Goal: Task Accomplishment & Management: Manage account settings

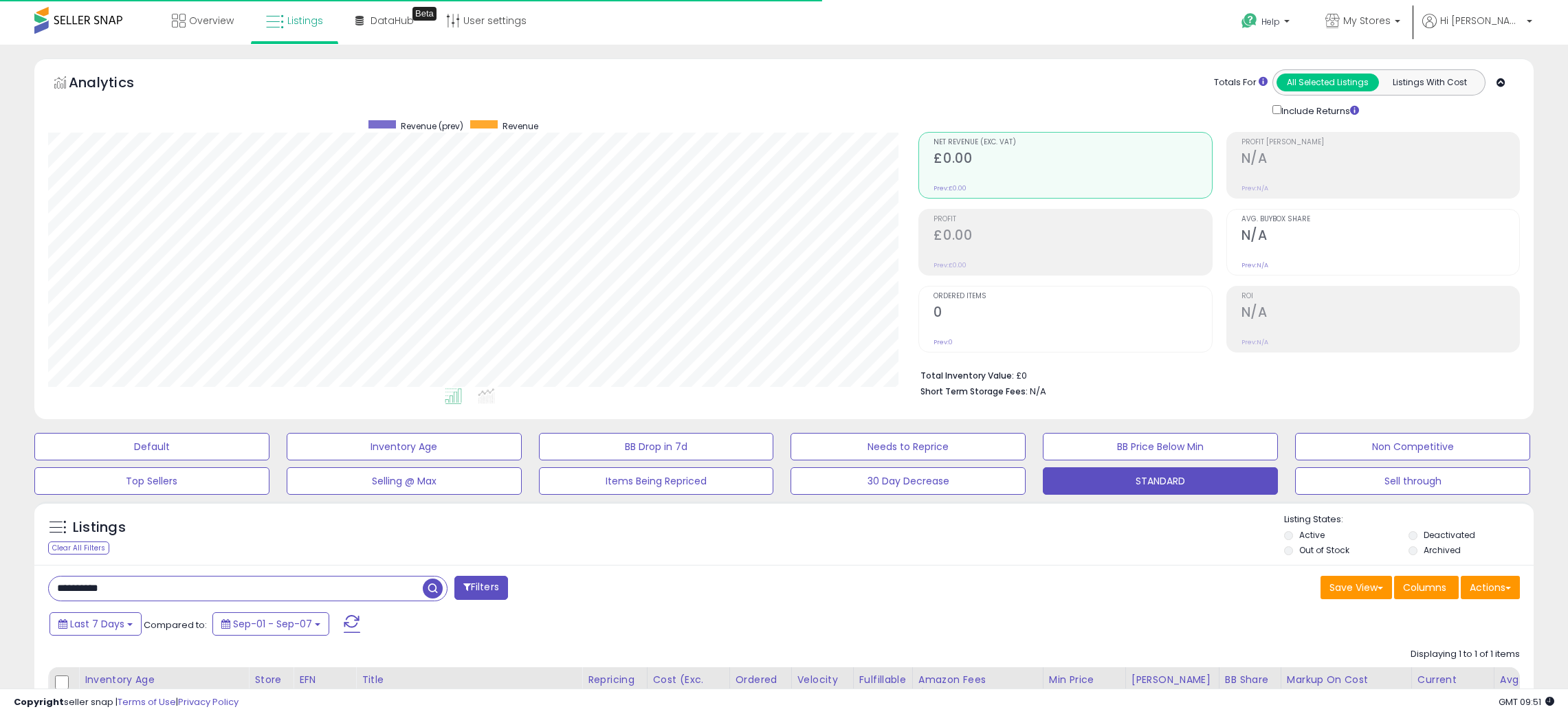
select select "**"
click at [1391, 24] on span "My Stores" at bounding box center [1367, 21] width 47 height 14
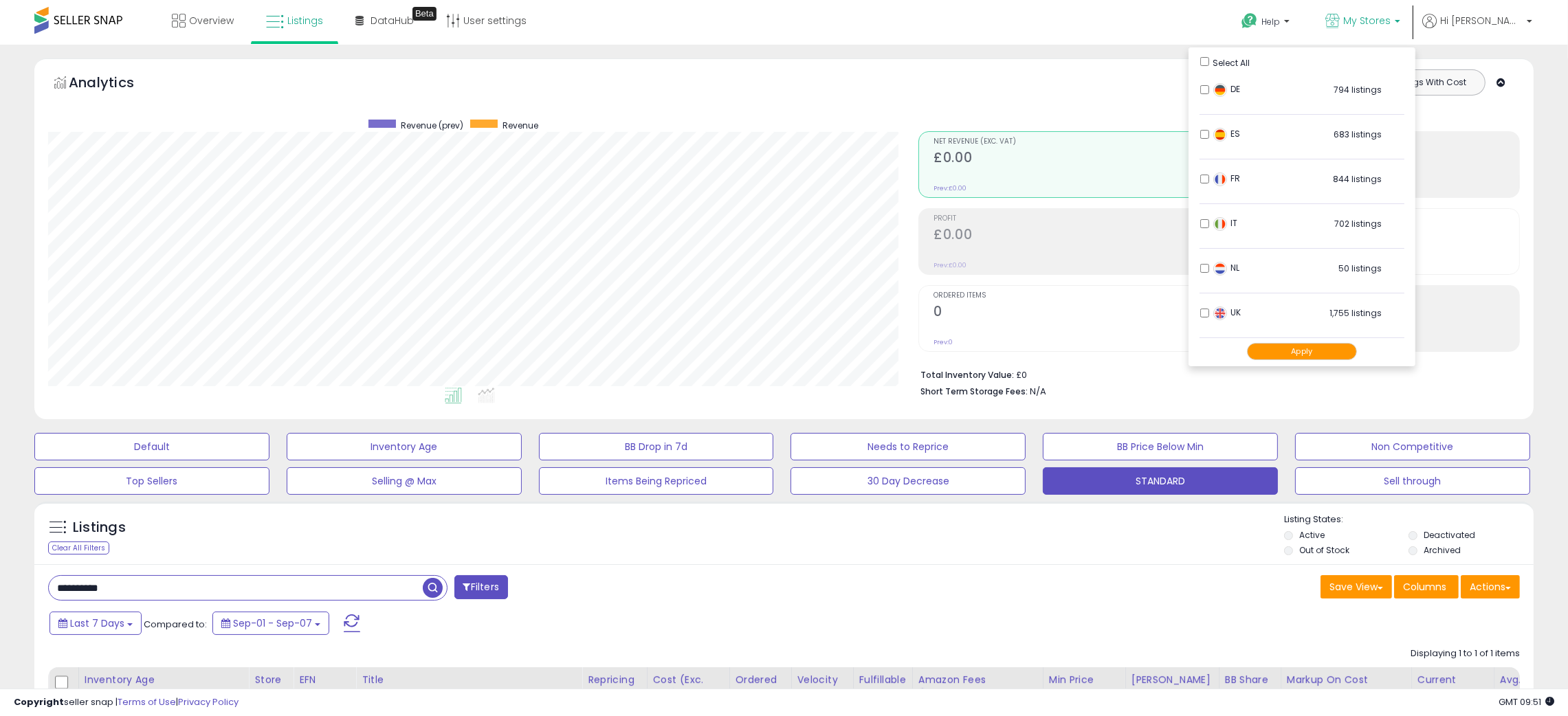
click at [1340, 354] on button "Apply" at bounding box center [1301, 351] width 110 height 17
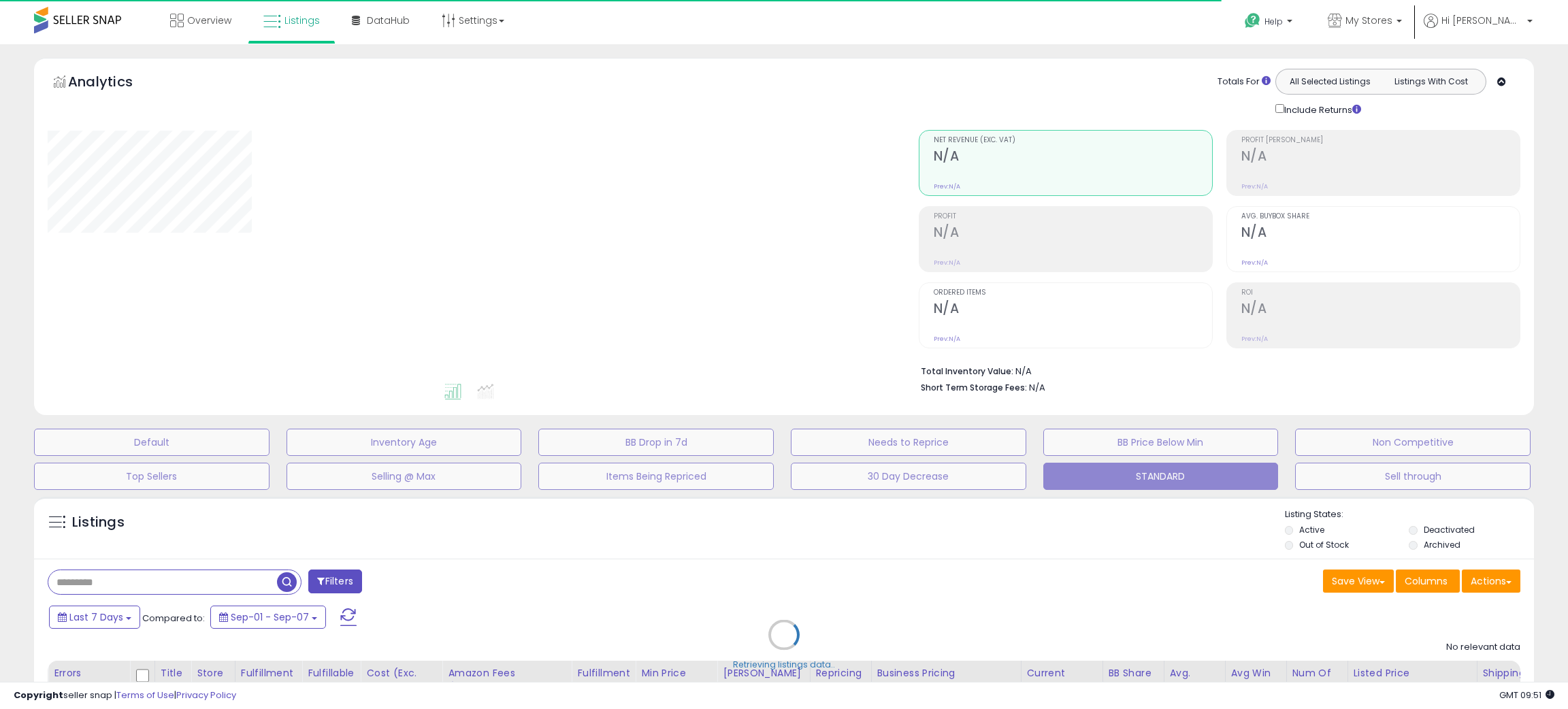
type input "**********"
select select "**"
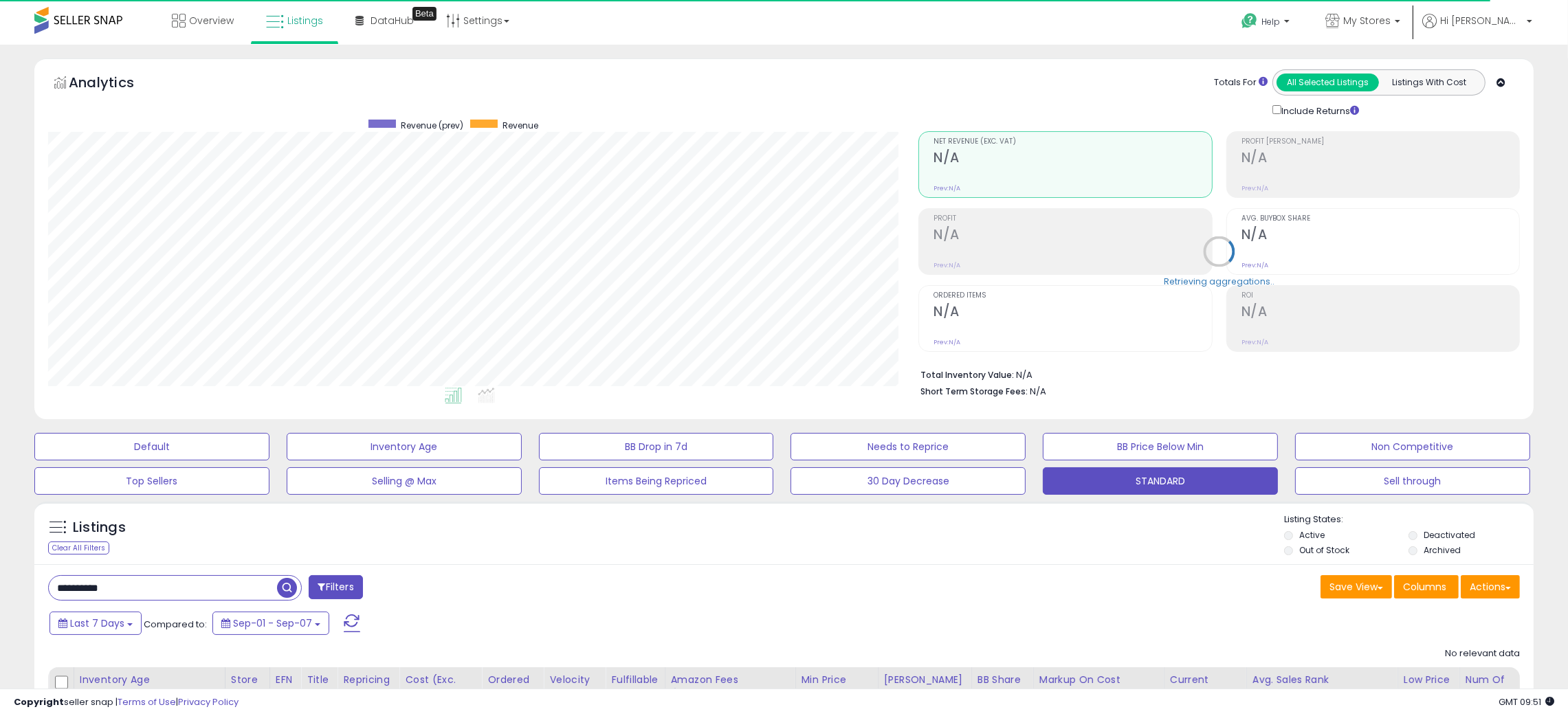
scroll to position [282, 871]
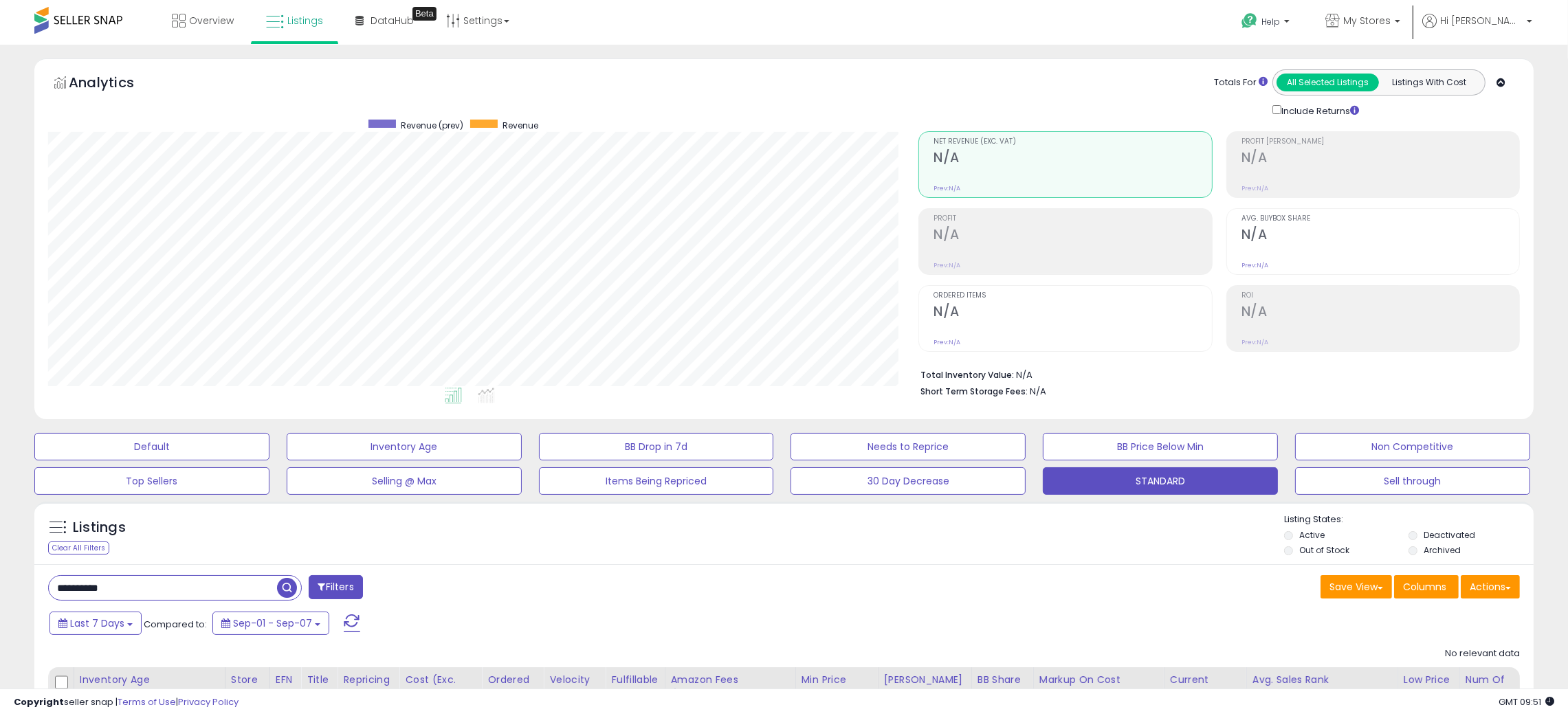
click at [1148, 530] on div "Listings Clear All Filters Listing States:" at bounding box center [784, 536] width 1499 height 47
click at [1496, 591] on button "Actions" at bounding box center [1490, 587] width 59 height 23
click at [1420, 676] on link "Export All Columns" at bounding box center [1435, 675] width 151 height 22
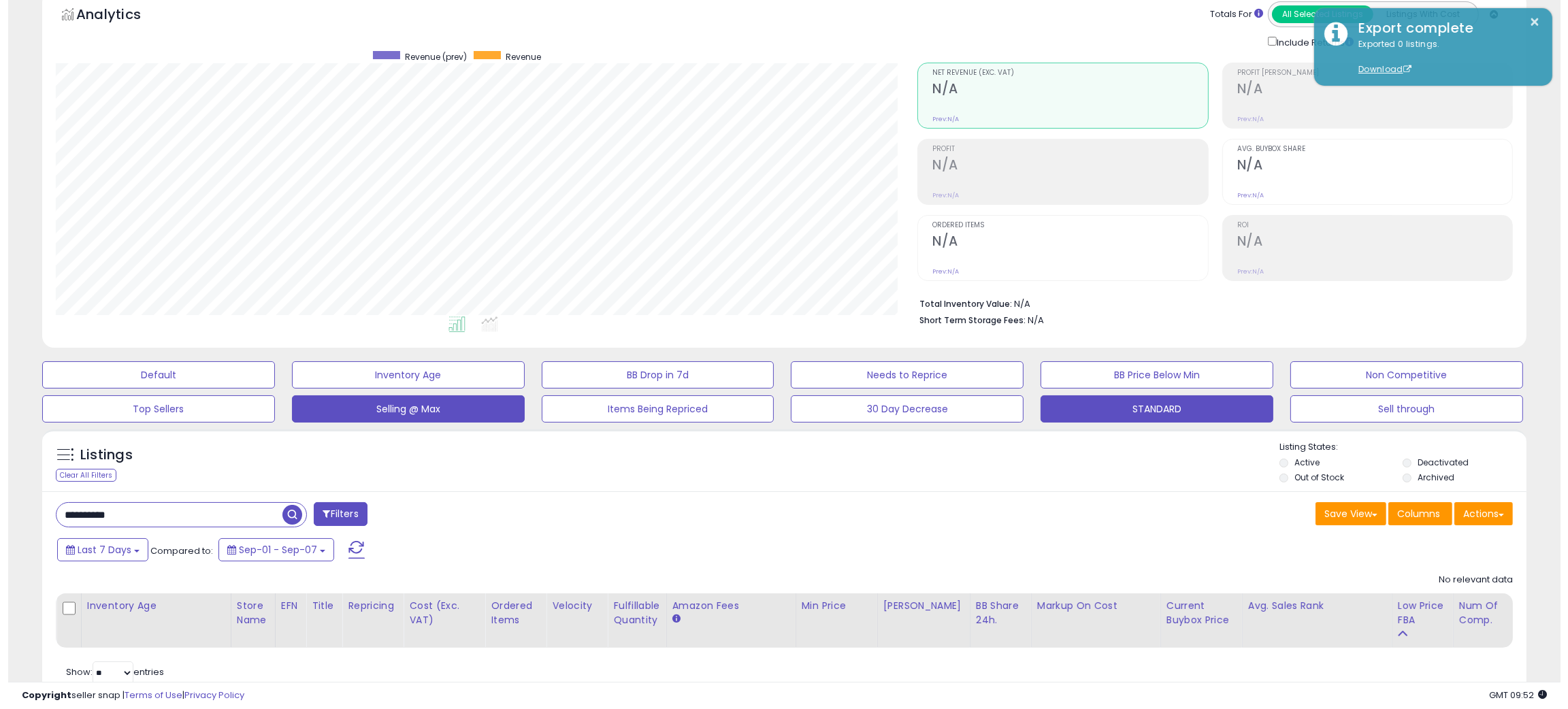
scroll to position [127, 0]
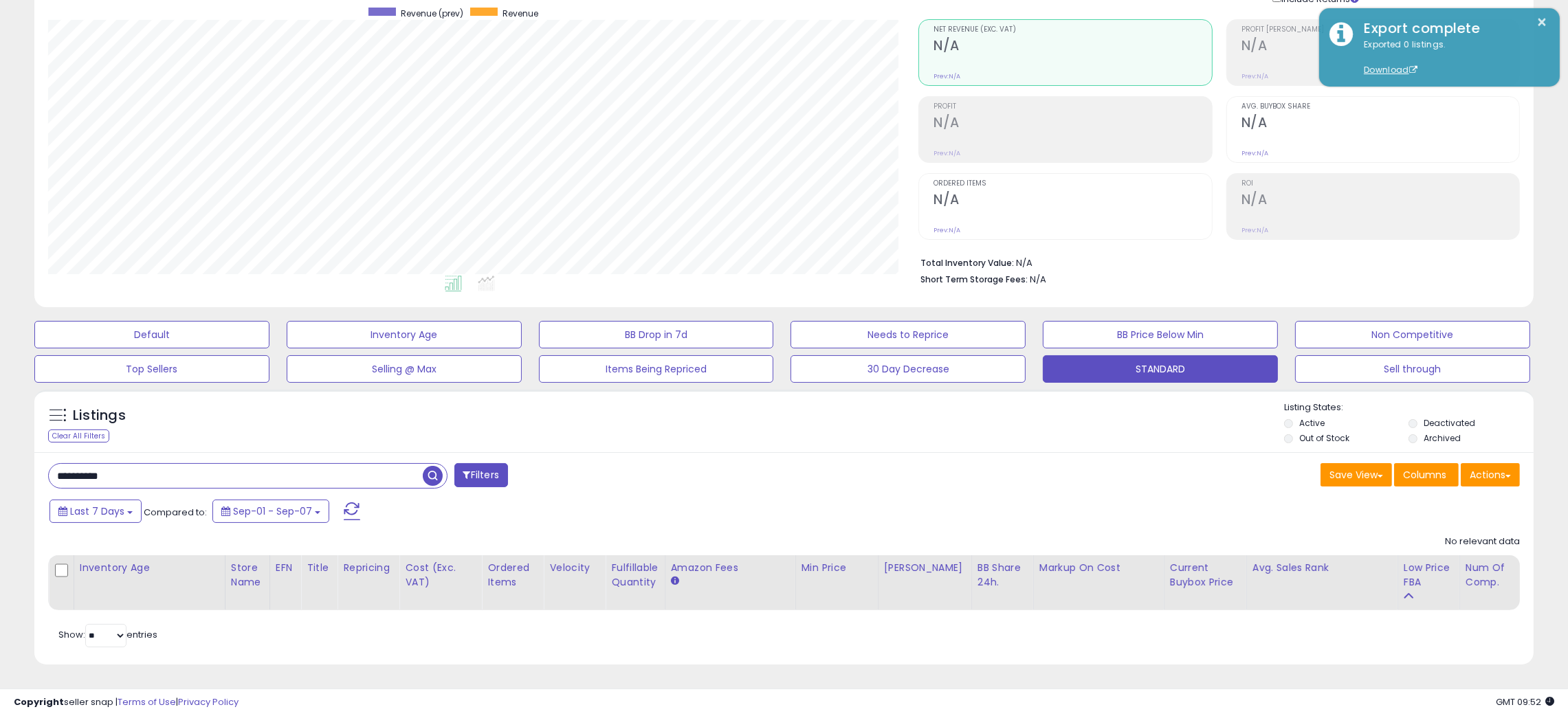
drag, startPoint x: 141, startPoint y: 462, endPoint x: 0, endPoint y: 409, distance: 150.6
click at [0, 419] on div "**********" at bounding box center [784, 325] width 1568 height 784
click at [431, 466] on span "button" at bounding box center [432, 476] width 20 height 20
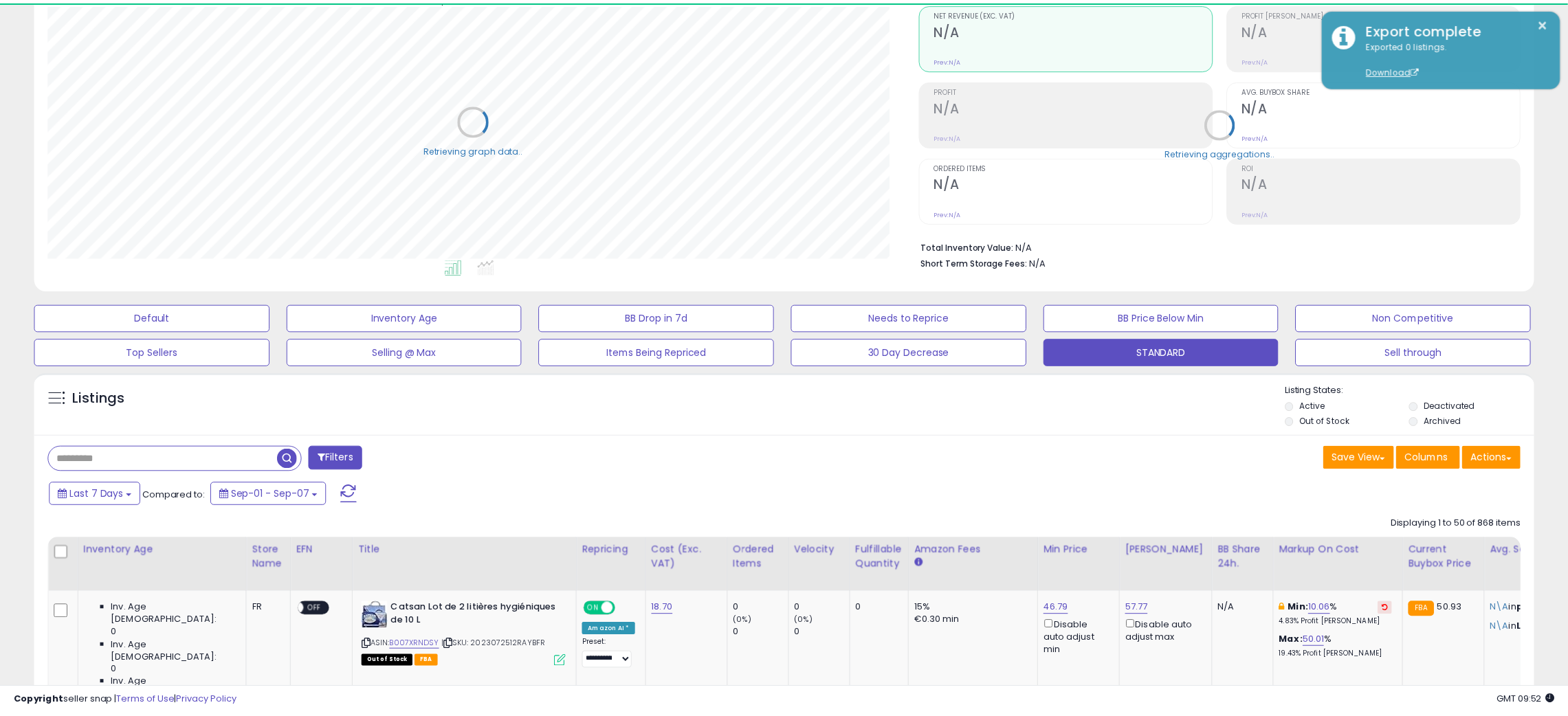
scroll to position [687171, 686489]
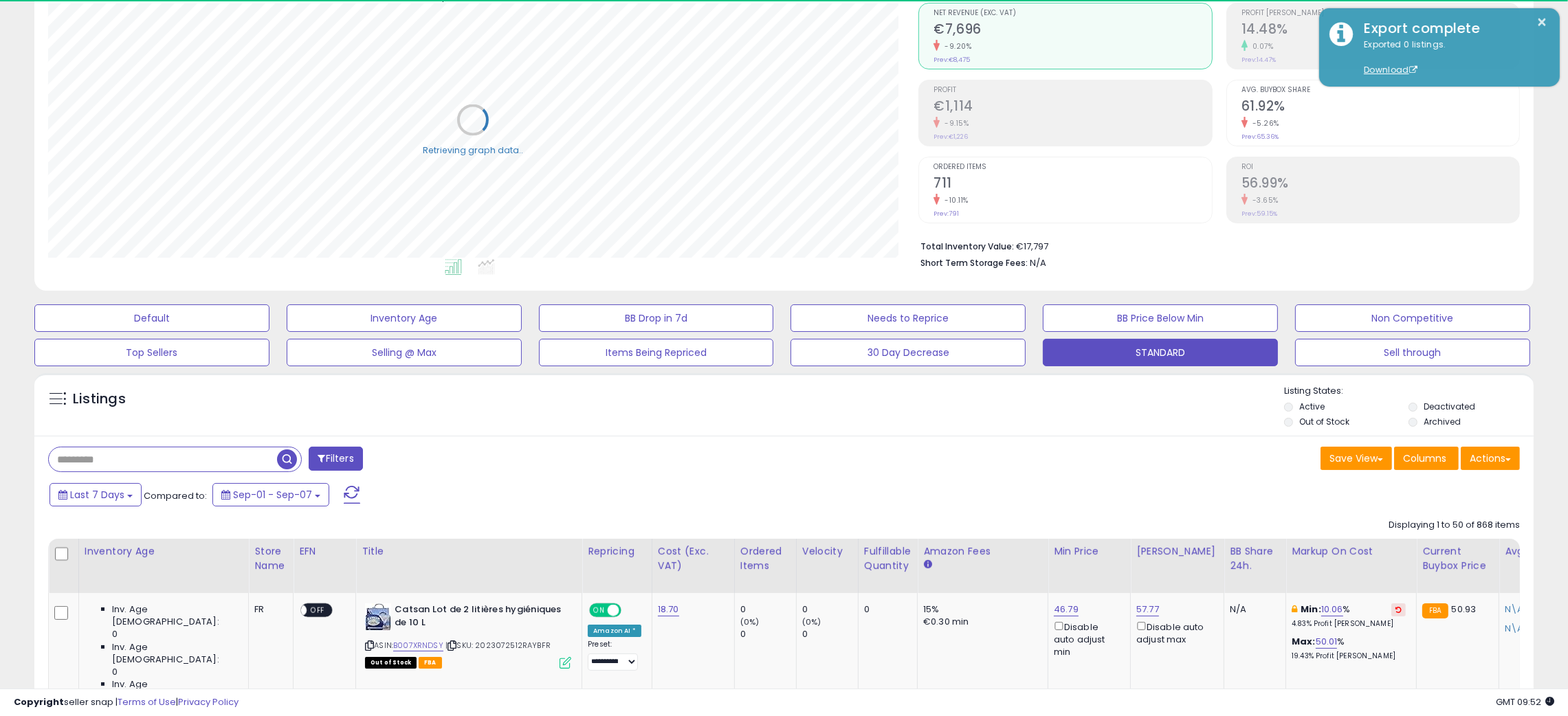
click at [761, 412] on div "Listings" at bounding box center [784, 408] width 1499 height 47
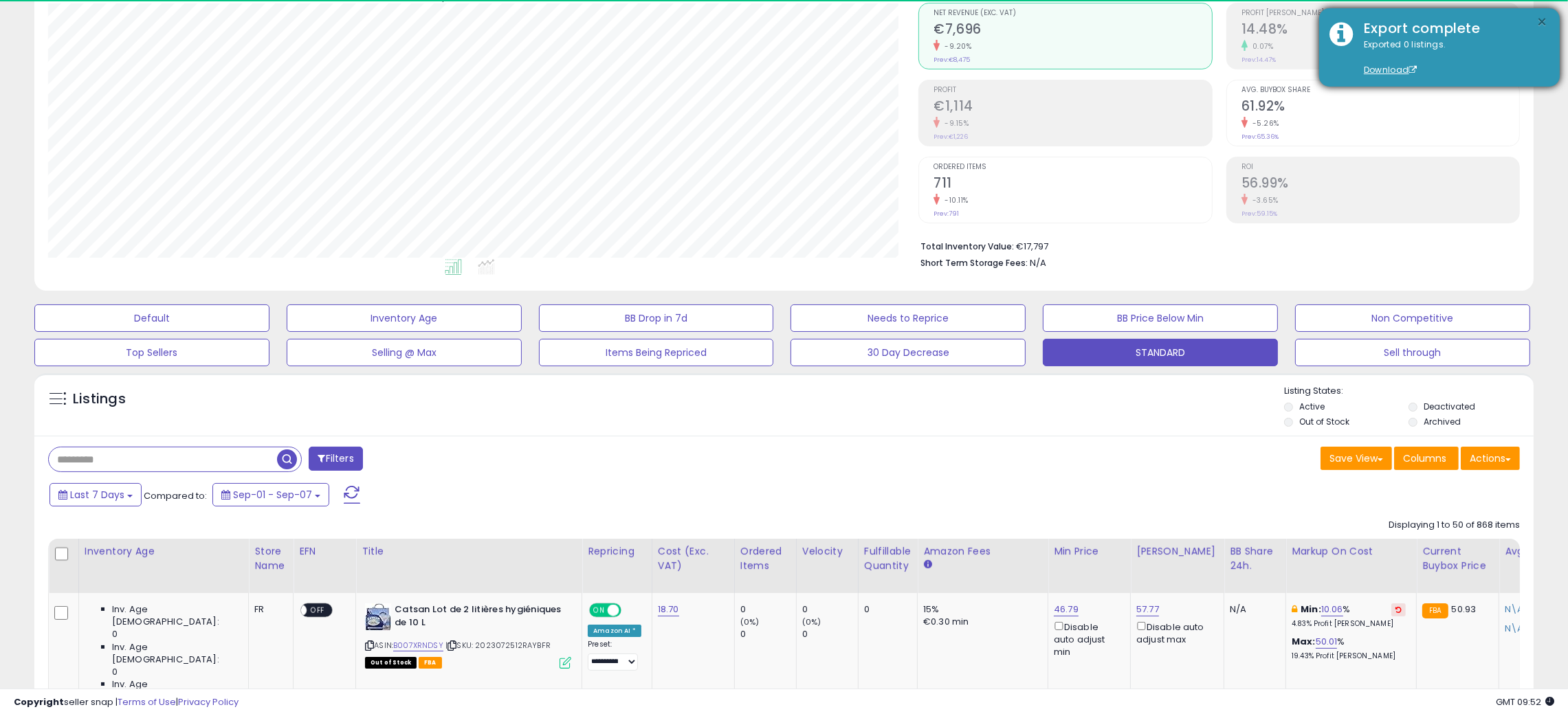
scroll to position [282, 871]
click at [1540, 16] on button "×" at bounding box center [1543, 22] width 11 height 17
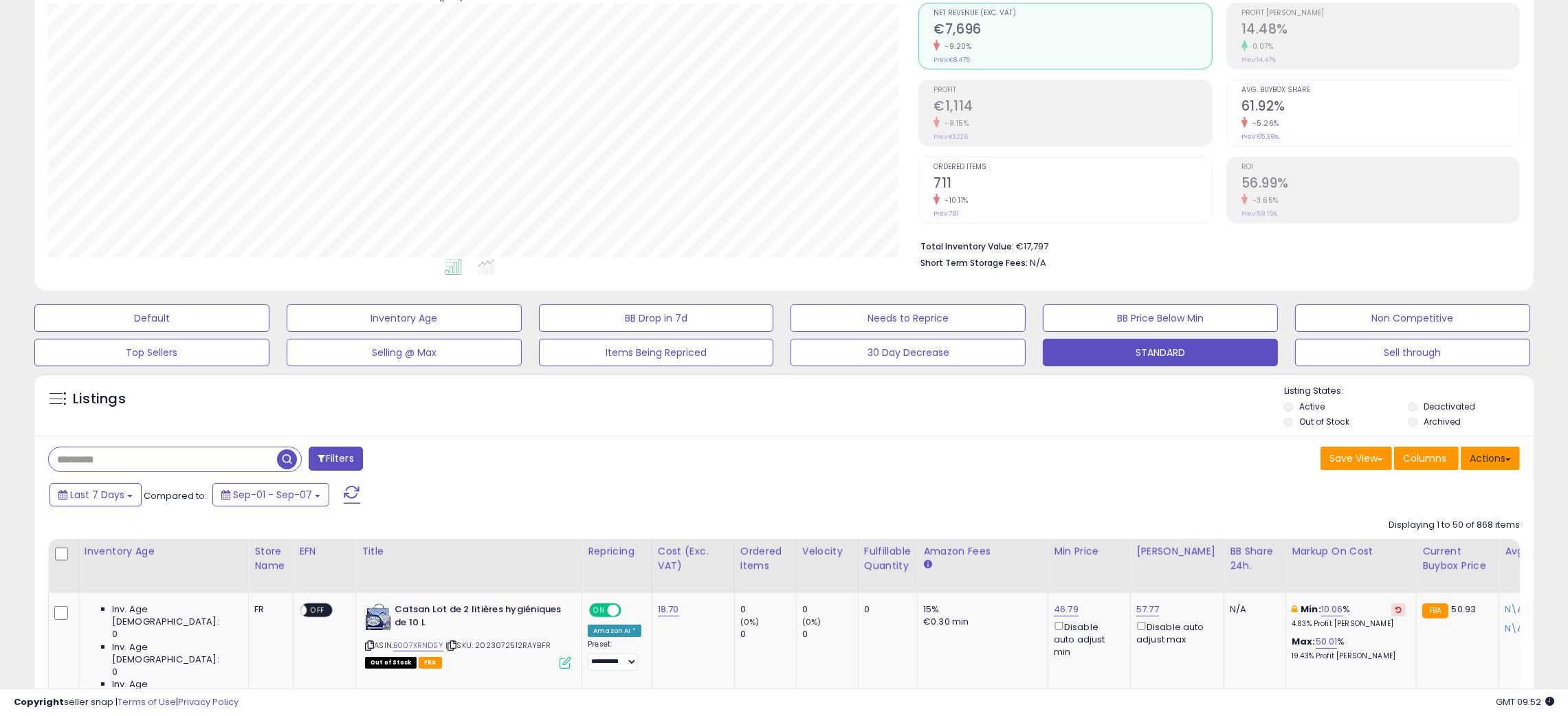
click at [1497, 460] on button "Actions" at bounding box center [1490, 458] width 59 height 23
click at [1433, 546] on link "Export All Columns" at bounding box center [1435, 546] width 151 height 22
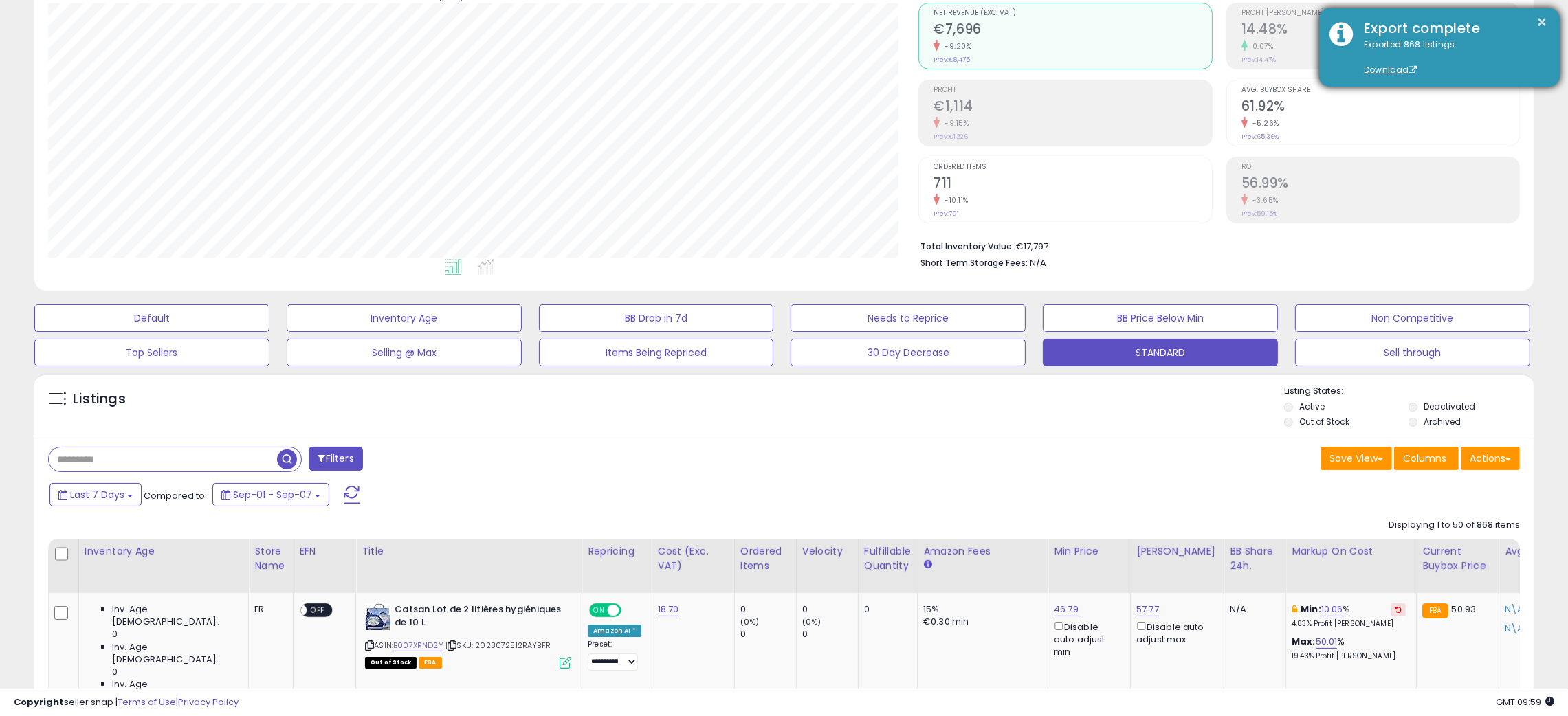
click at [1519, 15] on div "× Export complete Exported 868 listings. Download" at bounding box center [1439, 48] width 240 height 78
click at [1543, 18] on button "×" at bounding box center [1543, 22] width 11 height 17
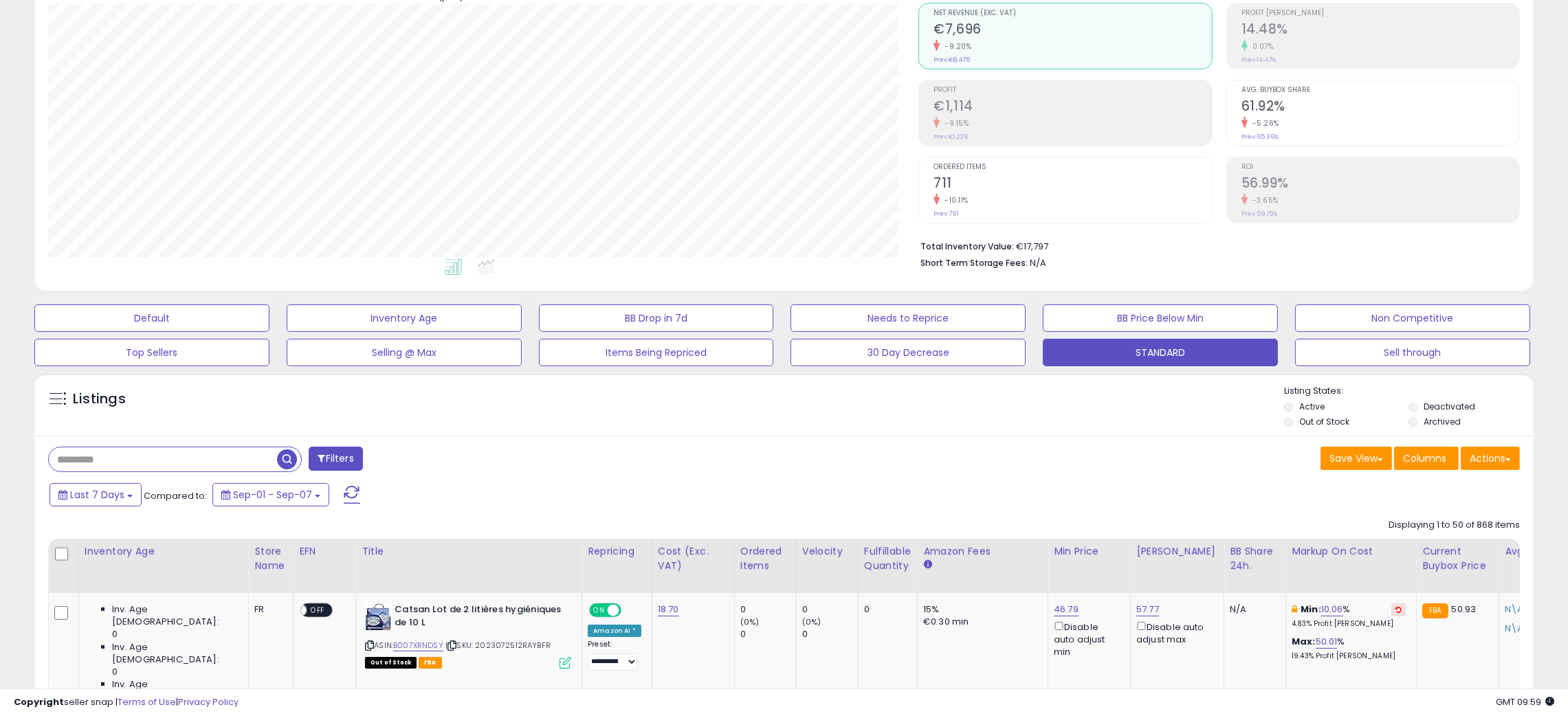
scroll to position [0, 0]
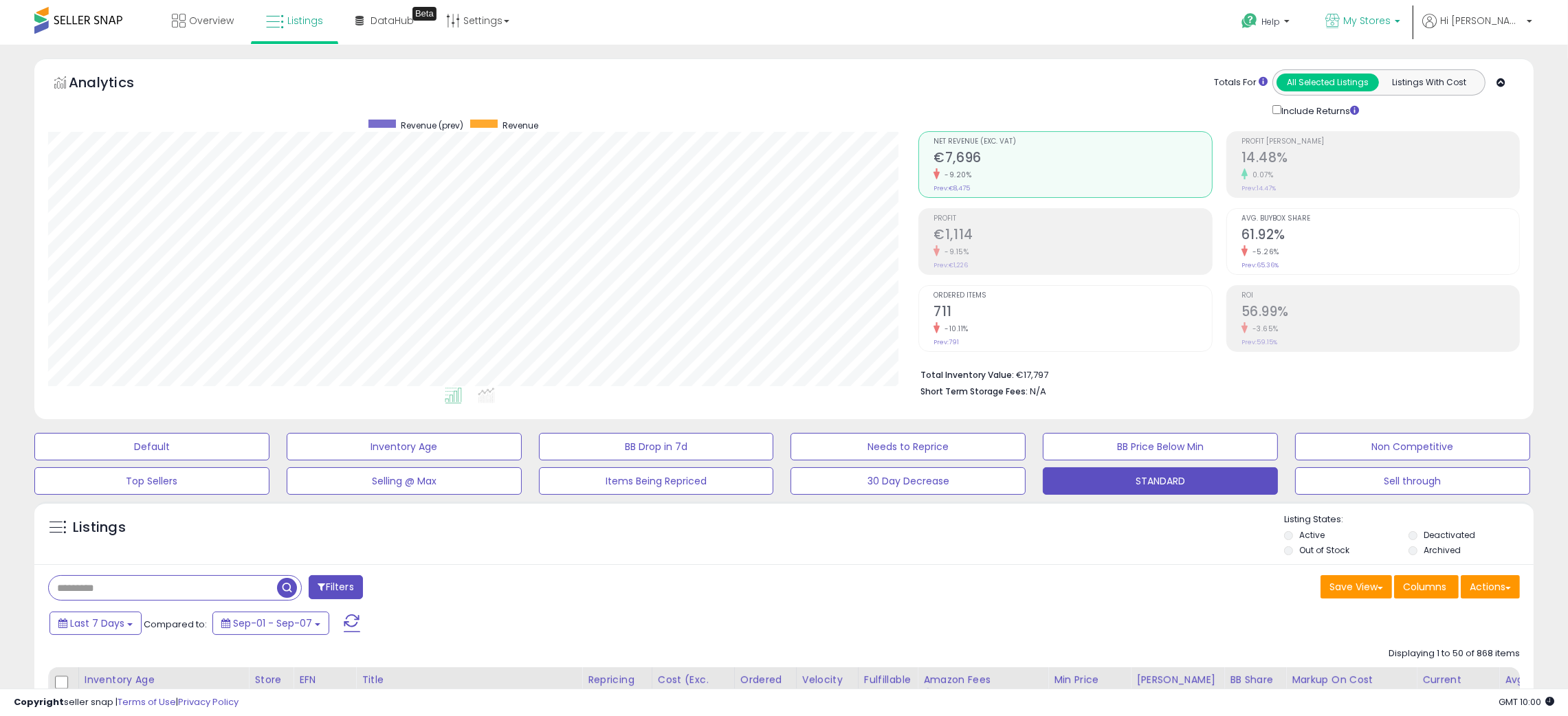
click at [1391, 14] on span "My Stores" at bounding box center [1367, 21] width 47 height 14
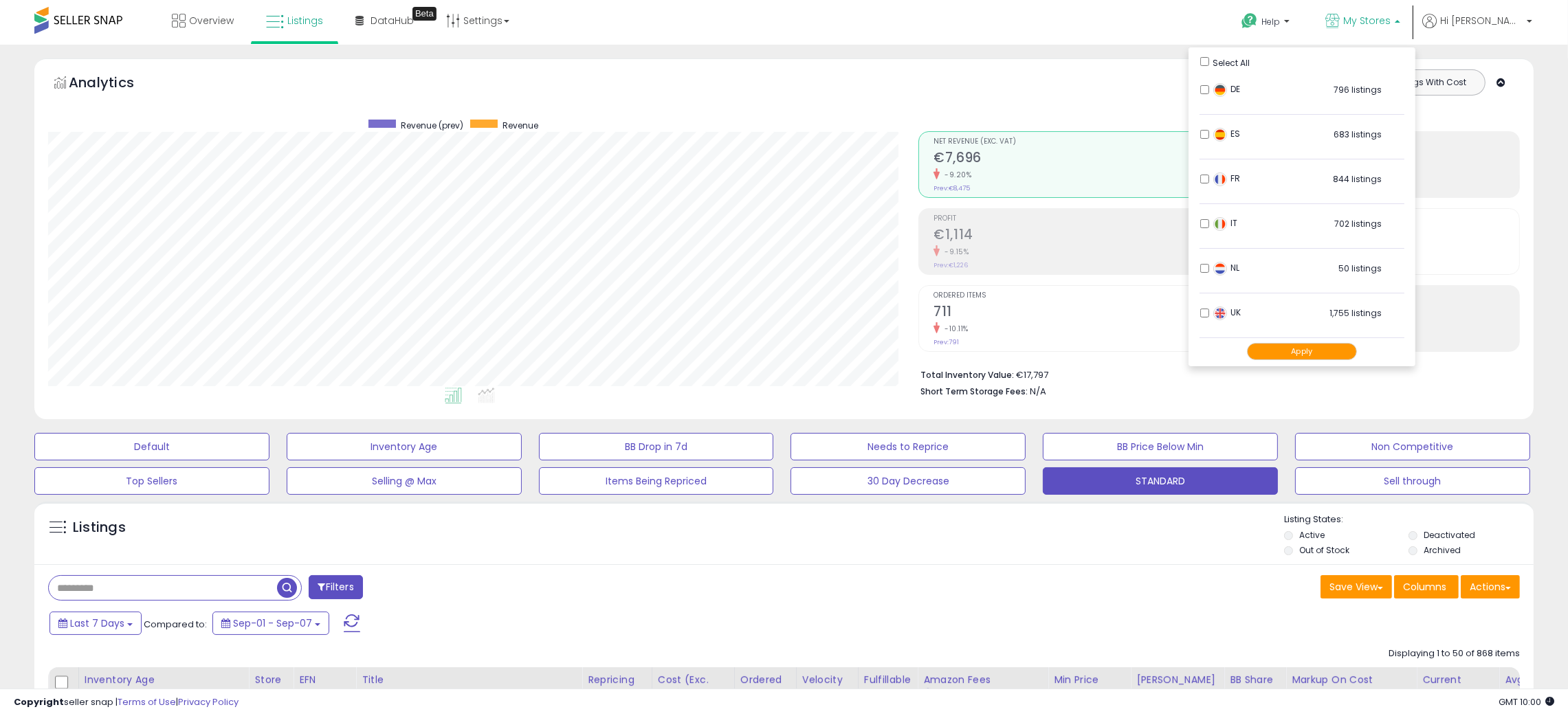
click at [1124, 595] on div "Save View Save As New View Update Current View Columns Actions Import Export Vi…" at bounding box center [1157, 589] width 747 height 27
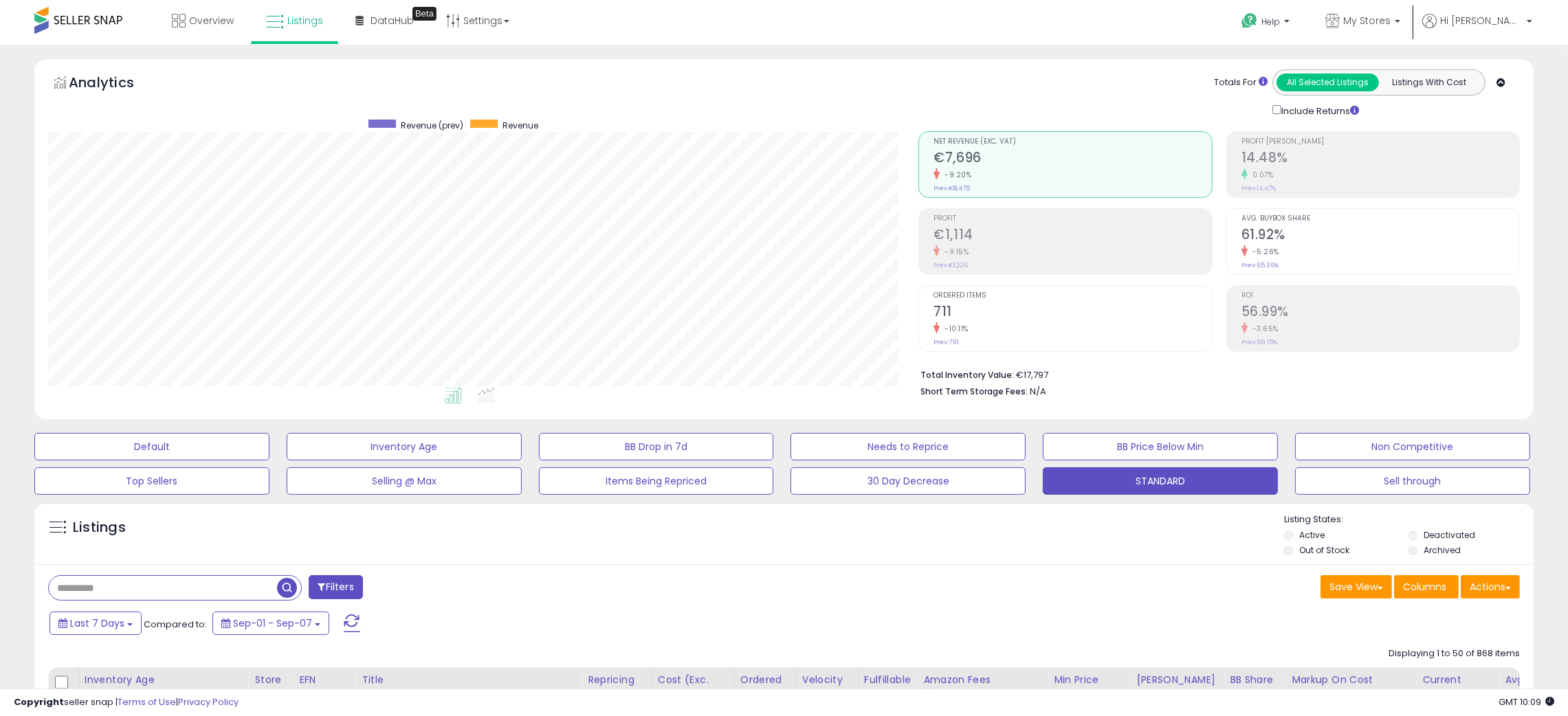
click at [502, 560] on div "Listings" at bounding box center [784, 536] width 1499 height 47
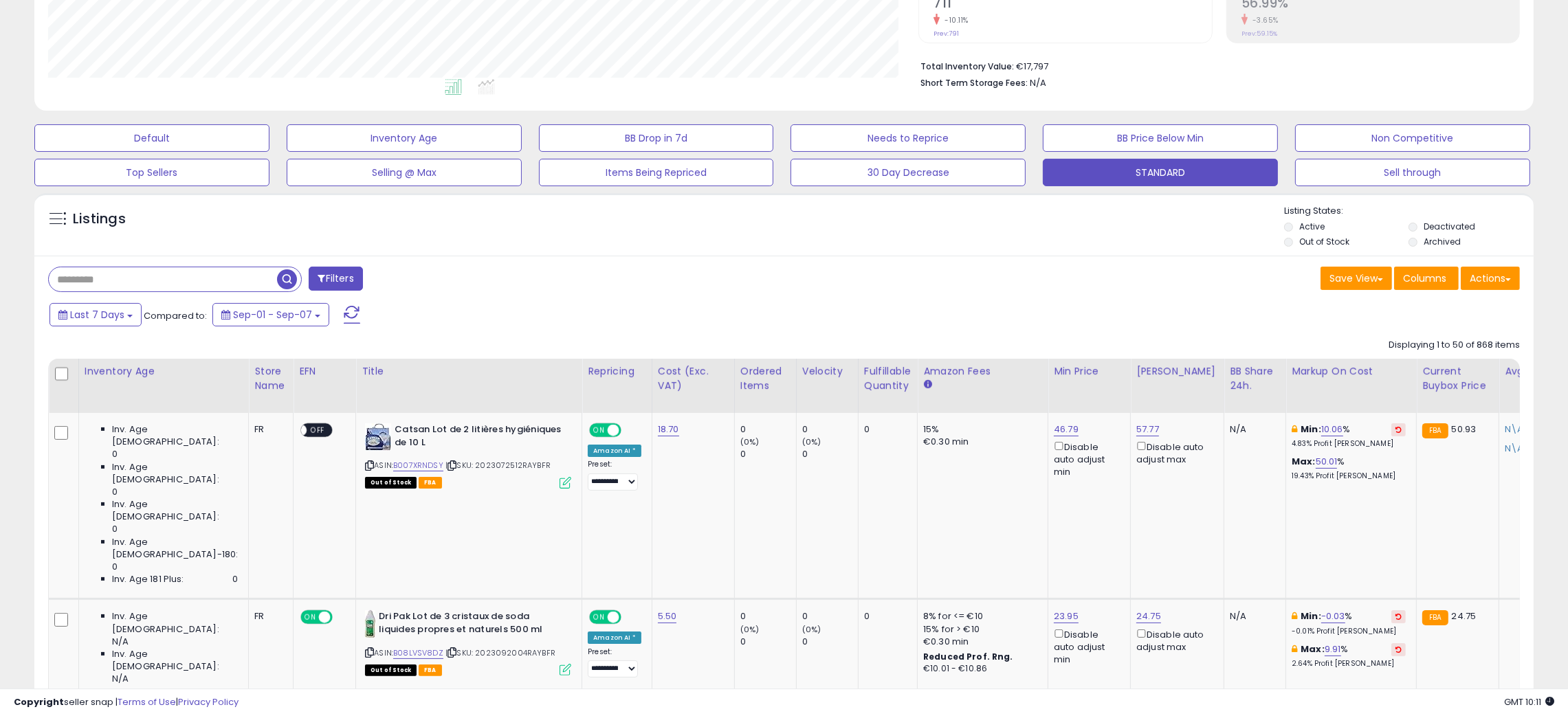
click at [628, 251] on div "Listings" at bounding box center [784, 228] width 1499 height 47
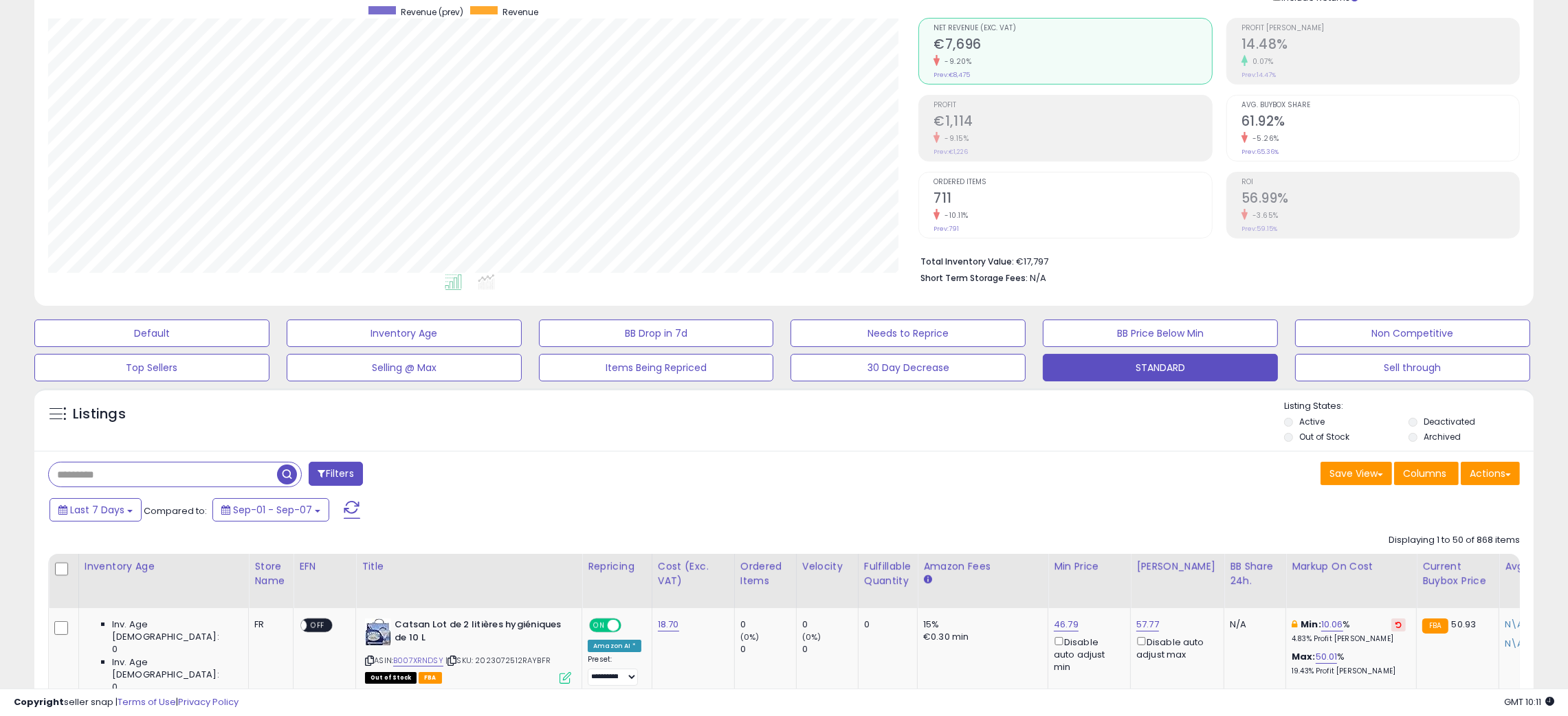
scroll to position [0, 0]
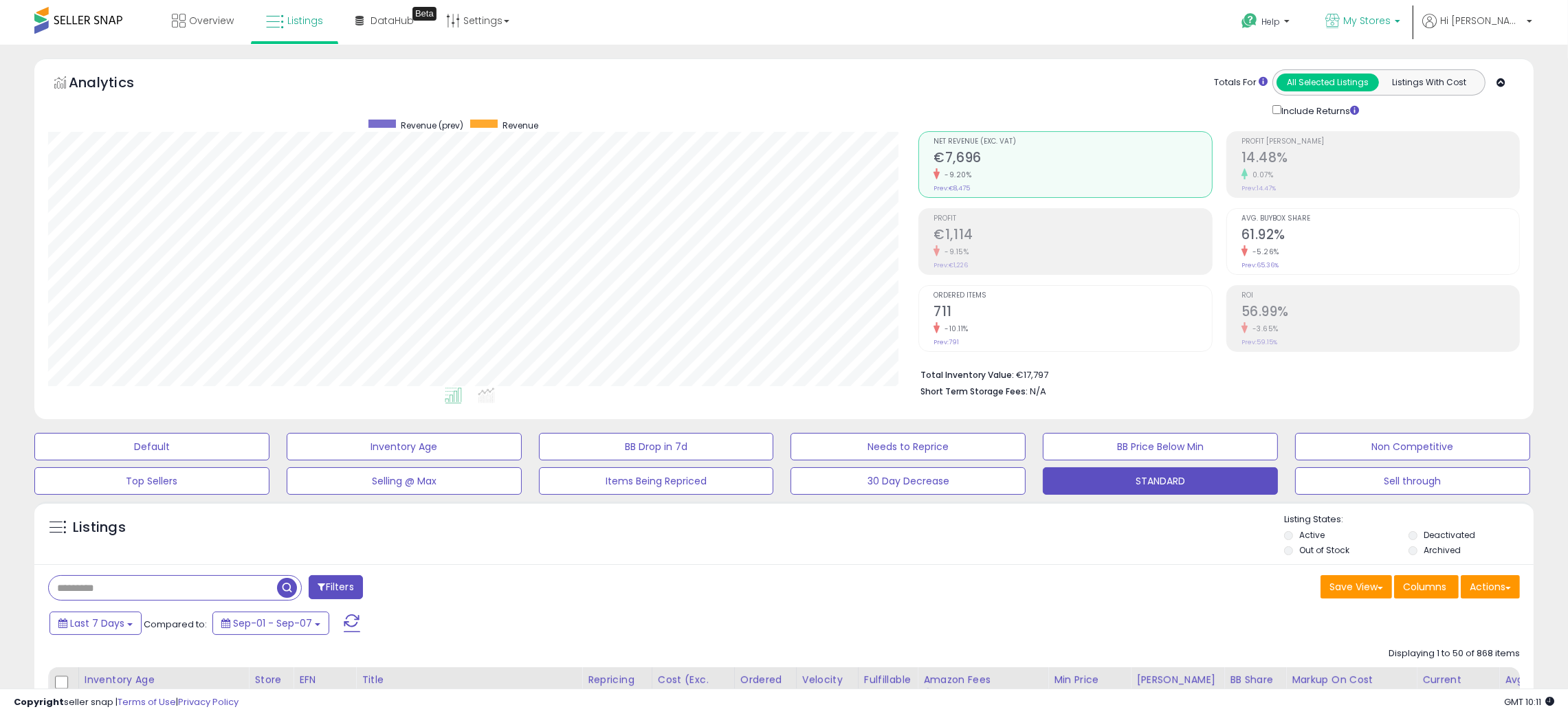
click at [1391, 20] on span "My Stores" at bounding box center [1367, 21] width 47 height 14
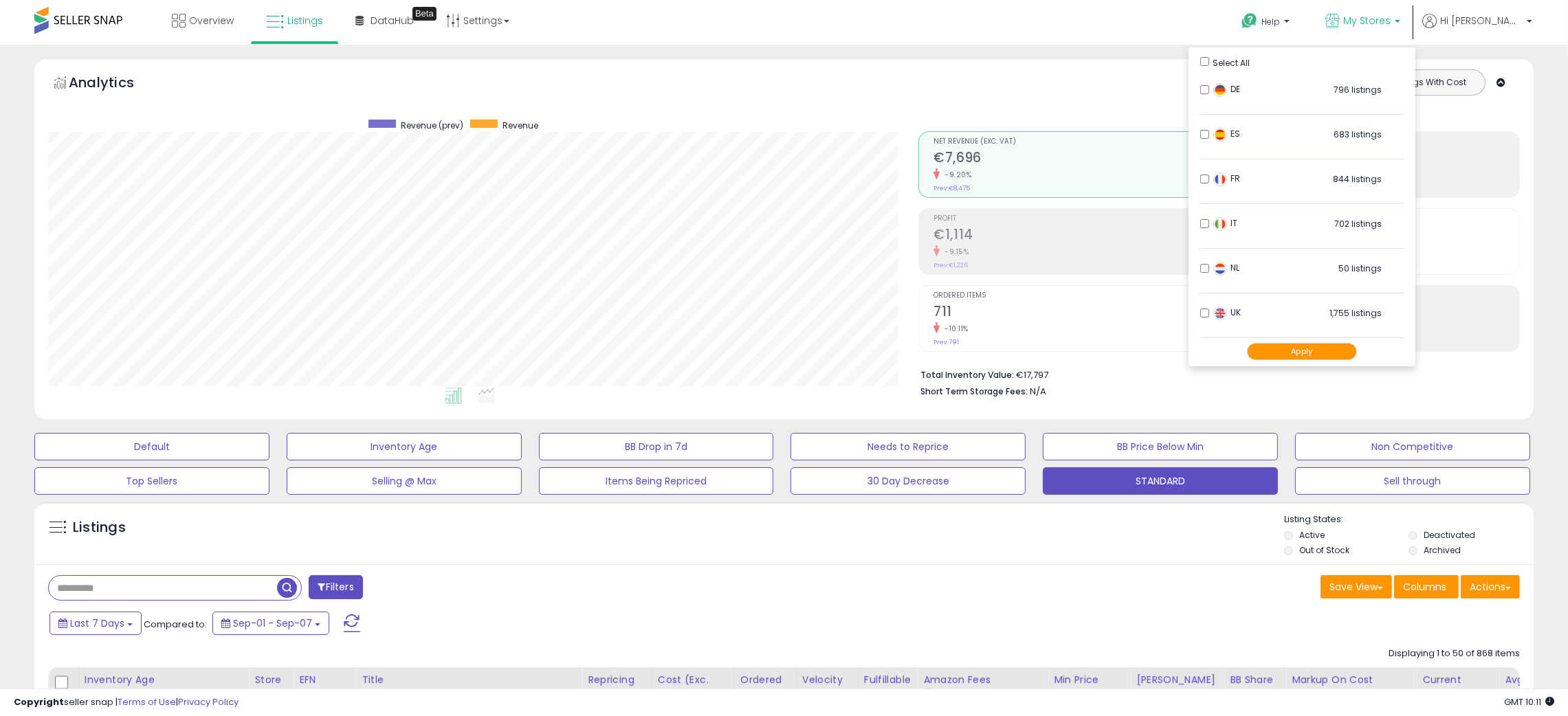
click at [1099, 536] on div "Listings" at bounding box center [784, 536] width 1499 height 47
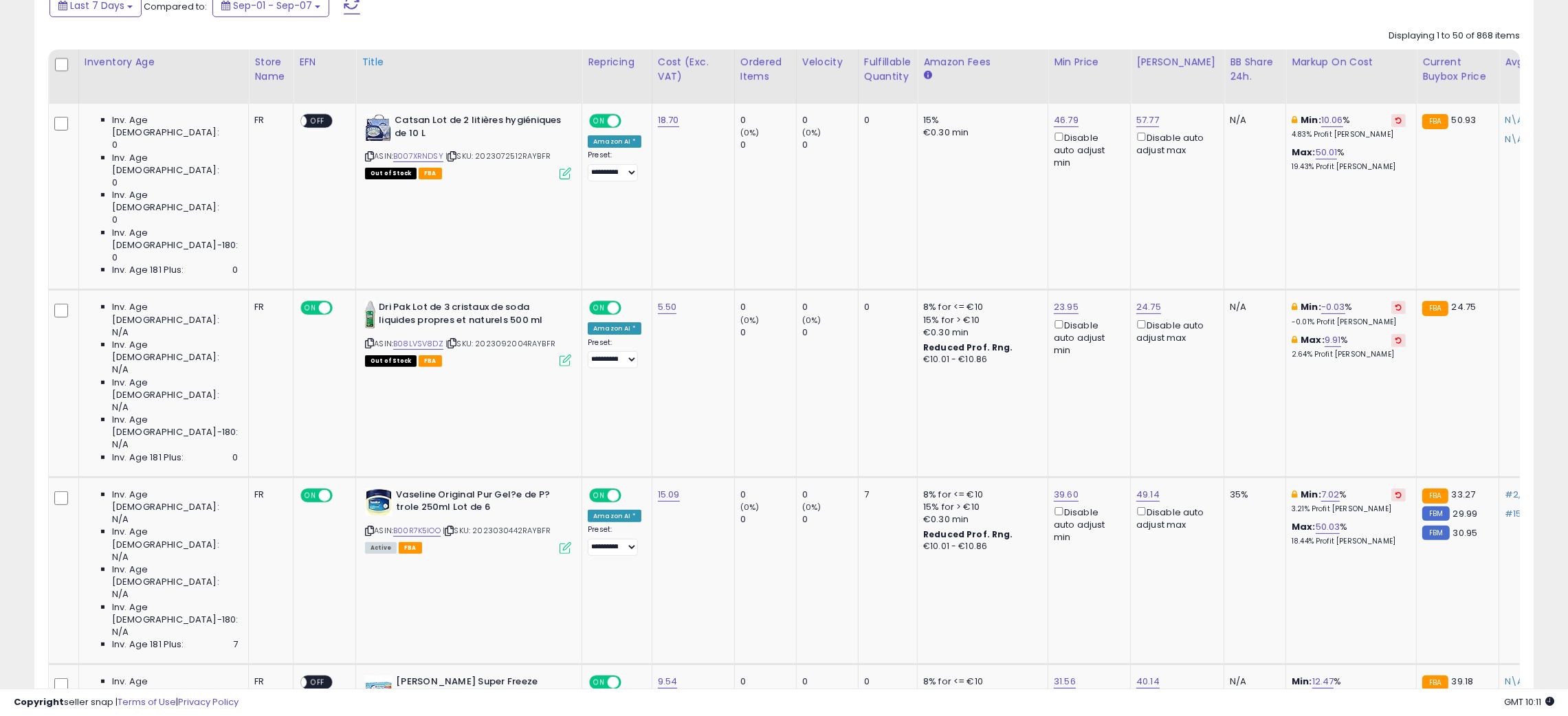
scroll to position [309, 0]
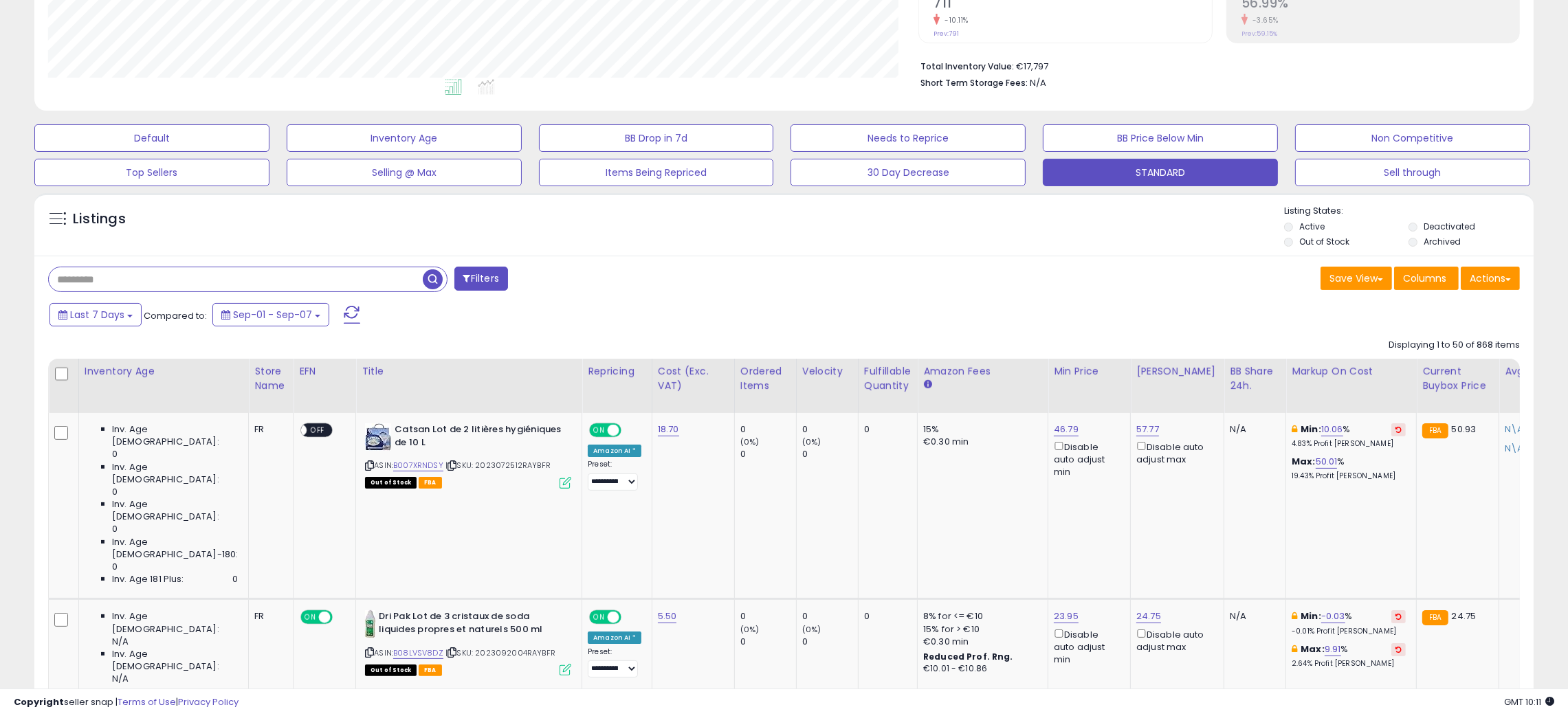
click at [68, 283] on input "text" at bounding box center [235, 279] width 374 height 24
paste input "**********"
type input "**********"
drag, startPoint x: 430, startPoint y: 283, endPoint x: 1036, endPoint y: 258, distance: 606.5
click at [430, 282] on span "button" at bounding box center [432, 279] width 20 height 20
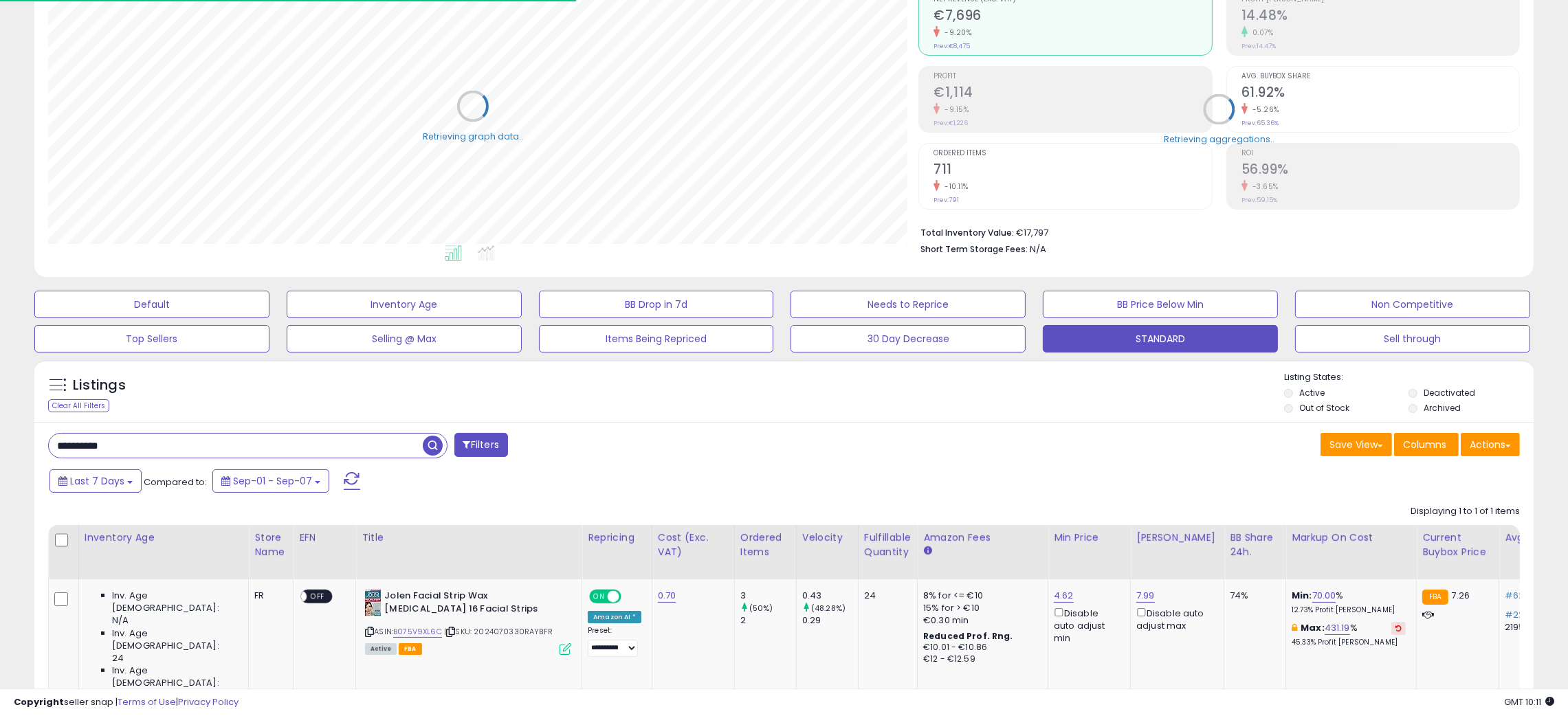
scroll to position [687171, 686489]
click at [921, 450] on div "Save View Save As New View Update Current View Columns Actions Import Export Vi…" at bounding box center [1157, 446] width 747 height 27
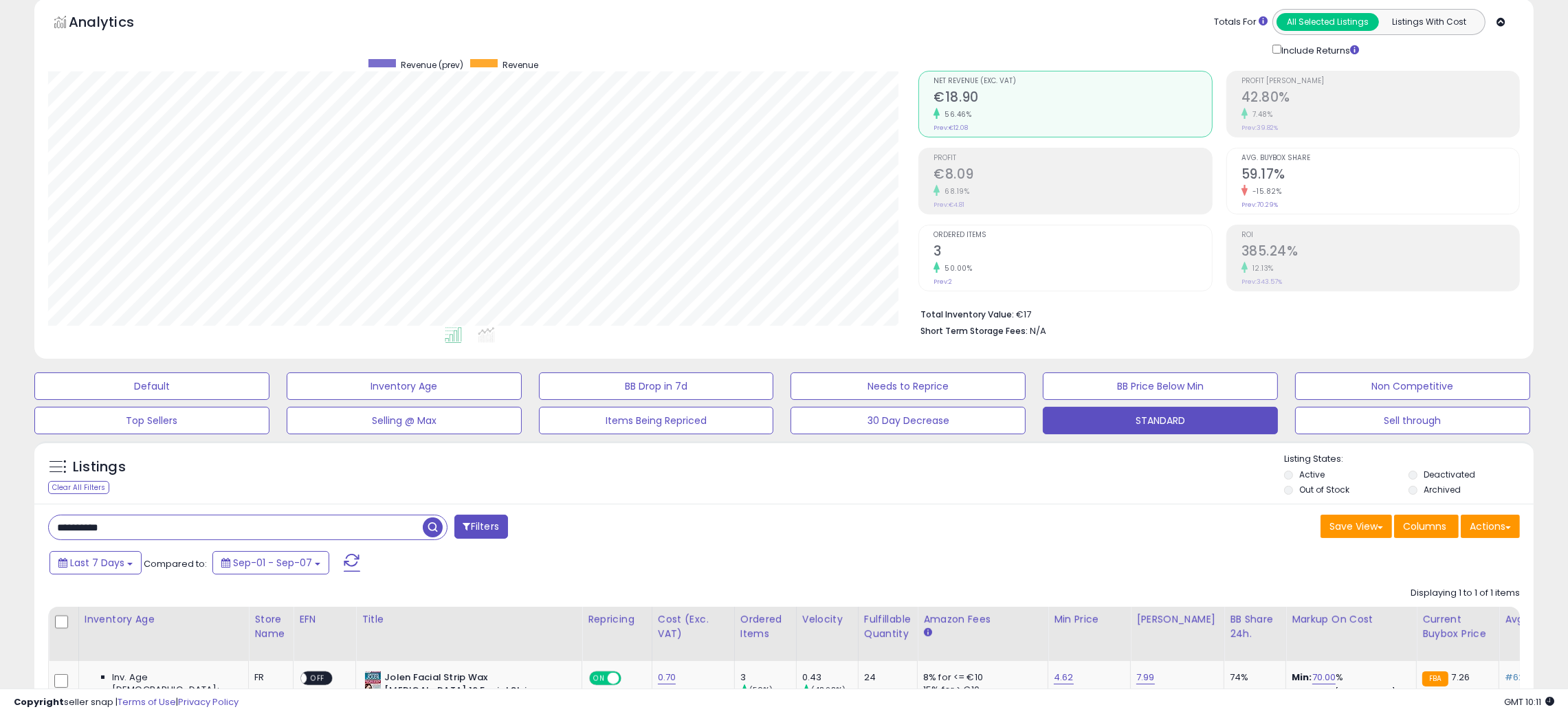
scroll to position [0, 0]
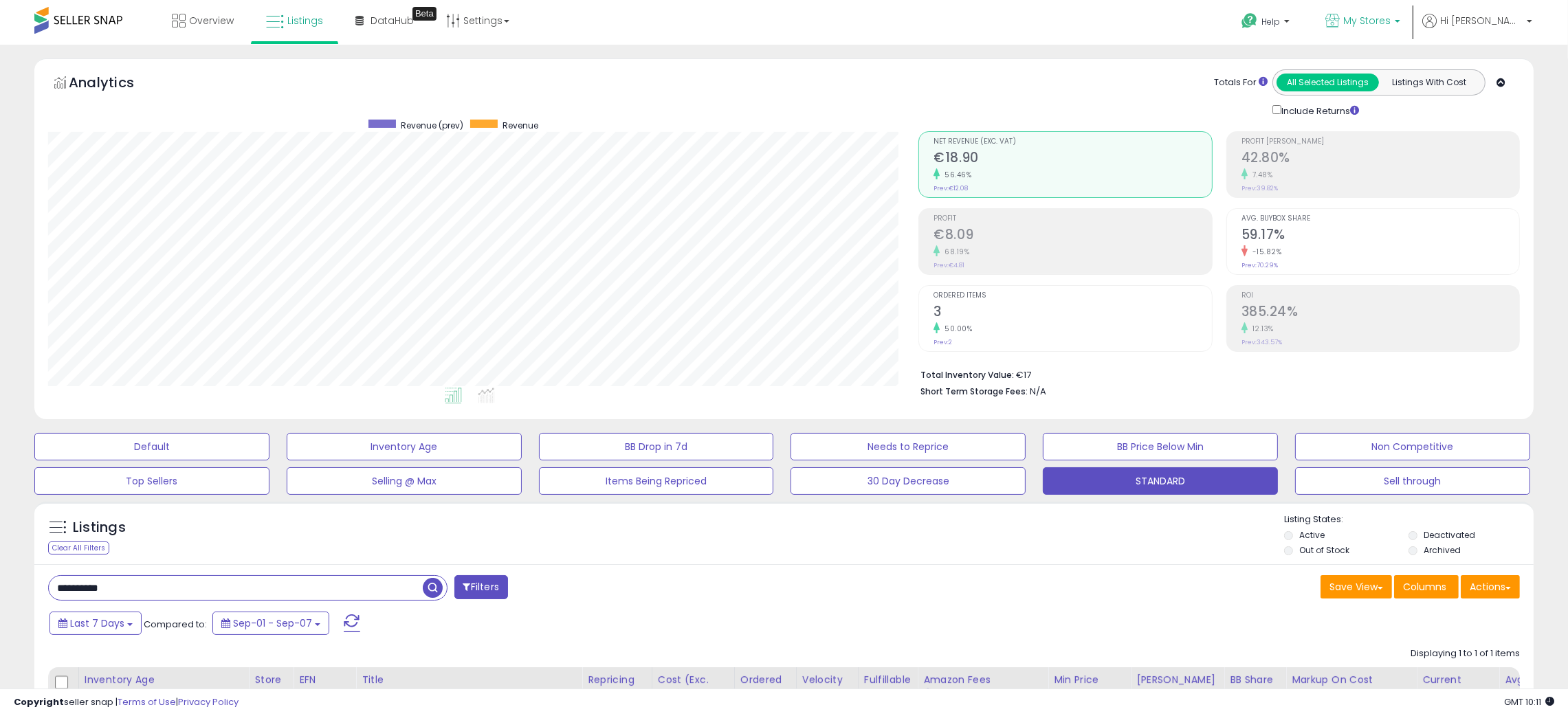
click at [1391, 21] on span "My Stores" at bounding box center [1367, 21] width 47 height 14
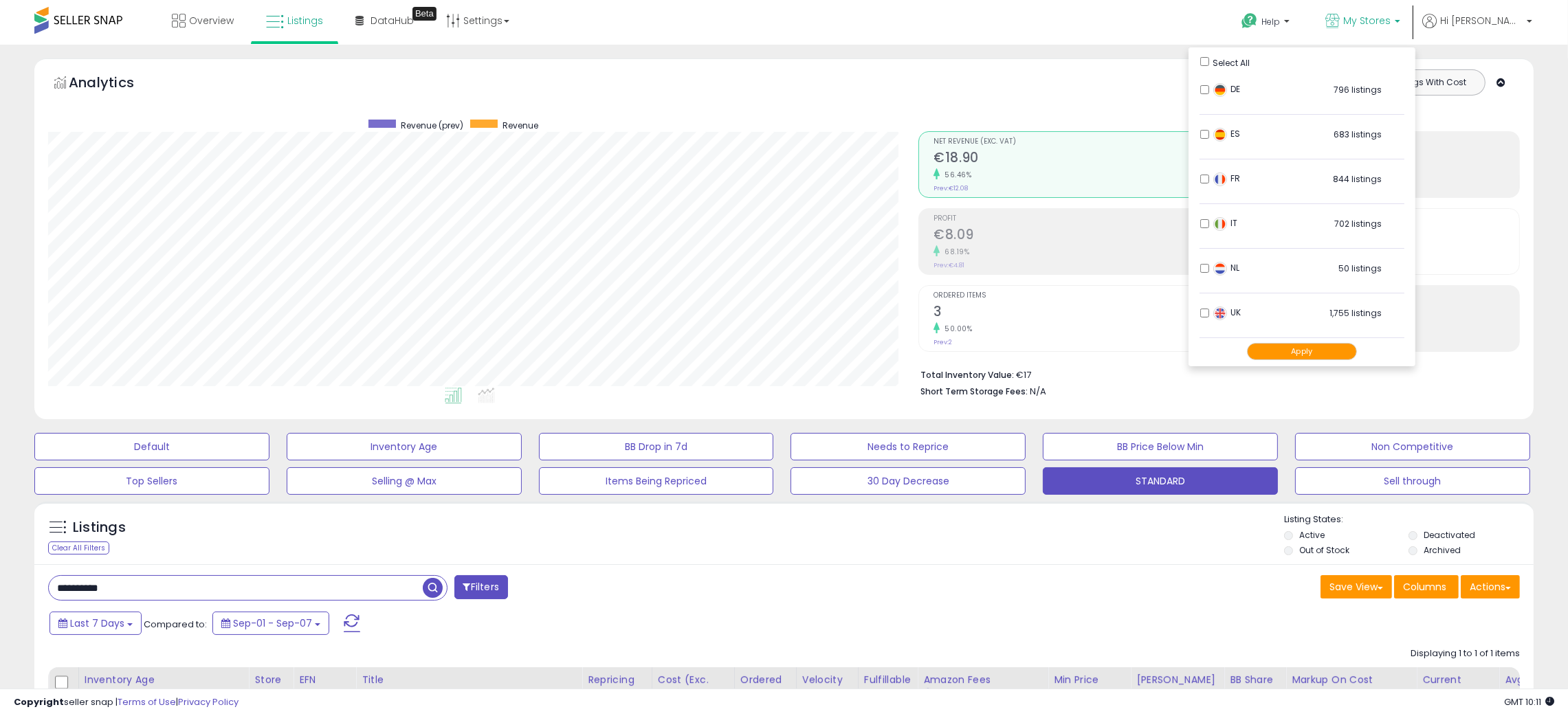
click at [1335, 355] on button "Apply" at bounding box center [1301, 351] width 110 height 17
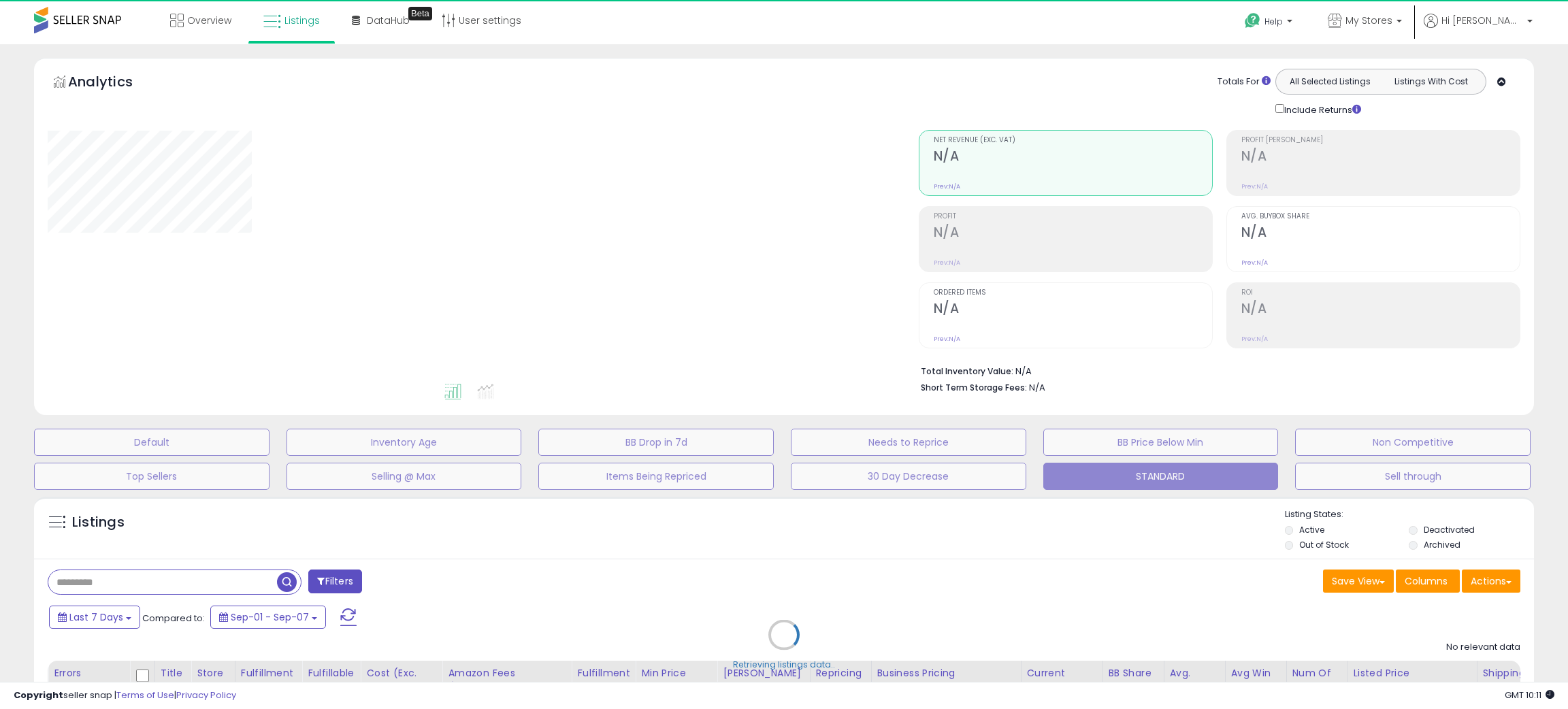
type input "**********"
select select "**"
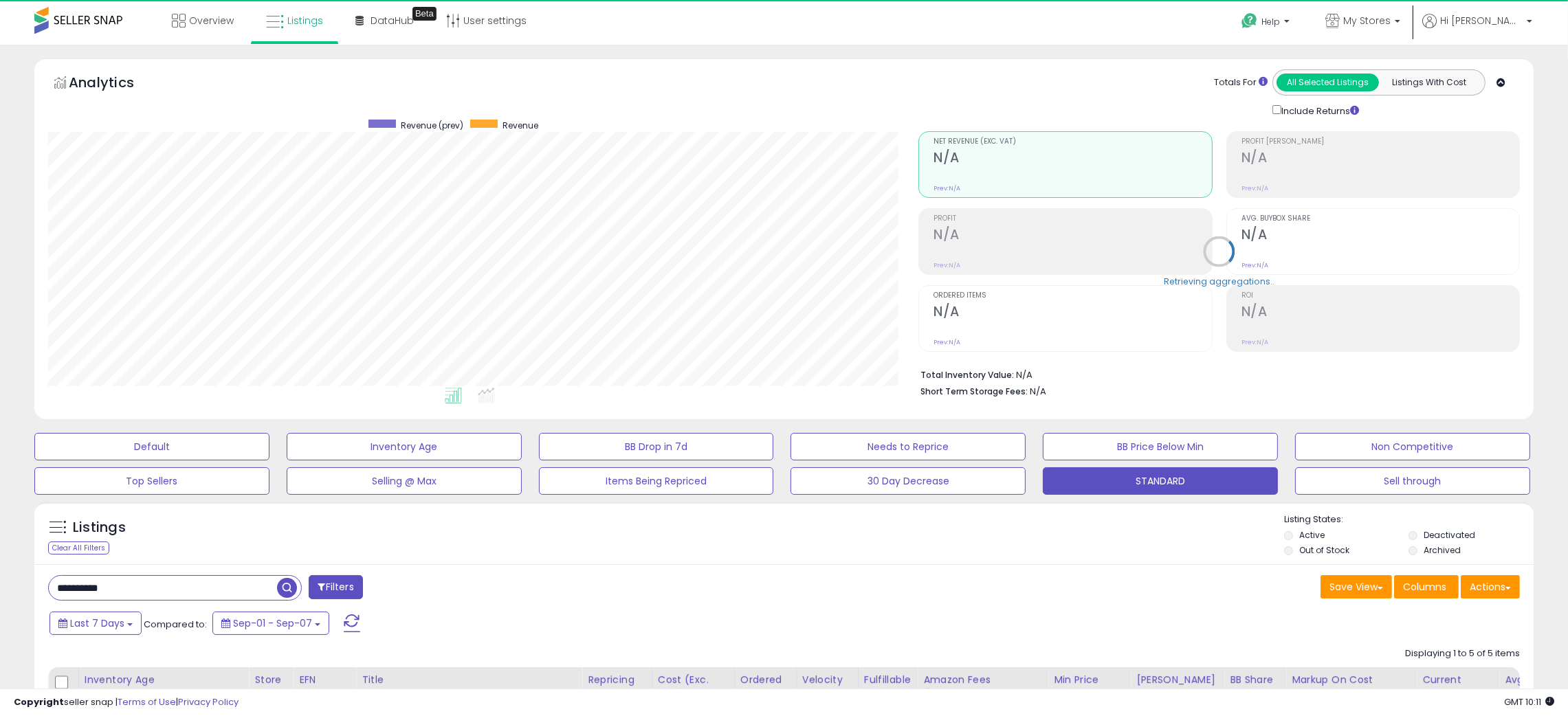
scroll to position [282, 871]
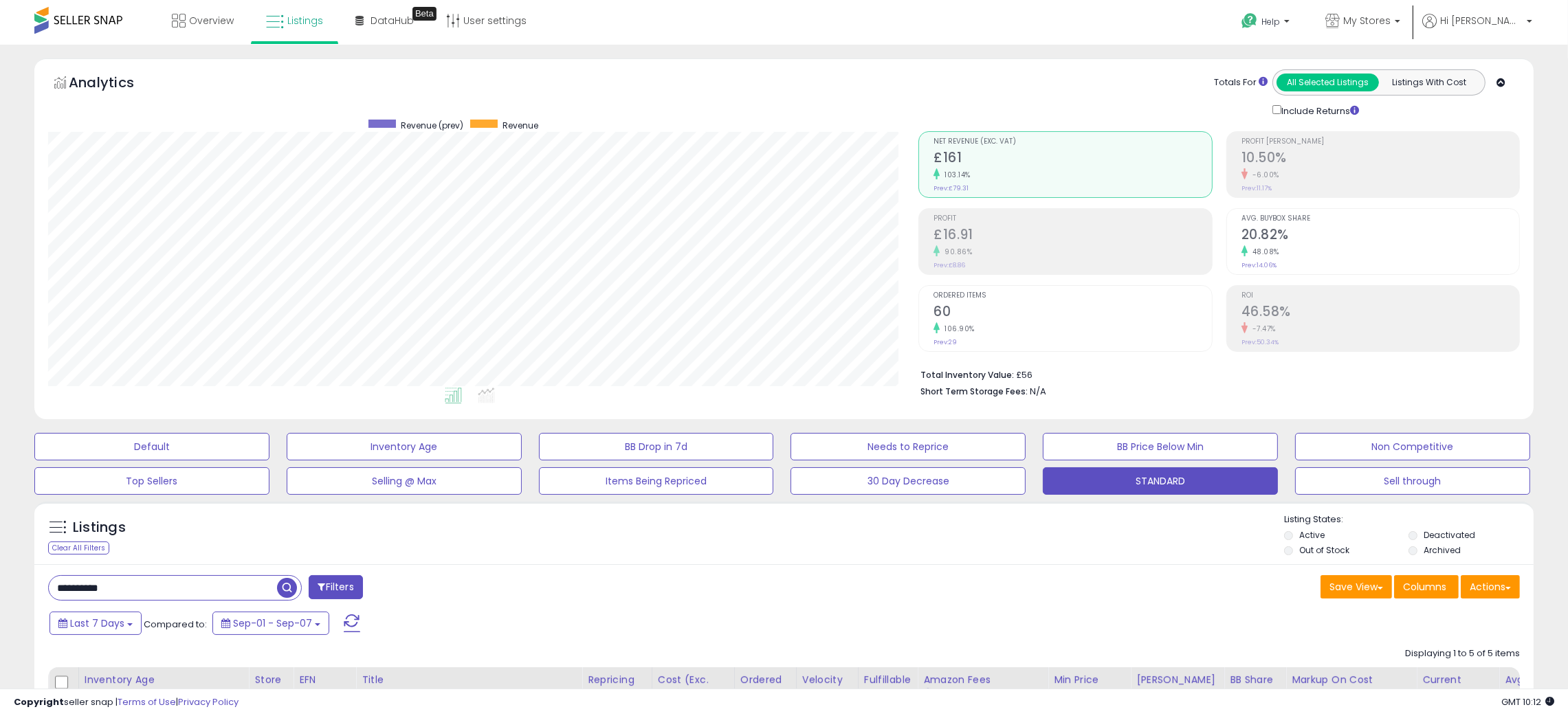
drag, startPoint x: 877, startPoint y: 638, endPoint x: 869, endPoint y: 618, distance: 21.5
click at [877, 629] on div "Last 7 Days Compared to: Sep-01 - Sep-07" at bounding box center [598, 625] width 1104 height 31
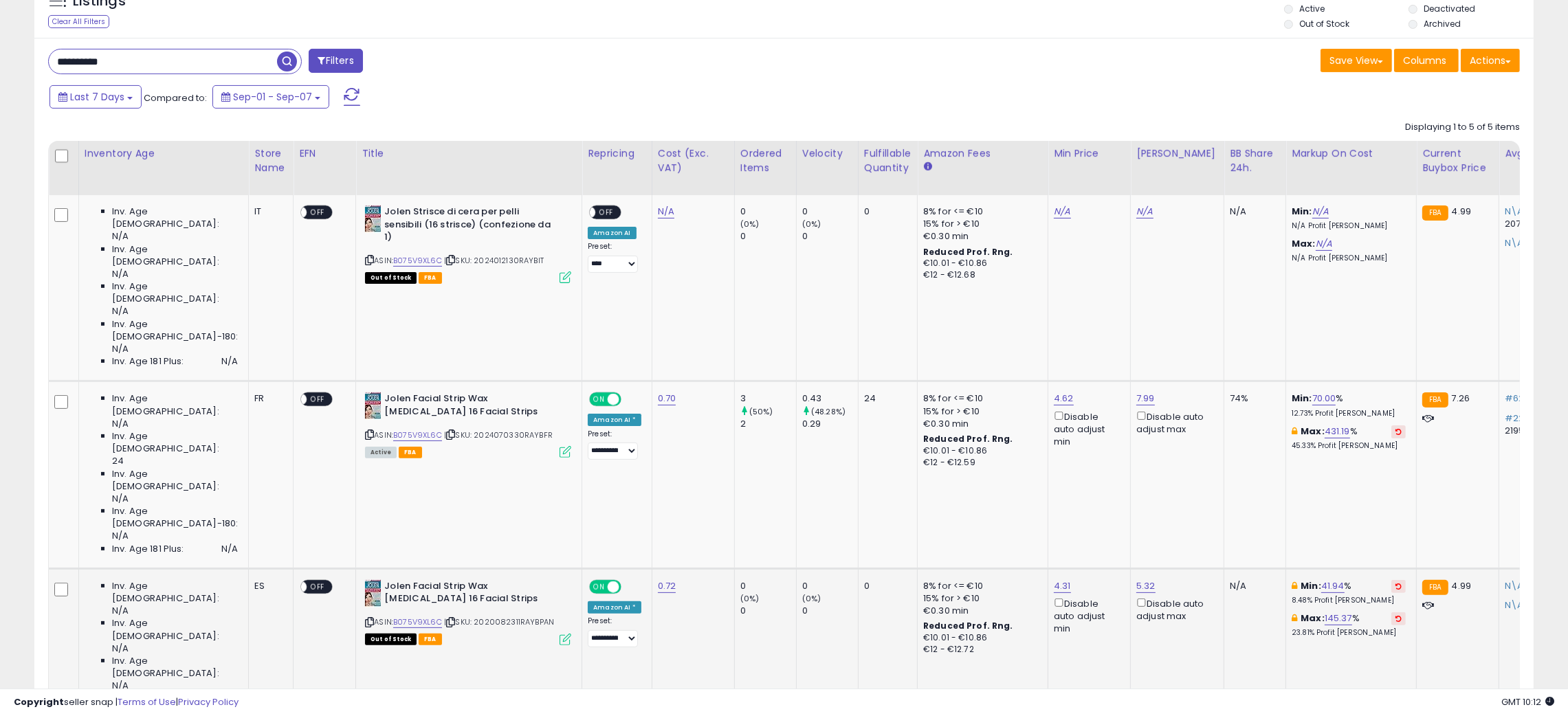
scroll to position [604, 0]
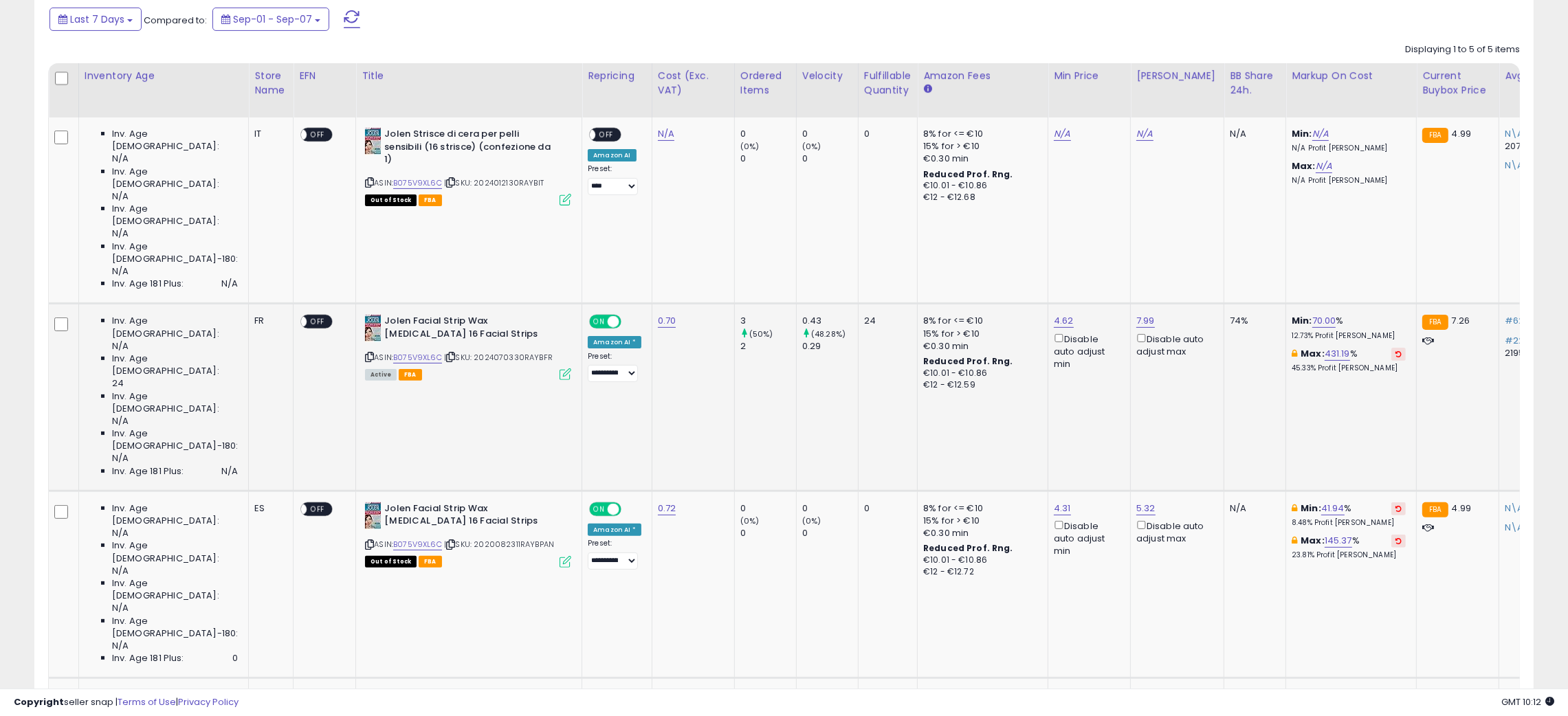
click at [446, 353] on icon at bounding box center [450, 357] width 9 height 8
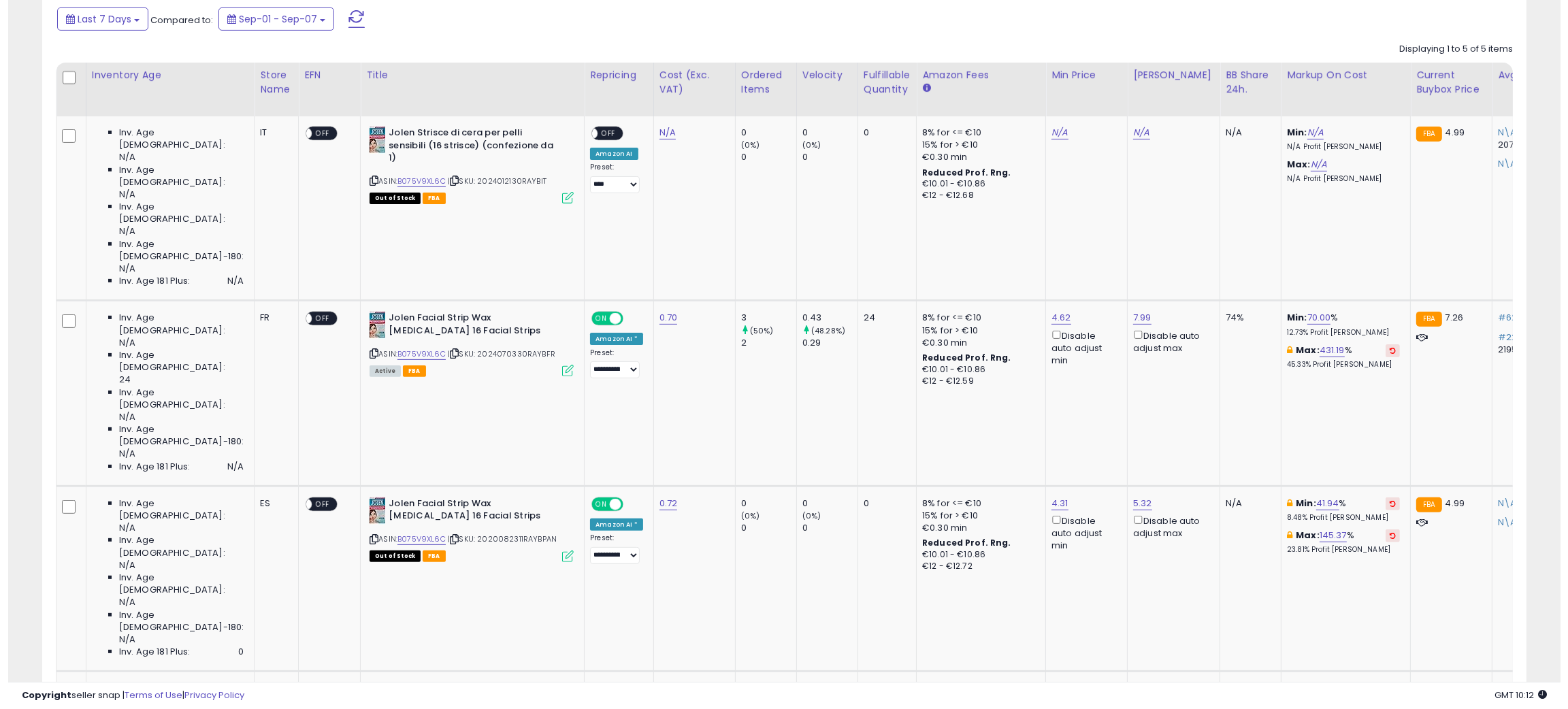
scroll to position [88, 0]
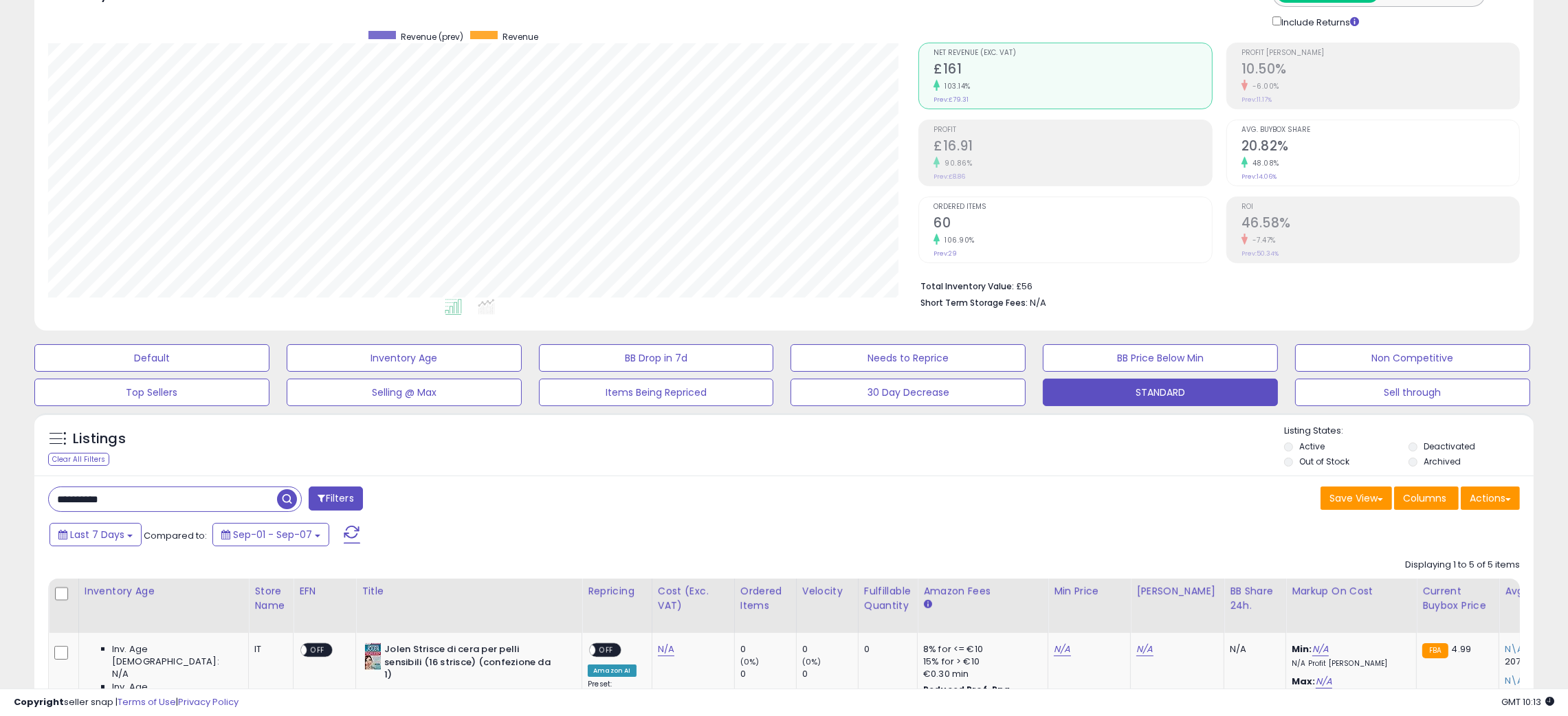
click at [75, 498] on input "**********" at bounding box center [163, 499] width 228 height 24
click at [75, 498] on input "**********" at bounding box center [235, 499] width 374 height 24
paste input "text"
drag, startPoint x: 422, startPoint y: 495, endPoint x: 777, endPoint y: 528, distance: 356.5
click at [423, 495] on span "button" at bounding box center [432, 499] width 20 height 20
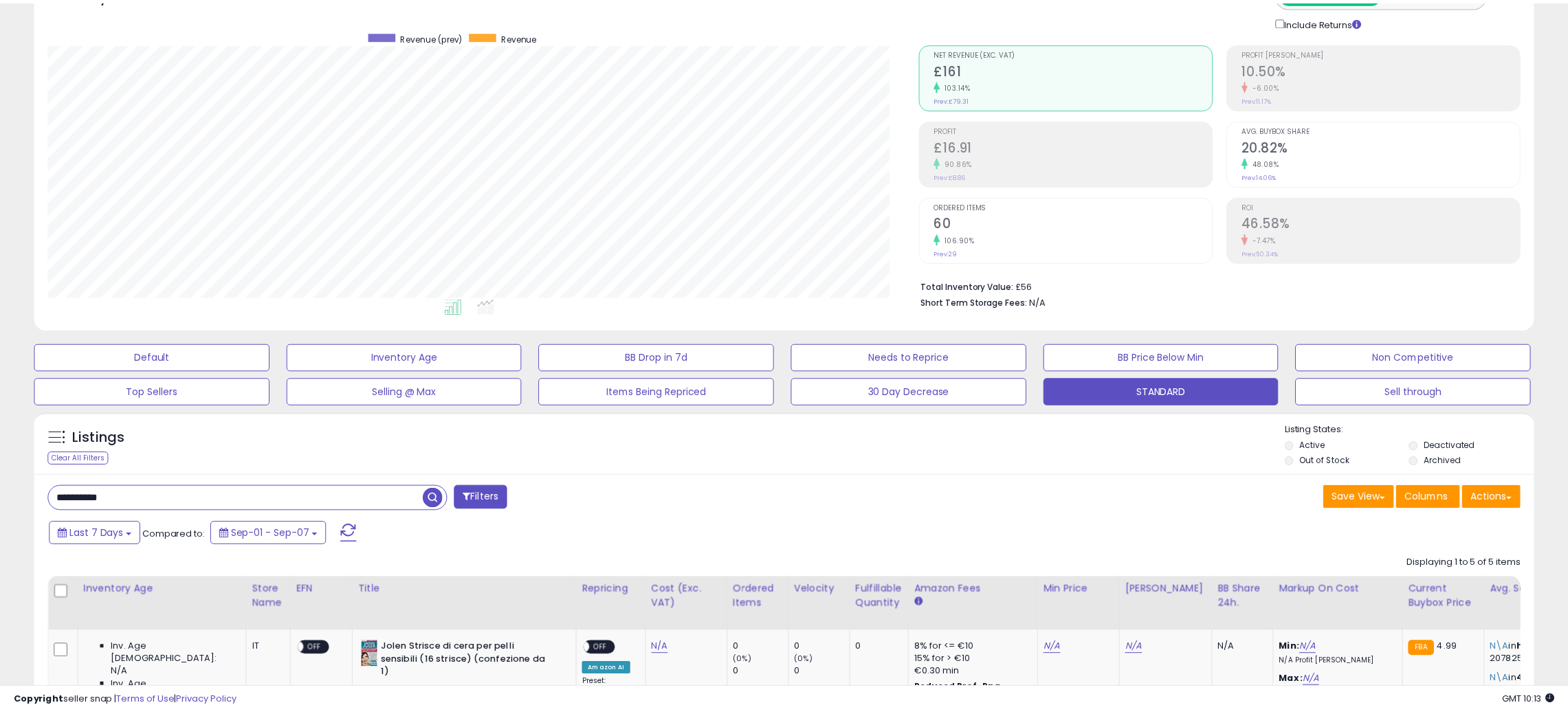
scroll to position [282, 879]
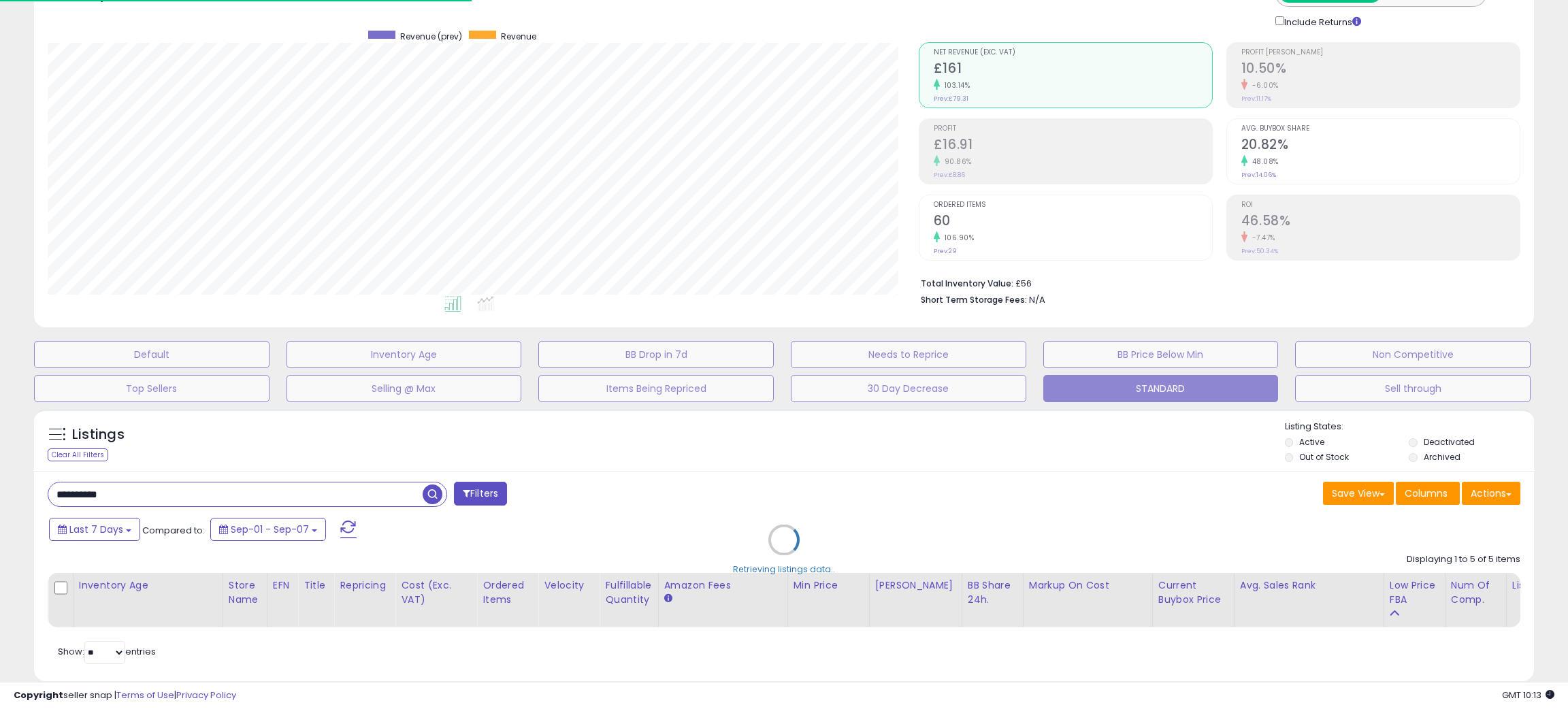
click at [879, 466] on div "Retrieving listings data.." at bounding box center [784, 551] width 1521 height 296
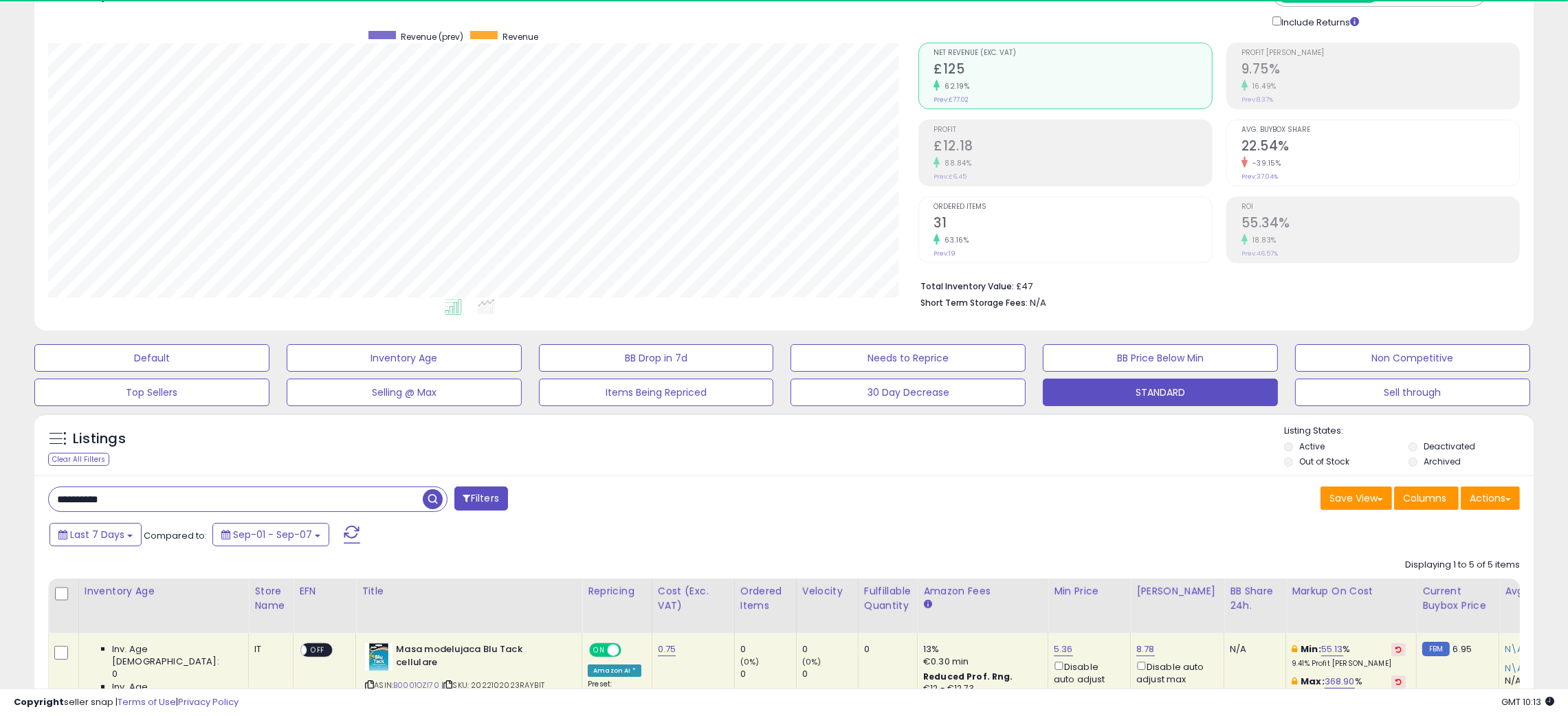
scroll to position [282, 871]
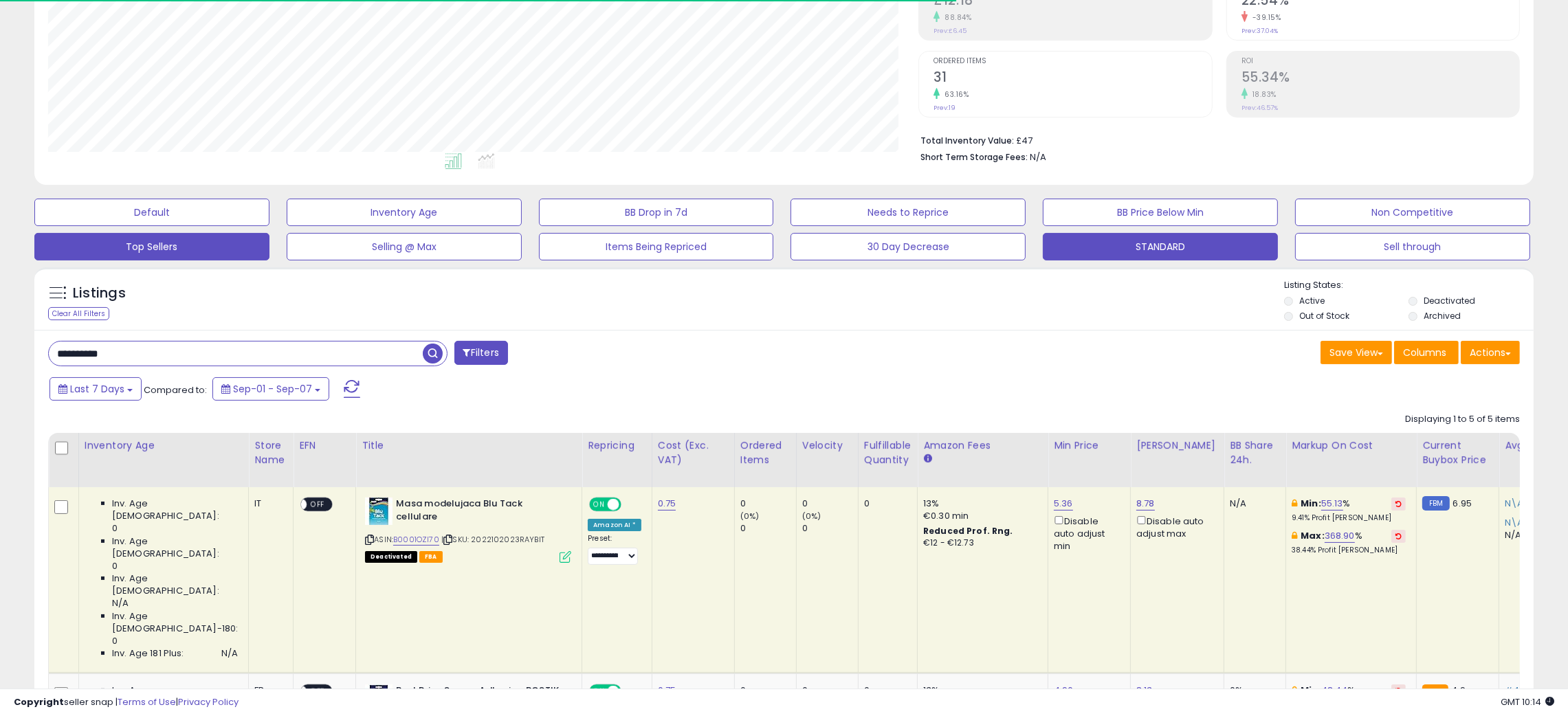
scroll to position [150, 0]
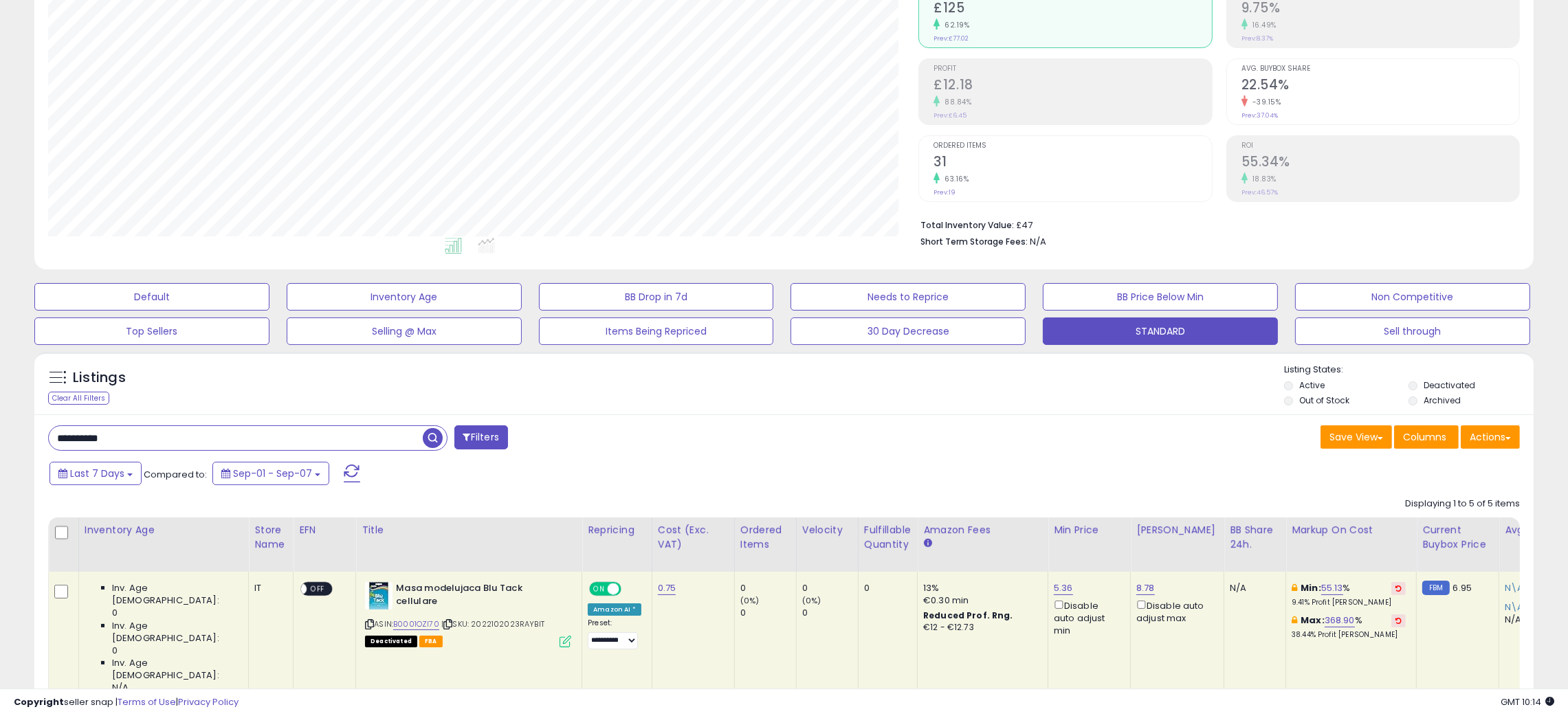
click at [78, 430] on input "**********" at bounding box center [235, 438] width 374 height 24
paste input "text"
click at [427, 439] on span "button" at bounding box center [432, 438] width 20 height 20
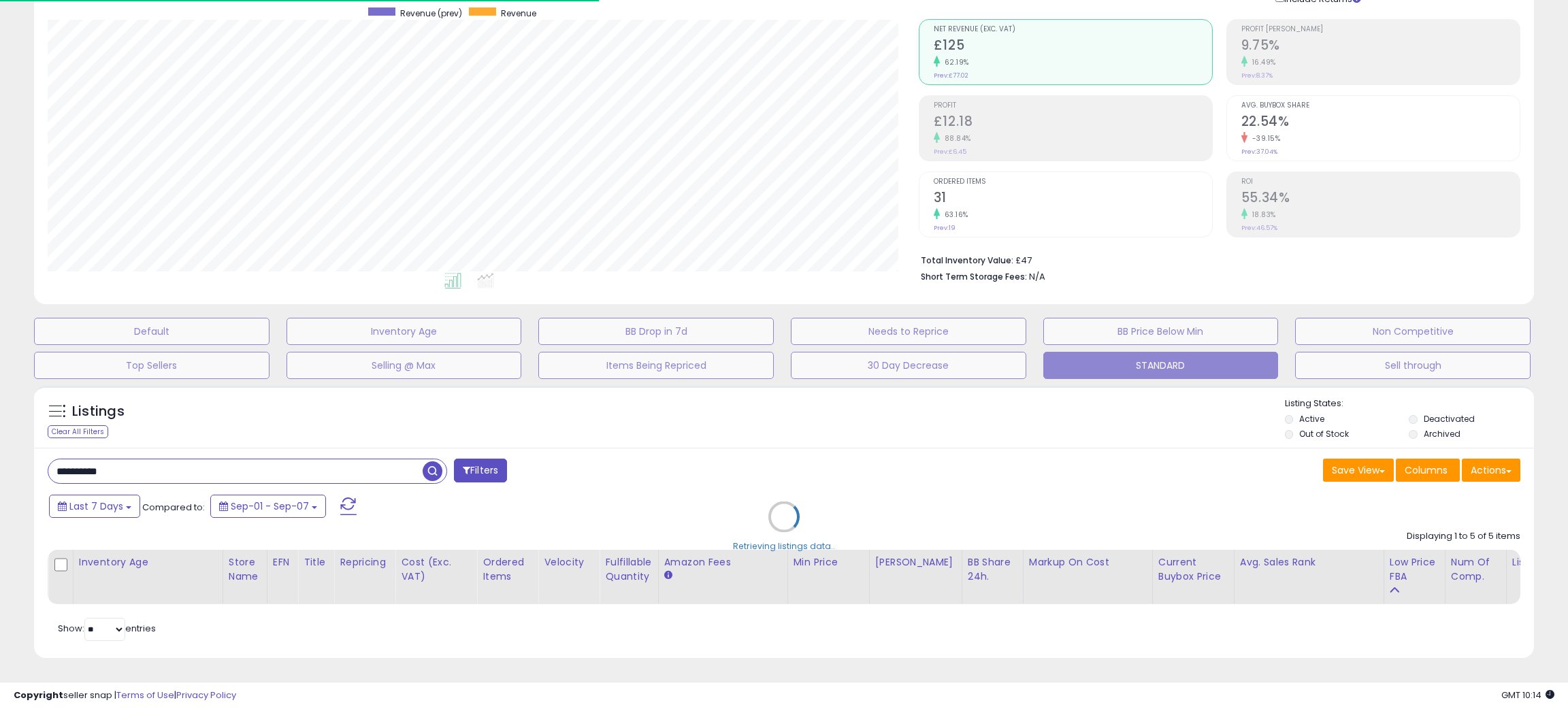
click at [712, 423] on div "Retrieving listings data.." at bounding box center [784, 527] width 1521 height 296
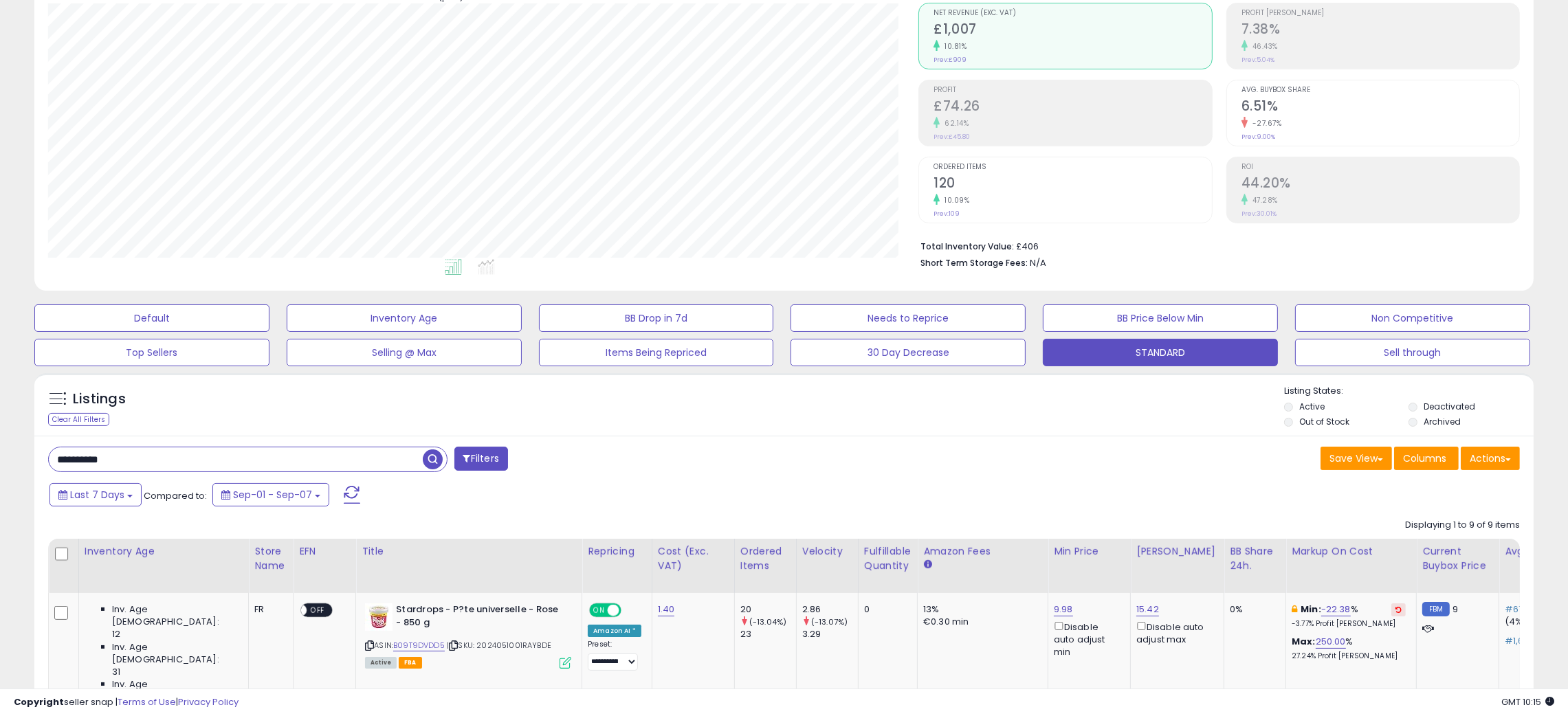
scroll to position [282, 871]
click at [721, 427] on div "Listings Clear All Filters Listing States:" at bounding box center [784, 408] width 1499 height 47
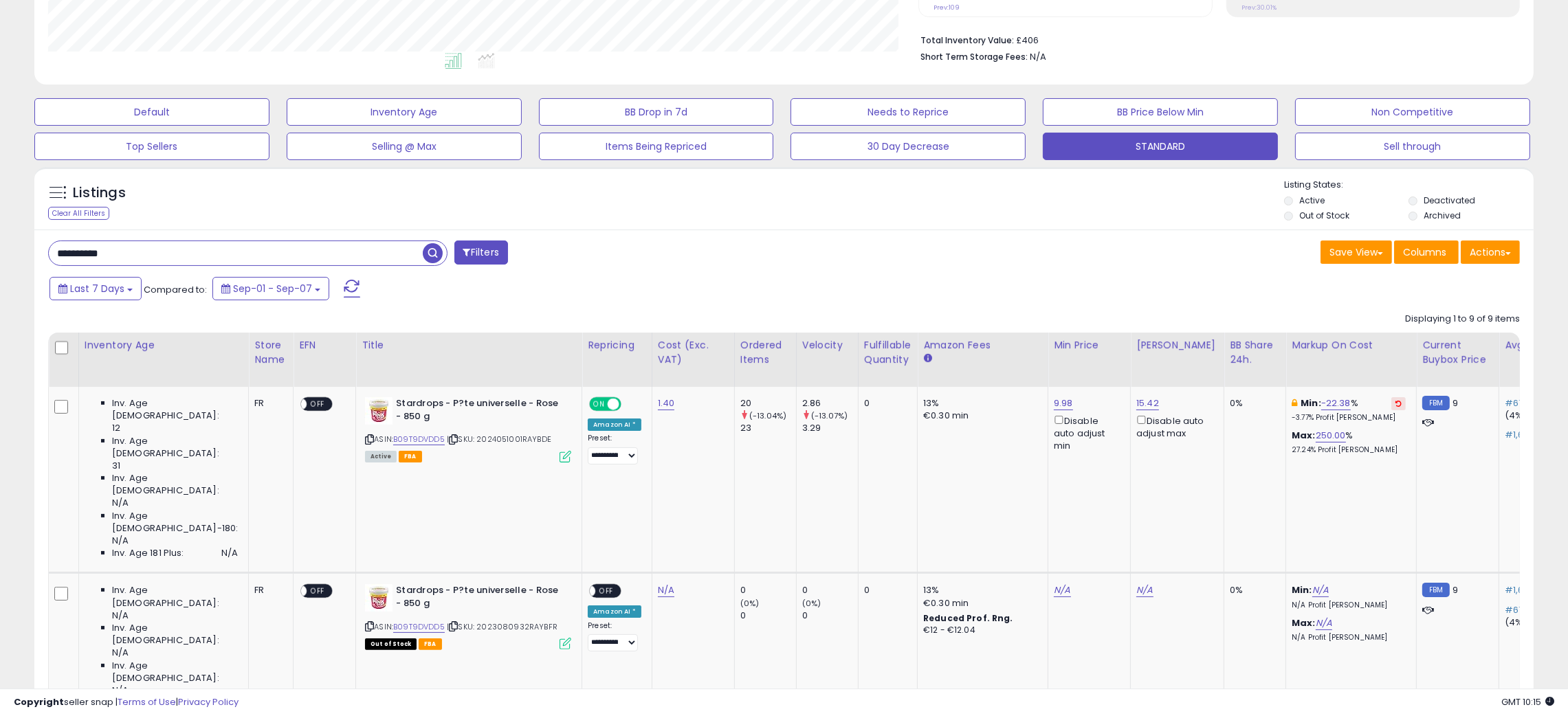
scroll to position [541, 0]
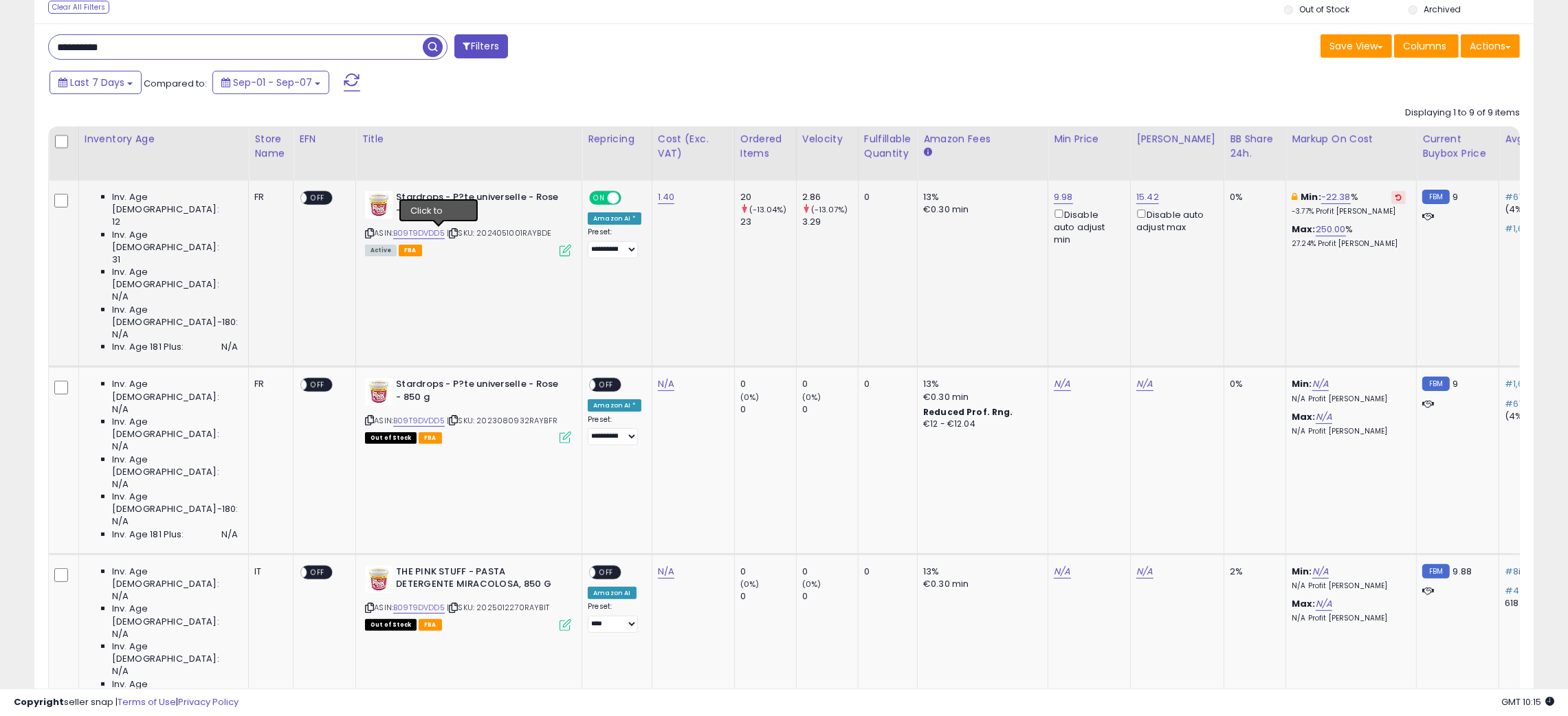
click at [449, 233] on icon at bounding box center [453, 233] width 9 height 8
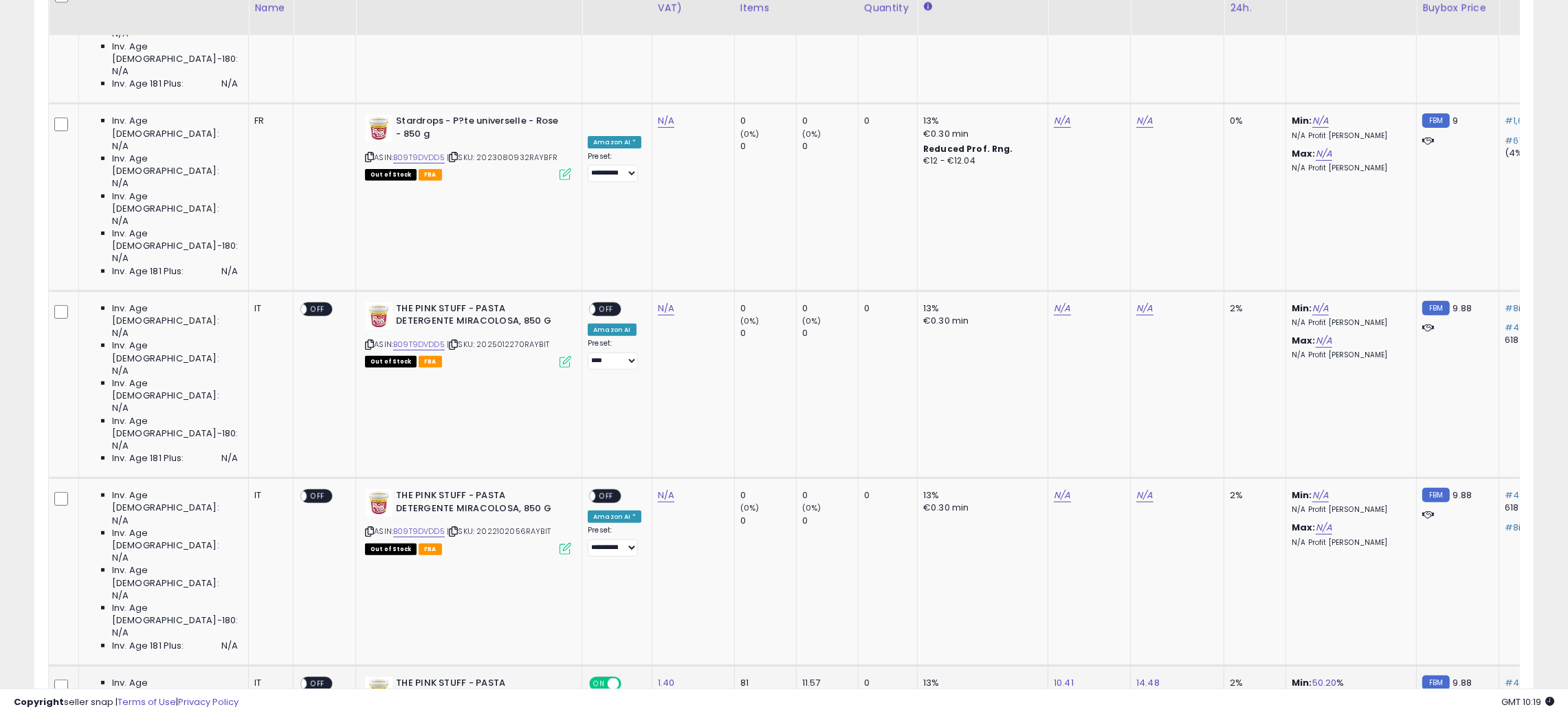
scroll to position [909, 0]
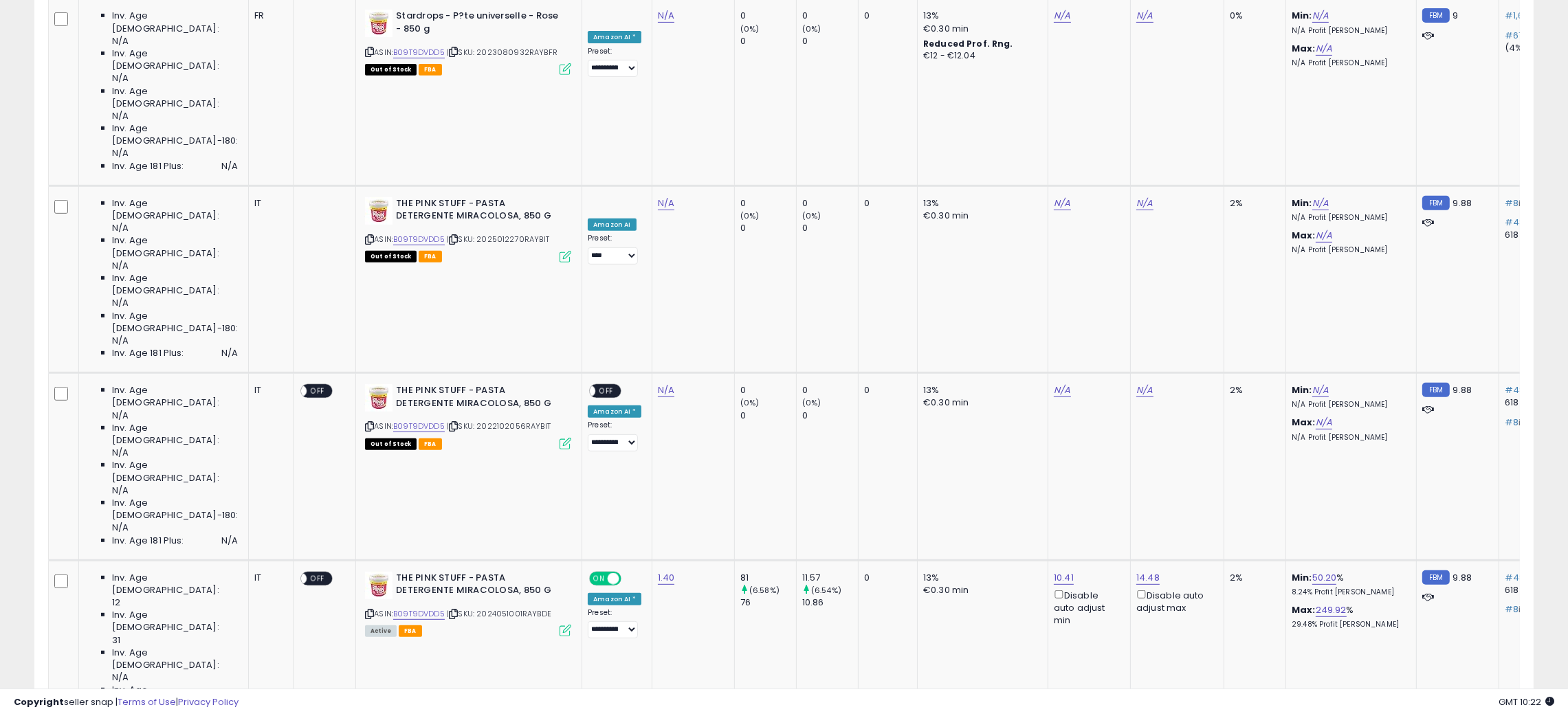
scroll to position [497, 0]
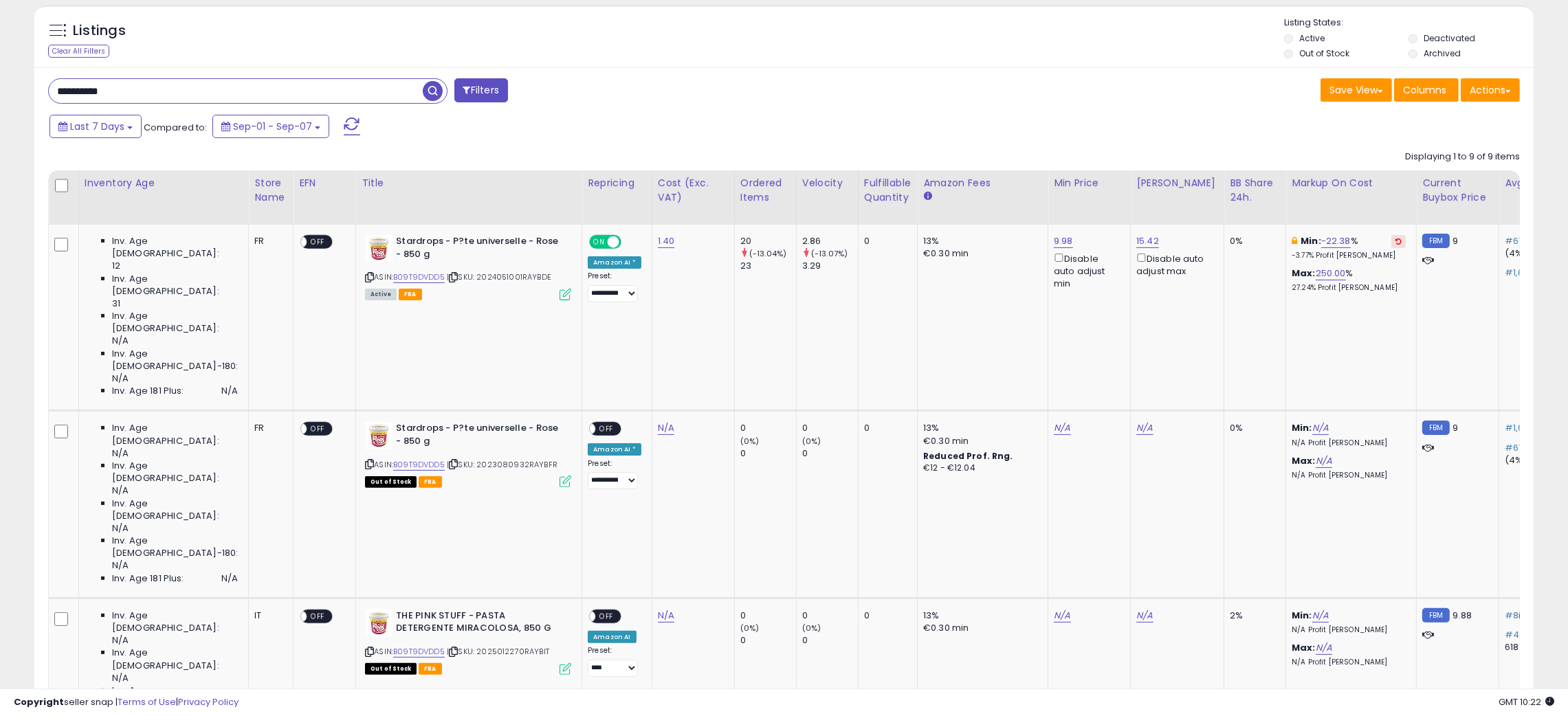
click at [76, 89] on input "**********" at bounding box center [235, 91] width 374 height 24
paste input "text"
type input "**********"
click at [432, 92] on span "button" at bounding box center [432, 91] width 20 height 20
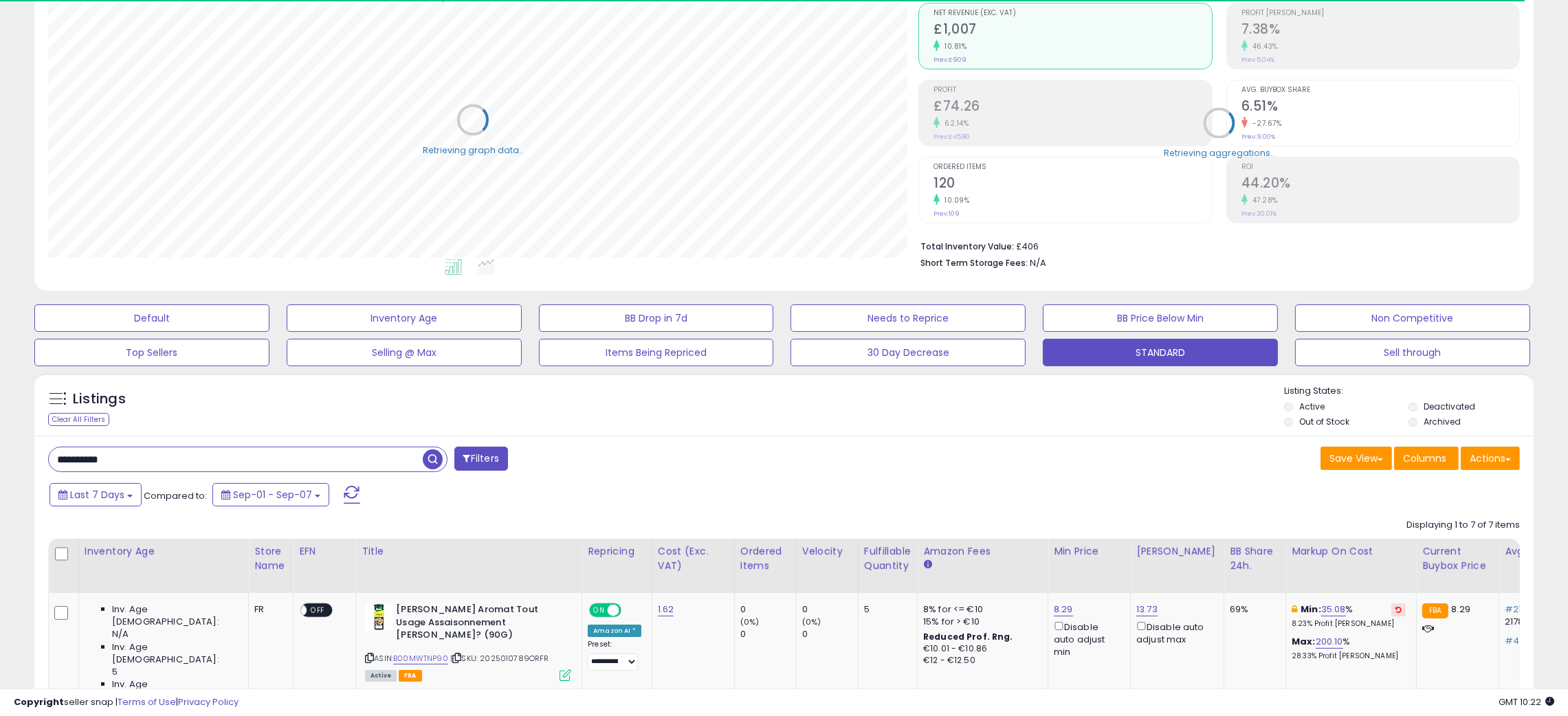
scroll to position [687171, 686489]
click at [820, 430] on div "Listings Clear All Filters Listing States:" at bounding box center [784, 408] width 1499 height 47
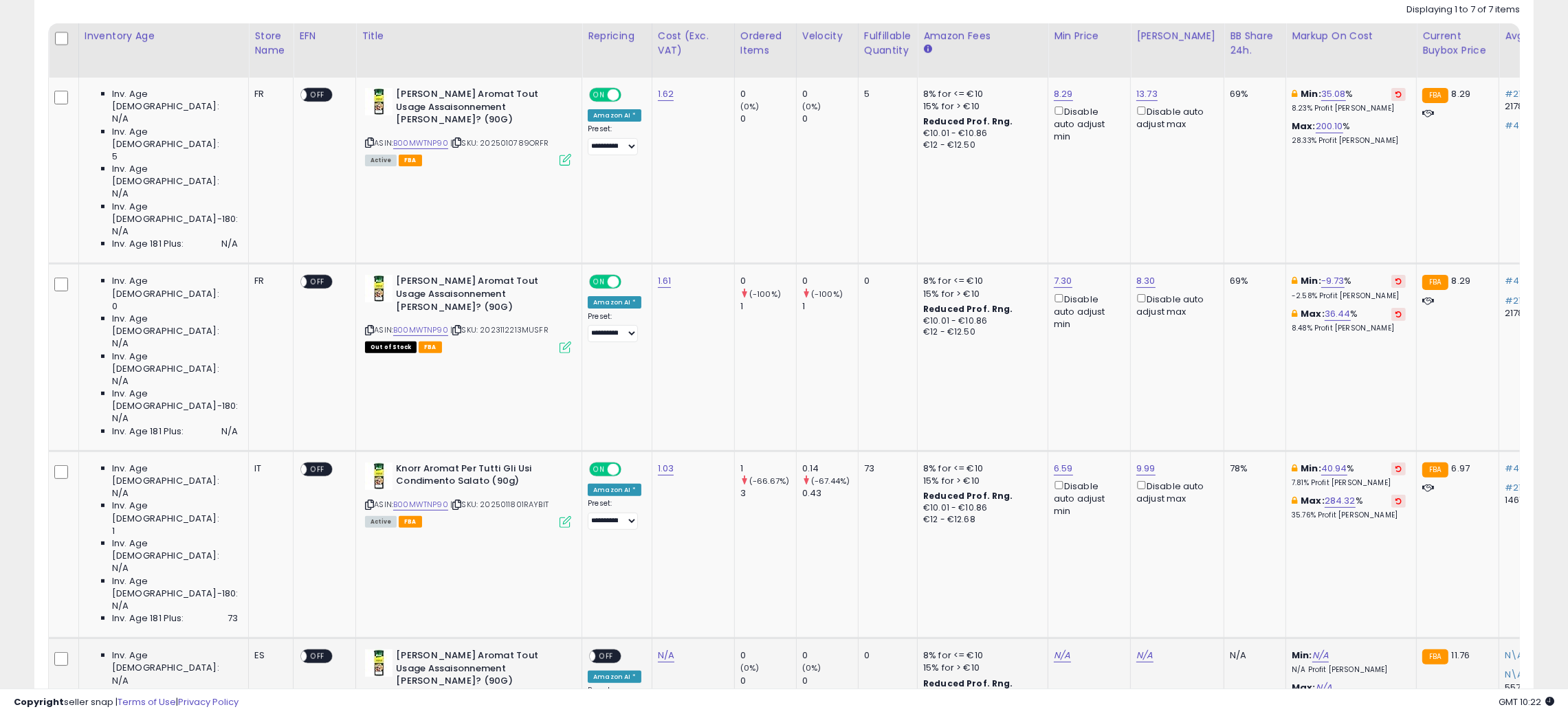
scroll to position [282, 871]
select select "**********"
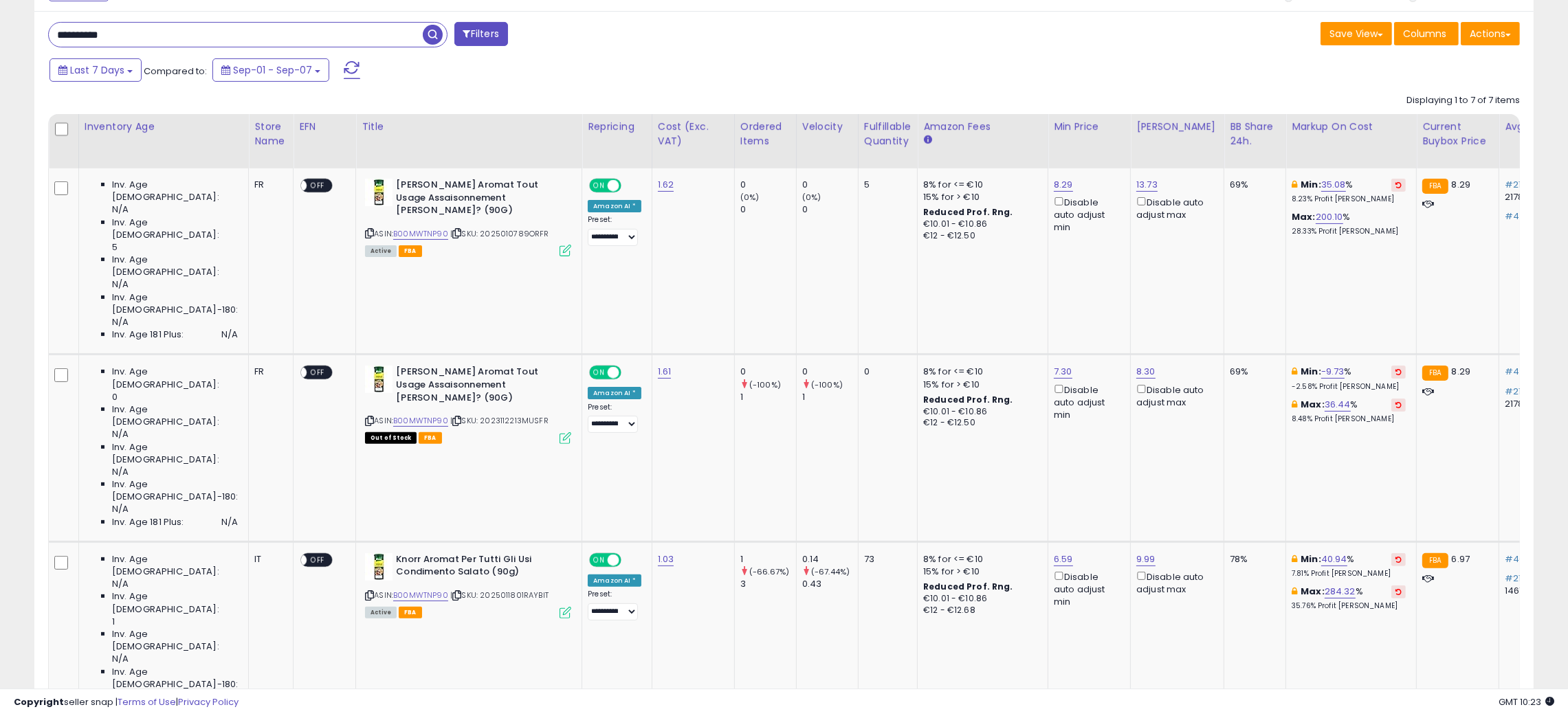
scroll to position [438, 0]
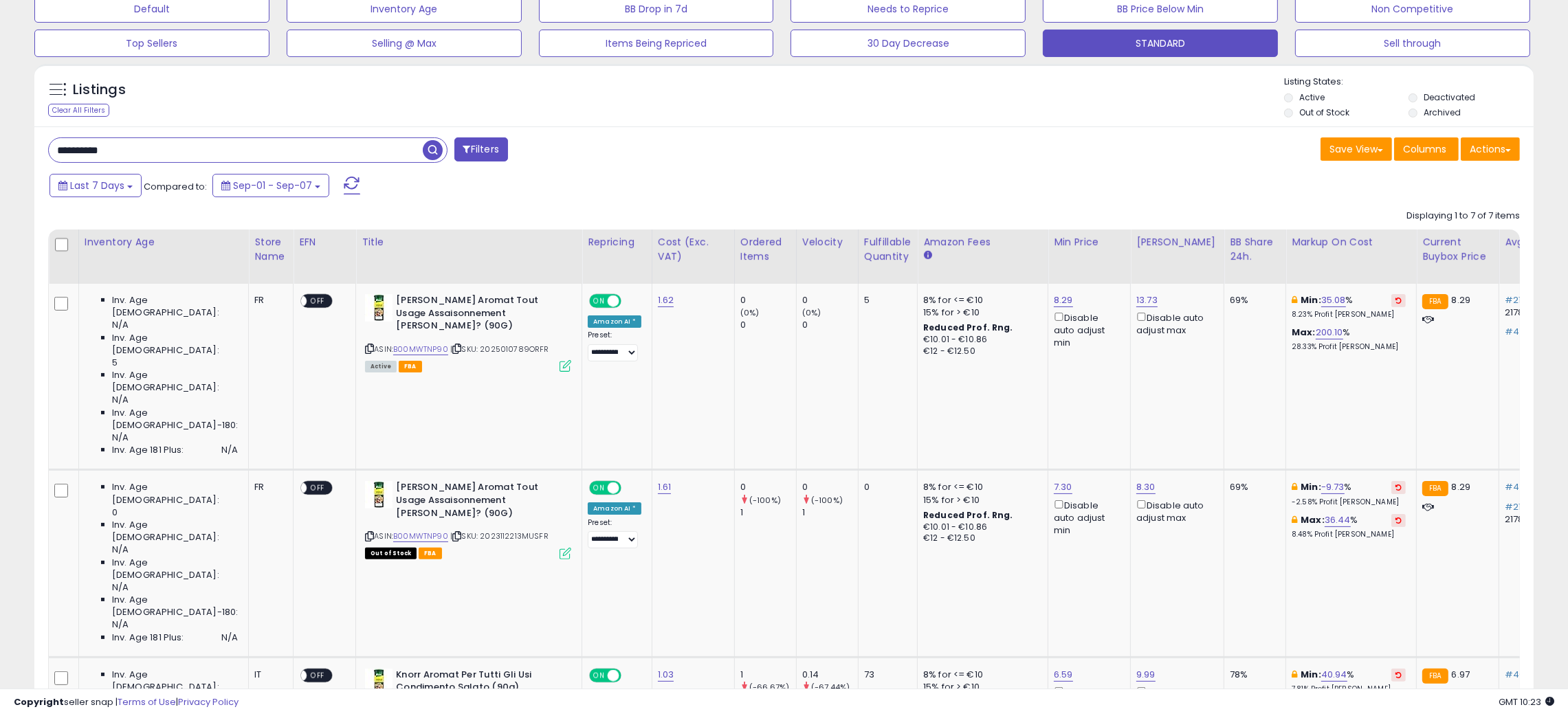
click at [85, 149] on input "**********" at bounding box center [235, 150] width 374 height 24
paste input "text"
click at [431, 151] on span "button" at bounding box center [432, 150] width 20 height 20
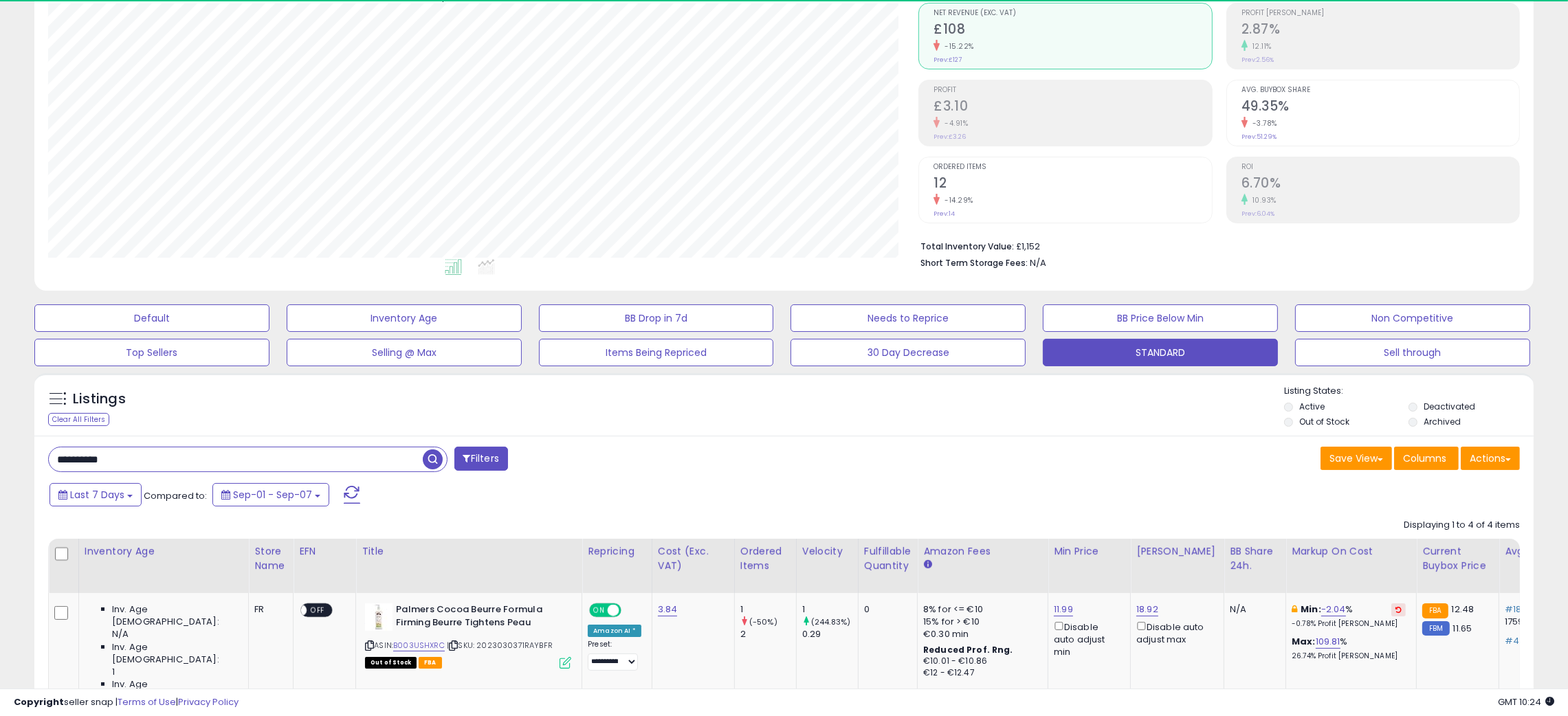
scroll to position [282, 871]
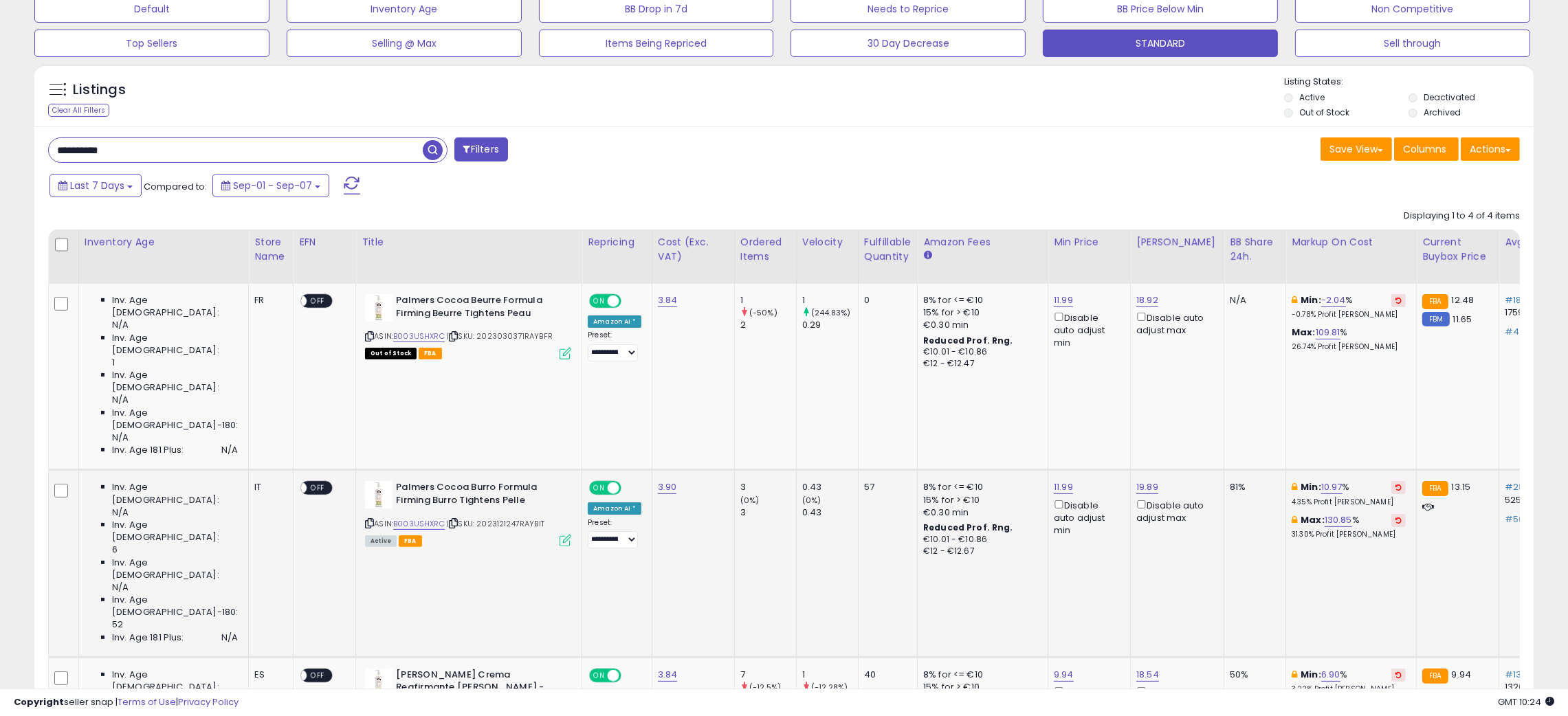
scroll to position [502, 0]
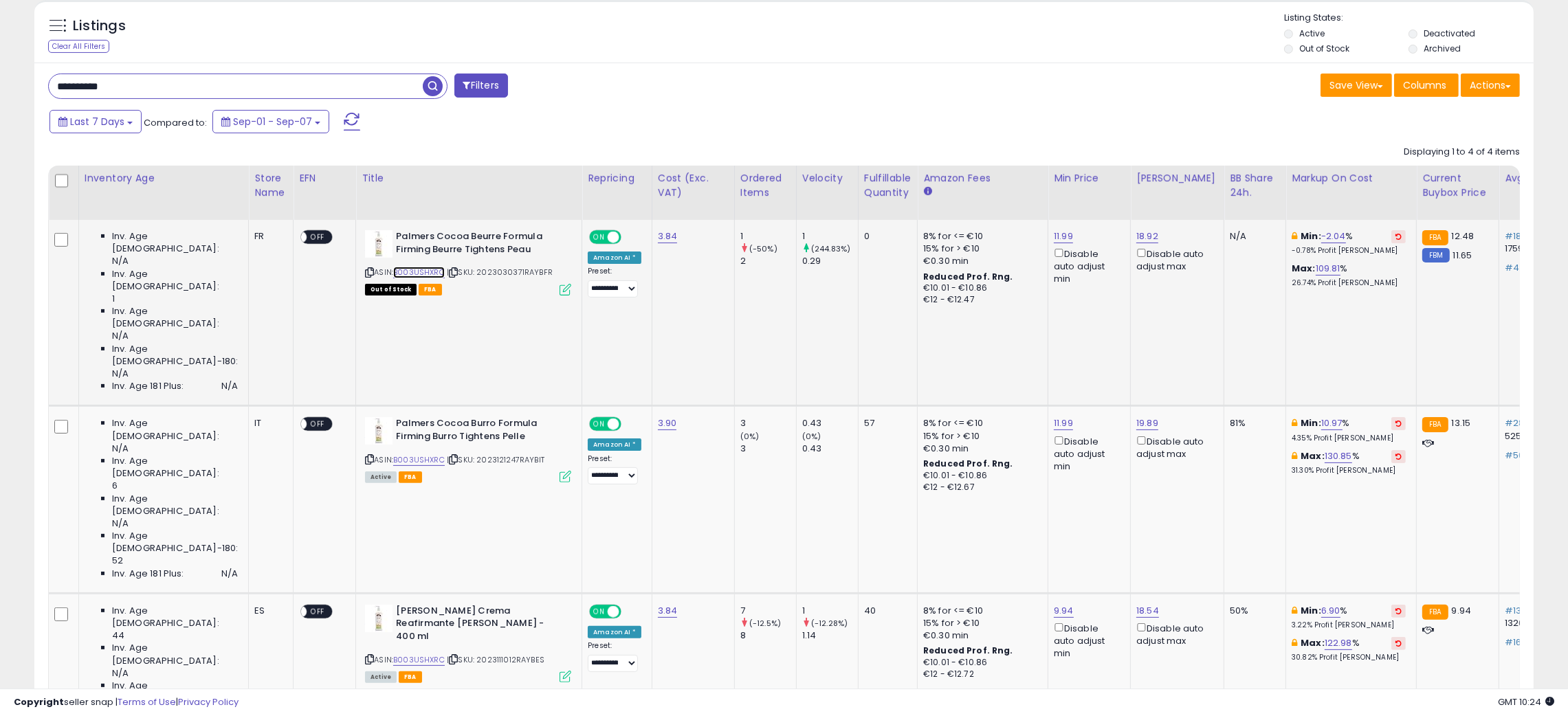
click at [402, 272] on link "B003USHXRC" at bounding box center [419, 272] width 52 height 12
click at [64, 82] on input "**********" at bounding box center [235, 86] width 374 height 24
paste input "text"
click at [426, 85] on span "button" at bounding box center [432, 86] width 20 height 20
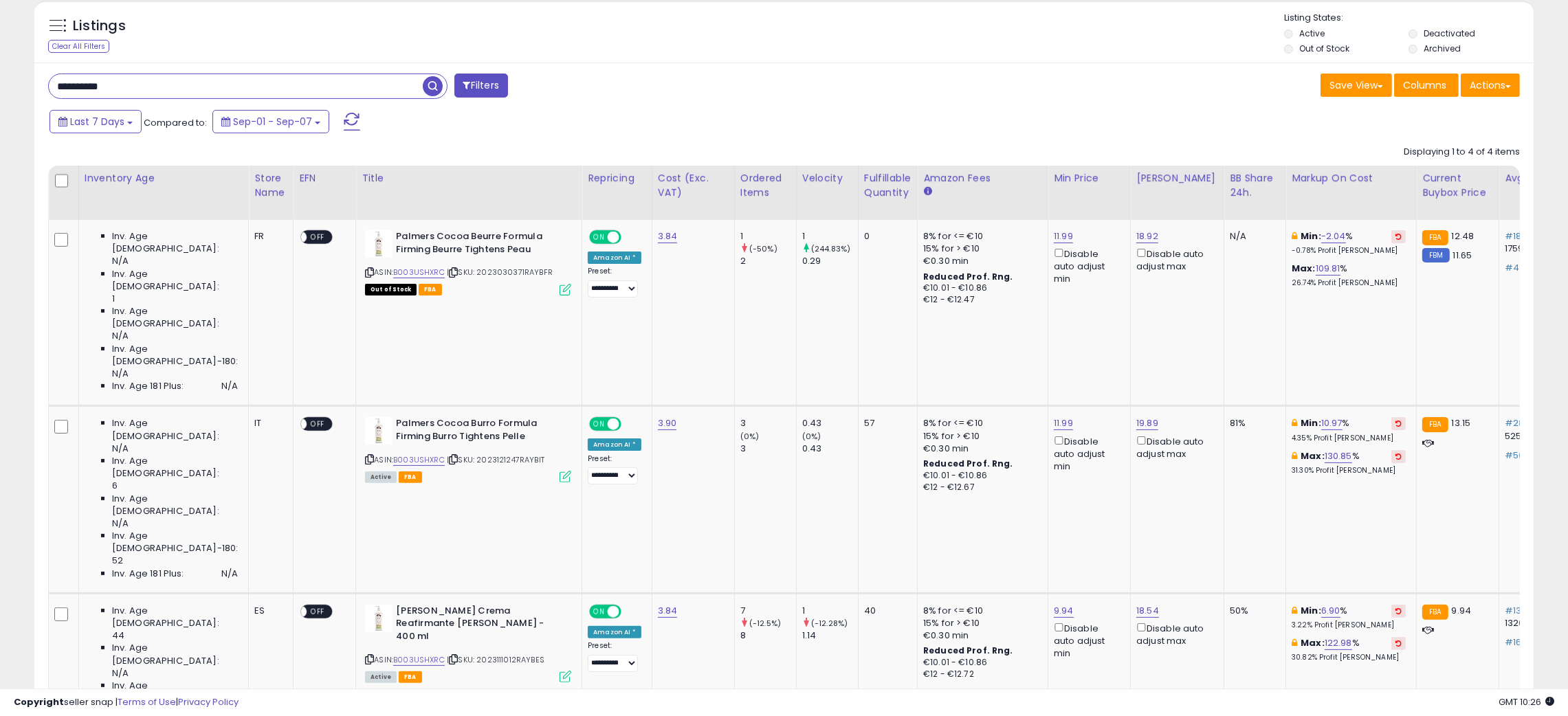
scroll to position [282, 879]
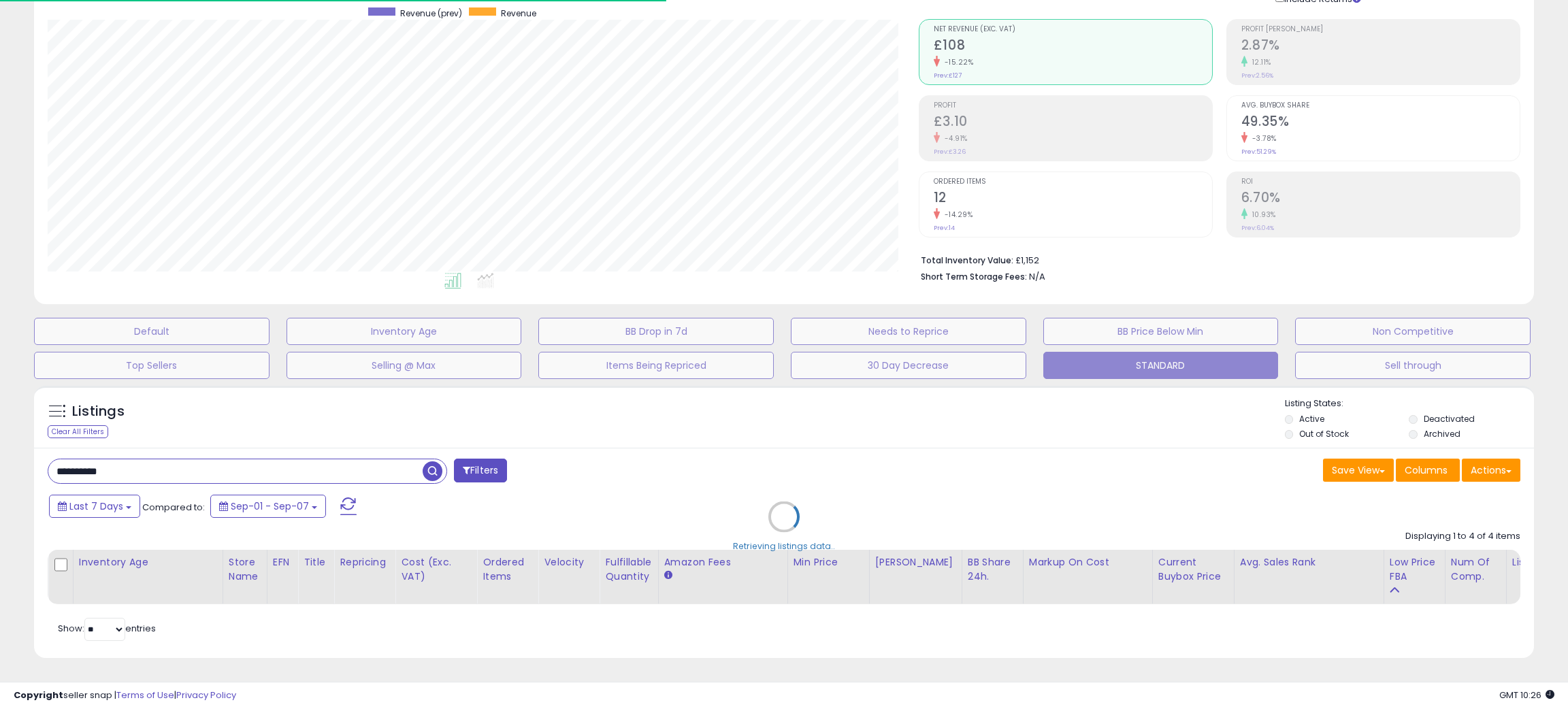
click at [761, 441] on div "Retrieving listings data.." at bounding box center [784, 527] width 1521 height 296
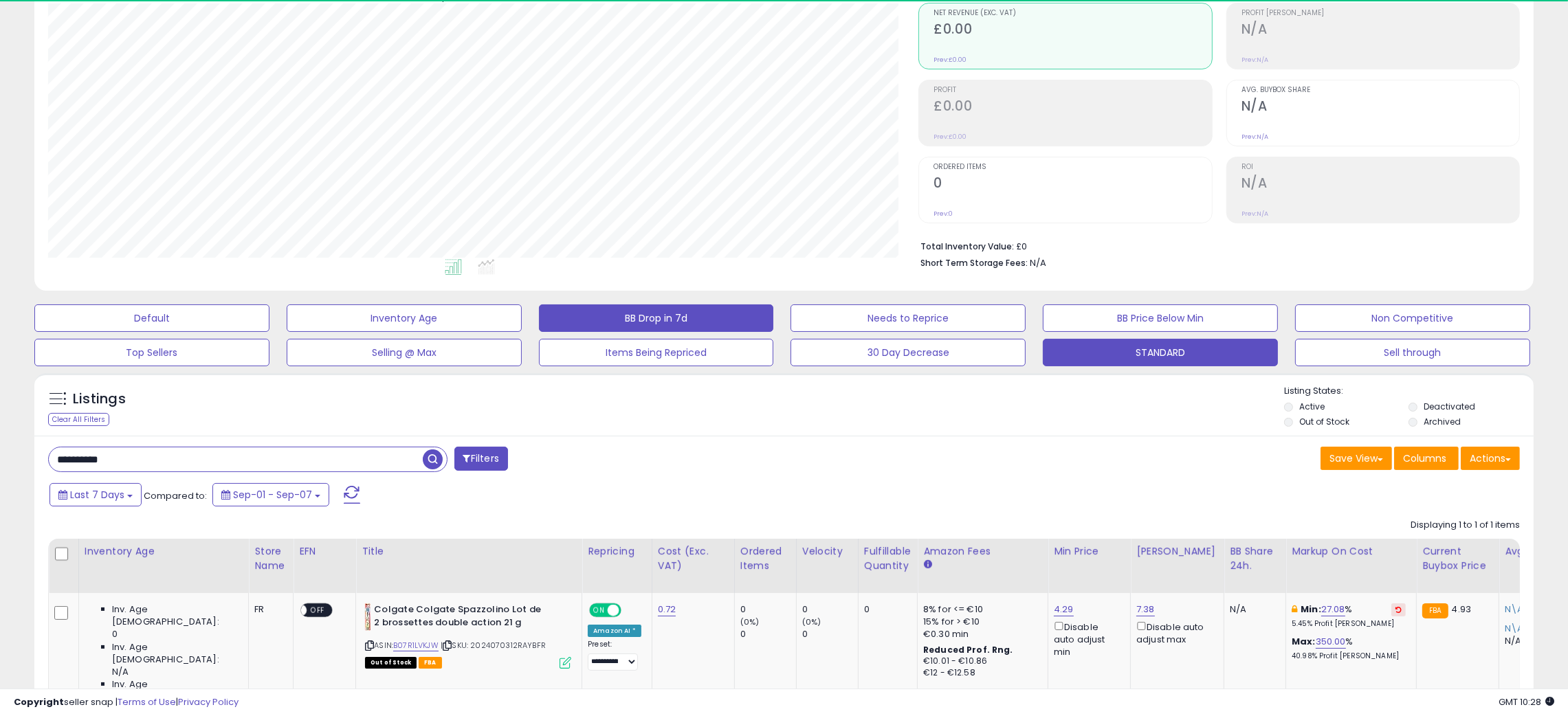
scroll to position [282, 871]
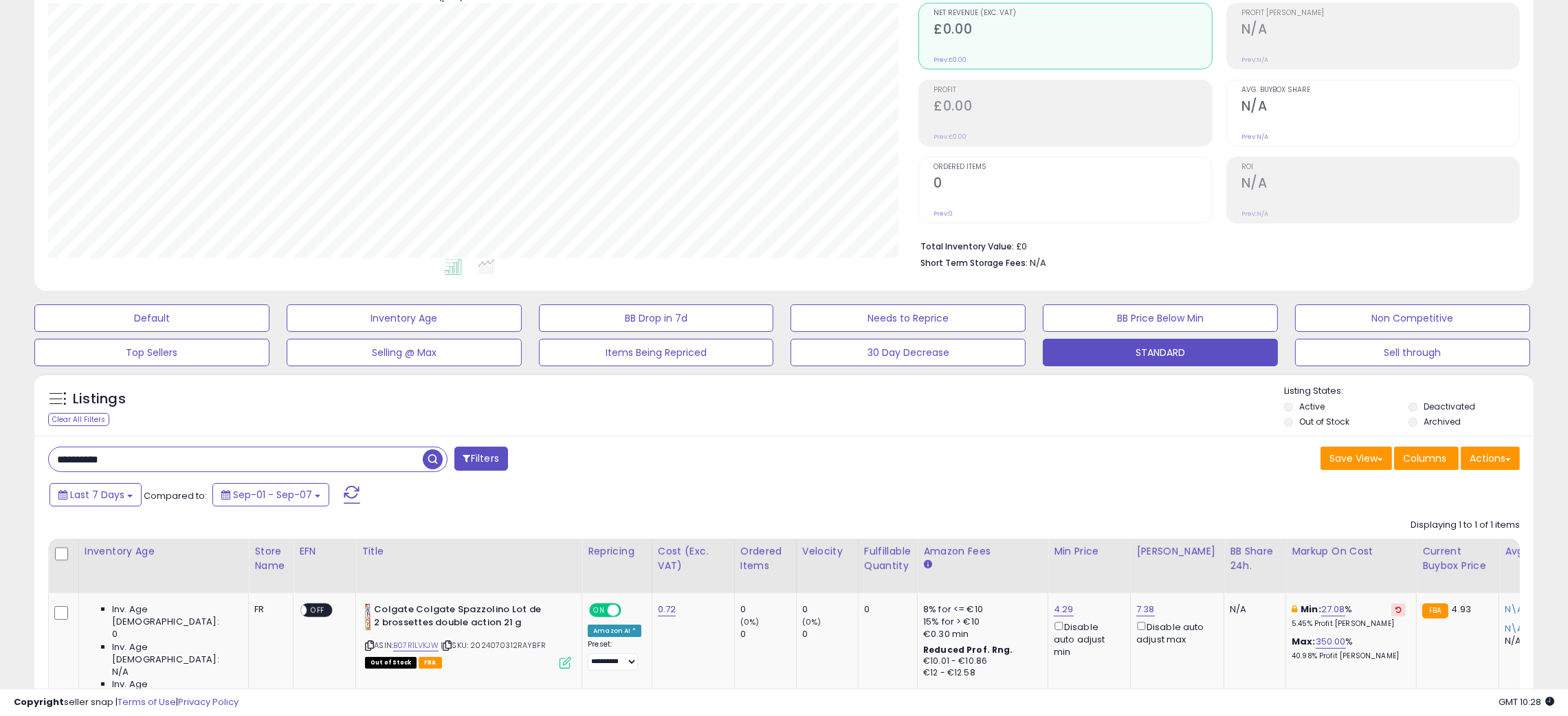
click at [863, 450] on div "Save View Save As New View Update Current View Columns Actions Import Export Vi…" at bounding box center [1157, 460] width 747 height 27
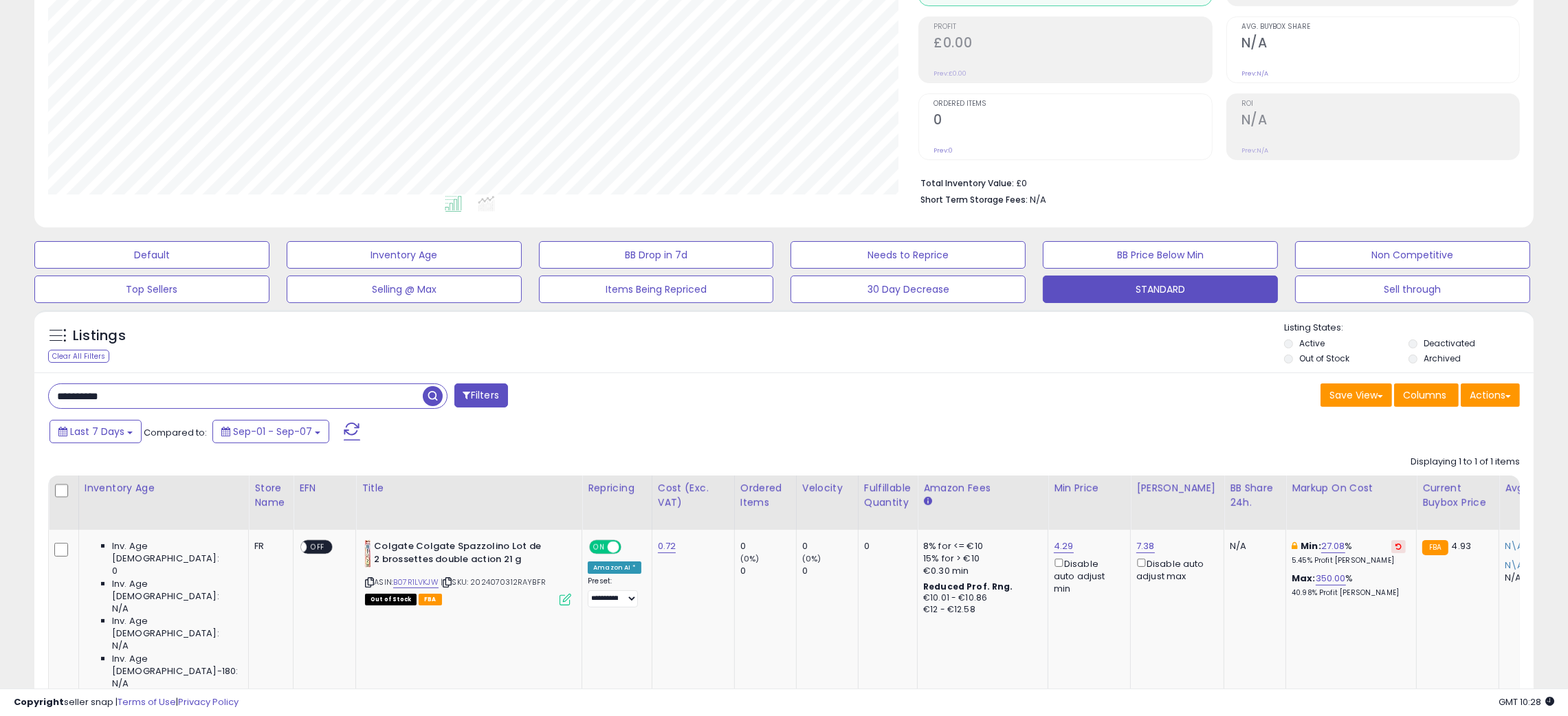
scroll to position [221, 0]
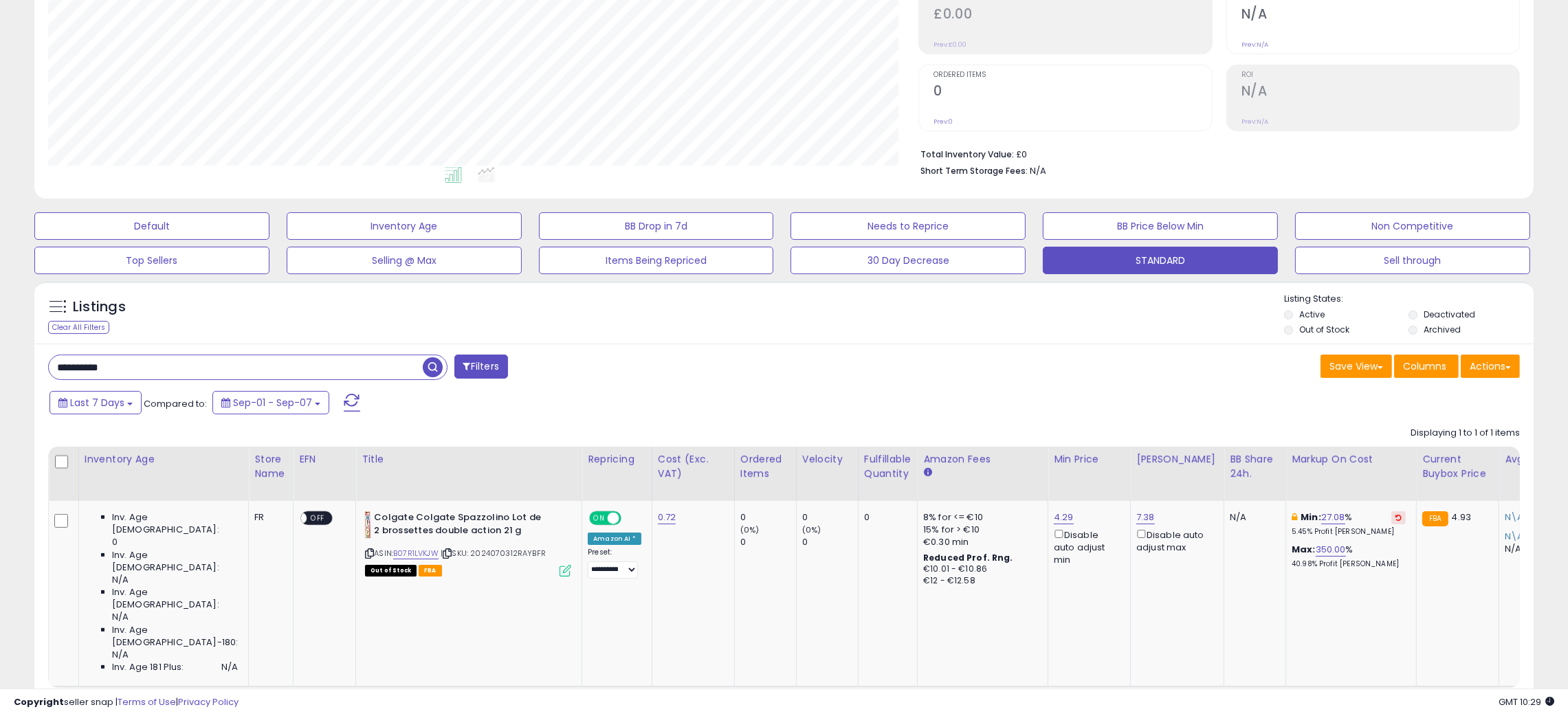
click at [71, 363] on input "**********" at bounding box center [235, 367] width 374 height 24
paste input "text"
click at [432, 368] on span "button" at bounding box center [432, 367] width 20 height 20
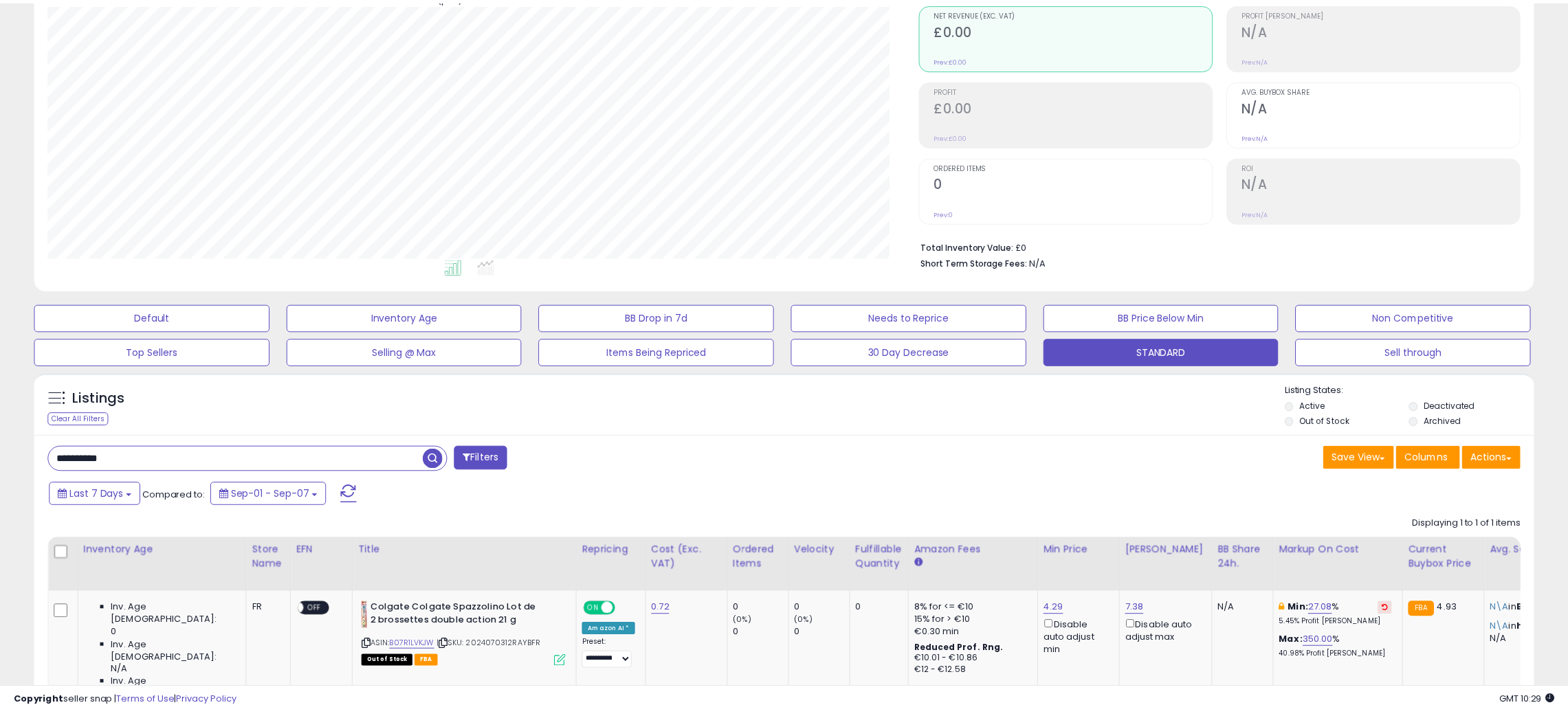
scroll to position [282, 879]
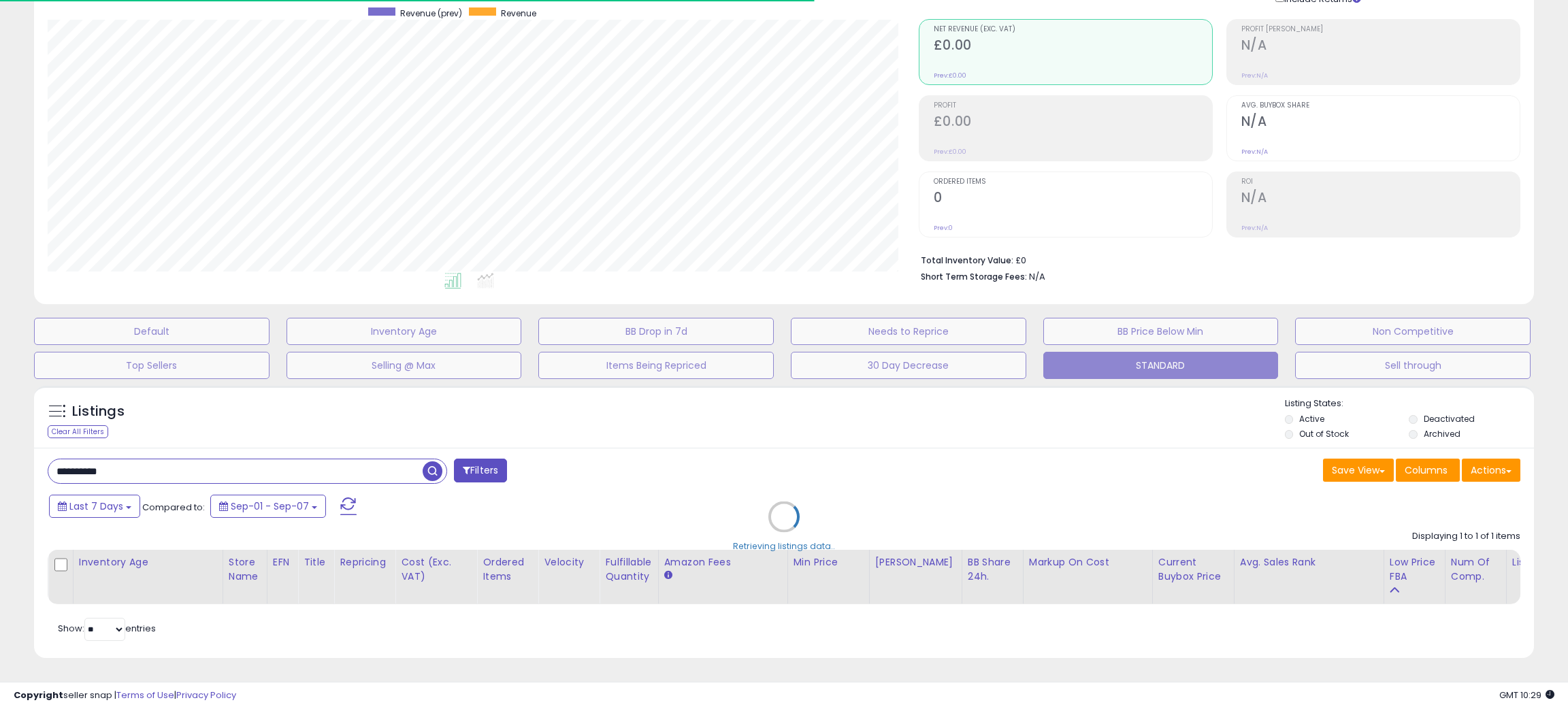
click at [745, 426] on div "Retrieving listings data.." at bounding box center [784, 527] width 1521 height 296
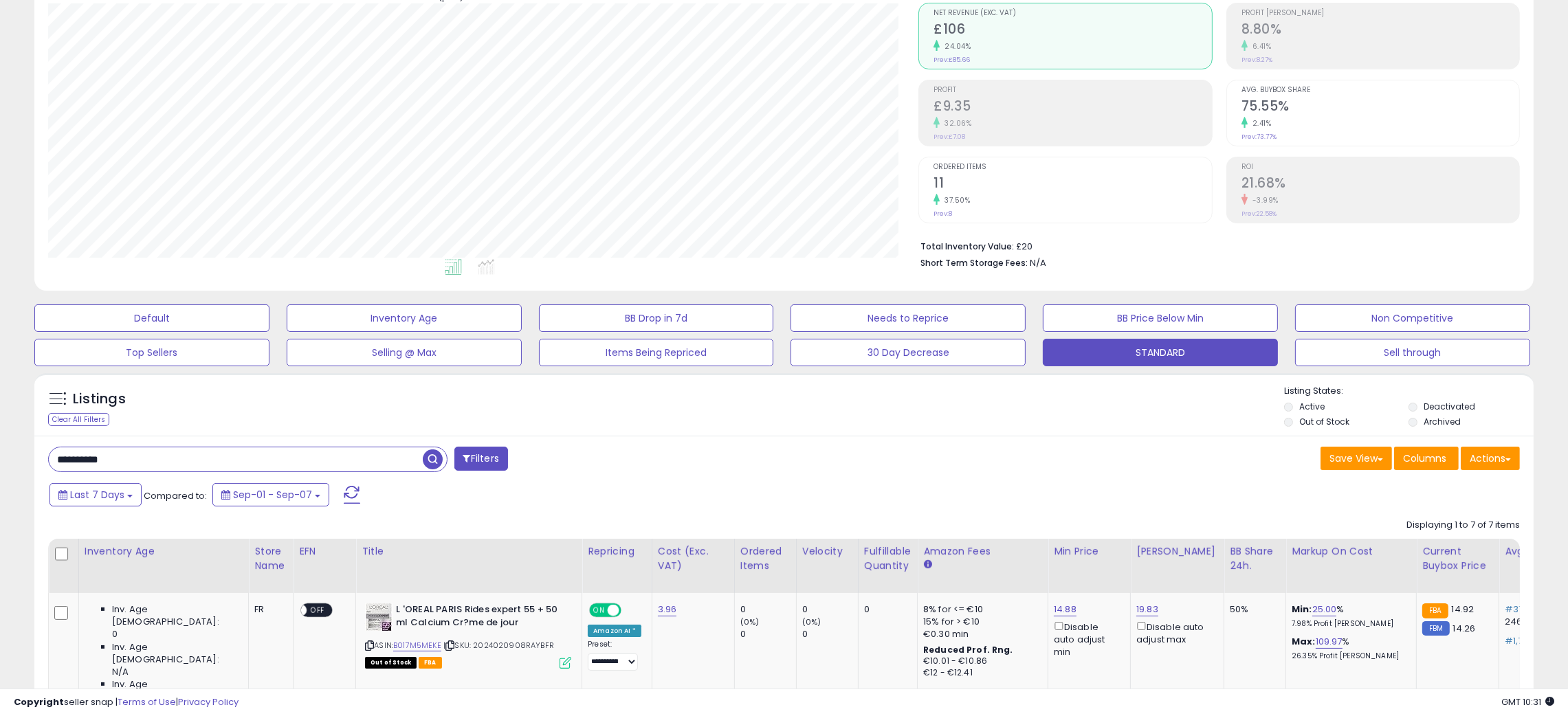
scroll to position [282, 871]
click at [849, 474] on div "Save View Save As New View Update Current View Columns Actions Import Export Vi…" at bounding box center [1157, 460] width 747 height 27
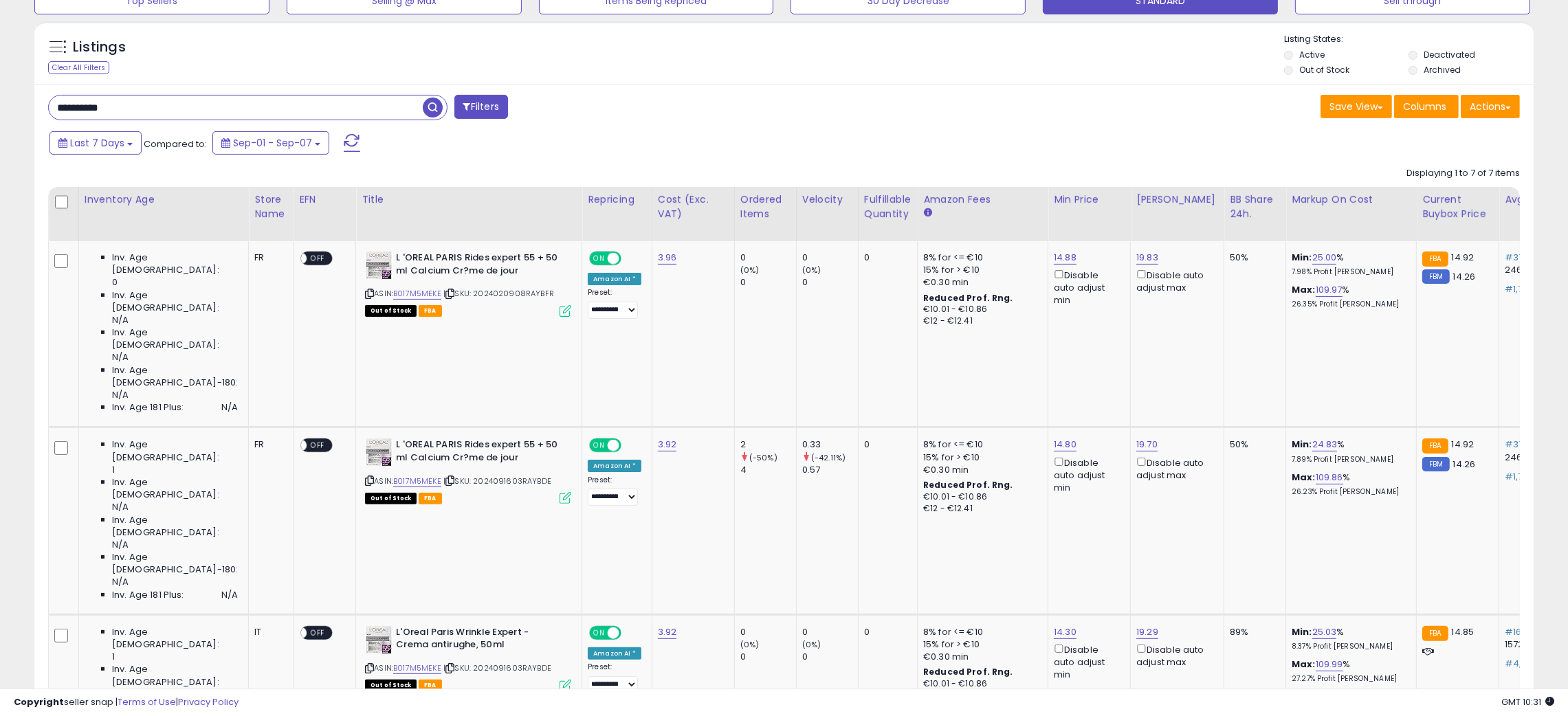
scroll to position [477, 0]
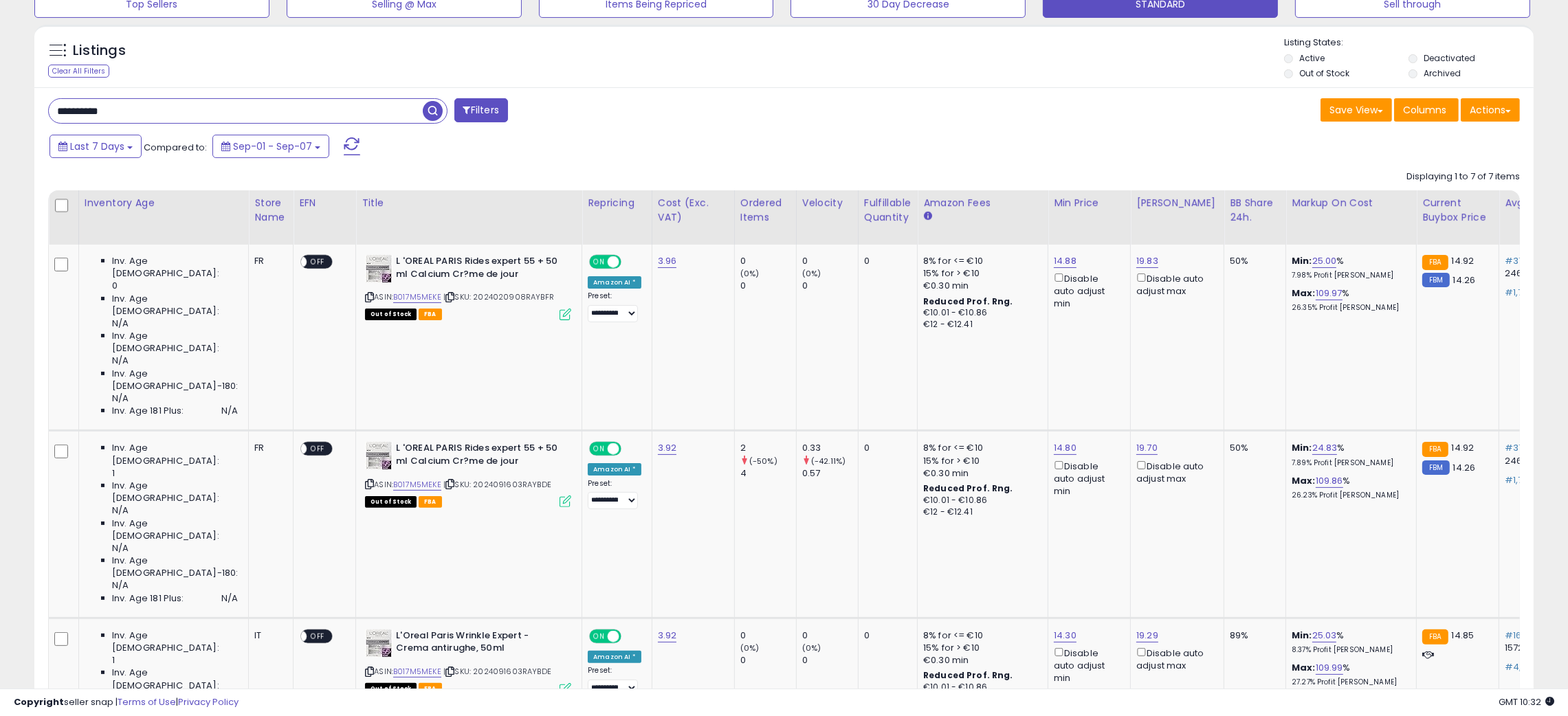
click at [78, 107] on input "**********" at bounding box center [235, 111] width 374 height 24
paste input "text"
click at [426, 113] on span "button" at bounding box center [432, 111] width 20 height 20
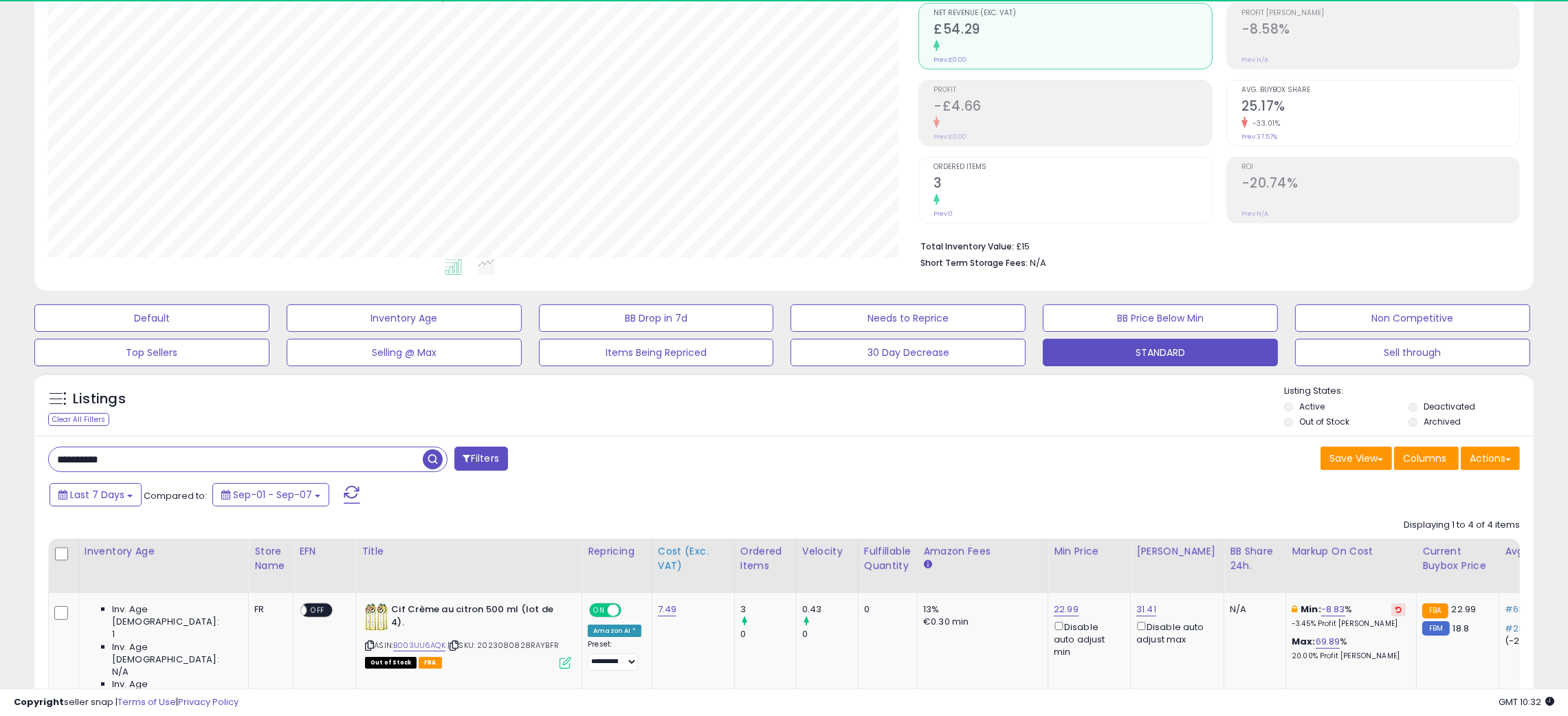
scroll to position [282, 871]
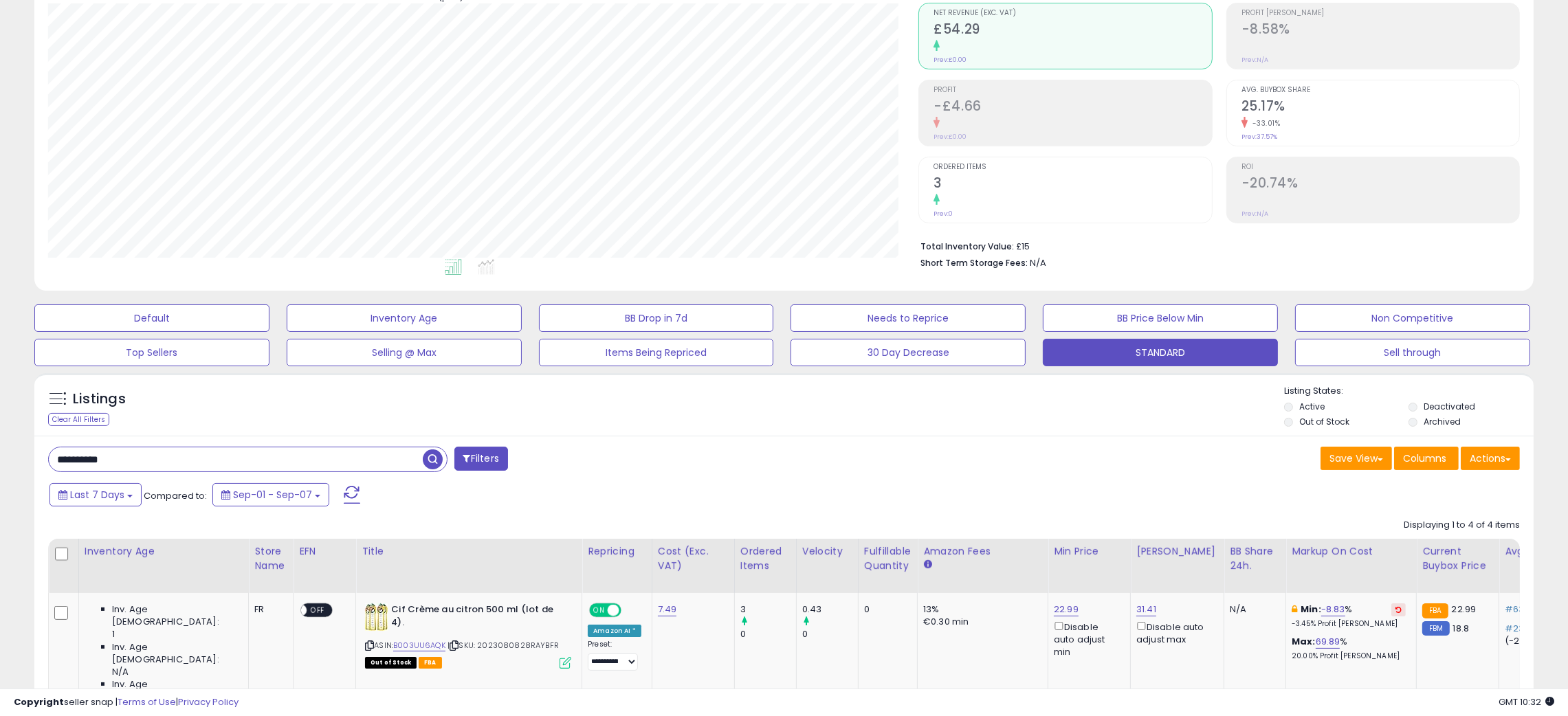
click at [819, 453] on div "Save View Save As New View Update Current View Columns Actions Import Export Vi…" at bounding box center [1157, 460] width 747 height 27
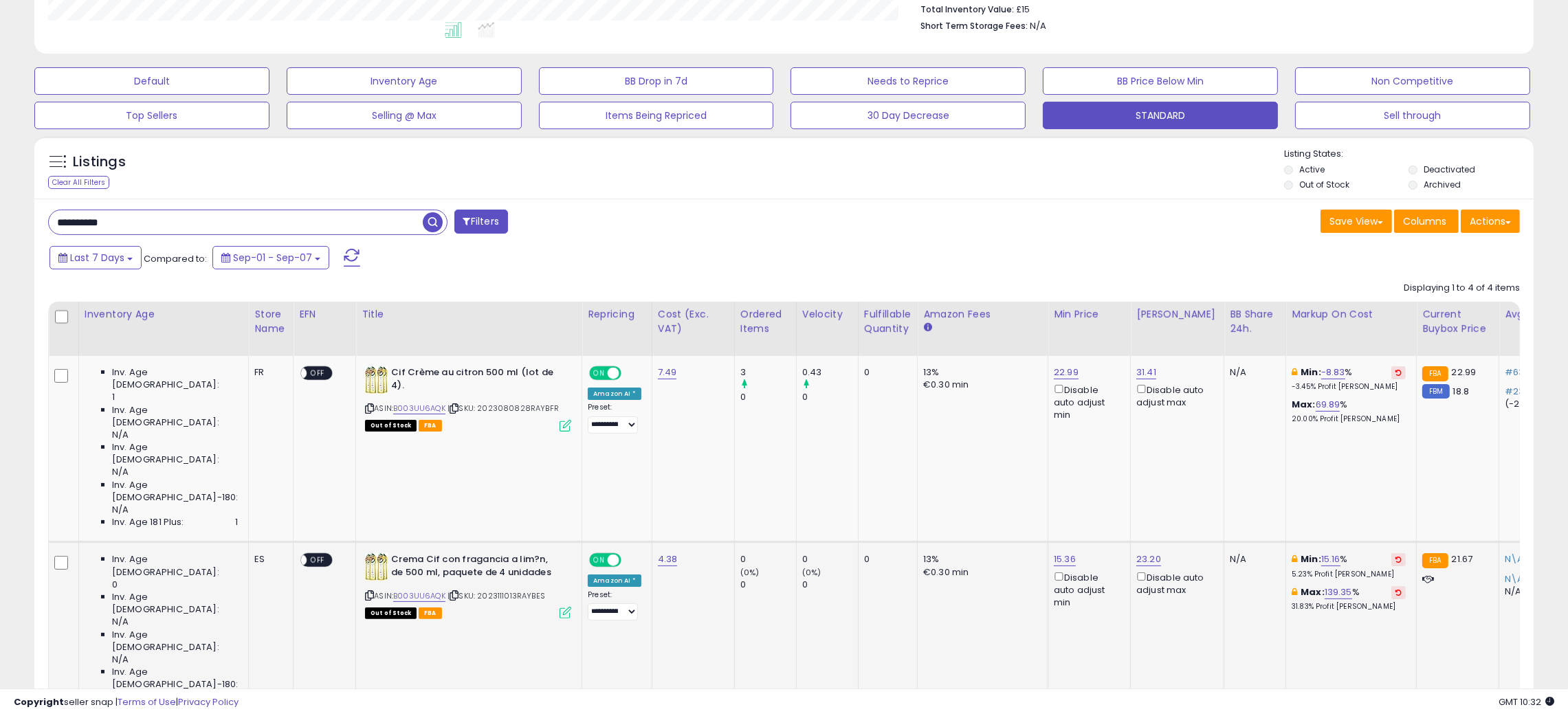
scroll to position [475, 0]
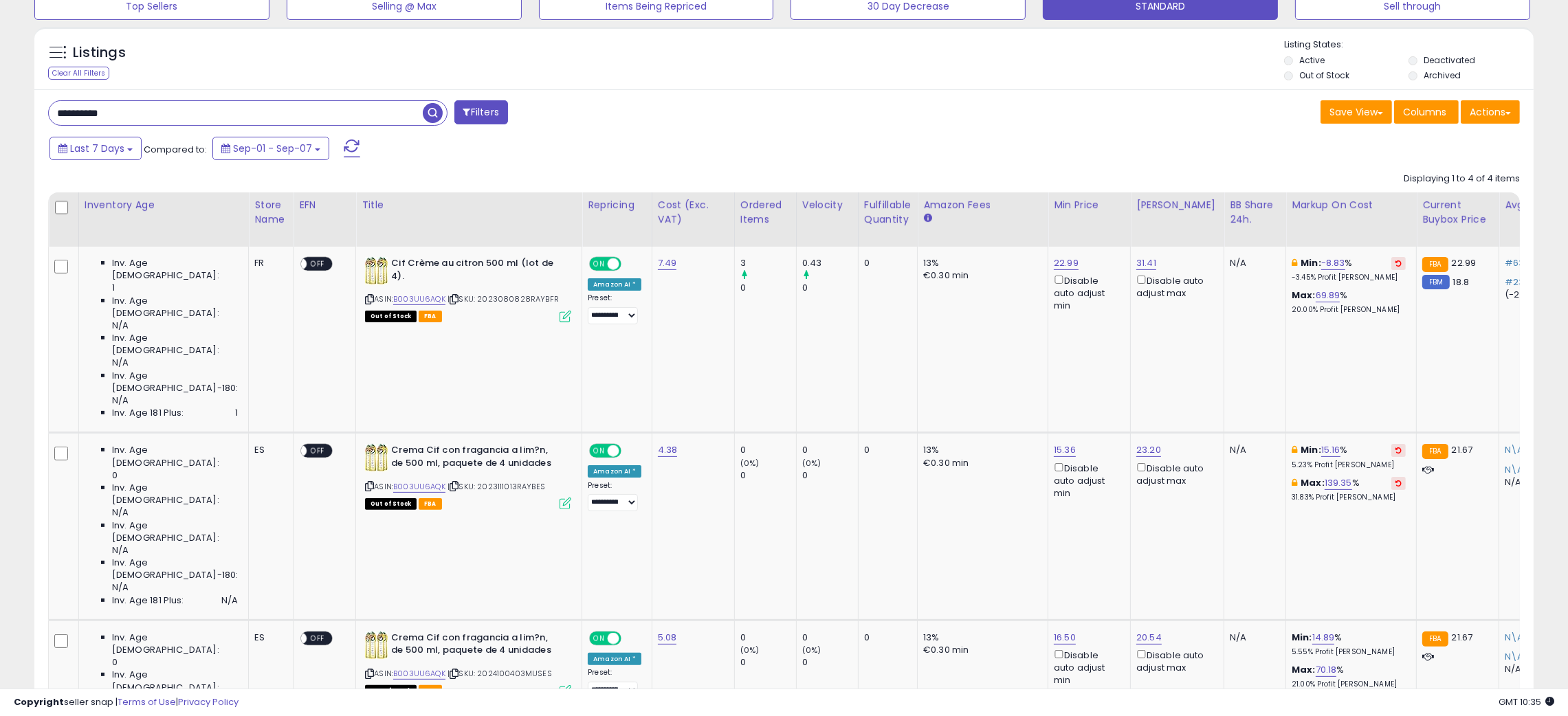
click at [88, 105] on input "**********" at bounding box center [235, 113] width 374 height 24
paste input "text"
type input "**********"
click at [424, 109] on span "button" at bounding box center [432, 113] width 20 height 20
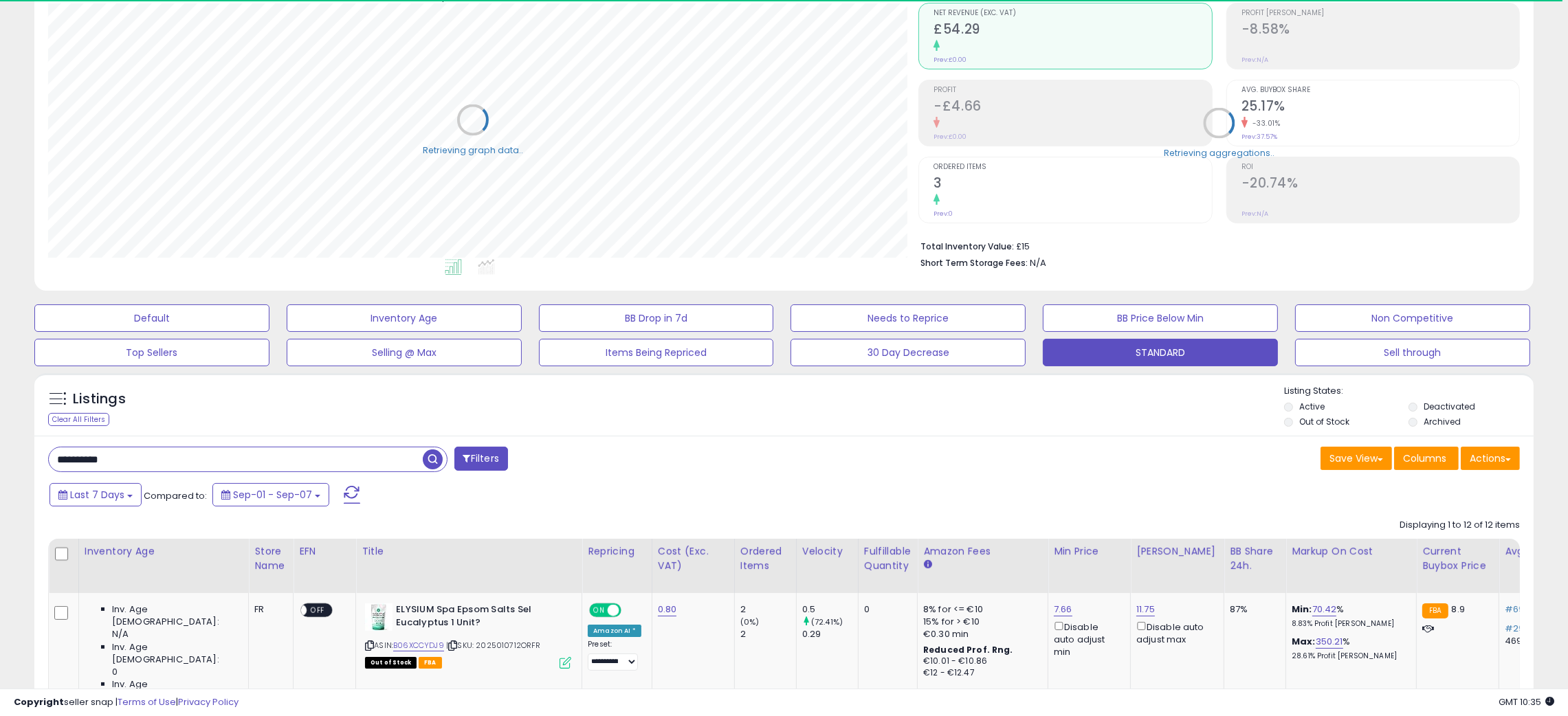
scroll to position [687171, 686489]
click at [833, 423] on div "Listings Clear All Filters Listing States:" at bounding box center [784, 408] width 1499 height 47
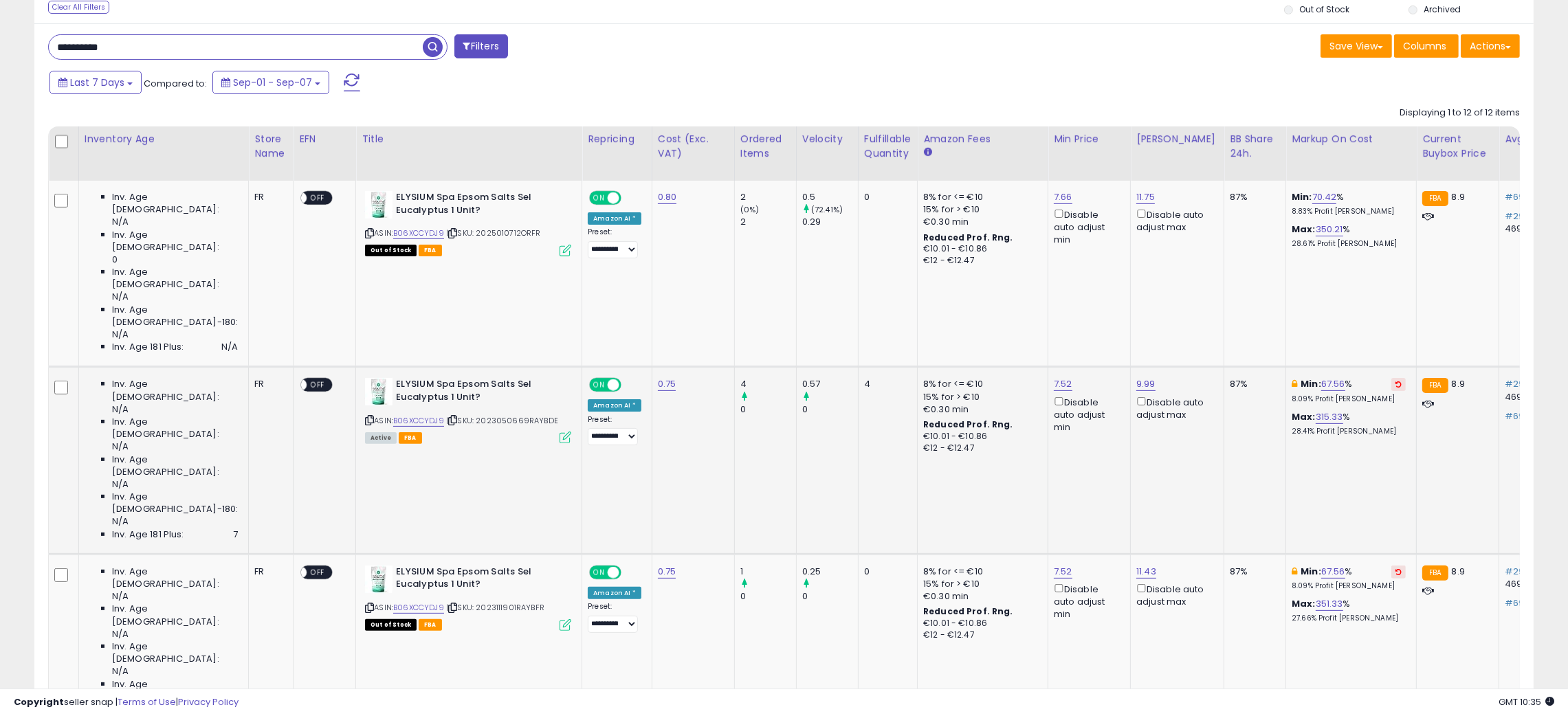
scroll to position [282, 871]
click at [448, 604] on icon at bounding box center [453, 608] width 9 height 8
click at [115, 78] on span "Last 7 Days" at bounding box center [97, 82] width 54 height 14
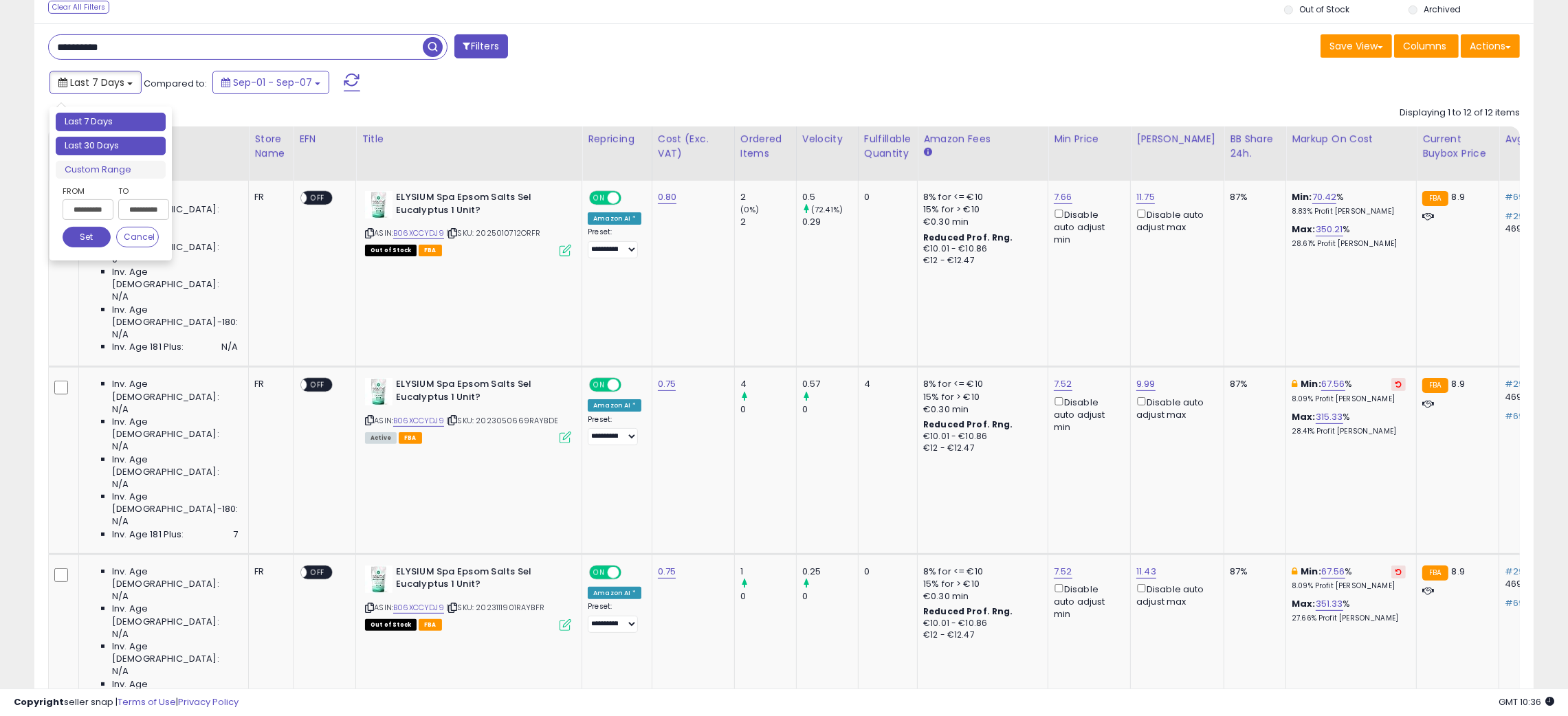
type input "**********"
click at [107, 144] on li "Last 30 Days" at bounding box center [110, 146] width 110 height 19
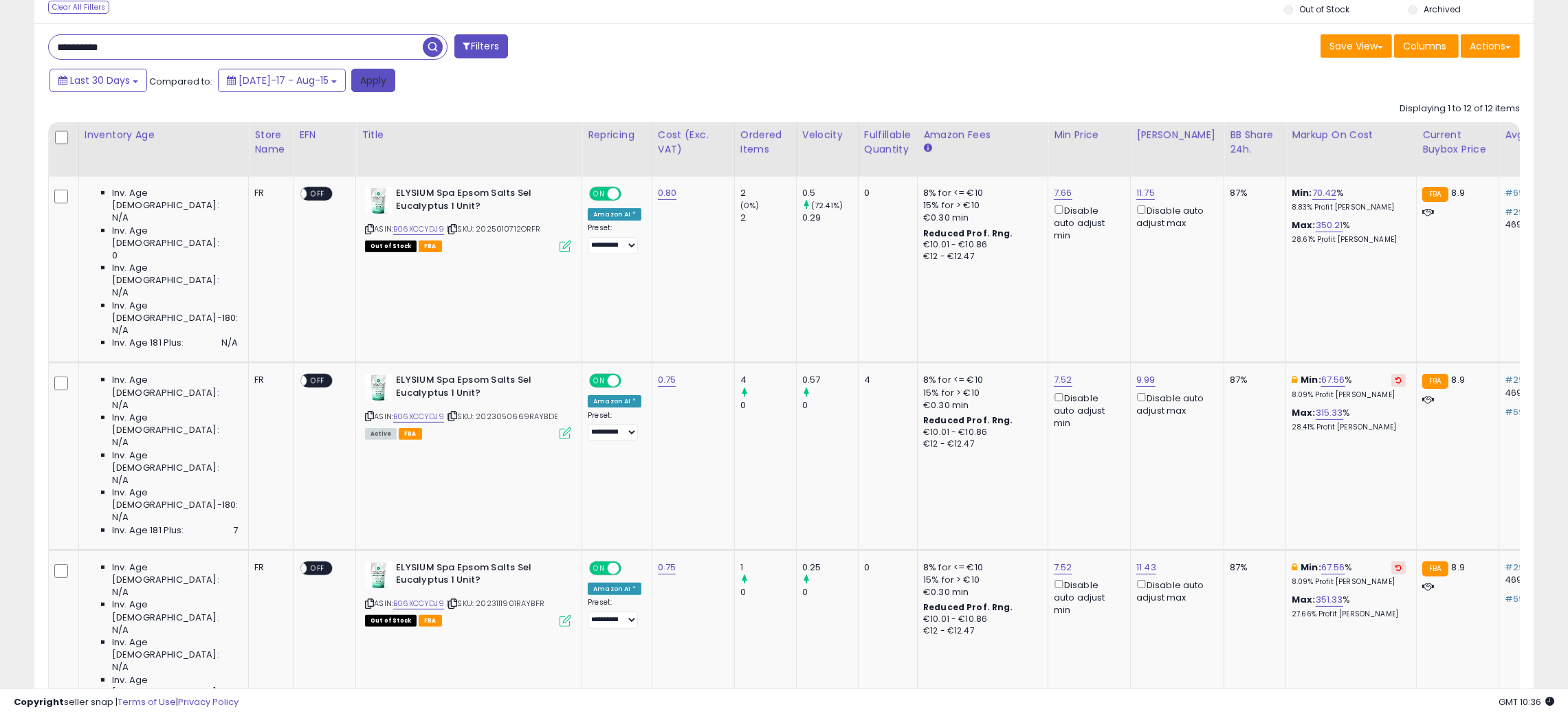
click at [354, 78] on button "Apply" at bounding box center [373, 80] width 44 height 23
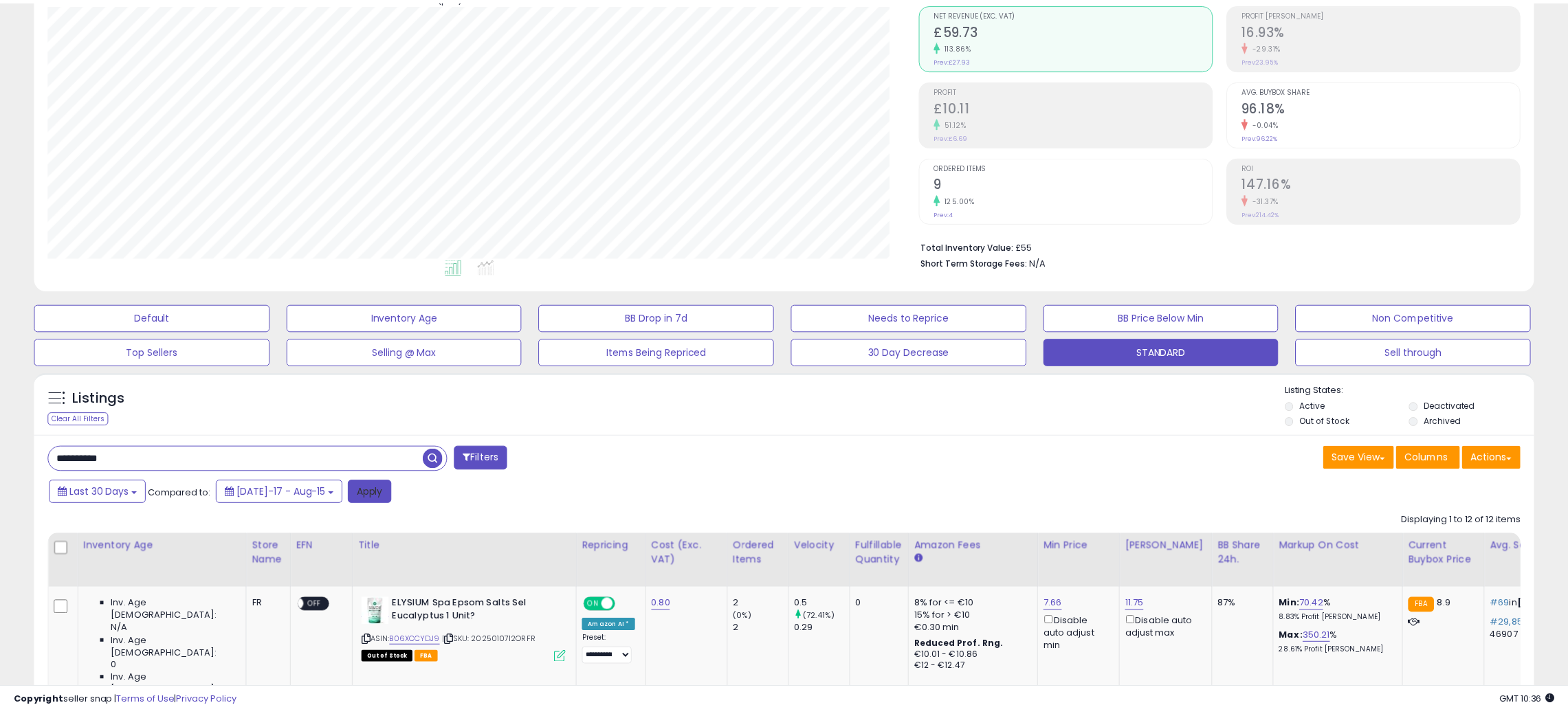
scroll to position [282, 879]
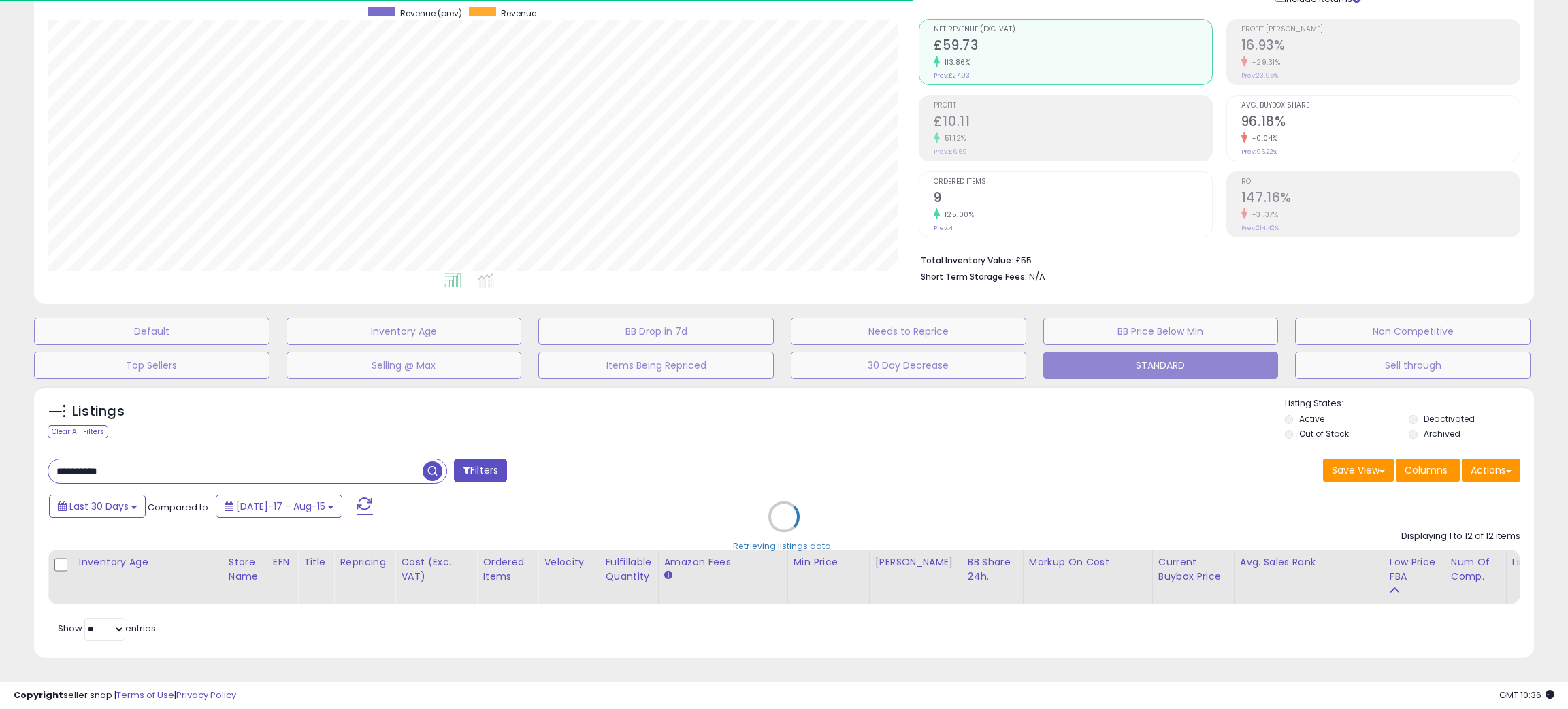
click at [970, 423] on div "Retrieving listings data.." at bounding box center [784, 527] width 1521 height 296
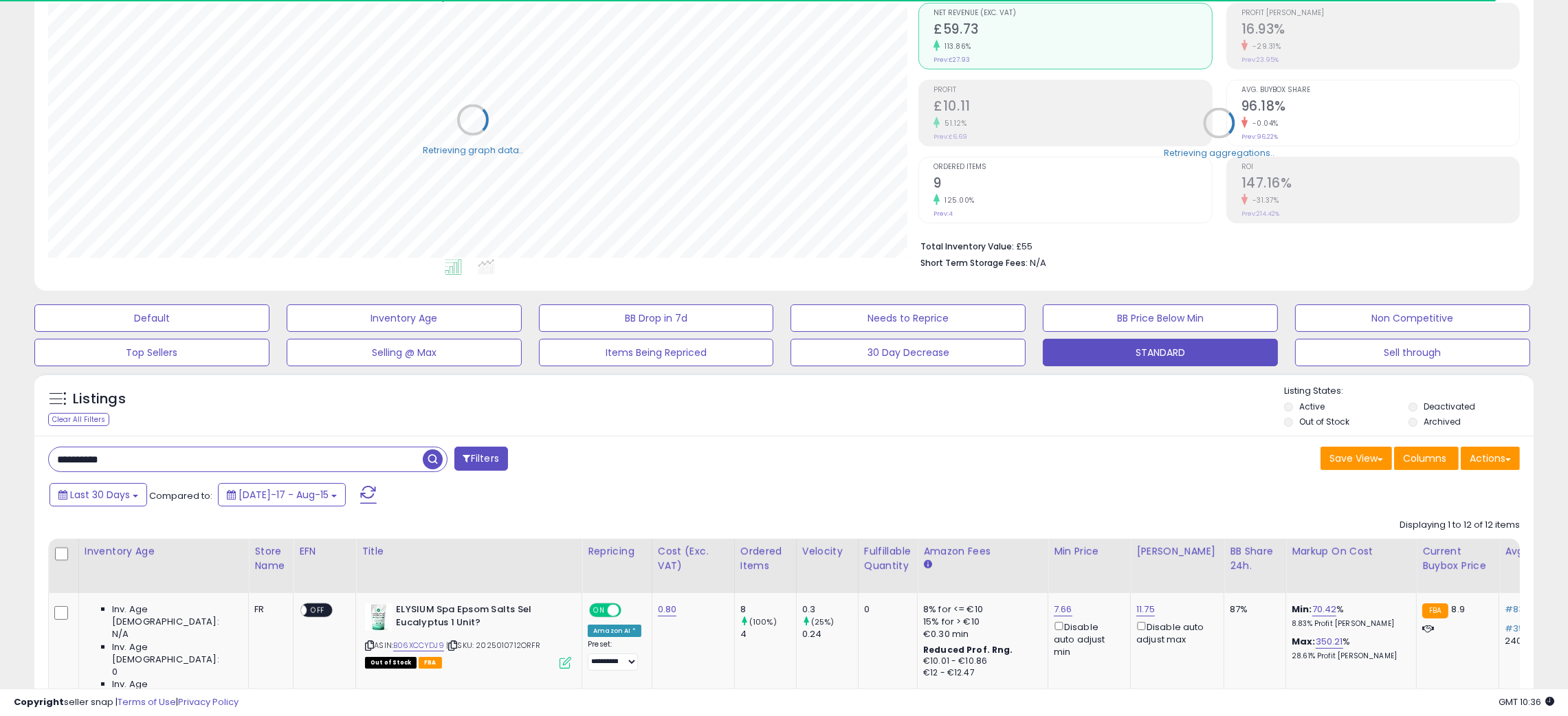
scroll to position [687171, 686489]
click at [980, 425] on div "Listings Clear All Filters Listing States:" at bounding box center [784, 408] width 1499 height 47
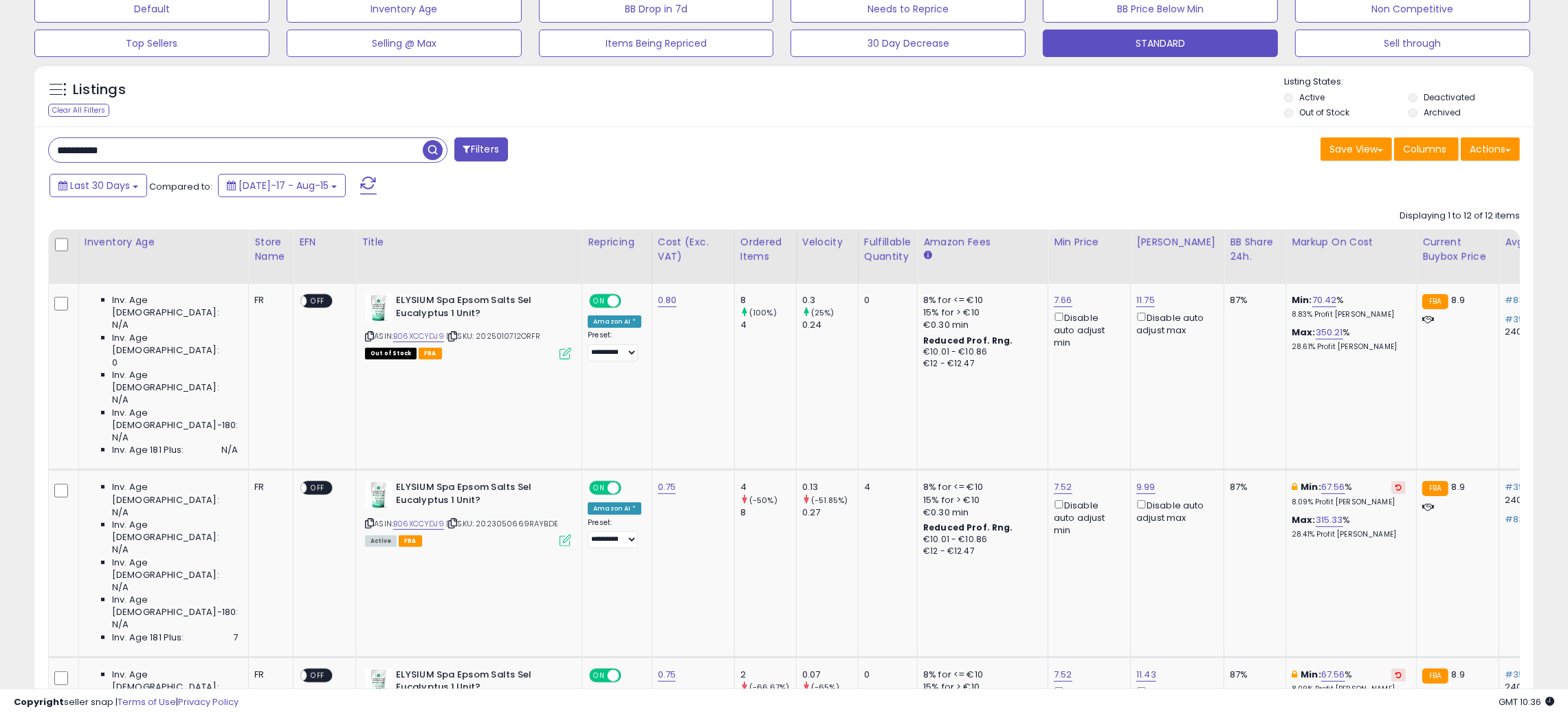
scroll to position [282, 871]
click at [79, 147] on input "**********" at bounding box center [235, 150] width 374 height 24
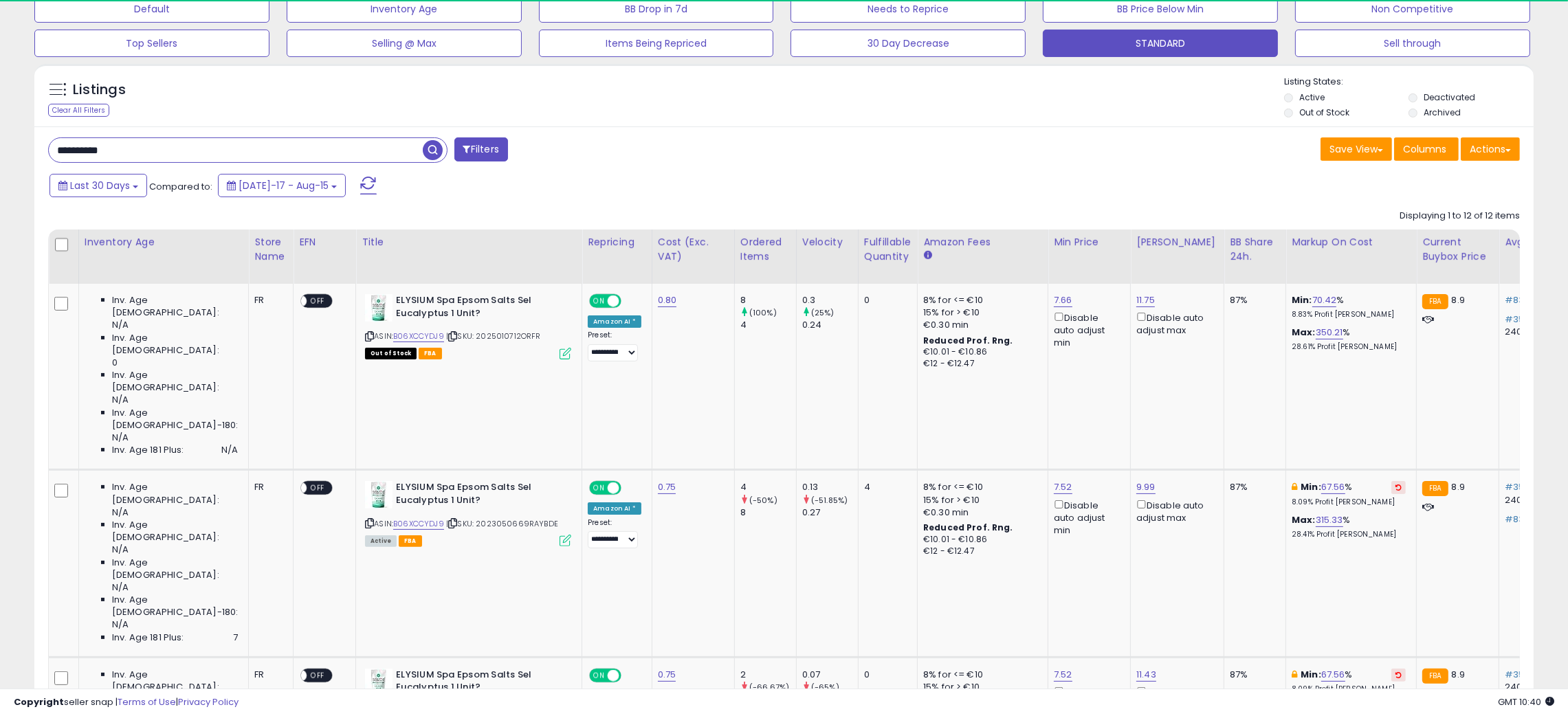
click at [79, 147] on input "**********" at bounding box center [235, 150] width 374 height 24
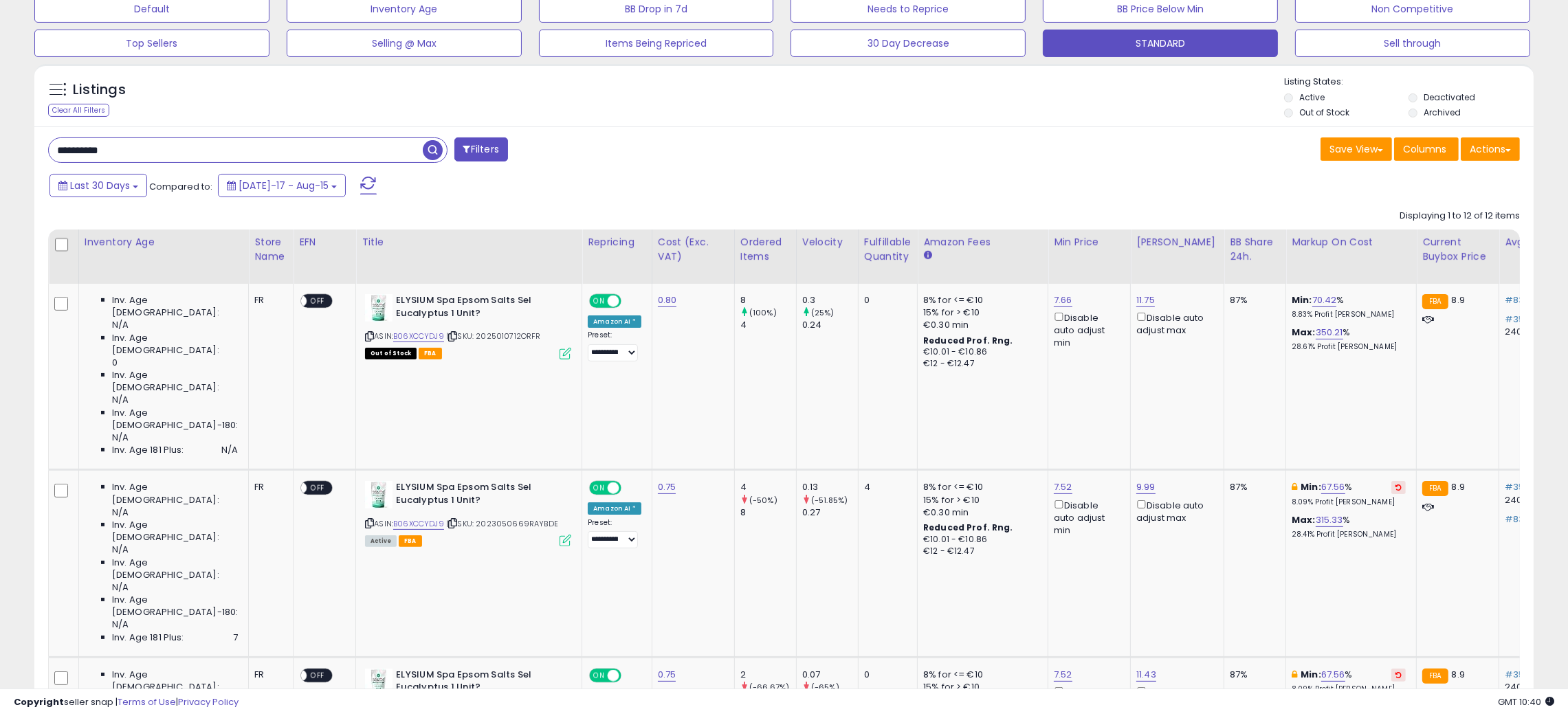
paste input "******"
click at [427, 148] on span "button" at bounding box center [432, 150] width 20 height 20
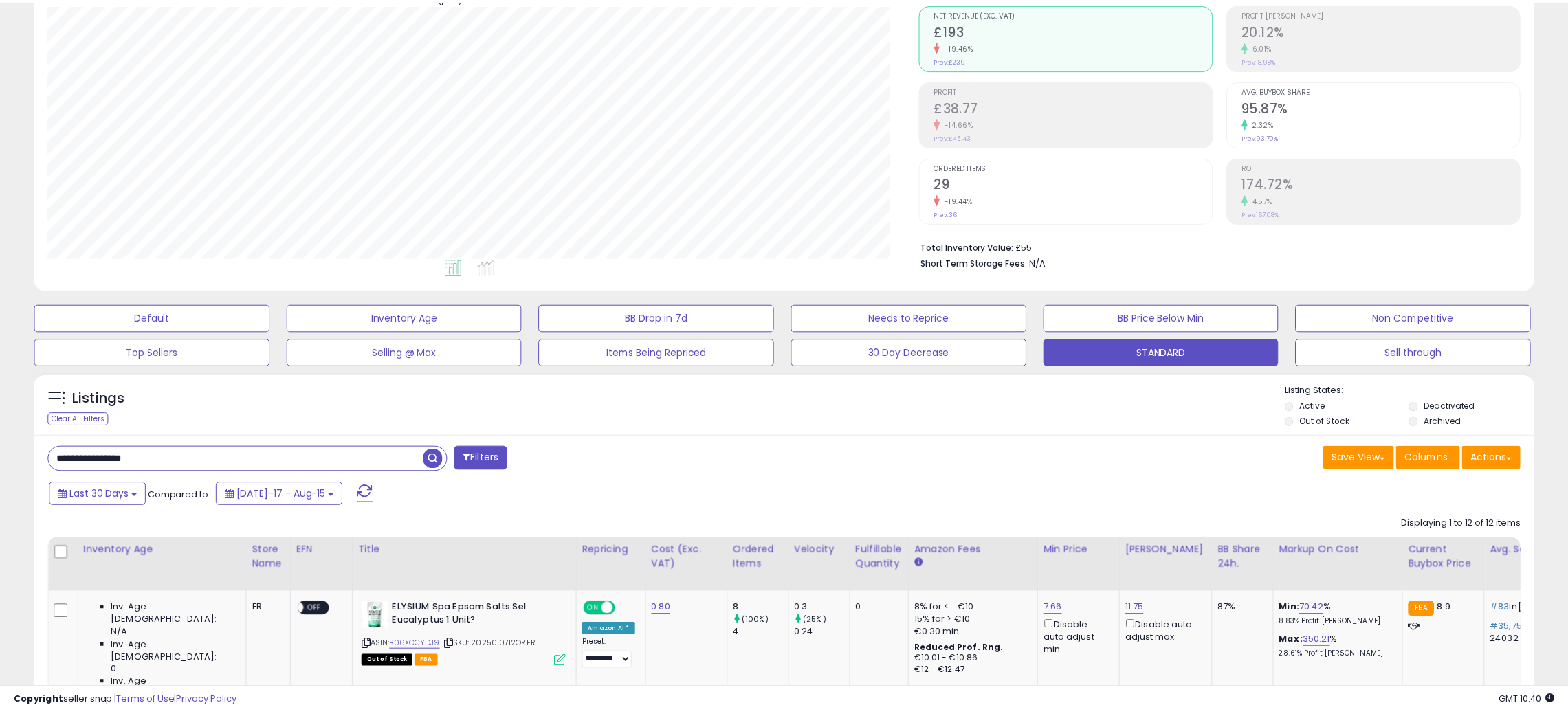
scroll to position [282, 879]
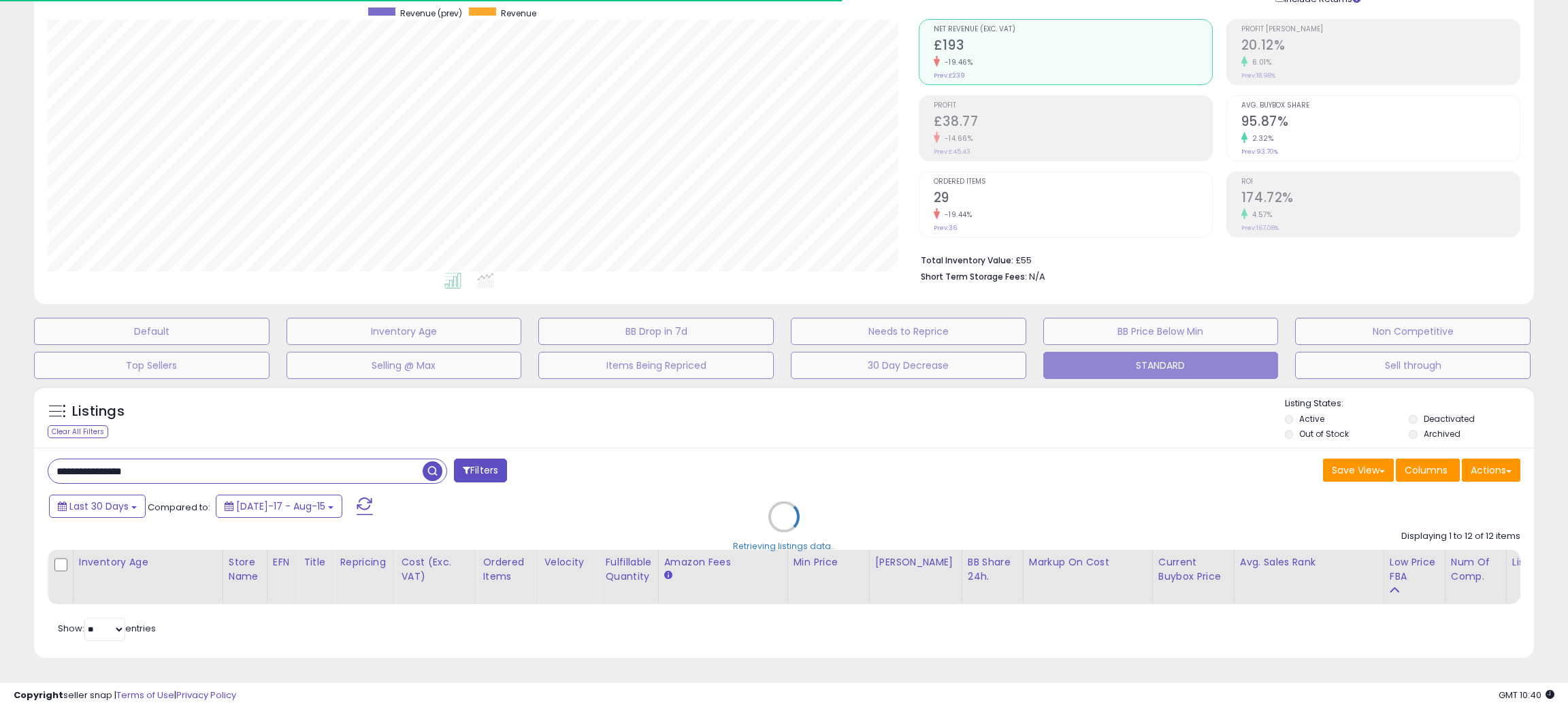
click at [743, 423] on div "Retrieving listings data.." at bounding box center [784, 527] width 1521 height 296
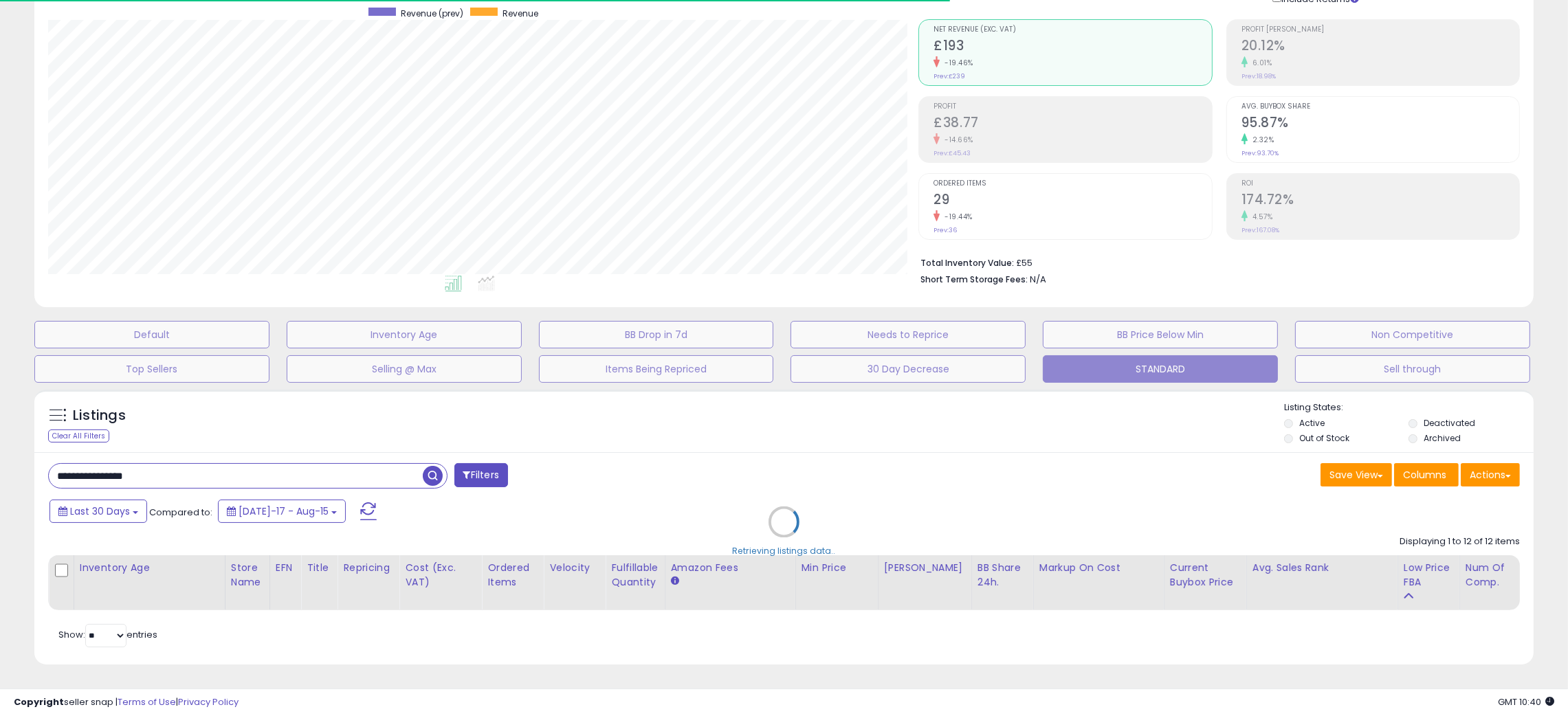
scroll to position [687171, 686489]
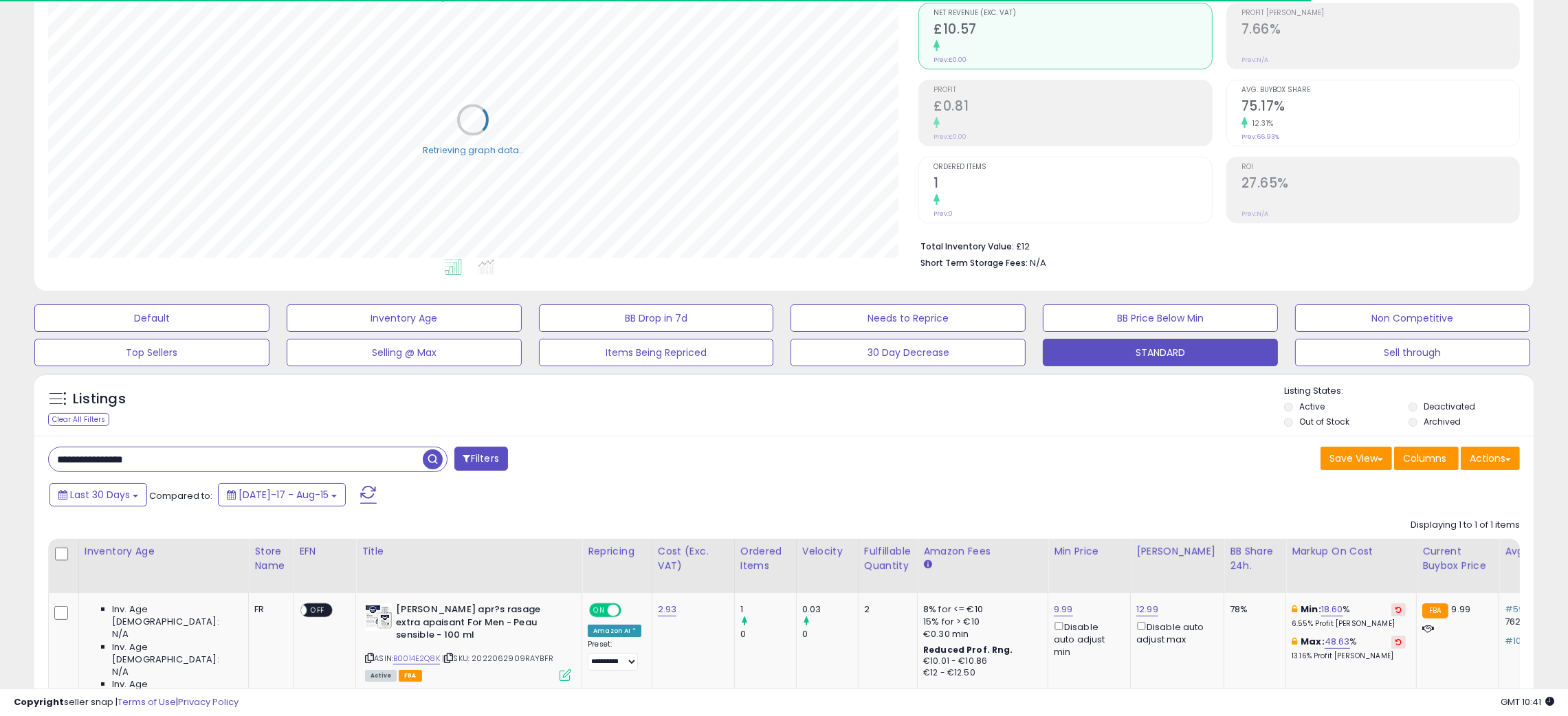
click at [654, 414] on div "Listings Clear All Filters Listing States:" at bounding box center [784, 408] width 1499 height 47
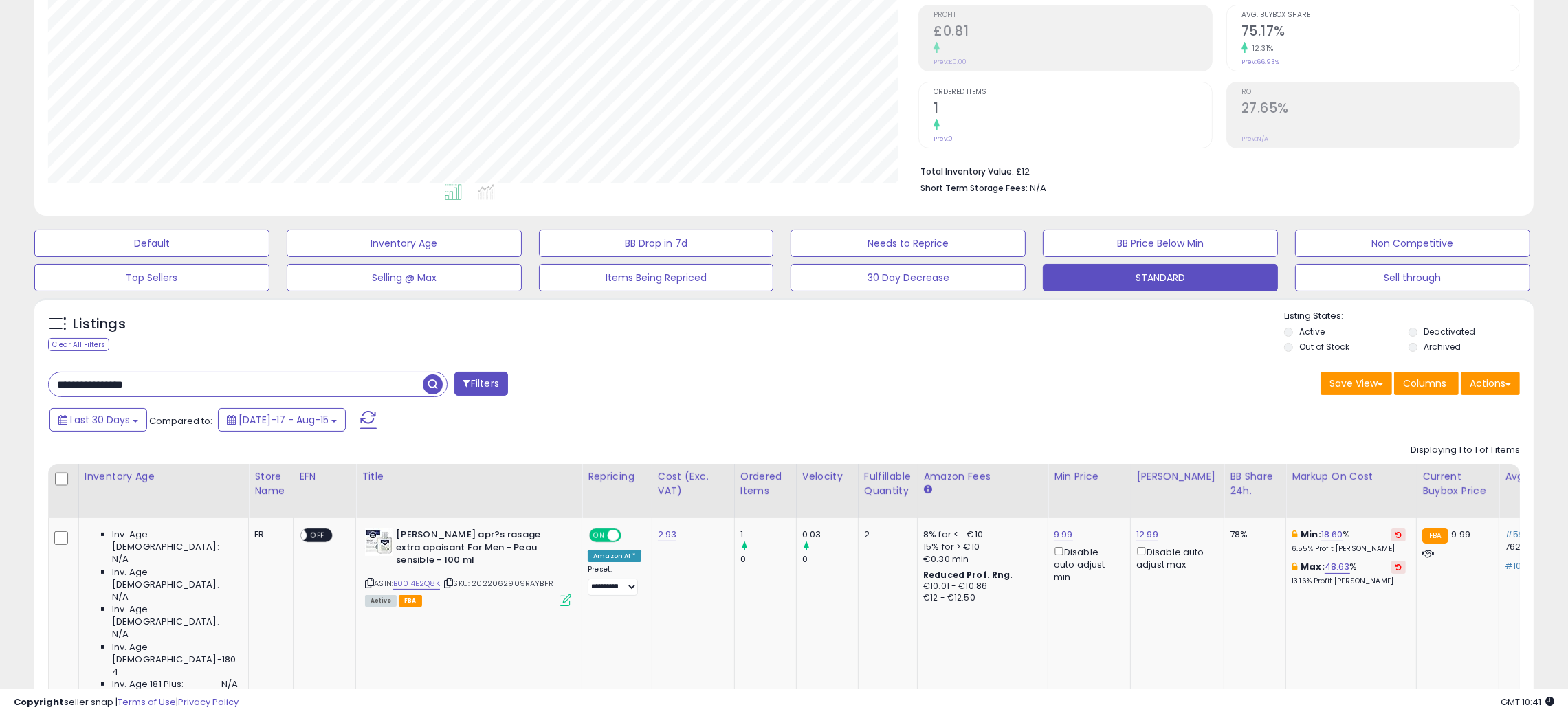
scroll to position [225, 0]
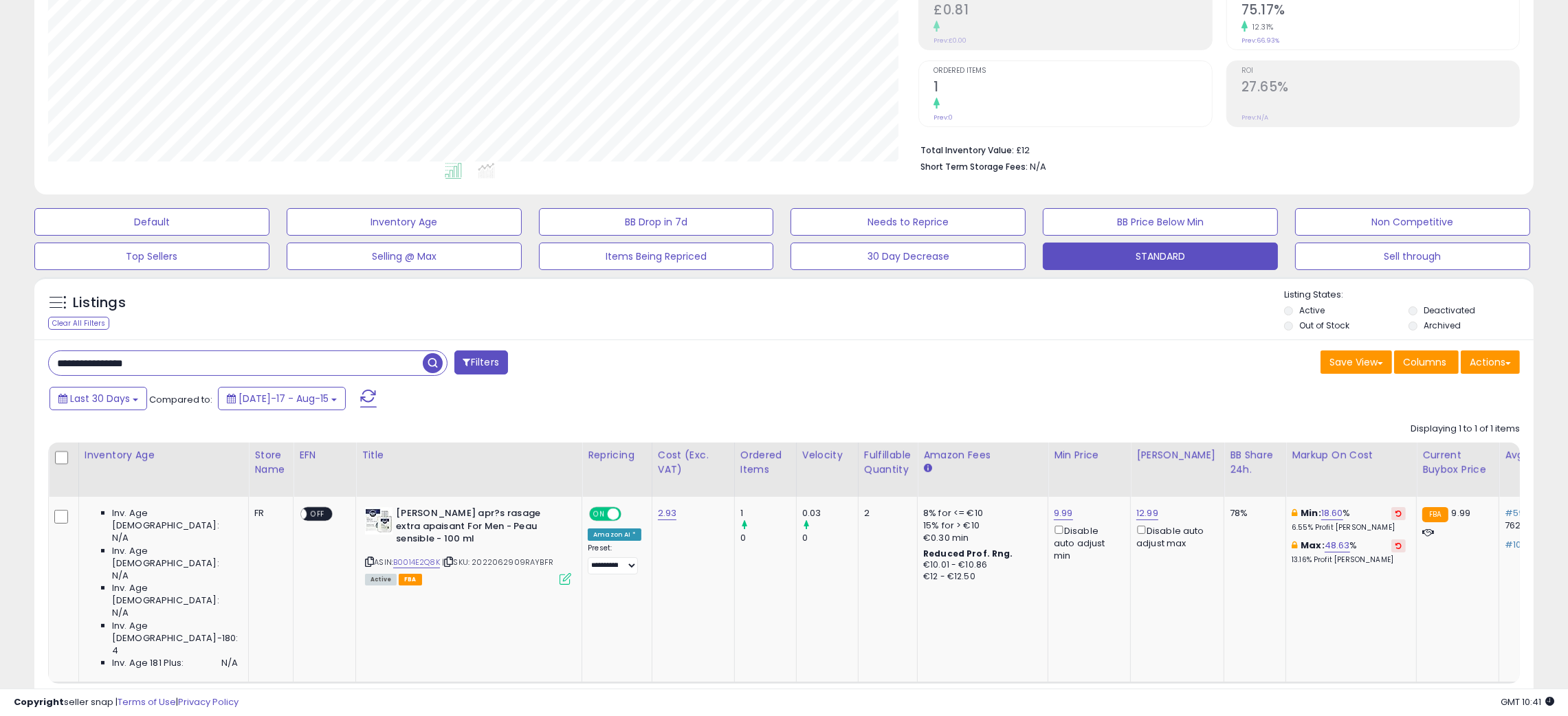
click at [944, 349] on div "**********" at bounding box center [784, 539] width 1499 height 399
click at [77, 360] on input "**********" at bounding box center [235, 363] width 374 height 24
paste input "text"
drag, startPoint x: 427, startPoint y: 367, endPoint x: 421, endPoint y: 359, distance: 10.0
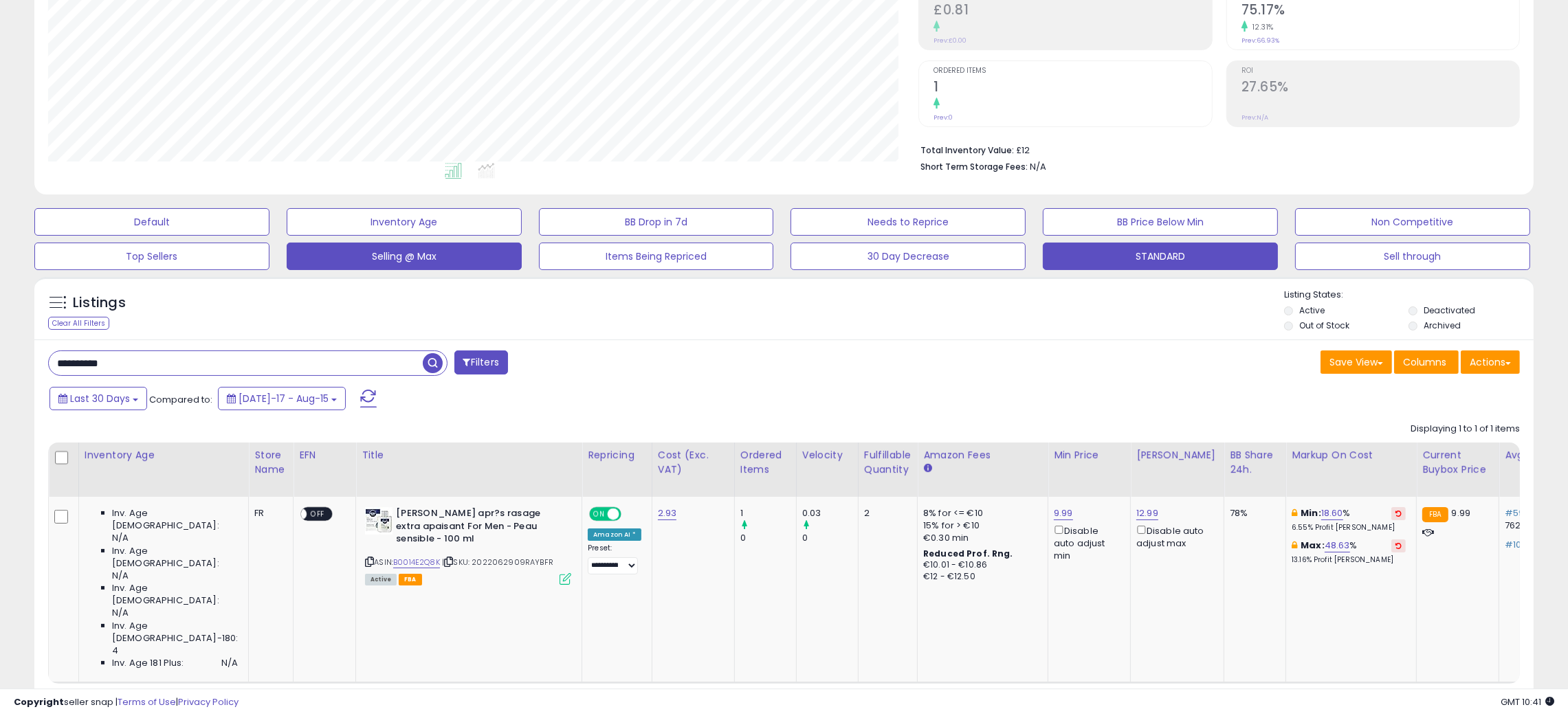
click at [427, 365] on span "button" at bounding box center [432, 363] width 20 height 20
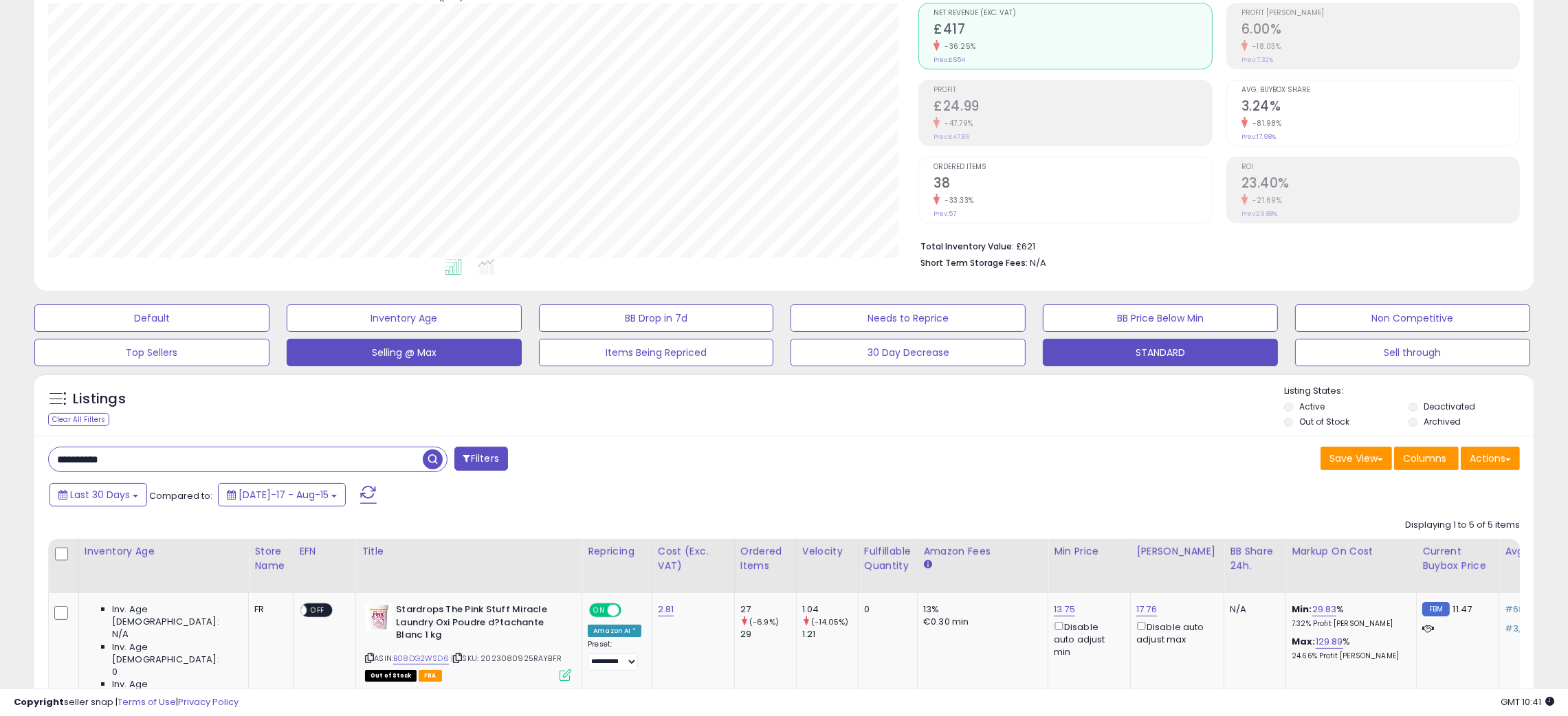
scroll to position [282, 871]
click at [784, 455] on div "Save View Save As New View Update Current View Columns Actions Import Export Vi…" at bounding box center [1157, 460] width 747 height 27
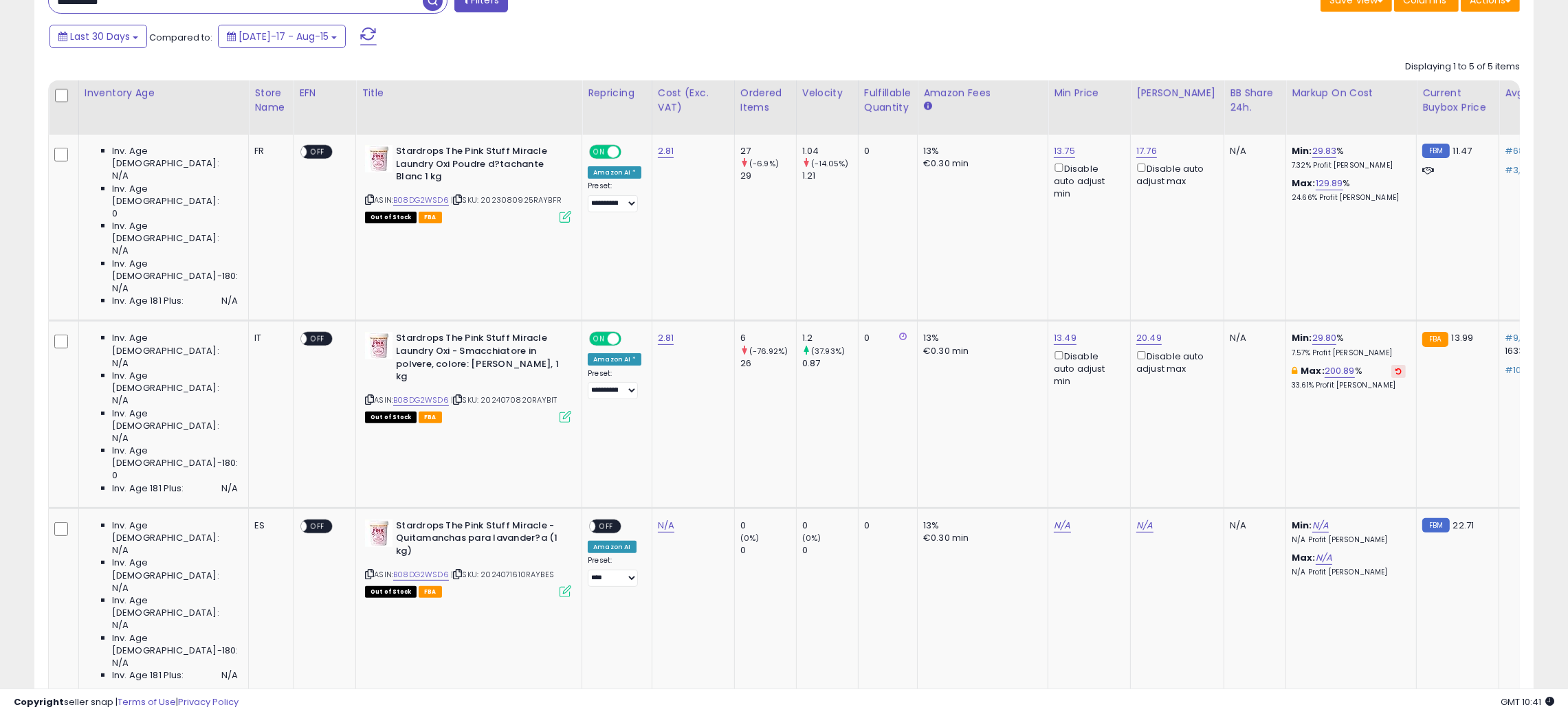
scroll to position [611, 0]
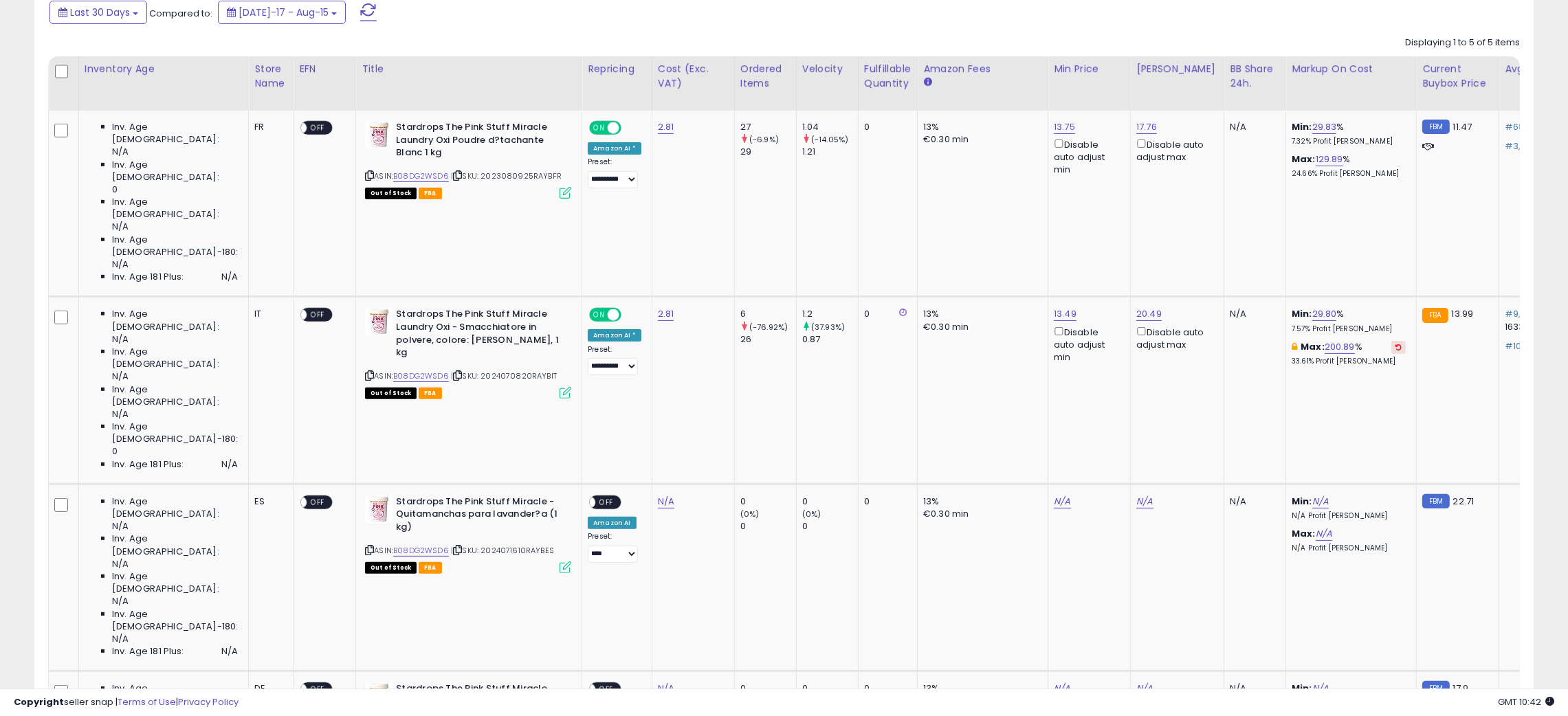
click at [793, 20] on div "Last 30 Days Compared to: Jul-17 - Aug-15" at bounding box center [598, 14] width 1104 height 31
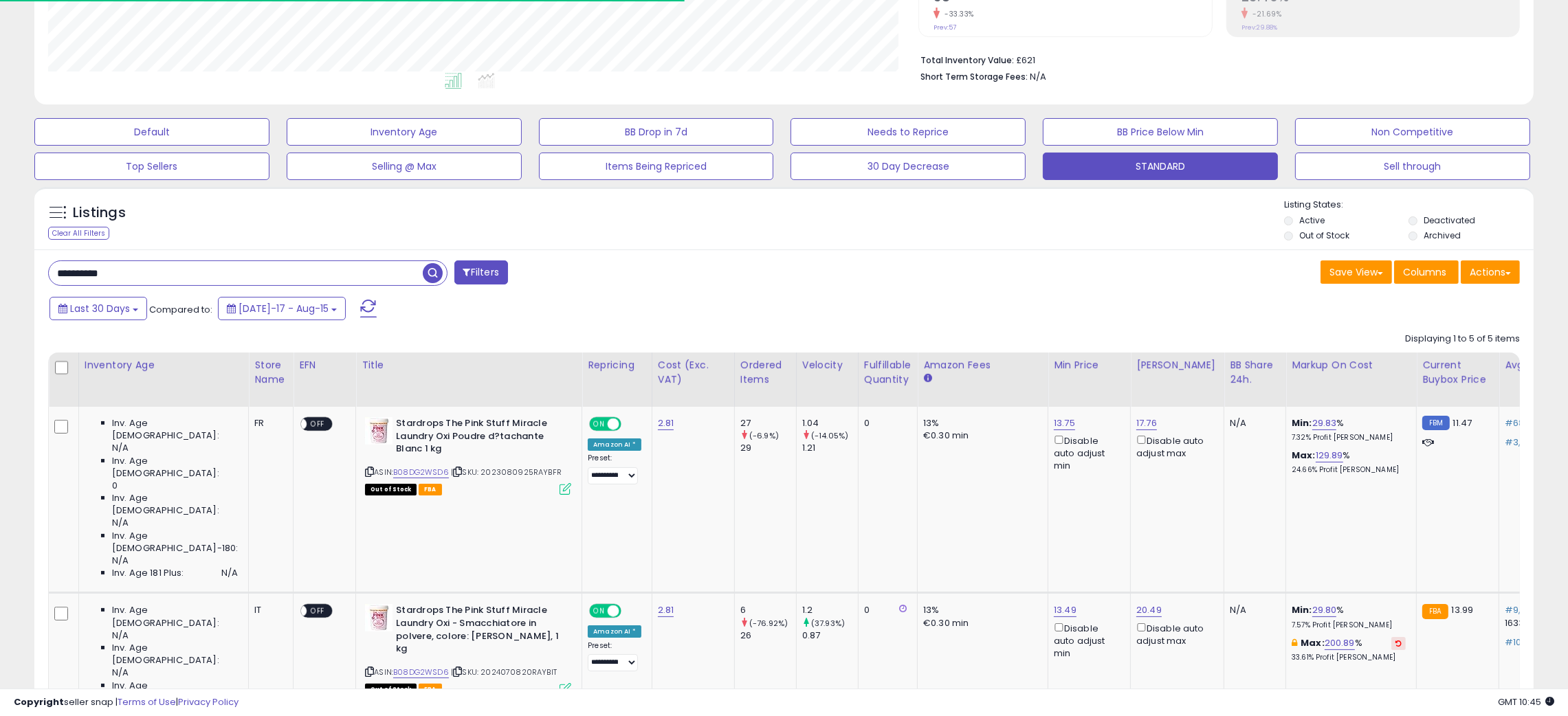
scroll to position [302, 0]
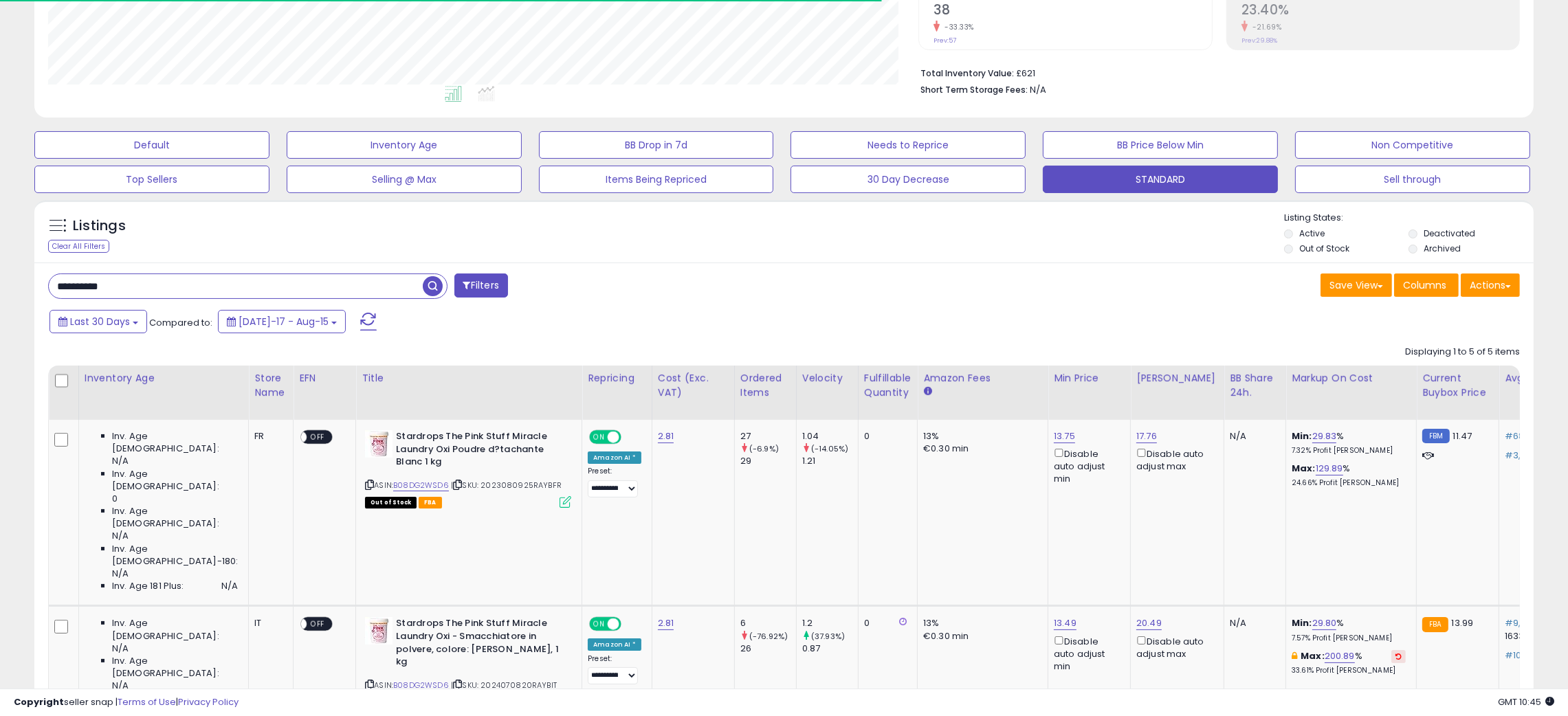
click at [79, 286] on input "**********" at bounding box center [235, 286] width 374 height 24
paste input "text"
click at [430, 284] on span "button" at bounding box center [432, 286] width 20 height 20
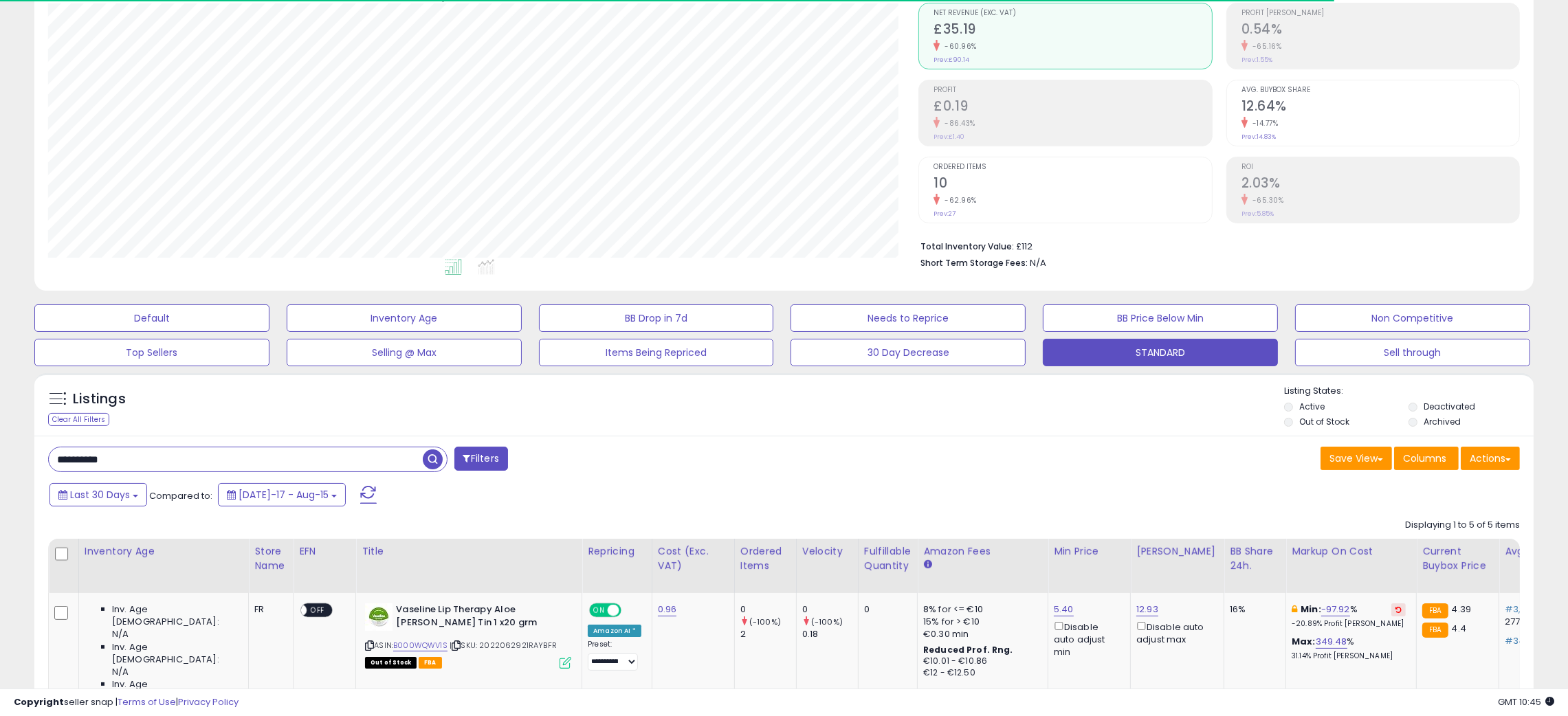
scroll to position [282, 871]
click at [756, 454] on div "**********" at bounding box center [411, 460] width 747 height 27
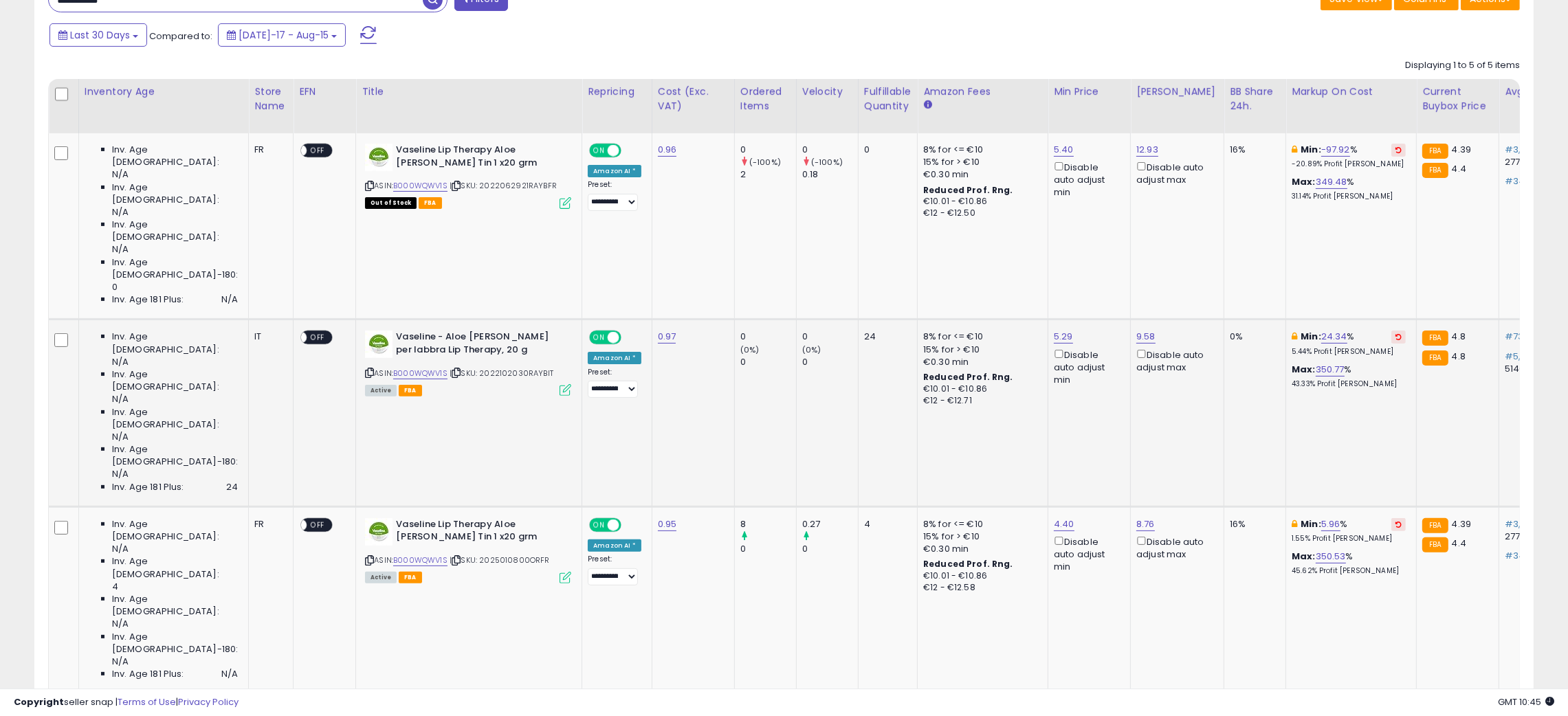
scroll to position [595, 0]
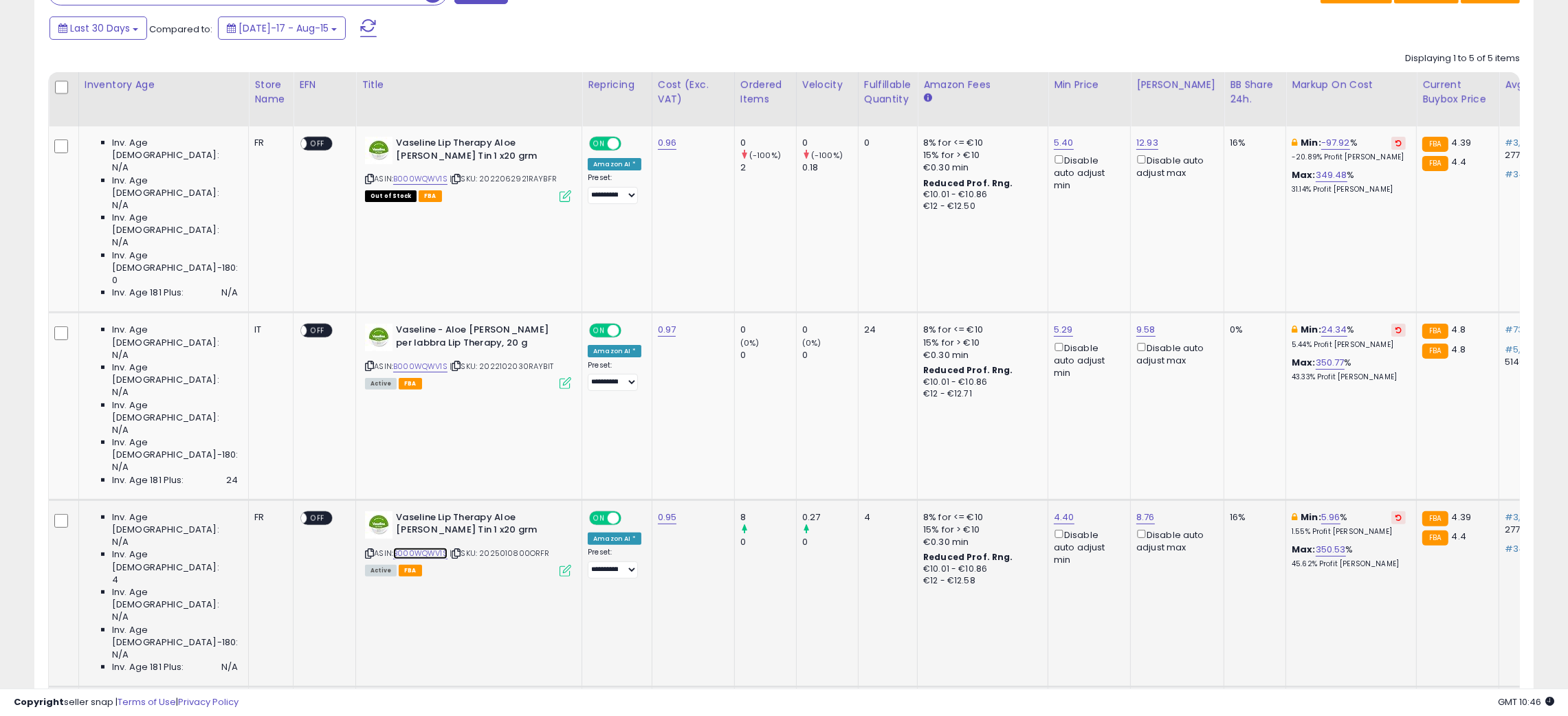
click at [393, 548] on link "B000WQWV1S" at bounding box center [420, 553] width 54 height 12
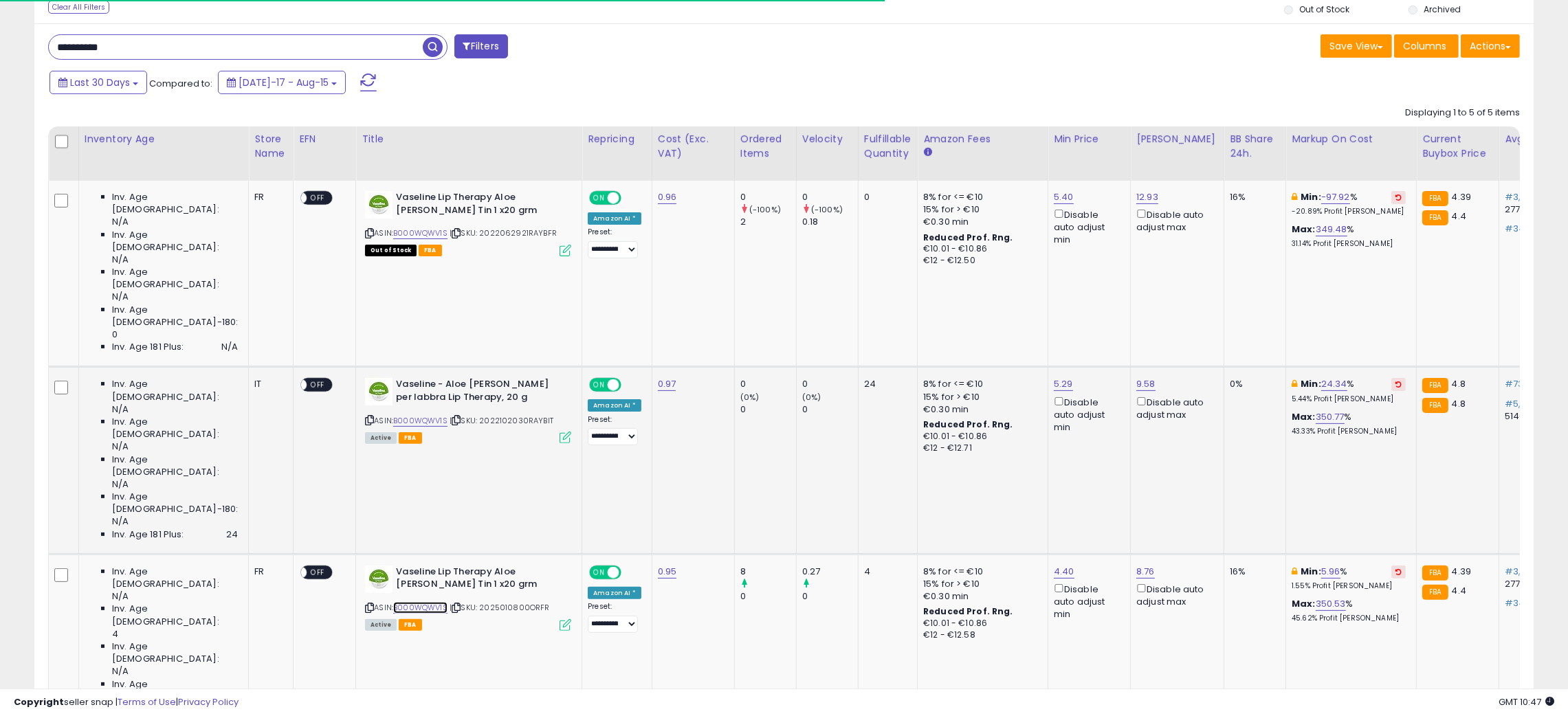
scroll to position [492, 0]
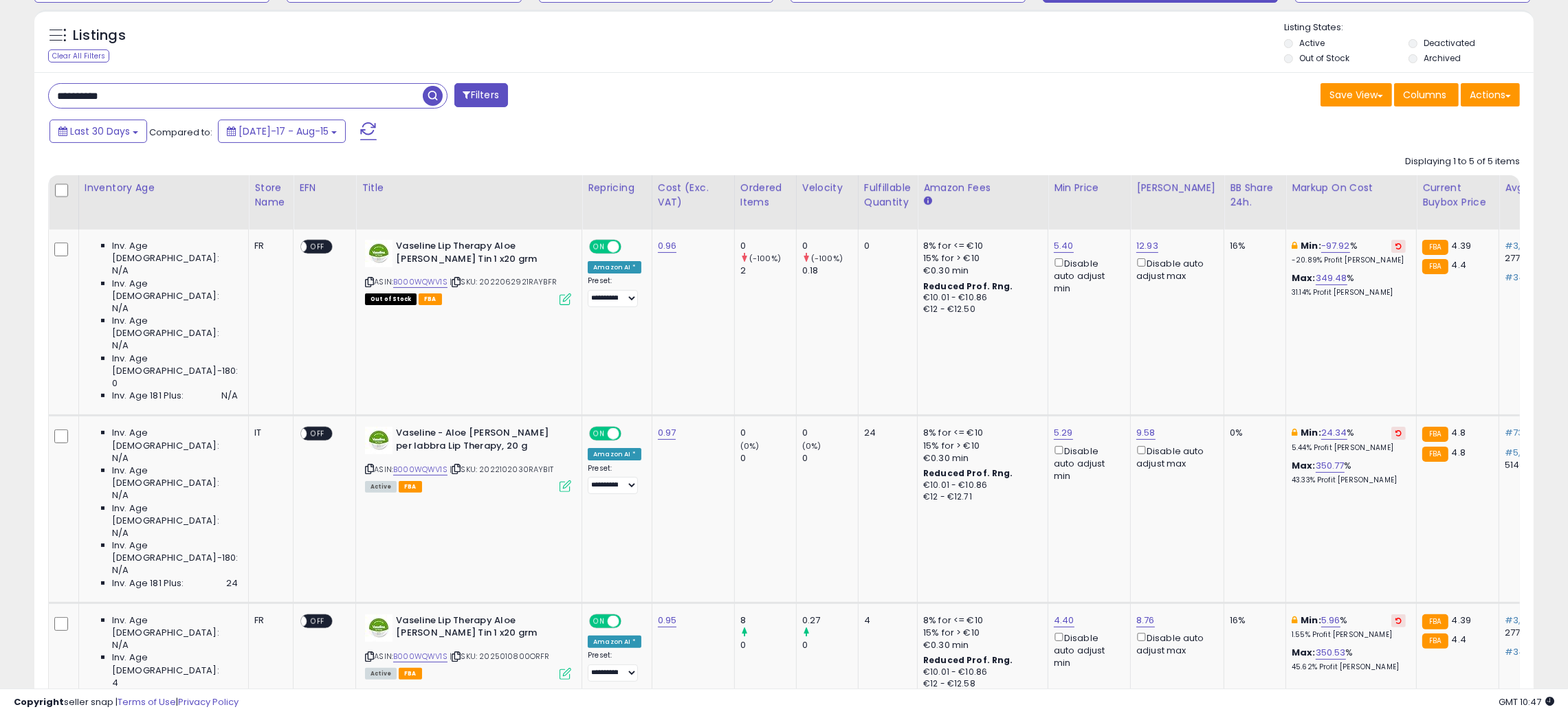
click at [77, 89] on input "**********" at bounding box center [235, 96] width 374 height 24
click at [76, 89] on input "**********" at bounding box center [235, 96] width 374 height 24
paste input "text"
click at [427, 101] on span "button" at bounding box center [432, 96] width 20 height 20
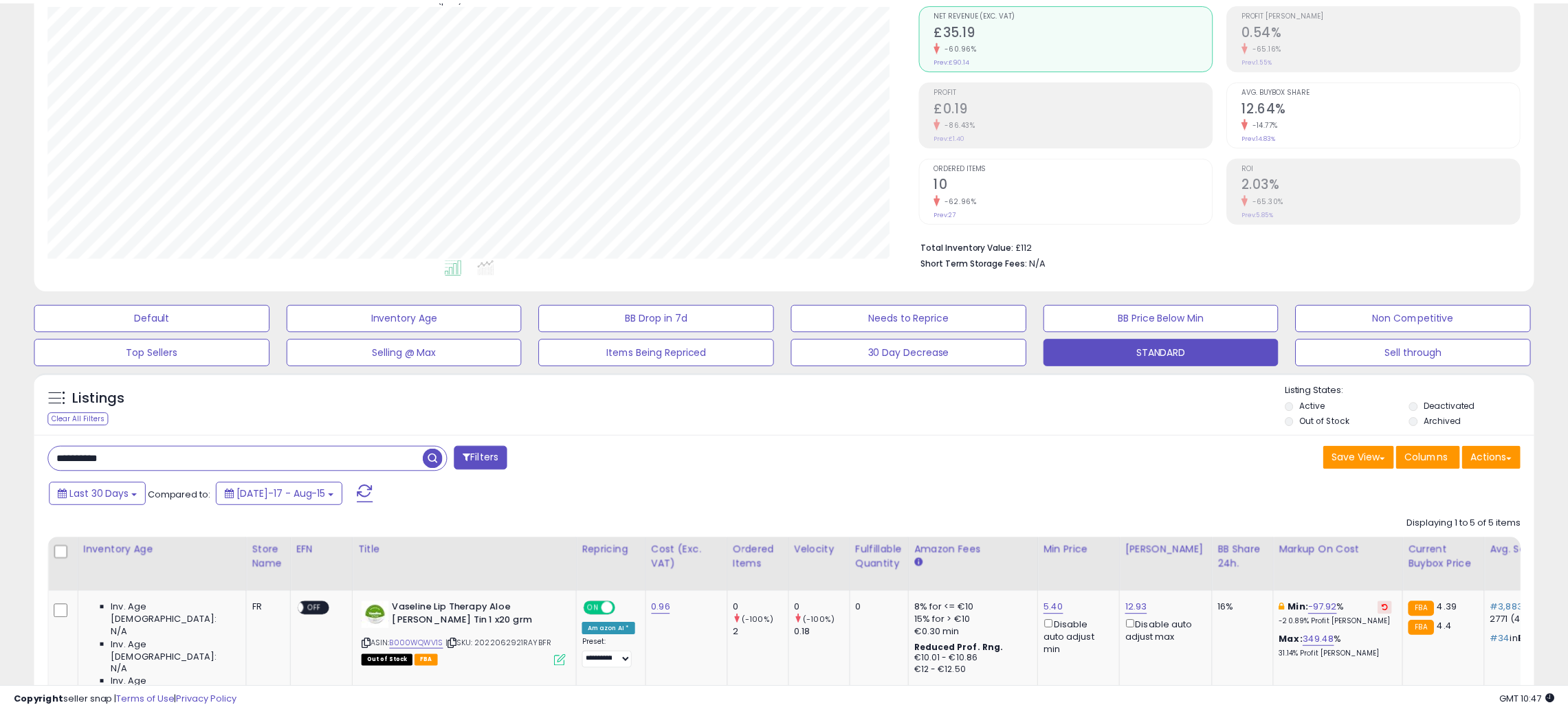
scroll to position [282, 879]
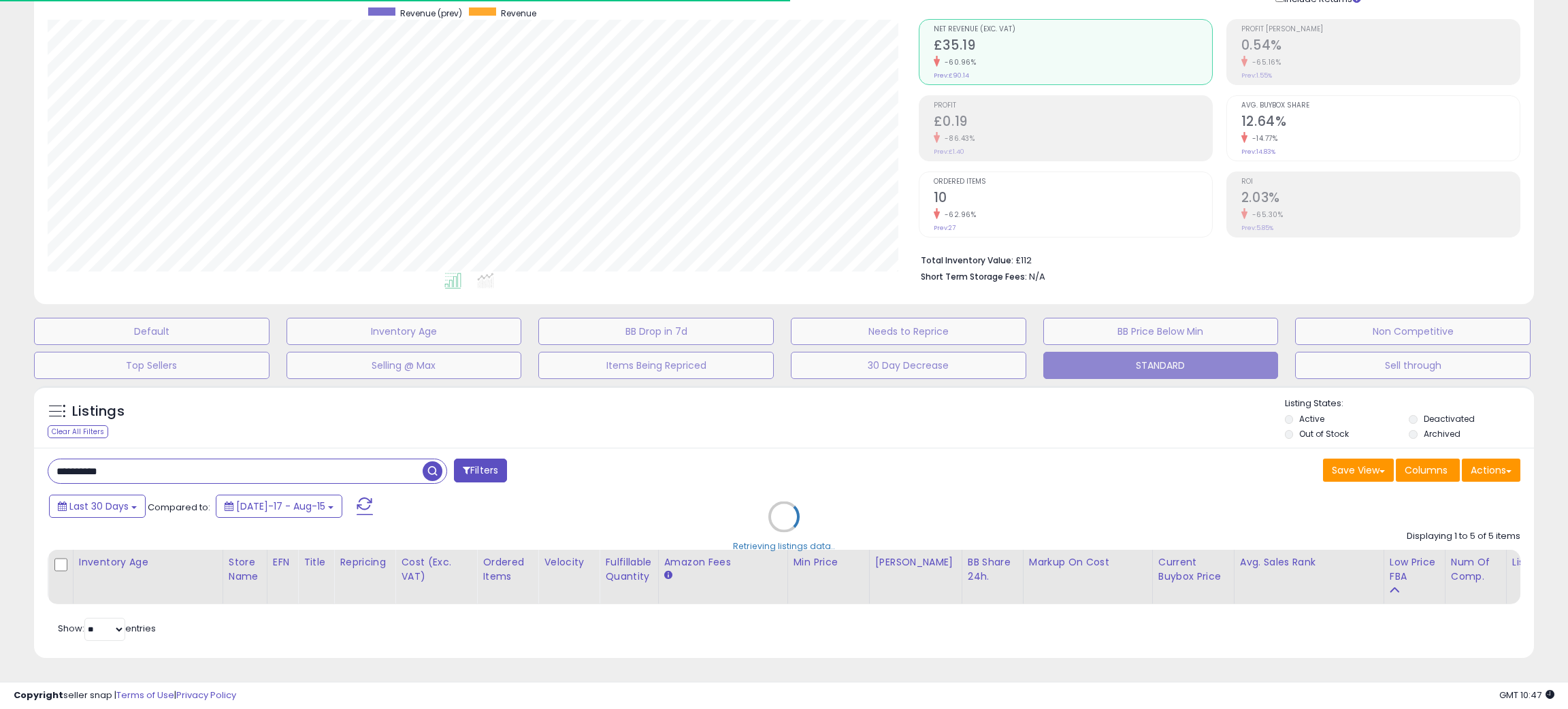
click at [722, 395] on div "Retrieving listings data.." at bounding box center [784, 527] width 1521 height 296
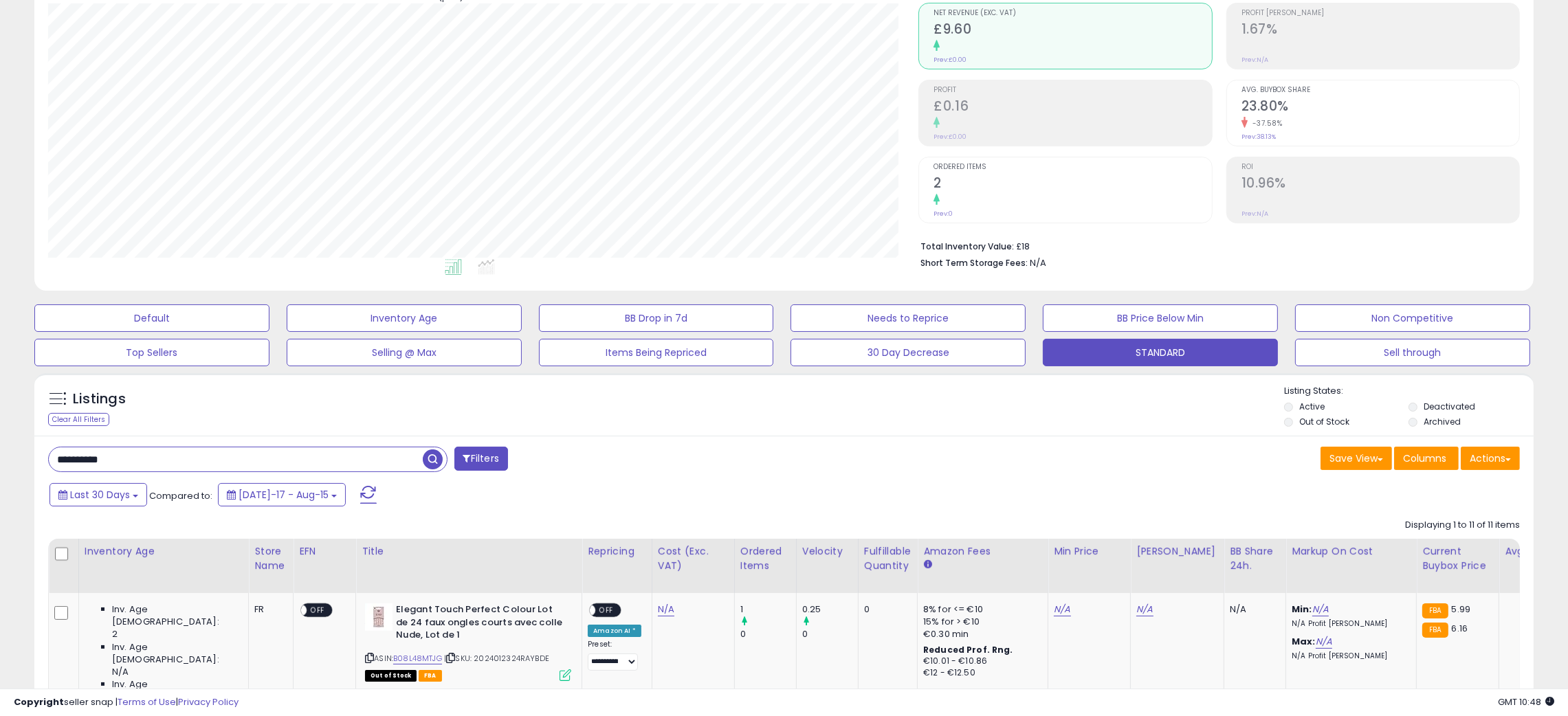
scroll to position [282, 871]
click at [747, 418] on div "Listings Clear All Filters Listing States:" at bounding box center [784, 408] width 1499 height 47
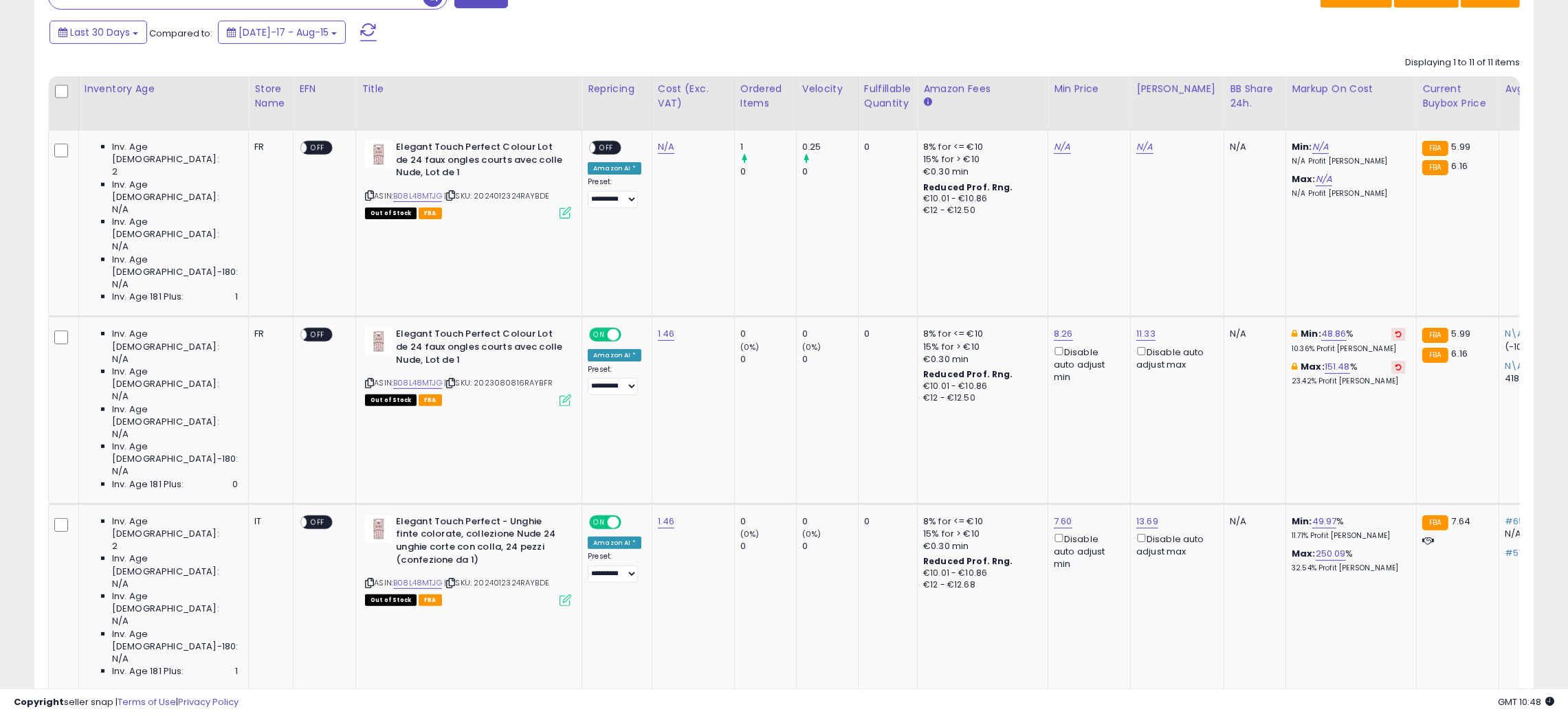
scroll to position [644, 0]
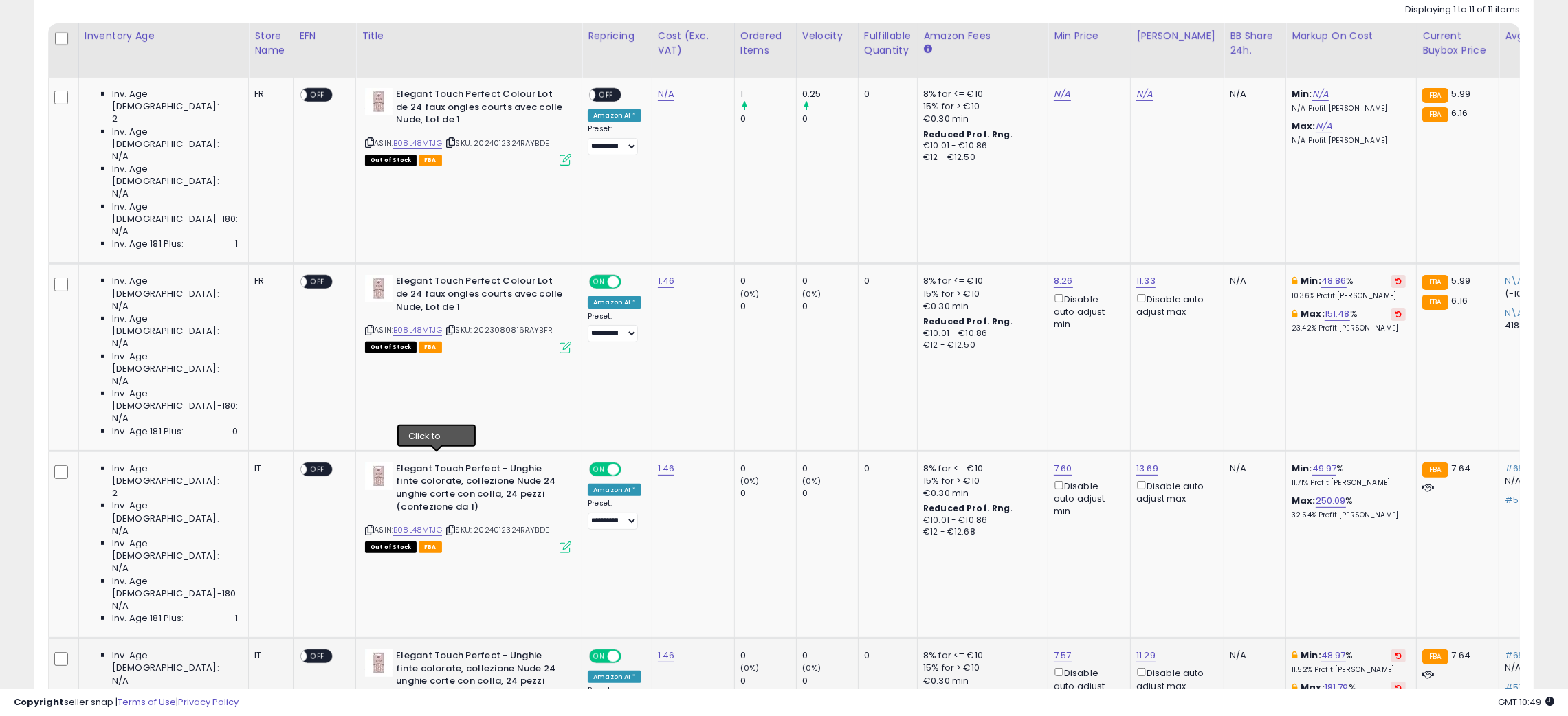
click at [446, 714] on icon at bounding box center [450, 717] width 9 height 8
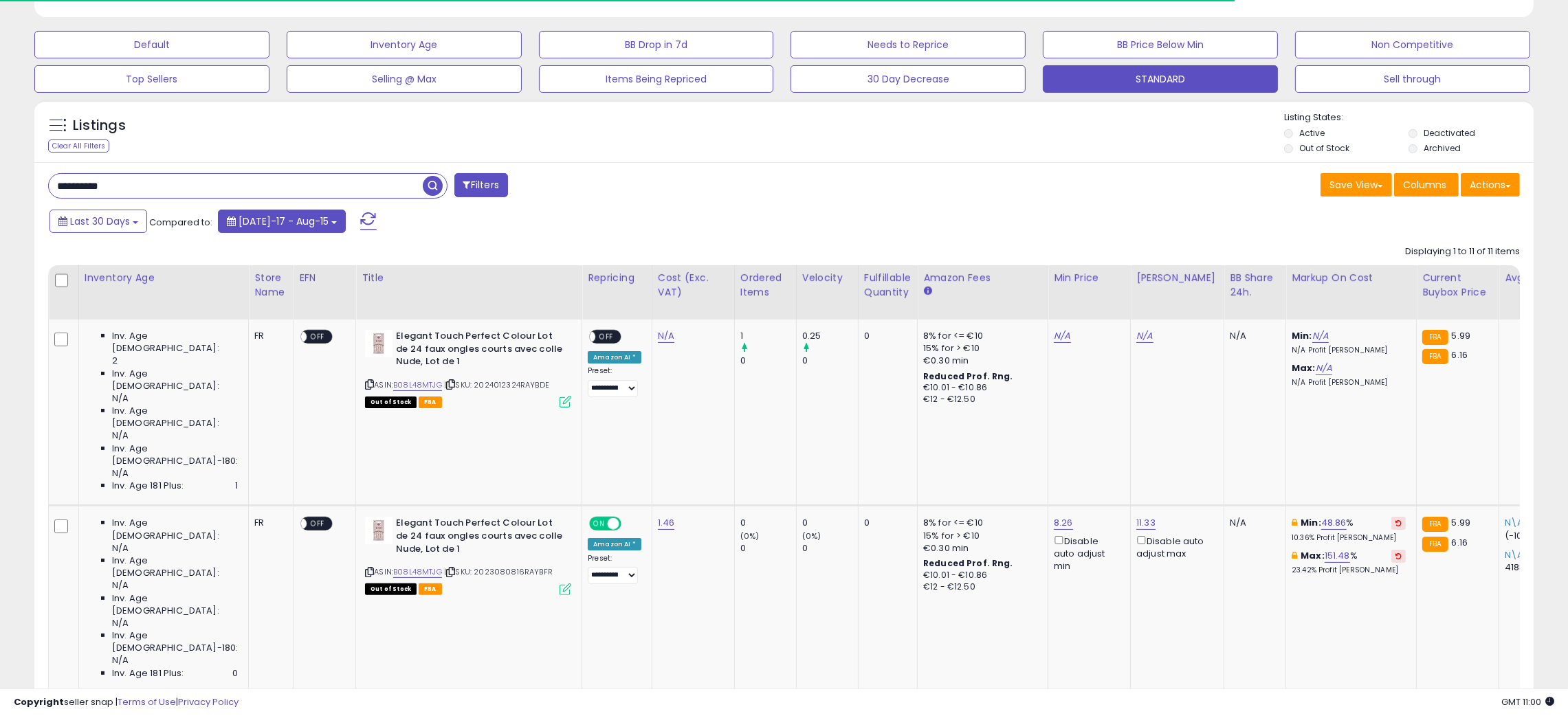
scroll to position [232, 0]
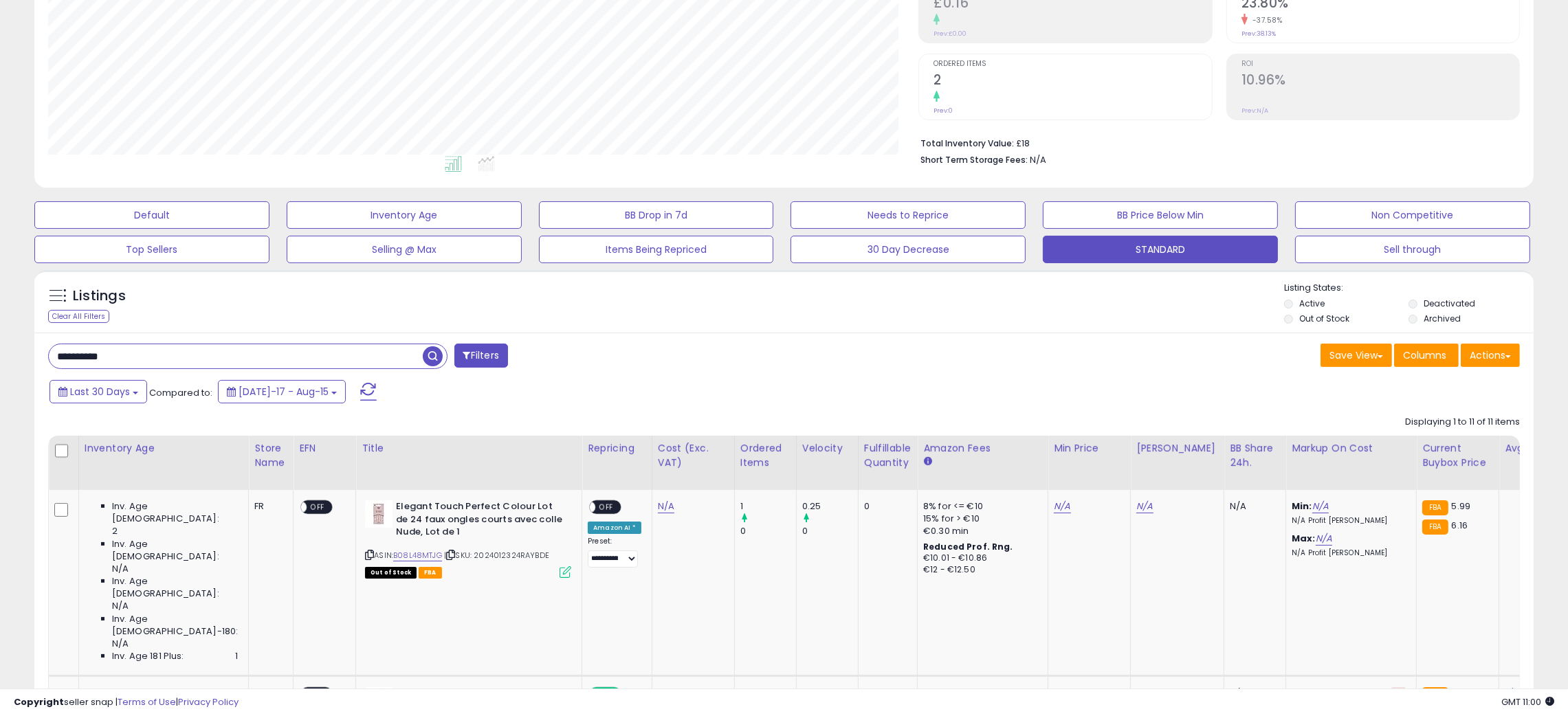
click at [80, 353] on input "**********" at bounding box center [235, 356] width 374 height 24
paste input "text"
click at [430, 359] on span "button" at bounding box center [432, 356] width 20 height 20
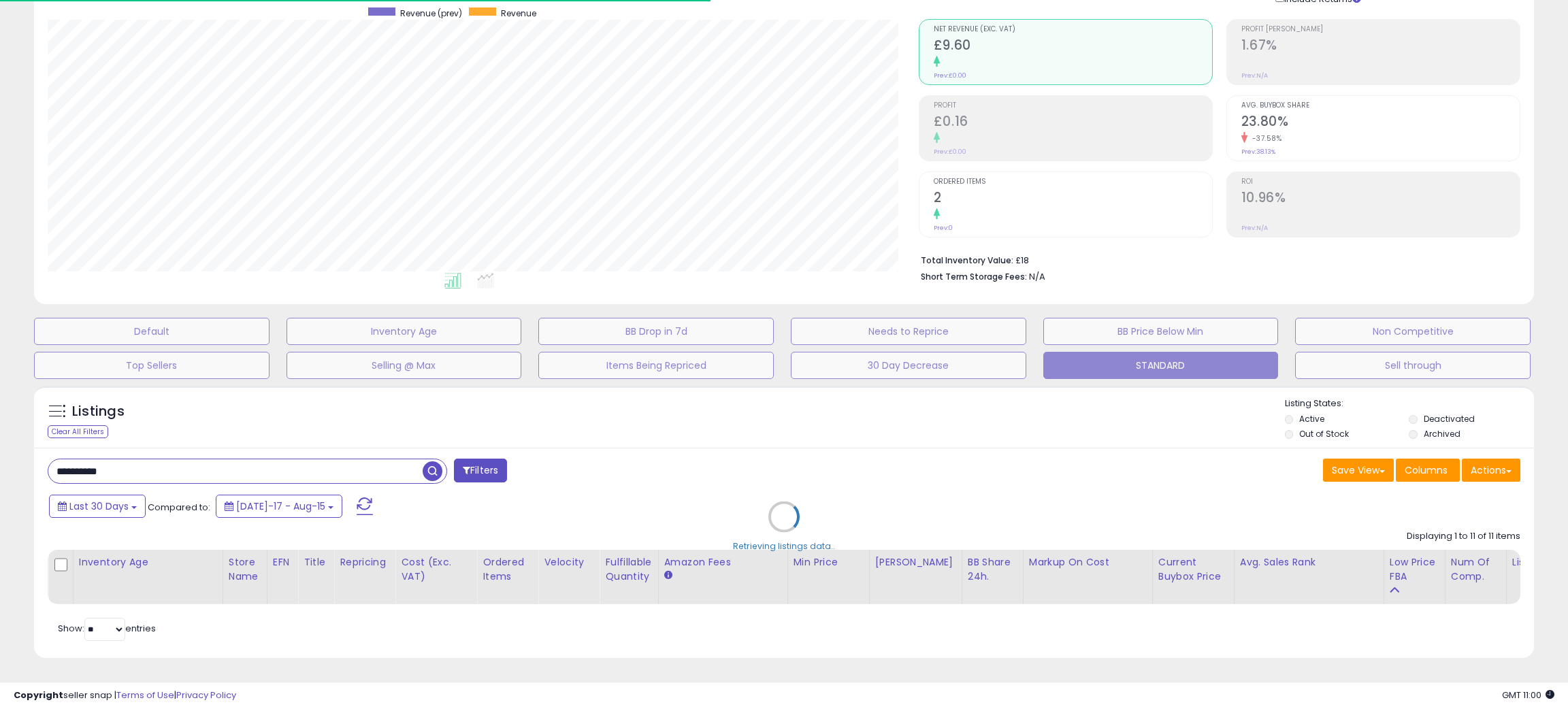
drag, startPoint x: 848, startPoint y: 422, endPoint x: 851, endPoint y: 415, distance: 7.6
click at [850, 416] on div "Retrieving listings data.." at bounding box center [784, 527] width 1521 height 296
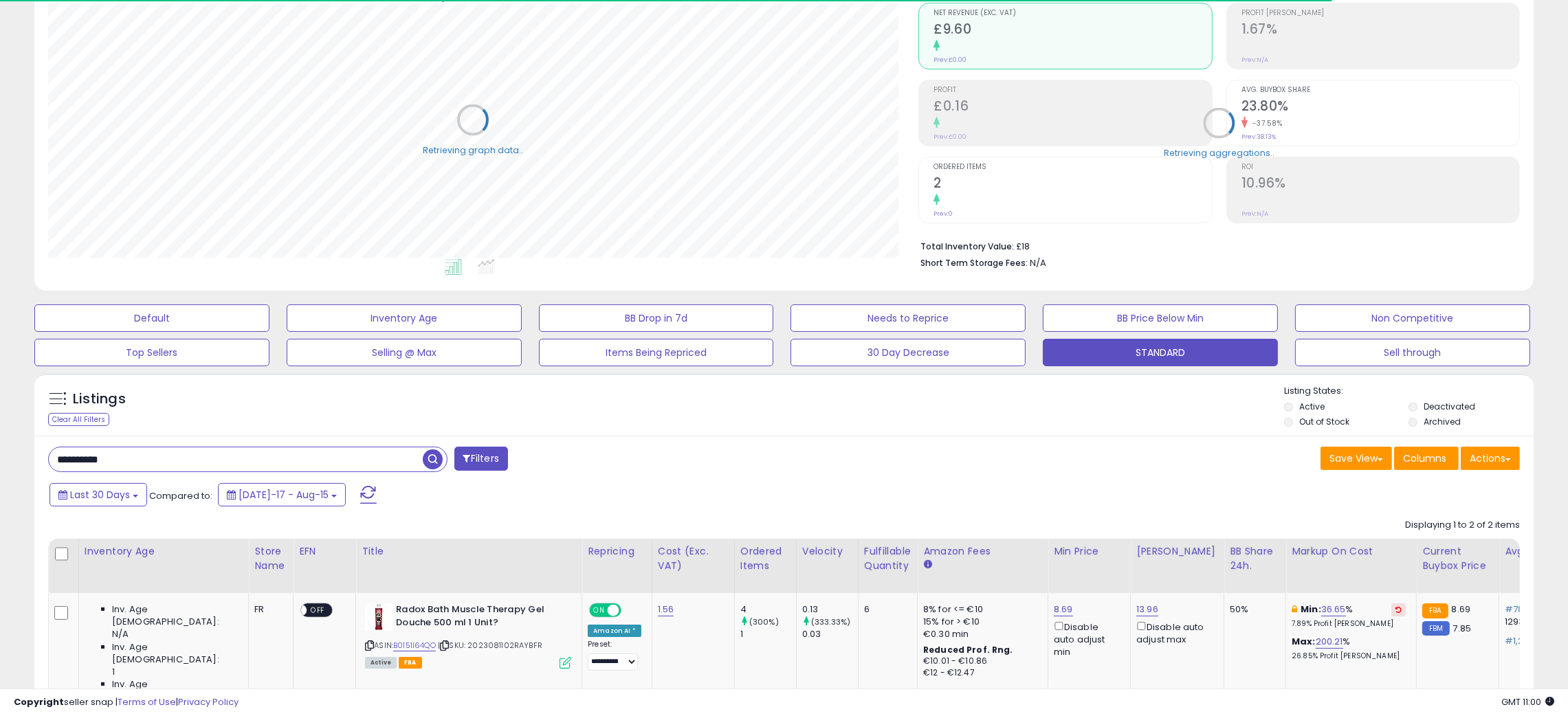
scroll to position [687171, 686489]
click at [766, 418] on div "Listings Clear All Filters Listing States:" at bounding box center [784, 408] width 1499 height 47
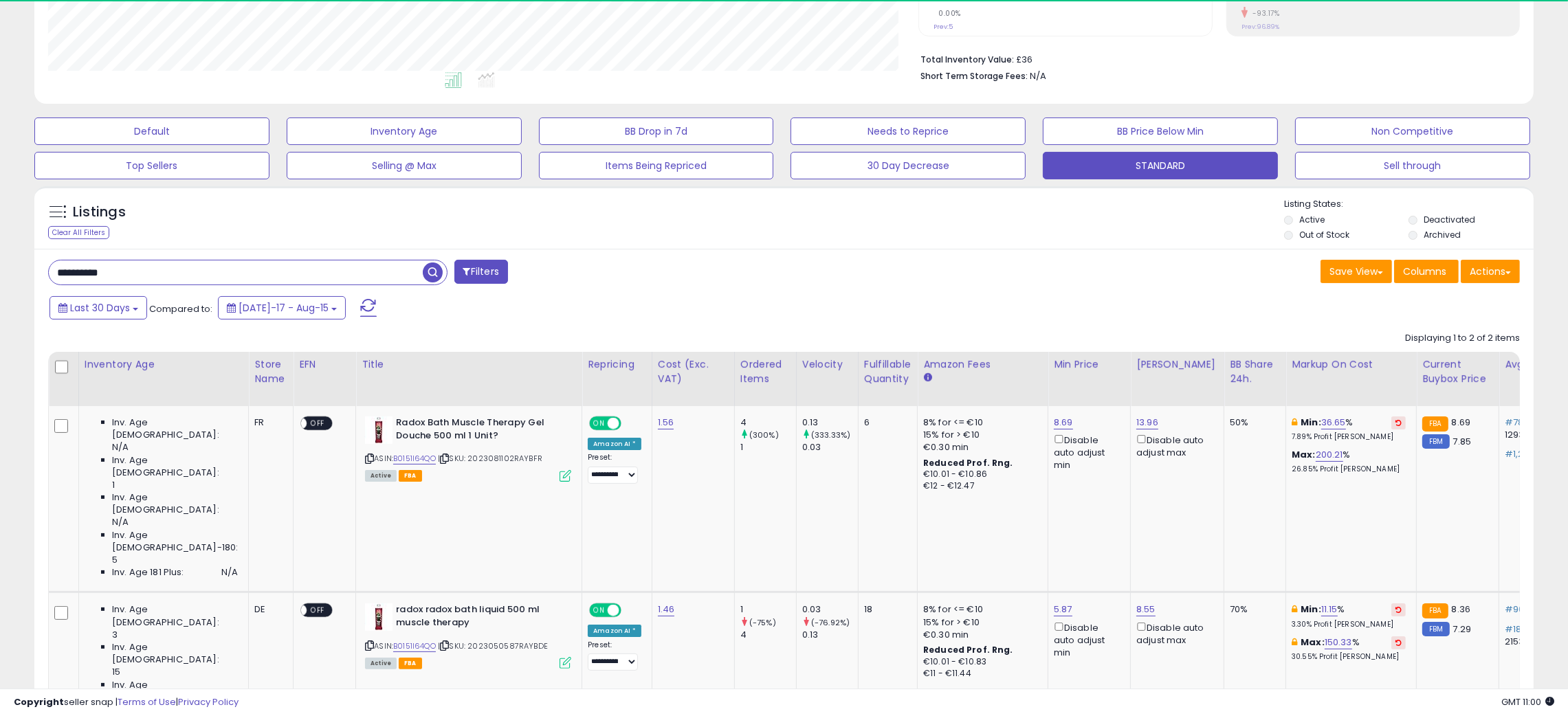
scroll to position [282, 871]
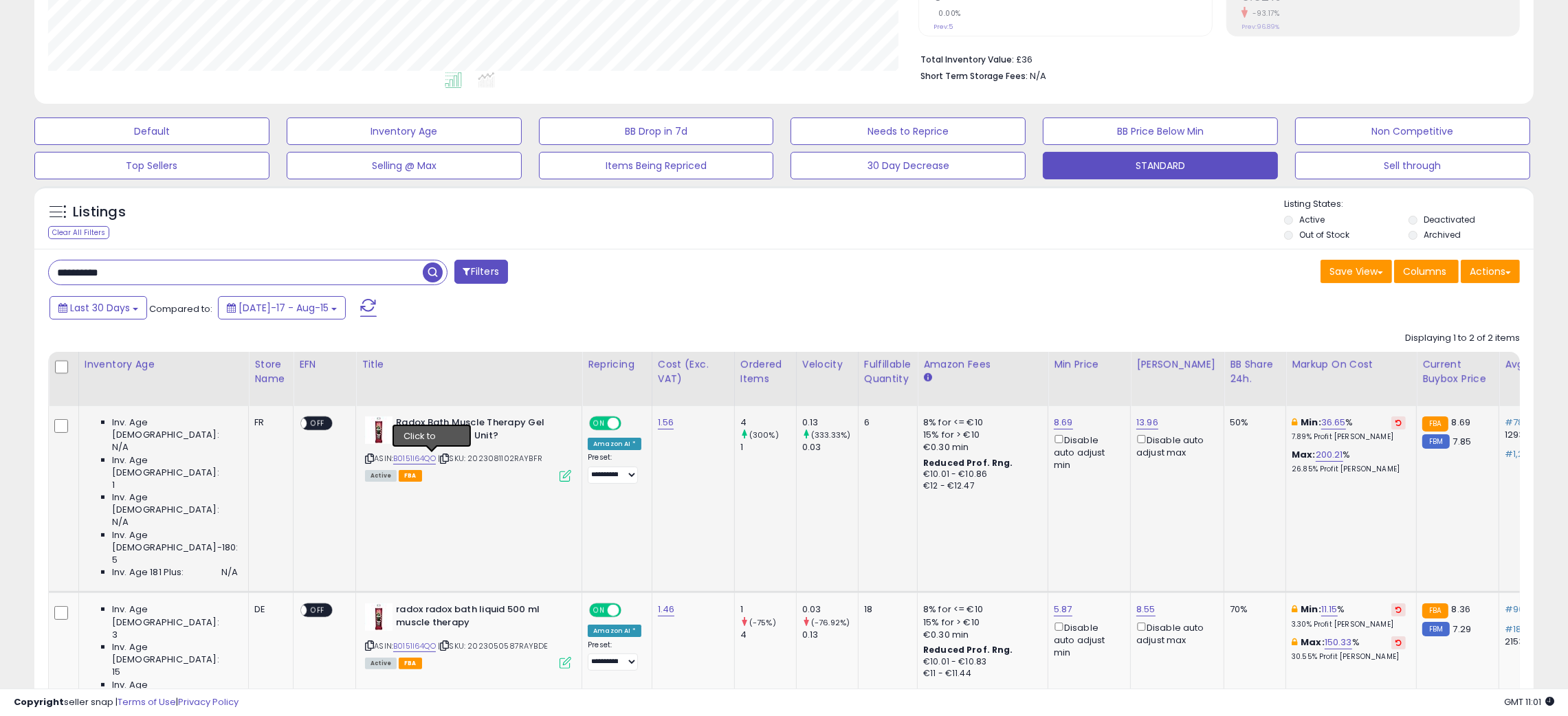
click at [440, 457] on icon at bounding box center [444, 458] width 9 height 8
click at [68, 268] on input "**********" at bounding box center [235, 272] width 374 height 24
paste input "text"
click at [427, 275] on span "button" at bounding box center [432, 272] width 20 height 20
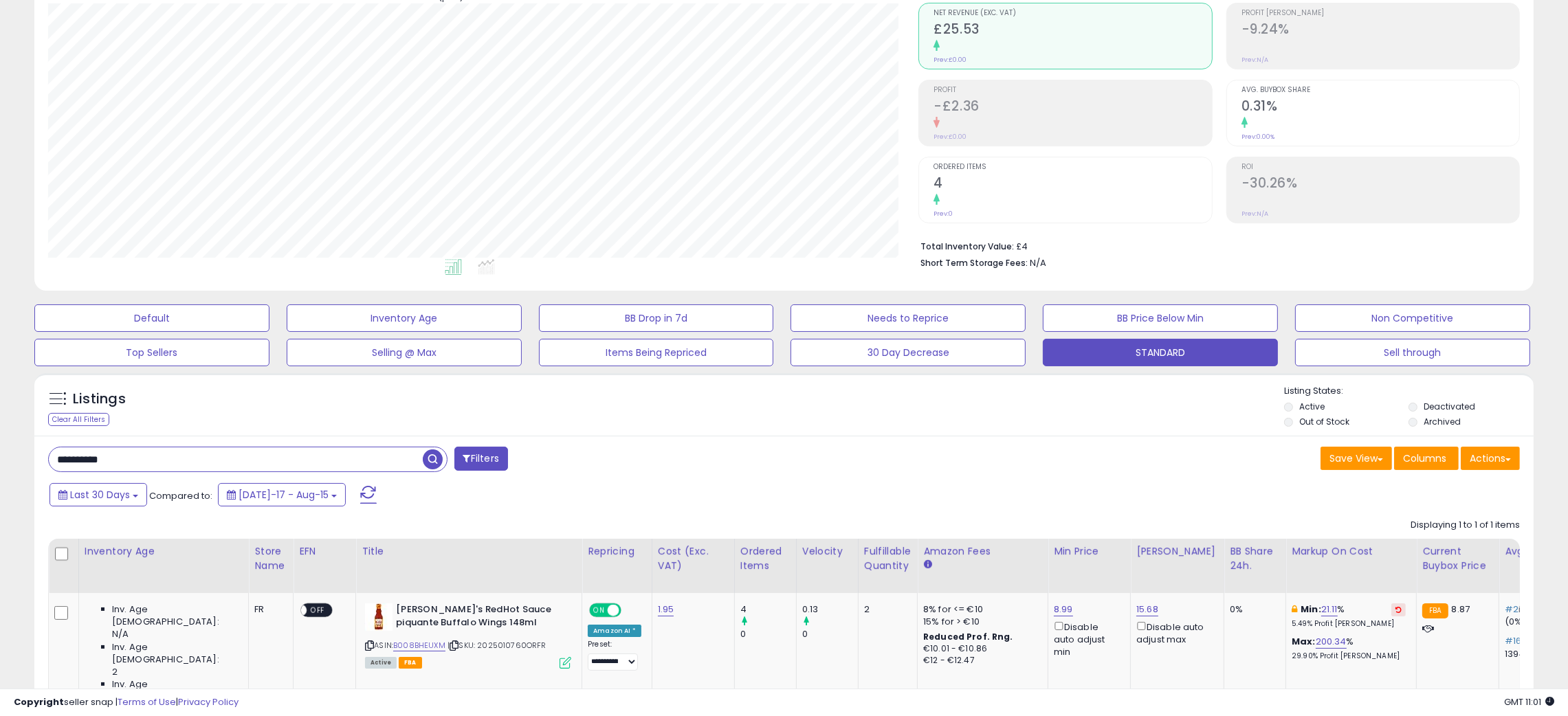
click at [844, 407] on div "Listings Clear All Filters Listing States:" at bounding box center [784, 408] width 1499 height 47
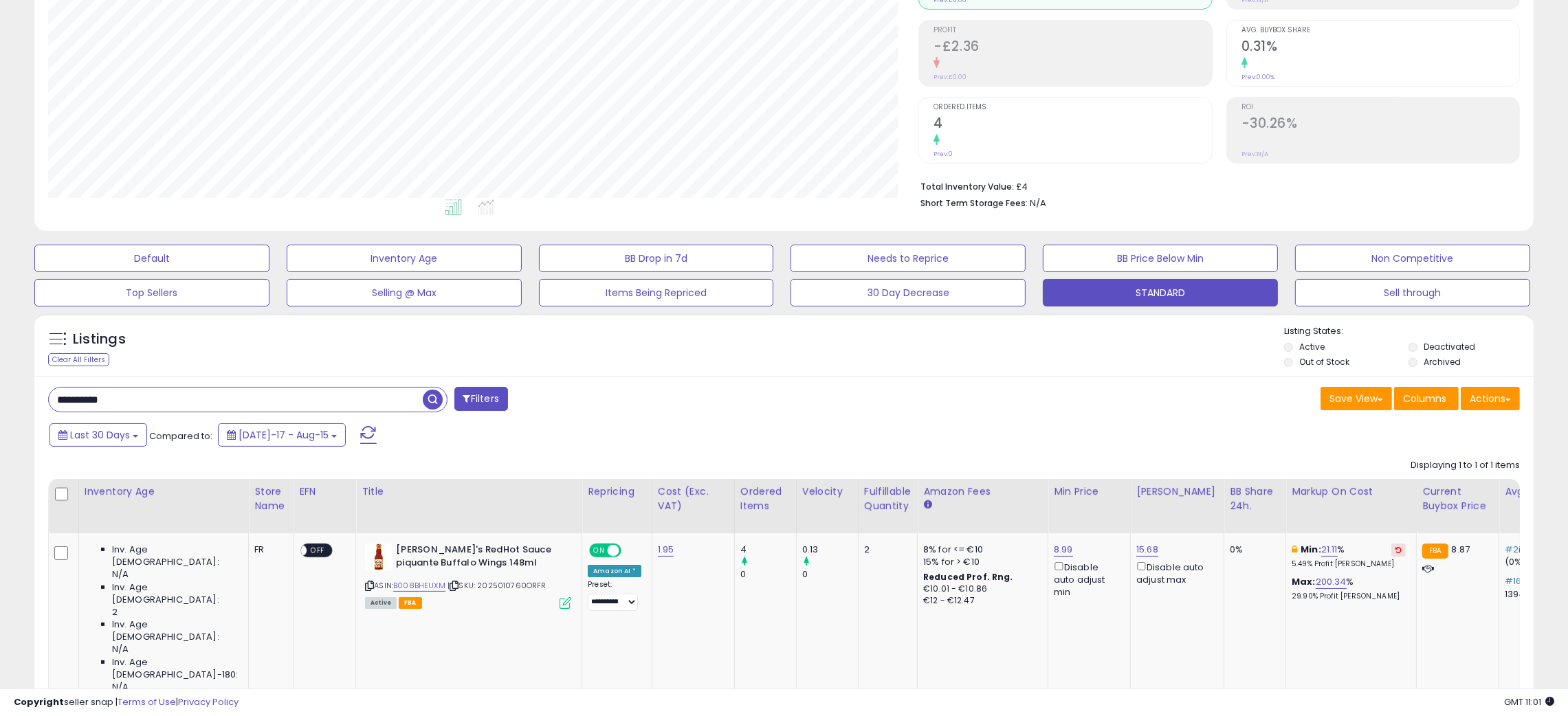
scroll to position [221, 0]
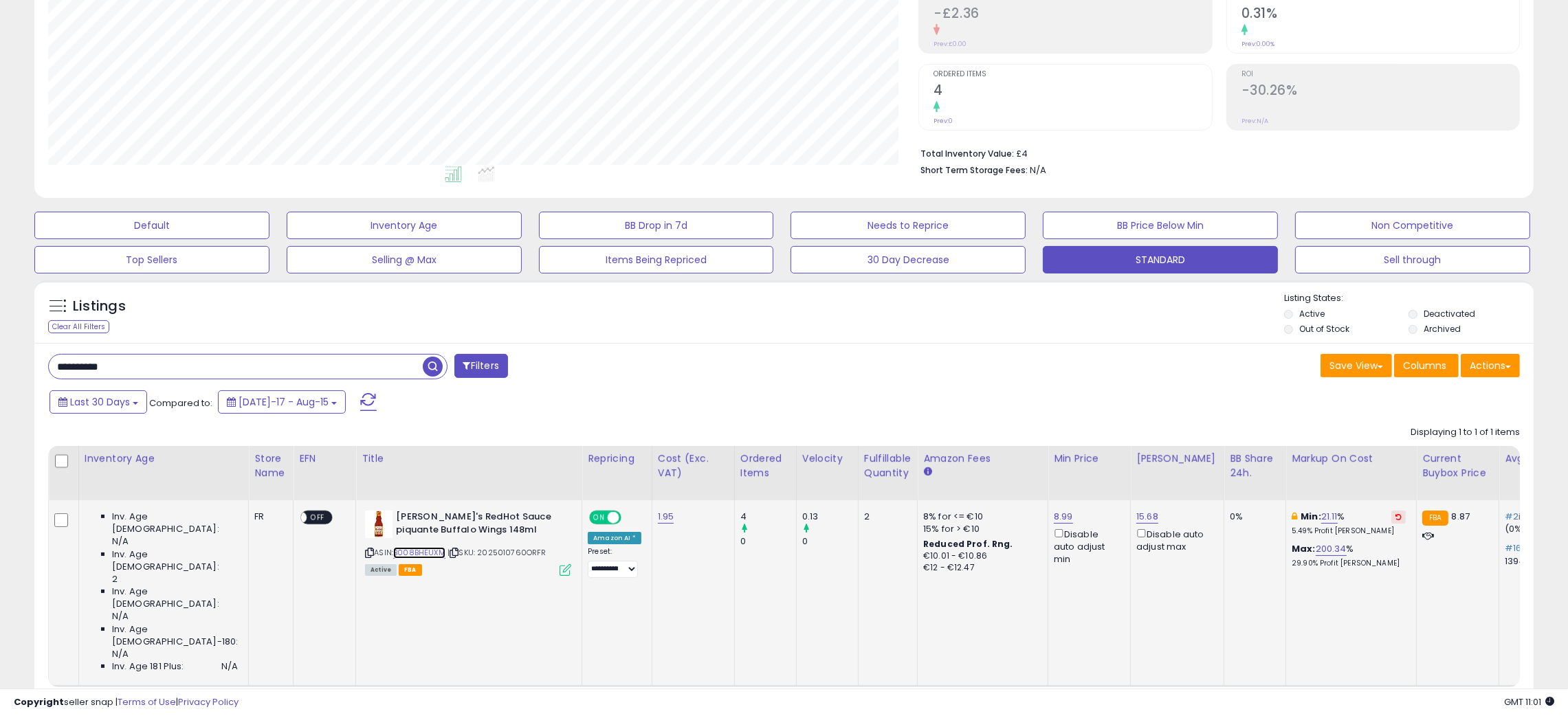
click at [399, 551] on link "B008BHEUXM" at bounding box center [419, 553] width 52 height 12
click at [917, 326] on div "Listings Clear All Filters Listing States:" at bounding box center [784, 315] width 1499 height 47
click at [80, 353] on div "**********" at bounding box center [784, 542] width 1499 height 399
click at [79, 358] on input "**********" at bounding box center [235, 367] width 374 height 24
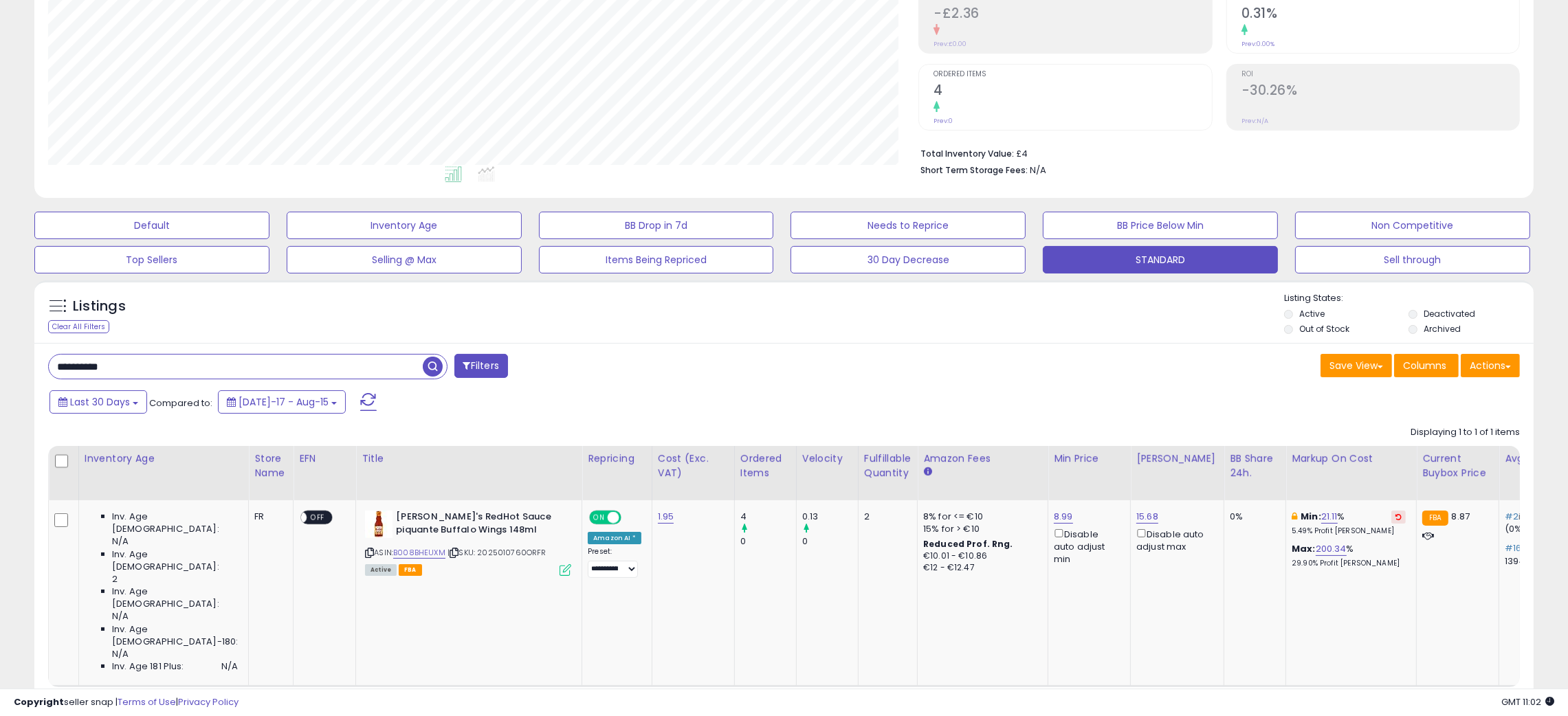
click at [79, 358] on input "**********" at bounding box center [235, 367] width 374 height 24
drag, startPoint x: 84, startPoint y: 358, endPoint x: 98, endPoint y: 363, distance: 14.9
paste input "text"
type input "**********"
click at [432, 371] on span "button" at bounding box center [432, 367] width 20 height 20
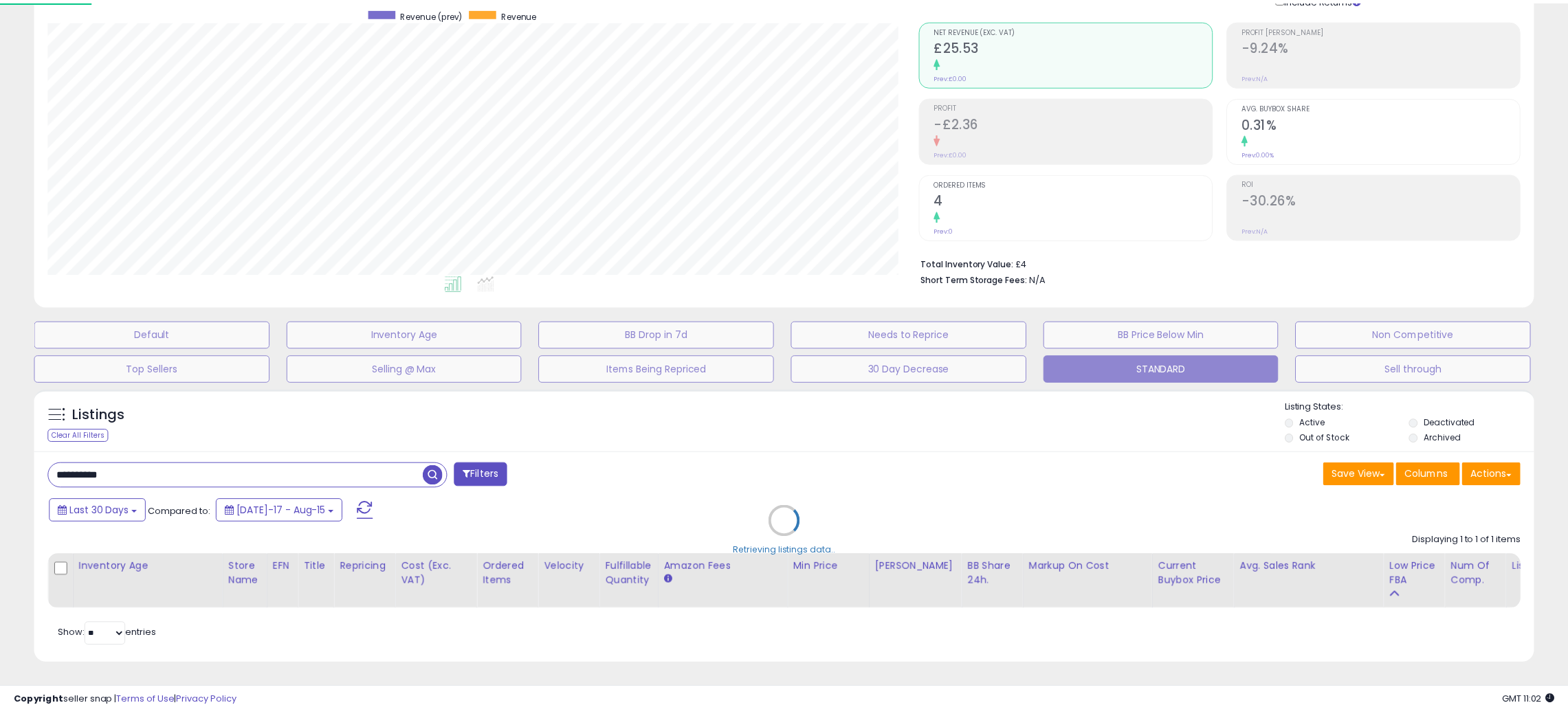
scroll to position [282, 879]
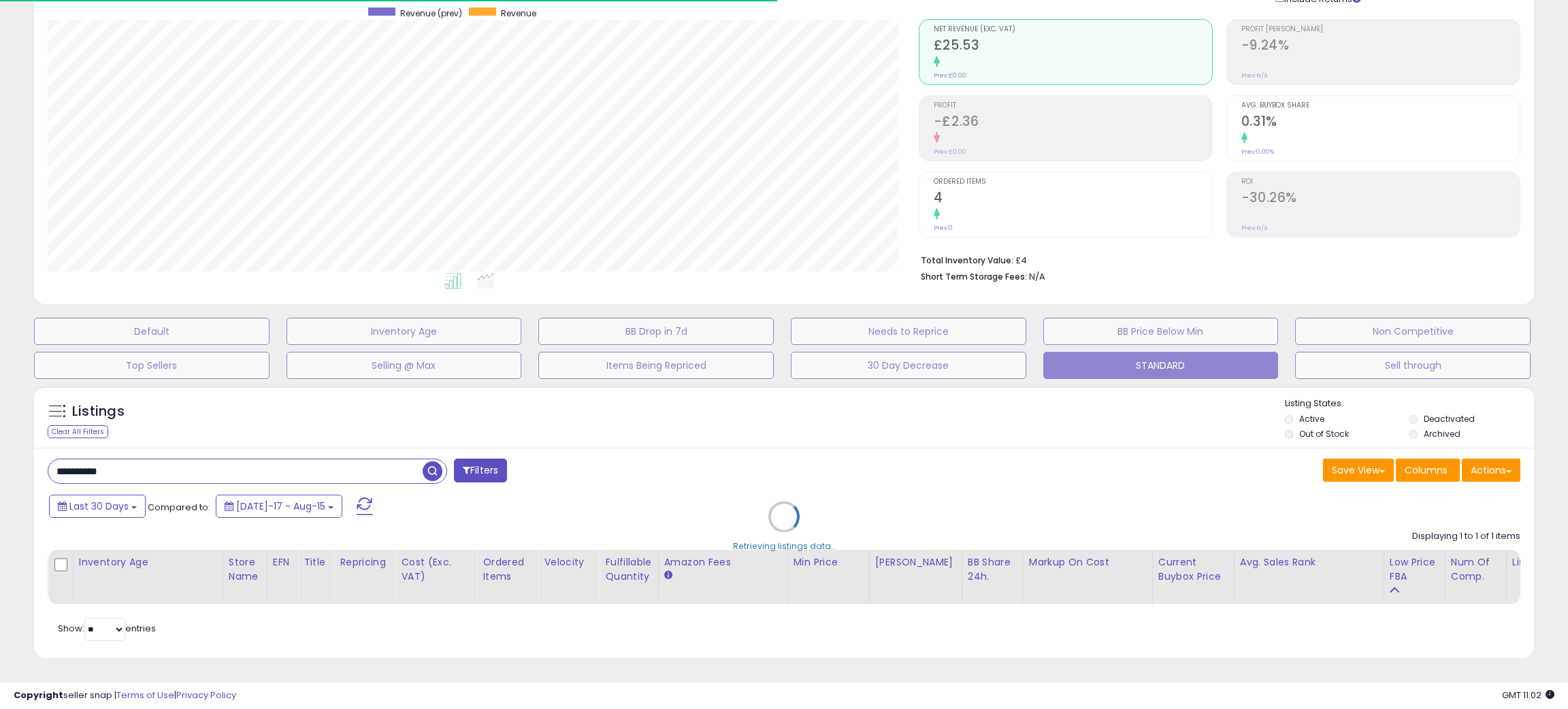
click at [751, 405] on div "Retrieving listings data.." at bounding box center [784, 527] width 1521 height 296
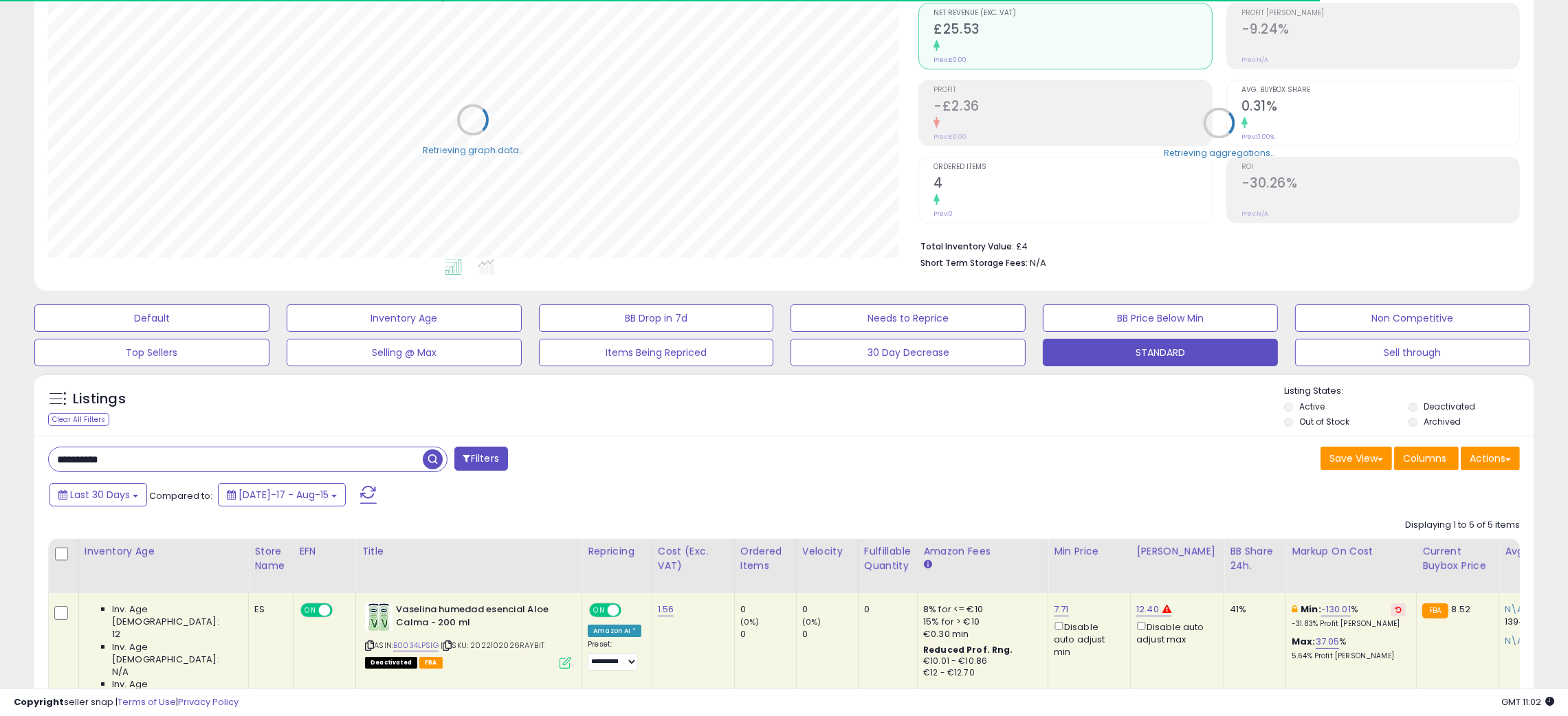
scroll to position [687171, 686489]
click at [669, 414] on div "Listings Clear All Filters Listing States:" at bounding box center [784, 408] width 1499 height 47
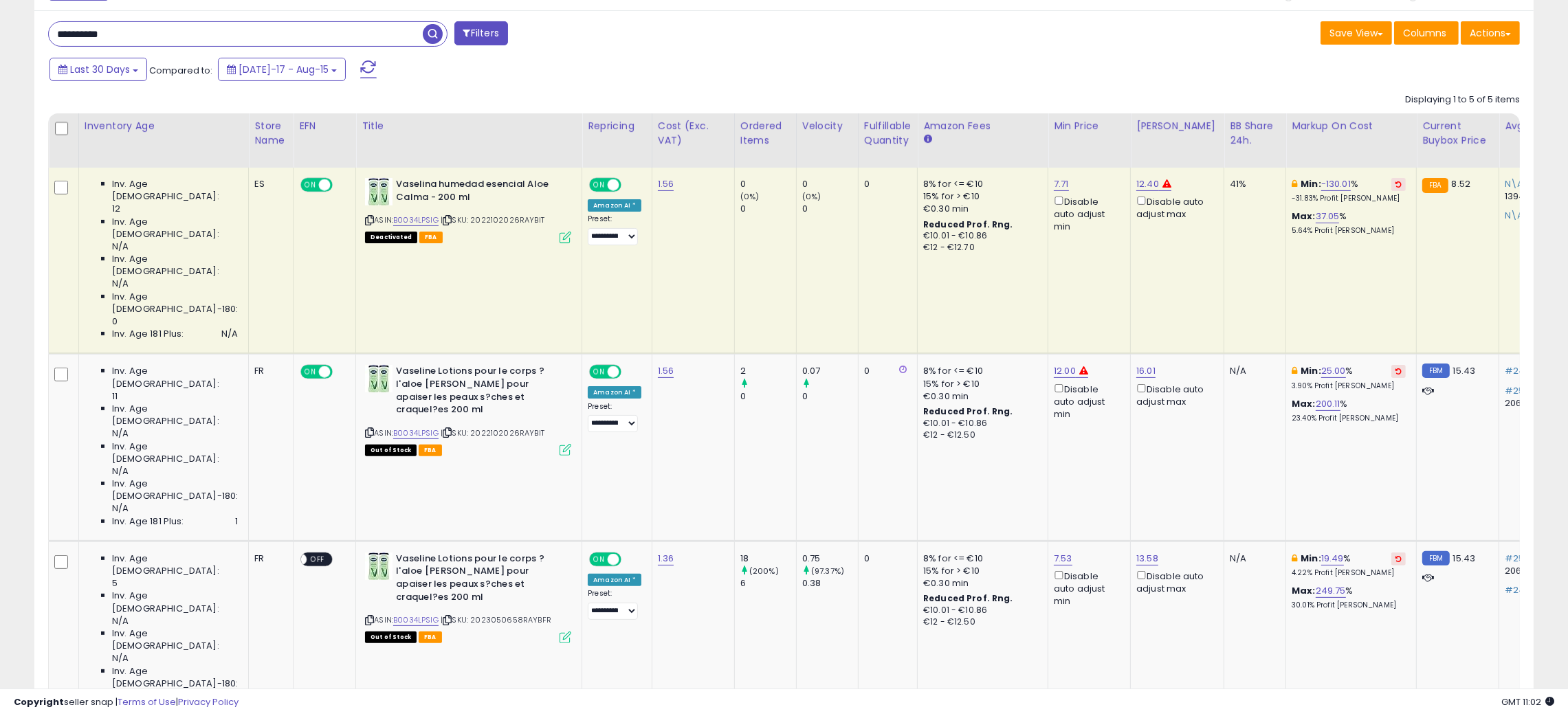
scroll to position [605, 0]
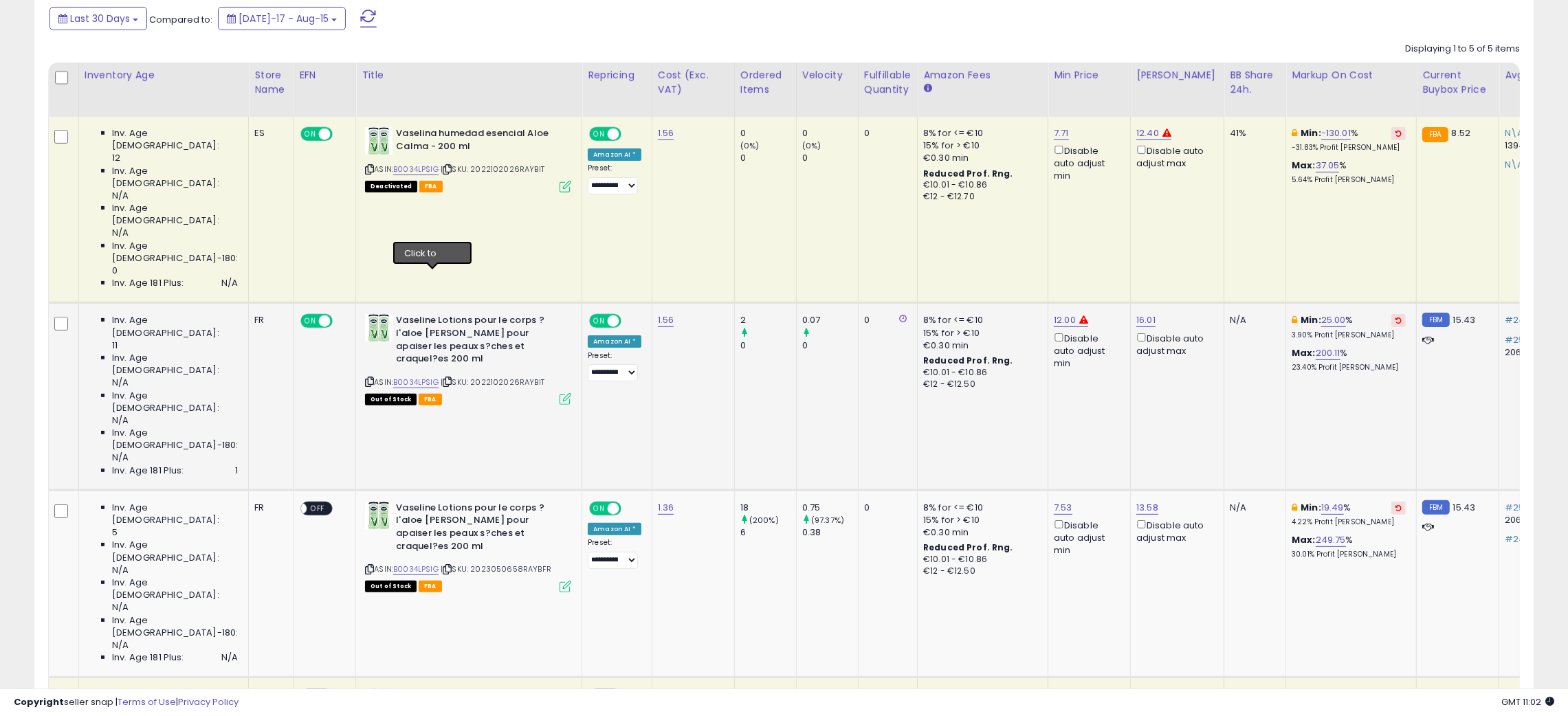
click at [443, 378] on icon at bounding box center [447, 381] width 9 height 8
click at [365, 566] on icon at bounding box center [369, 569] width 9 height 8
click at [302, 316] on span "ON" at bounding box center [310, 321] width 17 height 12
click at [1054, 314] on link "12.00" at bounding box center [1064, 321] width 22 height 14
type input "*****"
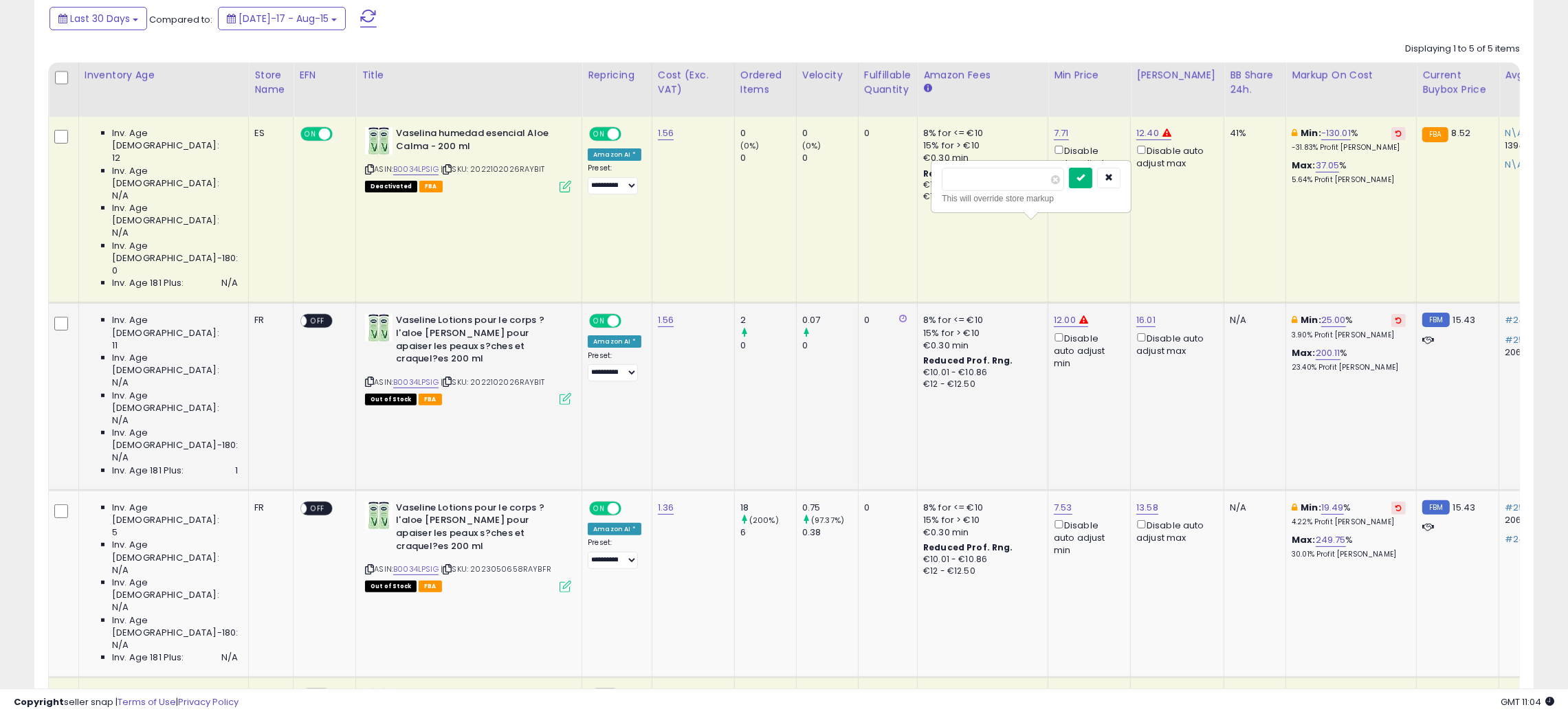
click at [1085, 182] on icon "submit" at bounding box center [1080, 177] width 8 height 8
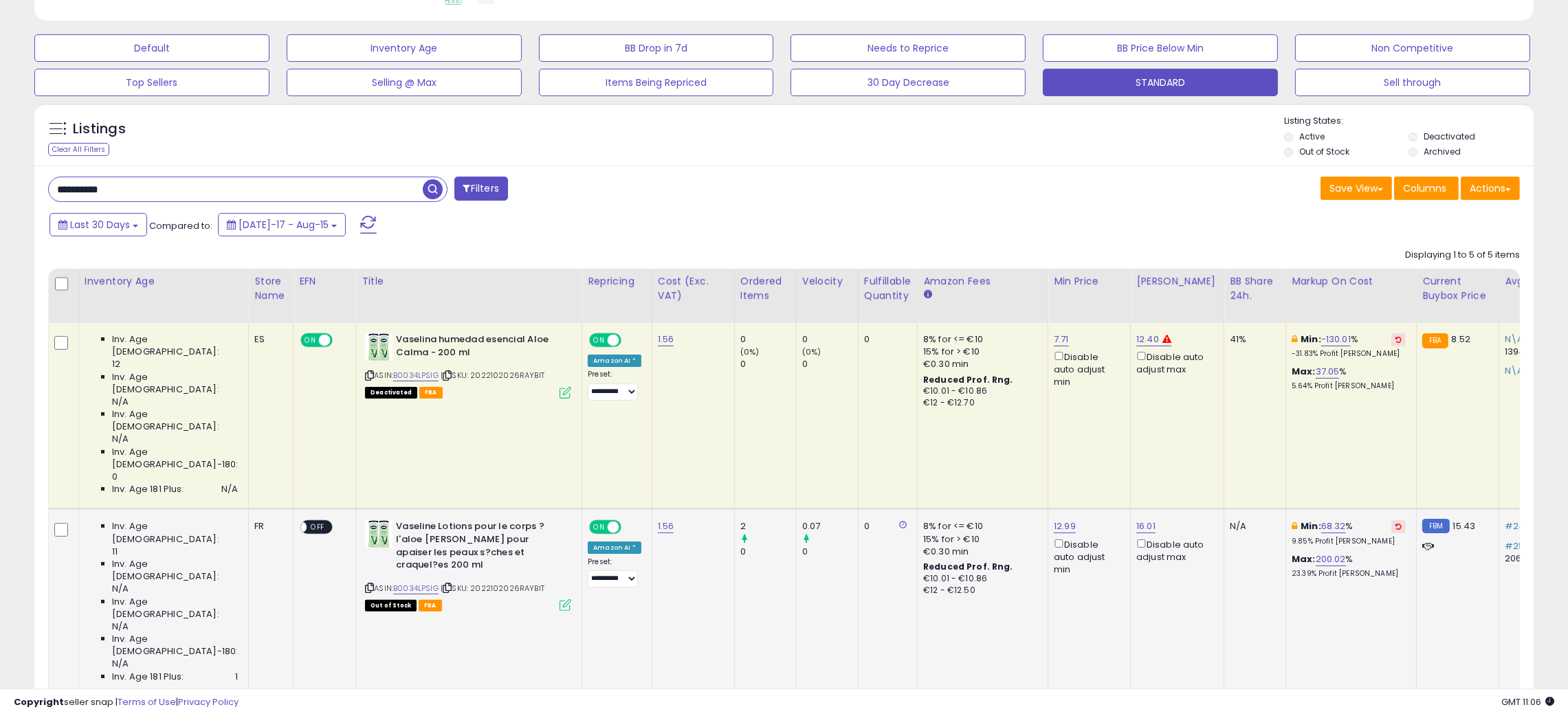
click at [68, 189] on input "**********" at bounding box center [235, 189] width 374 height 24
paste input "text"
click at [432, 189] on span "button" at bounding box center [432, 189] width 20 height 20
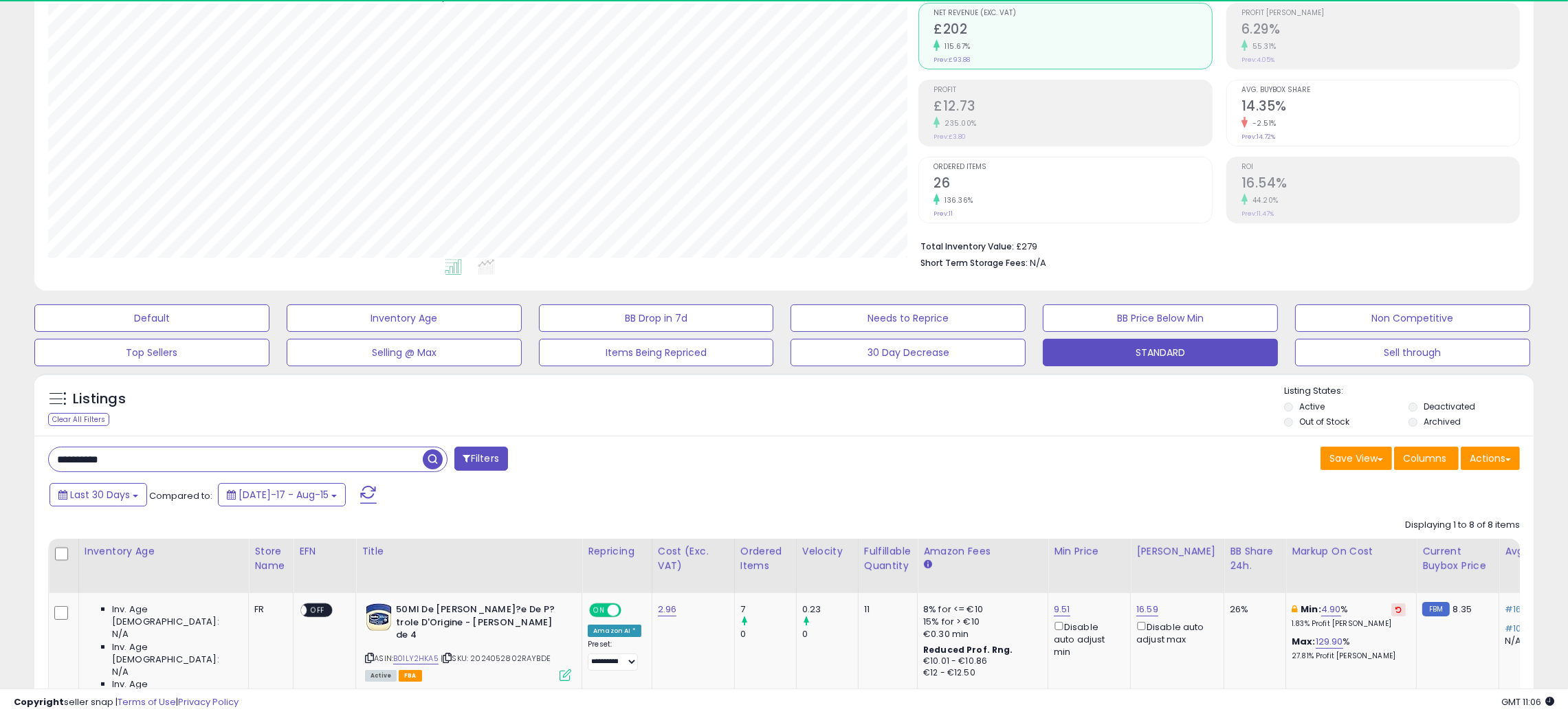
scroll to position [282, 871]
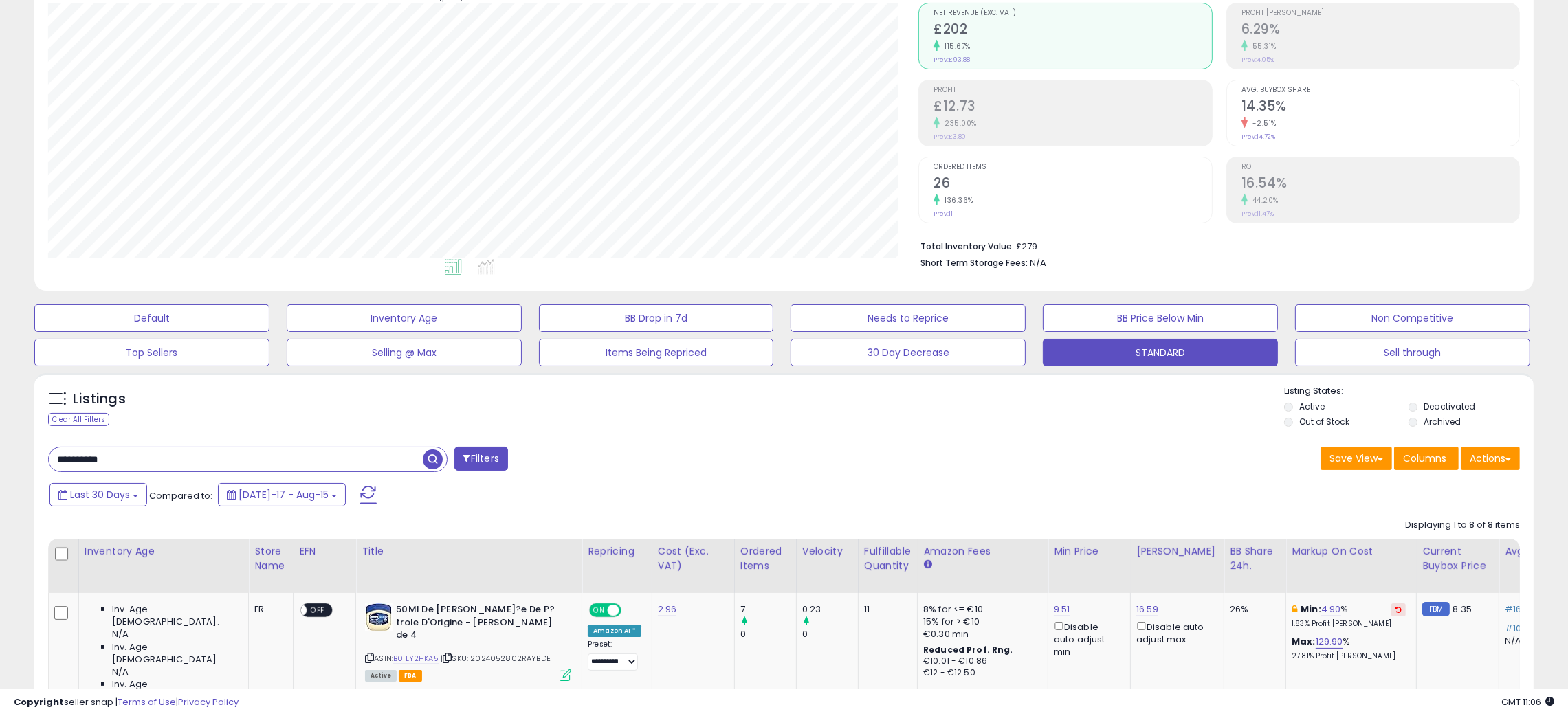
click at [756, 419] on div "Listings Clear All Filters Listing States:" at bounding box center [784, 408] width 1499 height 47
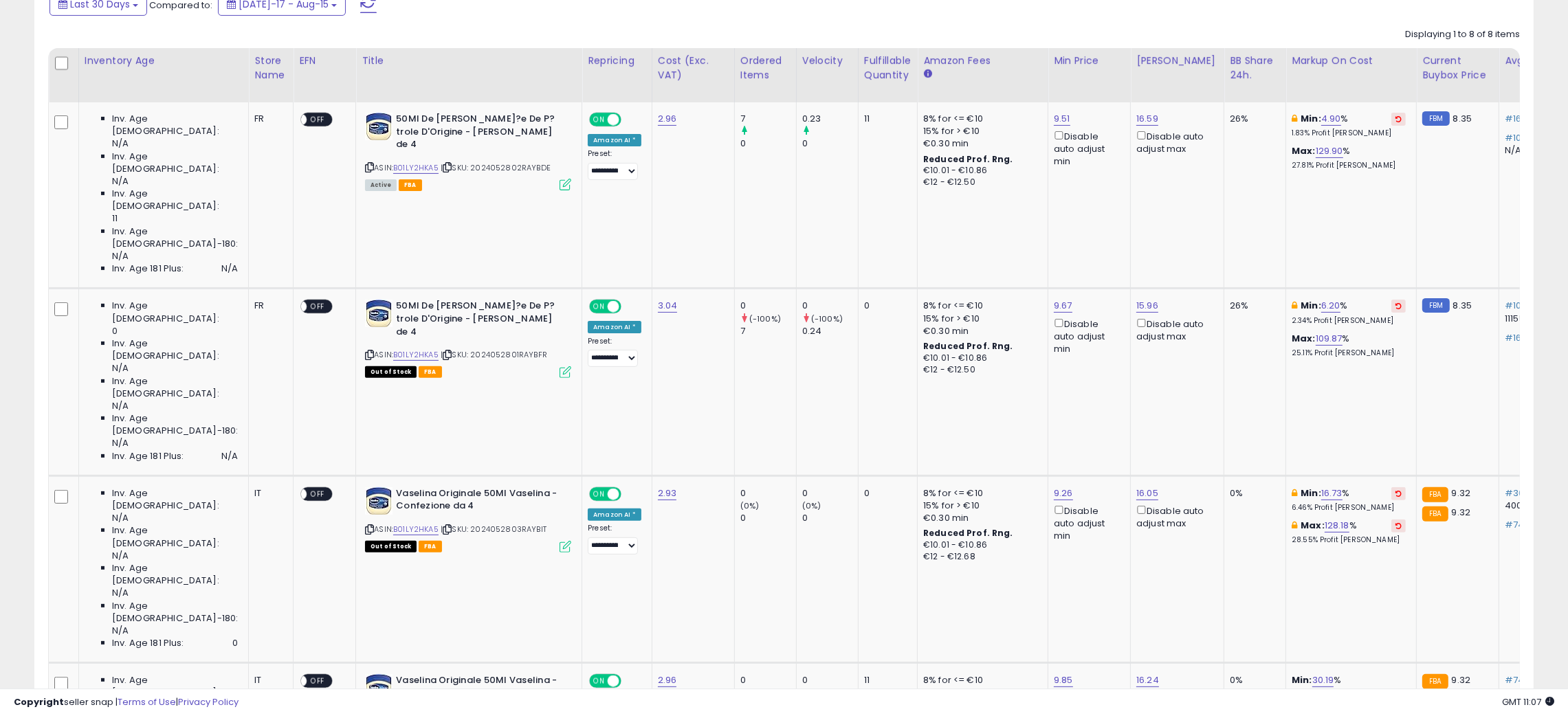
scroll to position [438, 0]
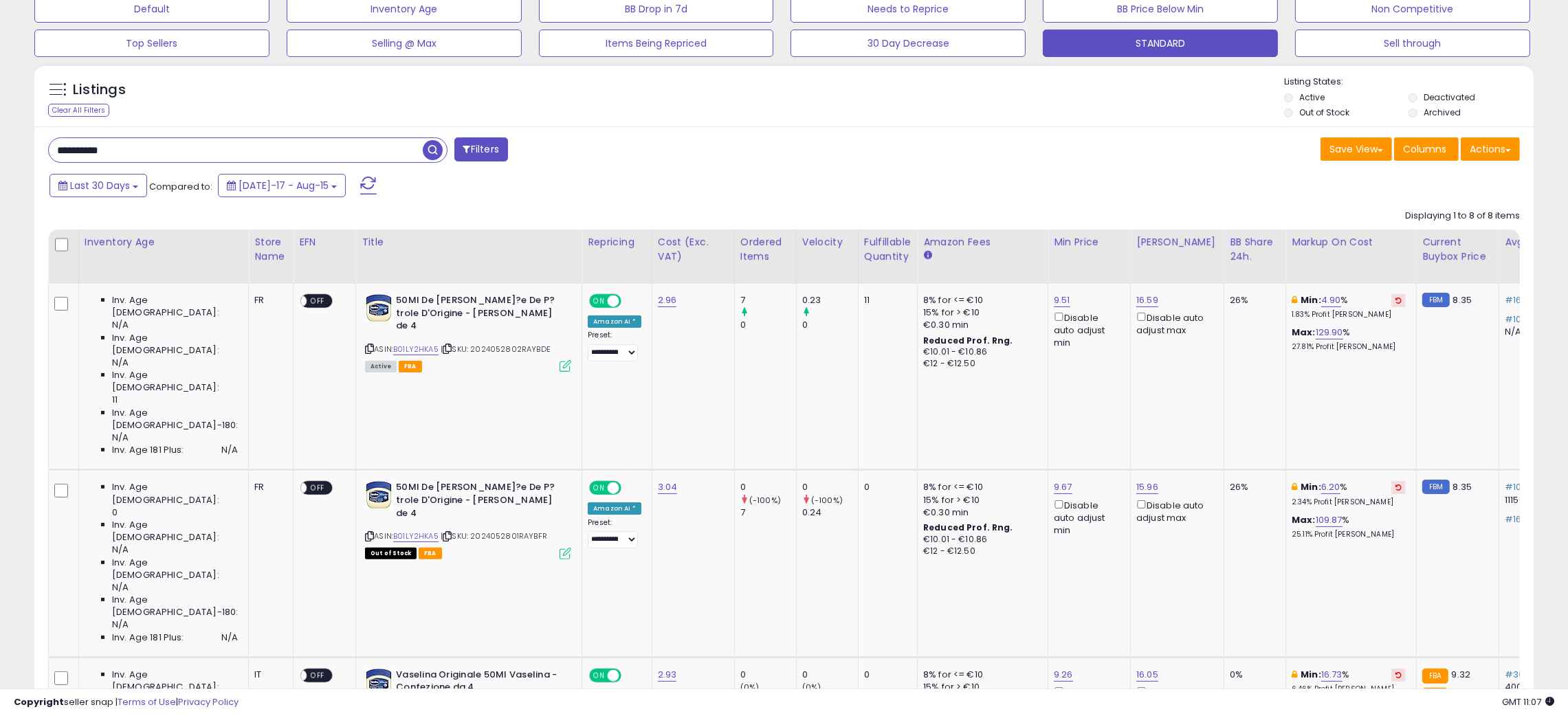
click at [78, 144] on input "**********" at bounding box center [235, 150] width 374 height 24
paste input "text"
type input "**********"
click at [430, 152] on span "button" at bounding box center [432, 150] width 20 height 20
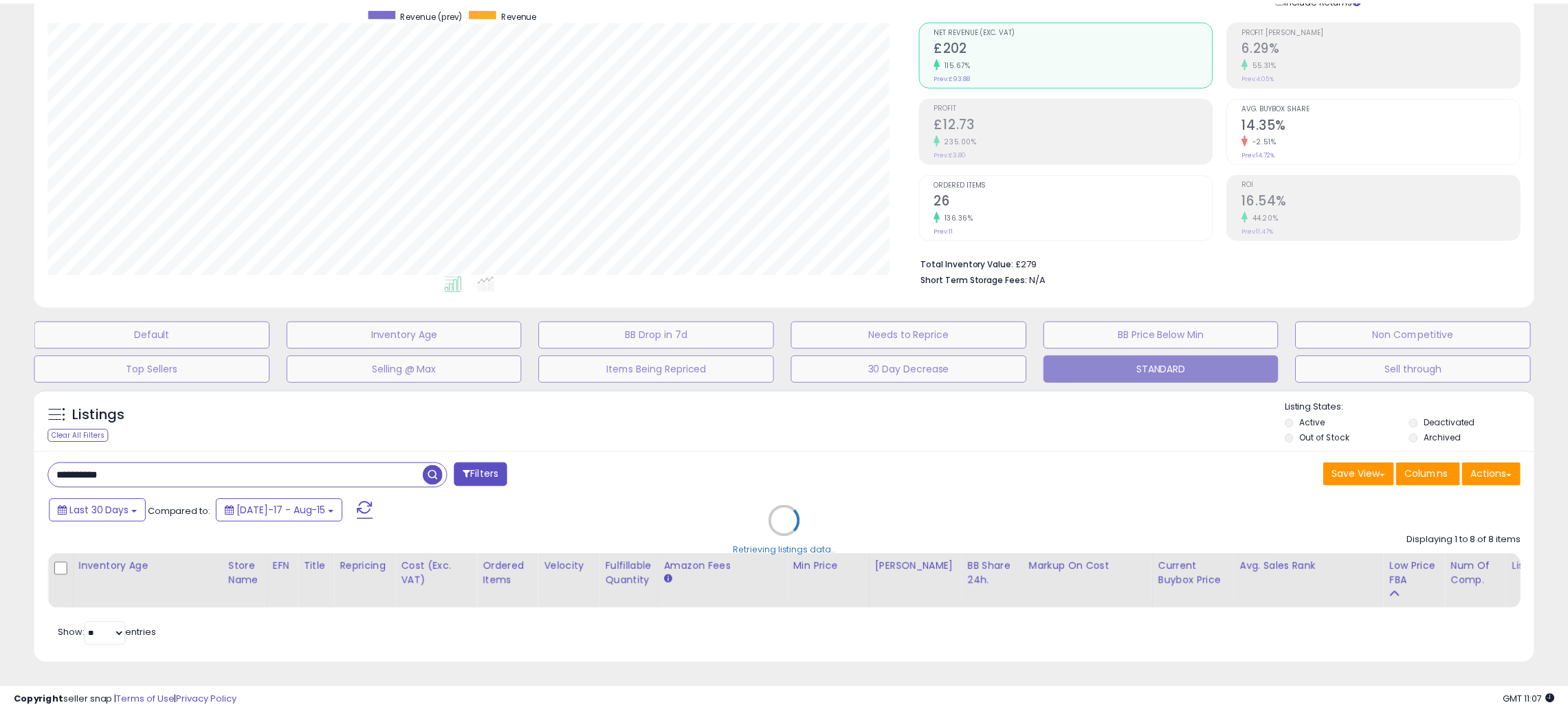
scroll to position [282, 879]
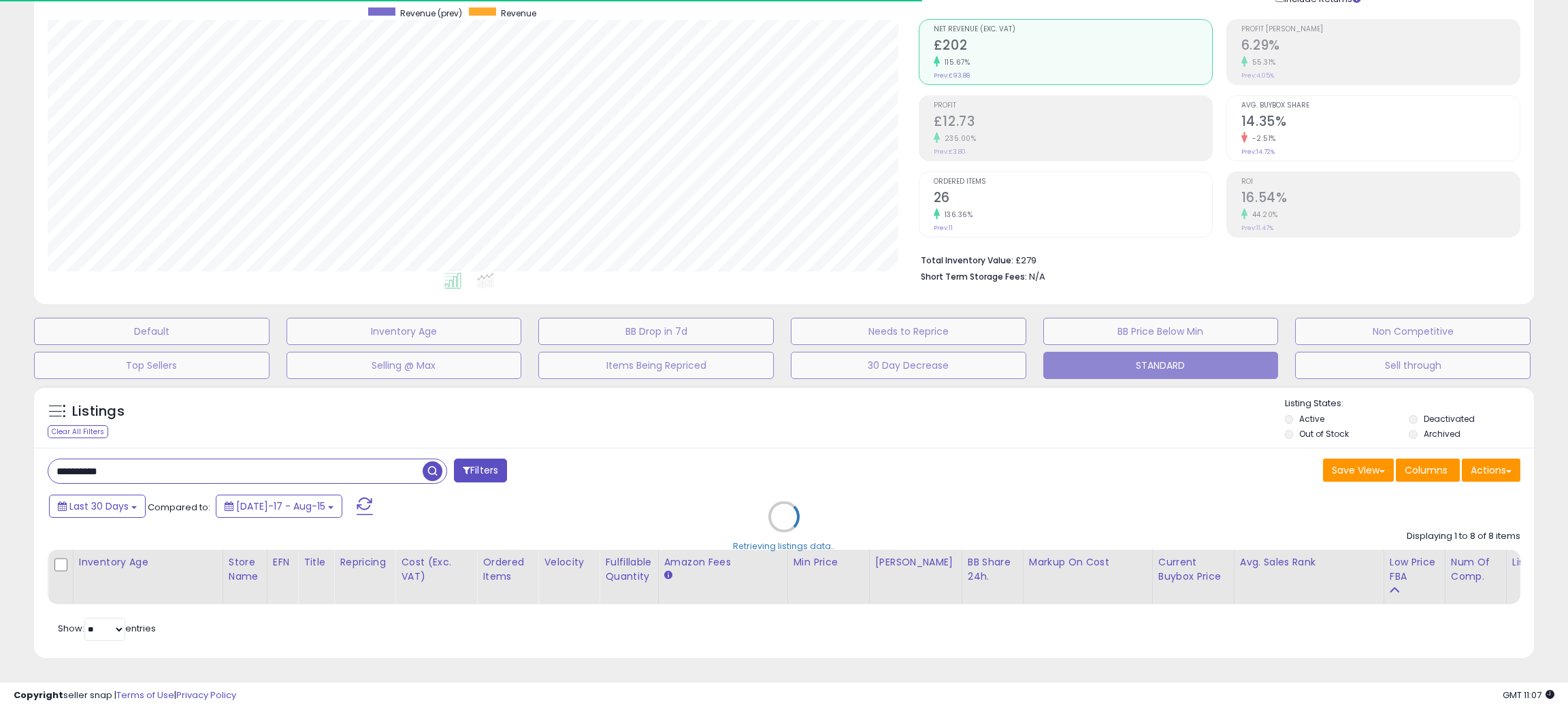
click at [771, 432] on div "Retrieving listings data.." at bounding box center [784, 527] width 1521 height 296
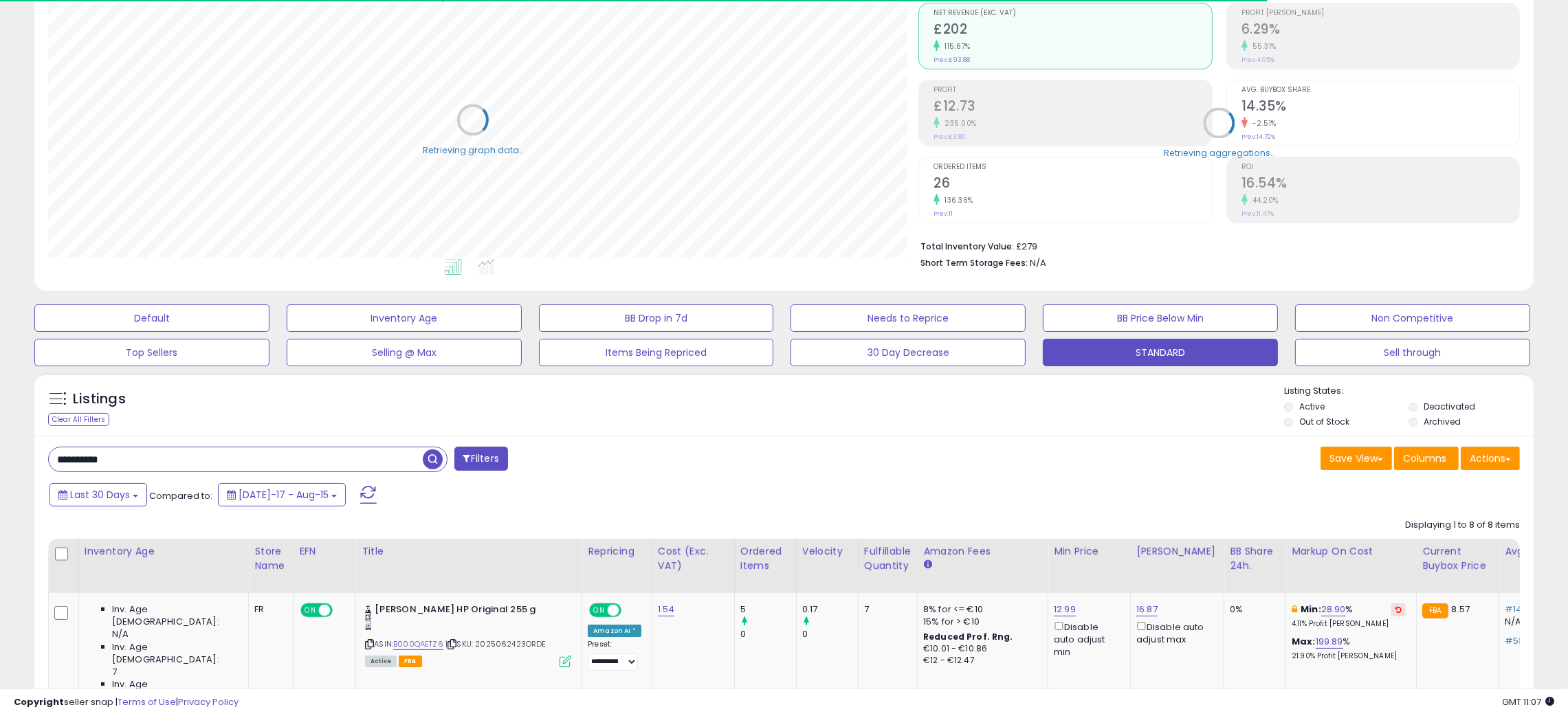
scroll to position [687171, 686489]
click at [782, 426] on div "Listings Clear All Filters Listing States:" at bounding box center [784, 408] width 1499 height 47
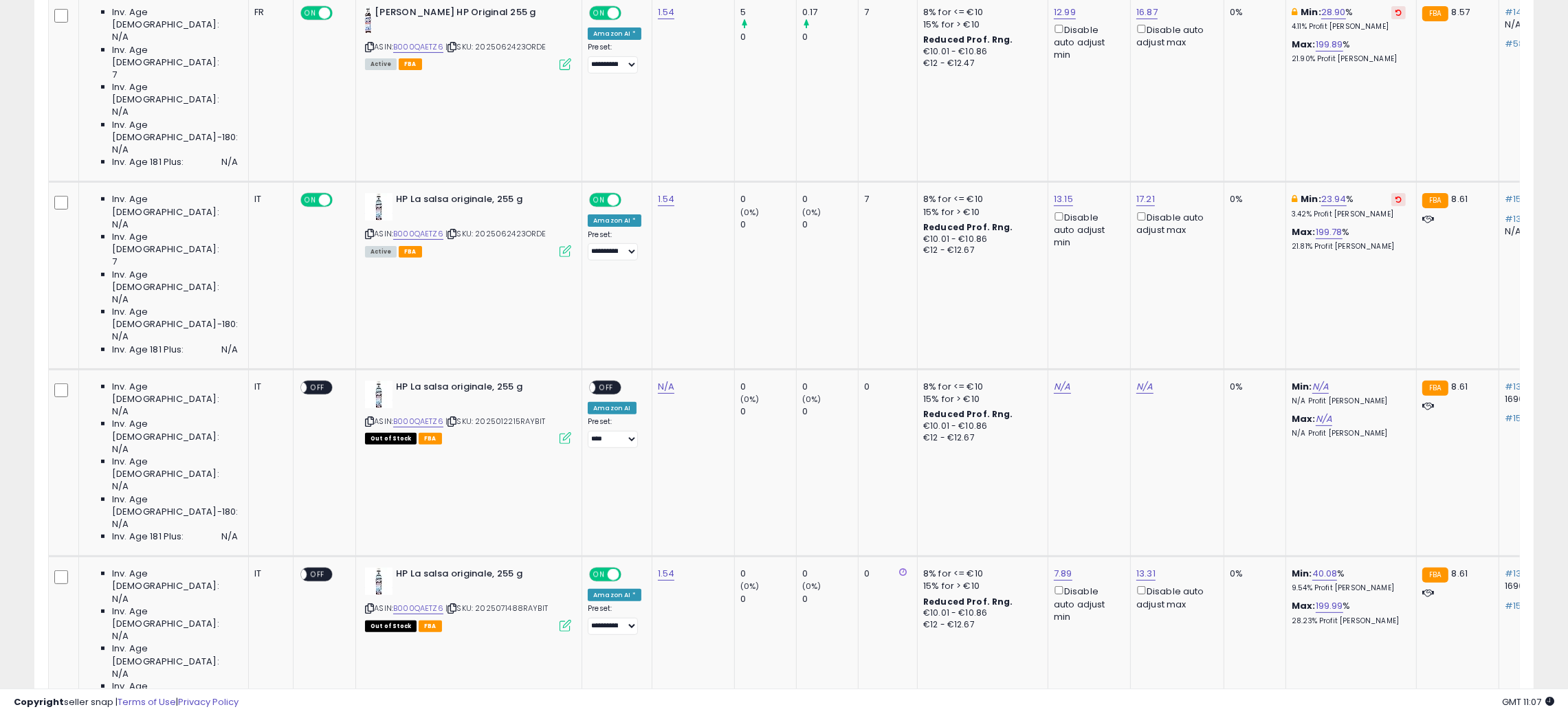
scroll to position [611, 0]
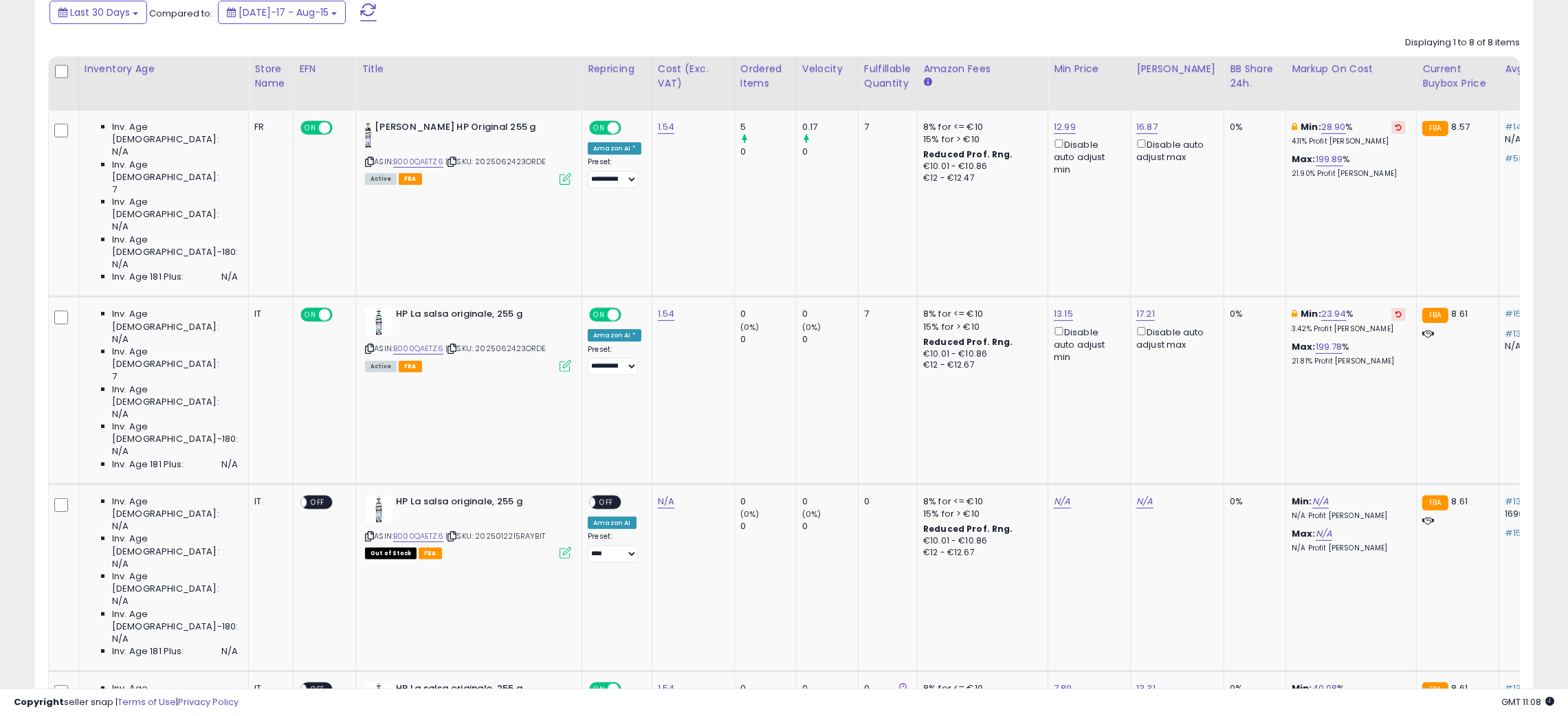
select select "**********"
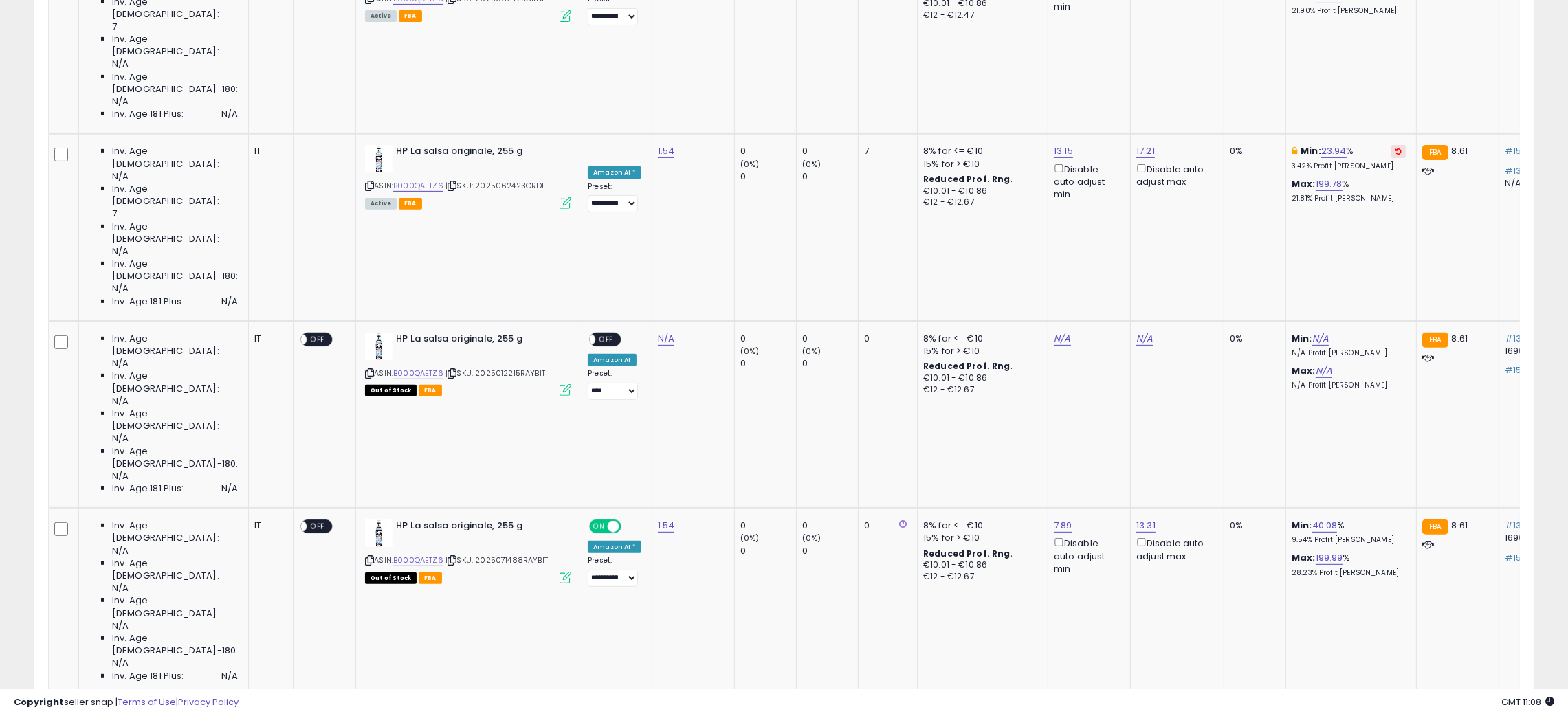
scroll to position [620, 0]
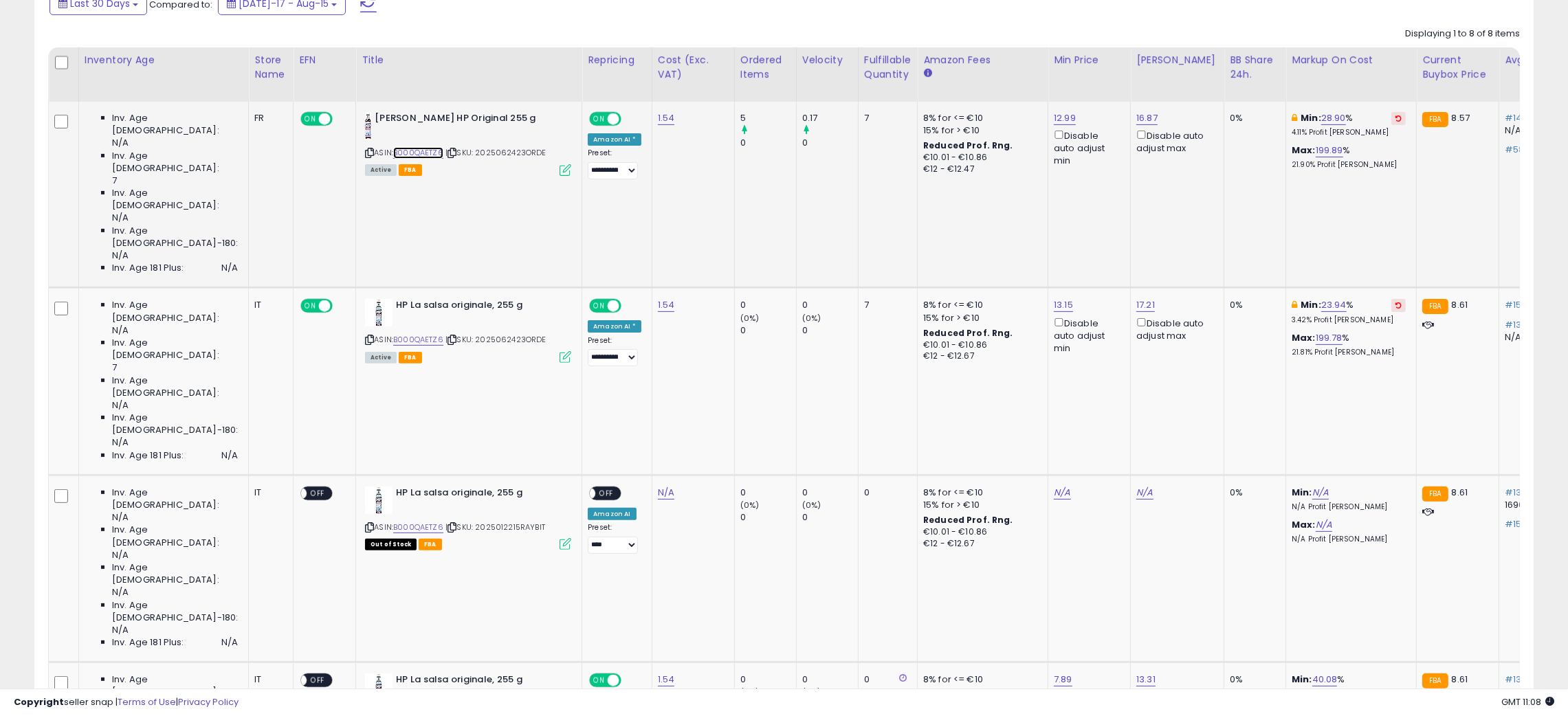
click at [394, 150] on link "B000QAETZ6" at bounding box center [418, 153] width 50 height 12
drag, startPoint x: 605, startPoint y: 353, endPoint x: 609, endPoint y: 361, distance: 8.9
click at [605, 537] on select "**********" at bounding box center [613, 546] width 50 height 17
select select "**********"
click at [587, 537] on select "**********" at bounding box center [613, 546] width 50 height 17
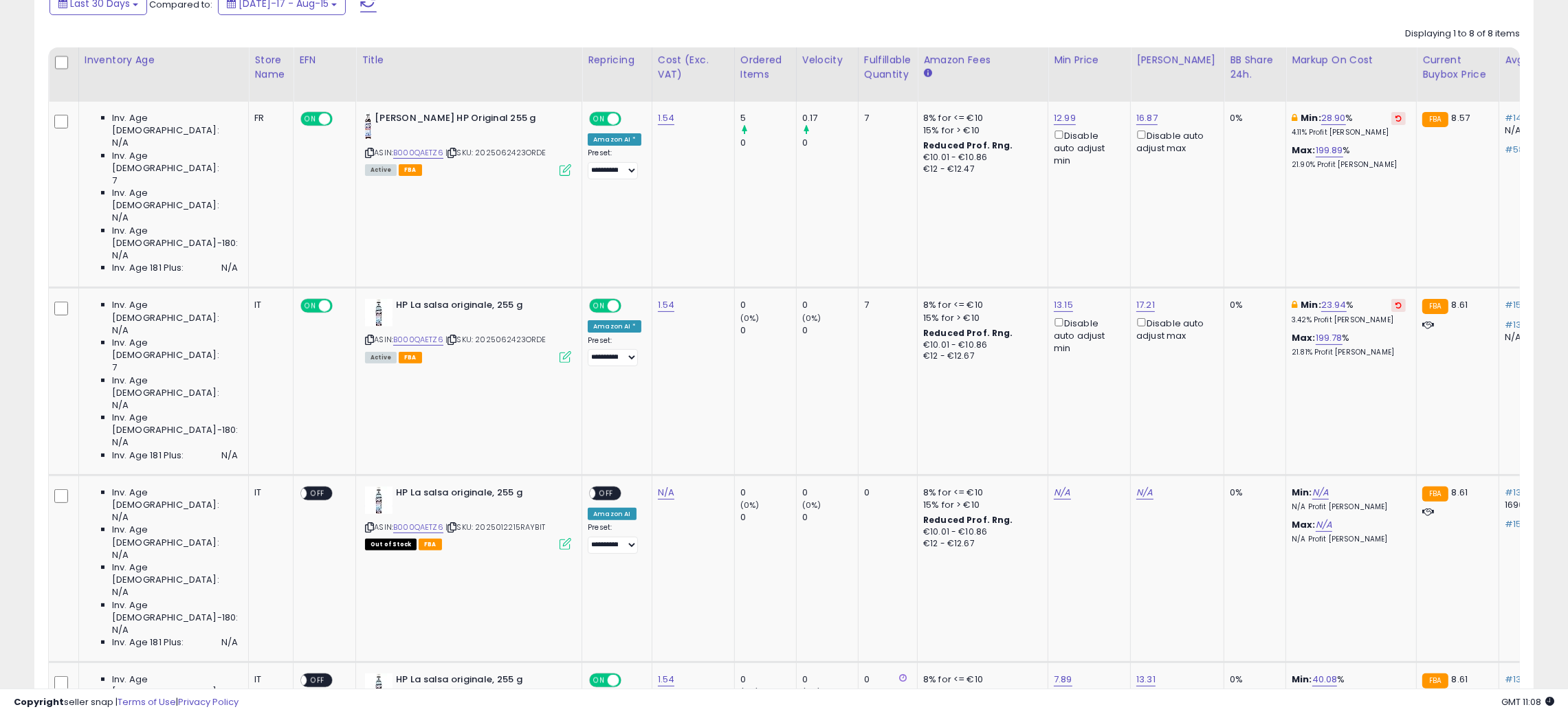
click at [20, 241] on div "**********" at bounding box center [784, 555] width 1554 height 2233
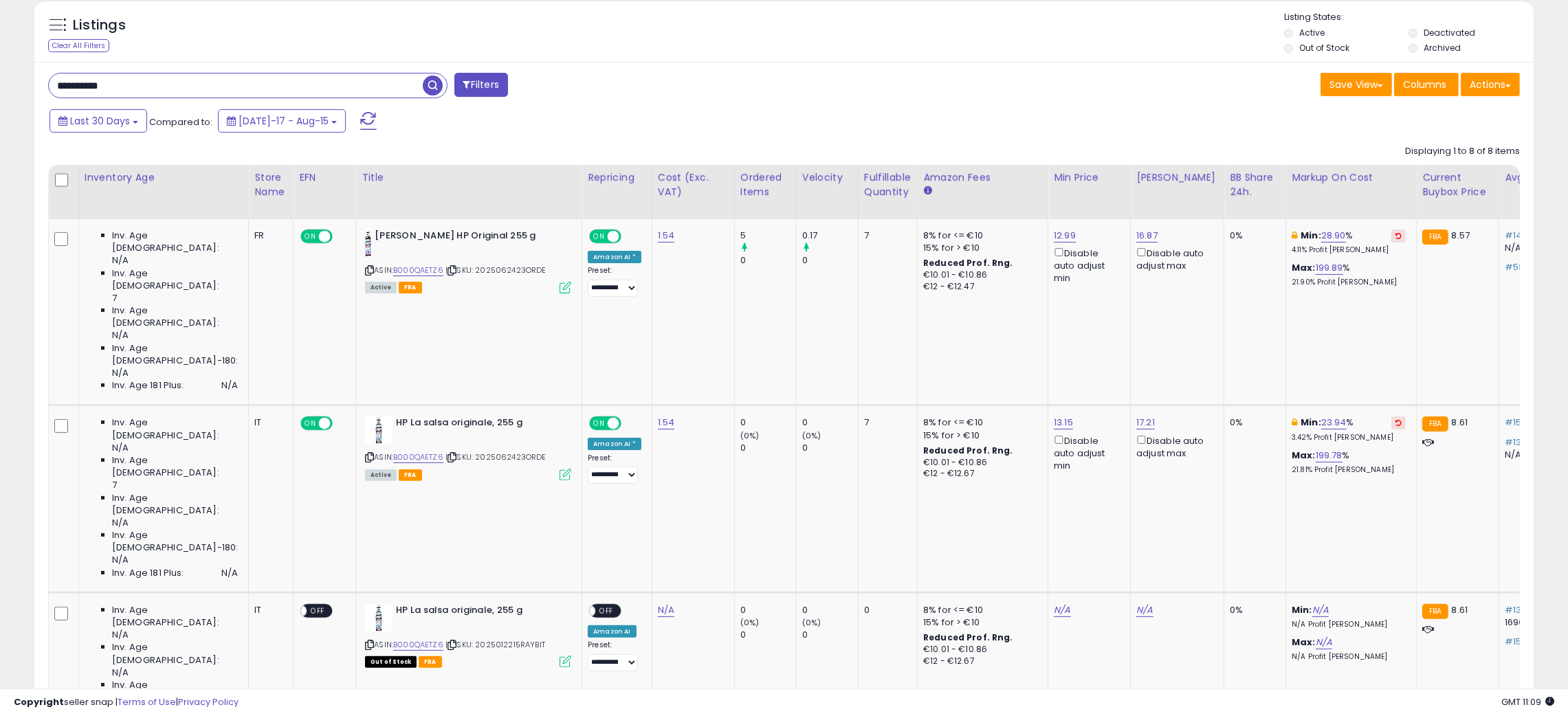
scroll to position [414, 0]
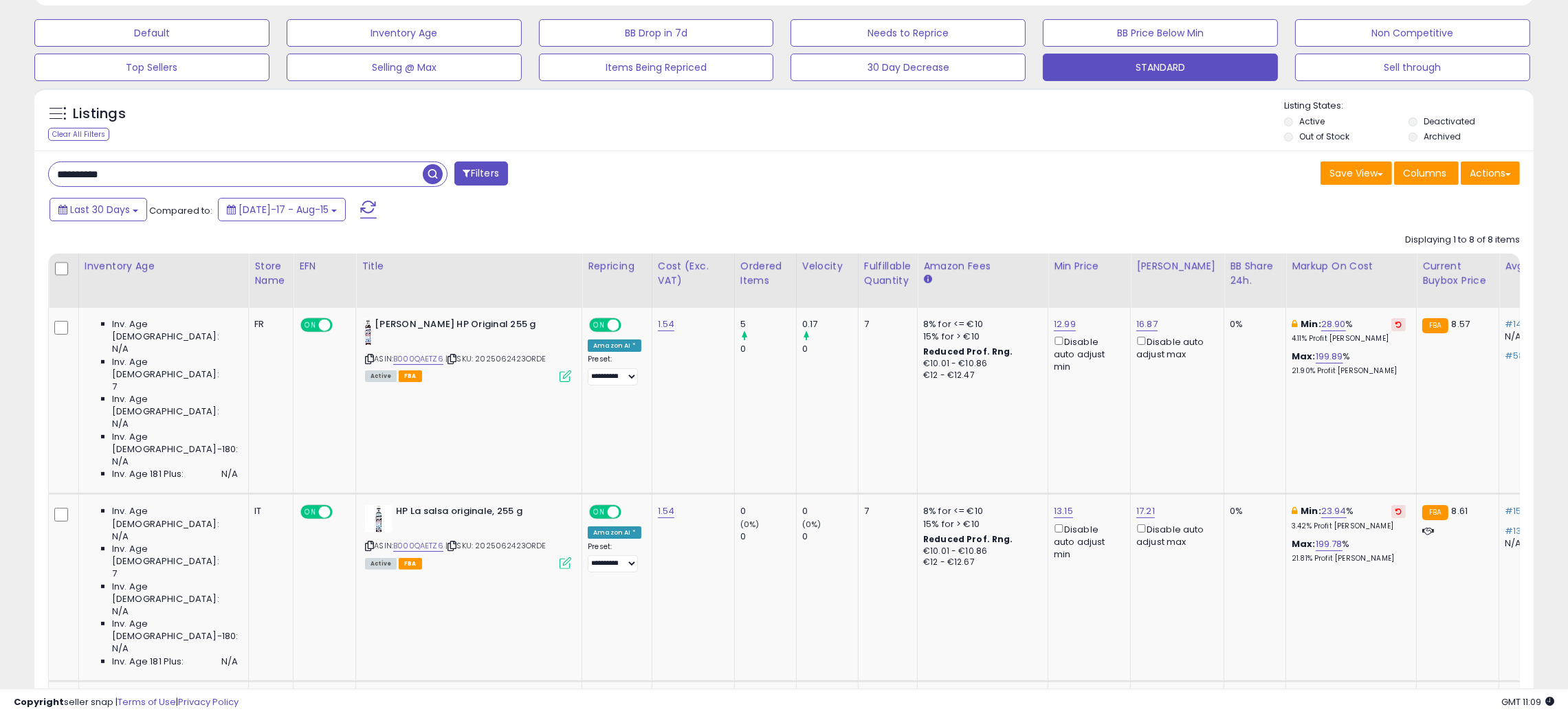
click at [76, 165] on input "**********" at bounding box center [235, 174] width 374 height 24
paste input "text"
click at [435, 175] on span "button" at bounding box center [432, 174] width 20 height 20
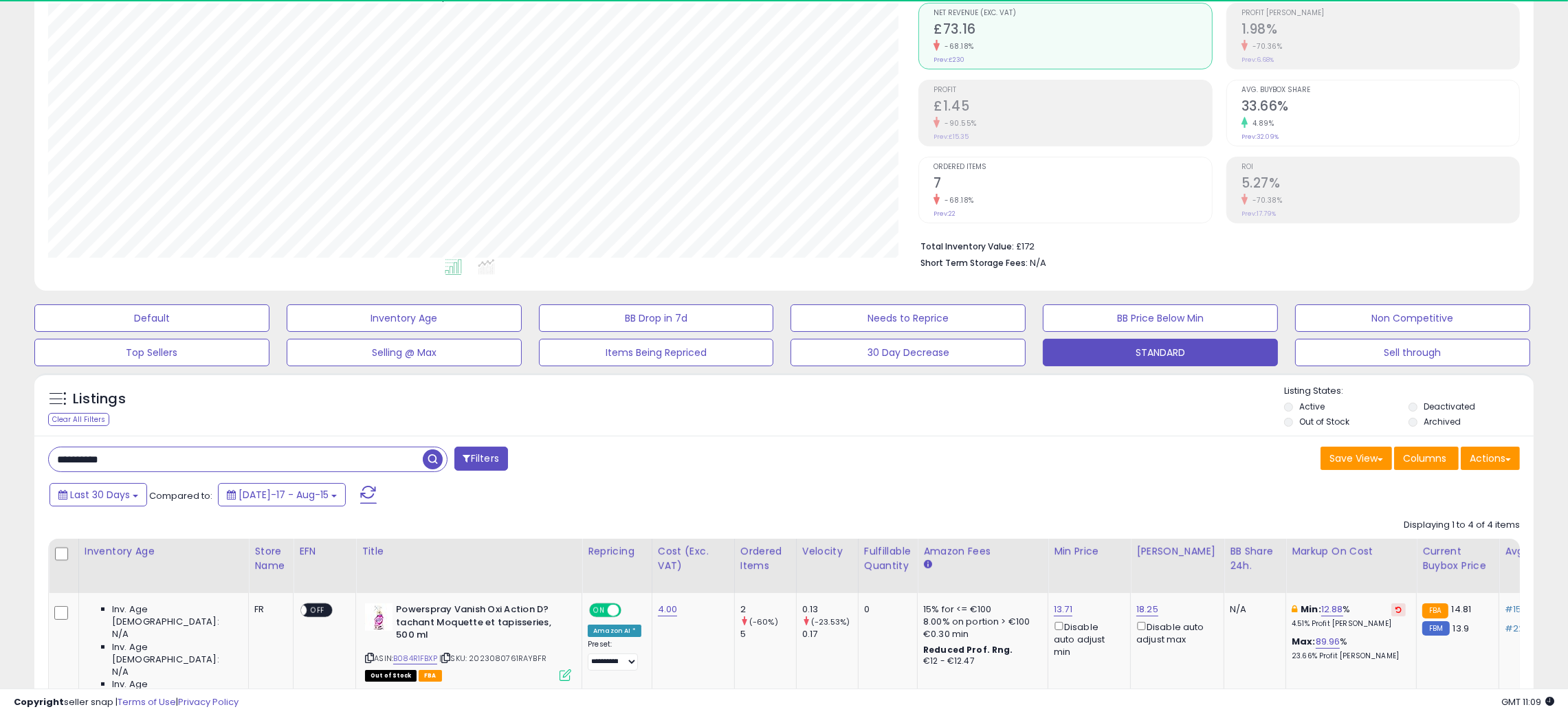
scroll to position [282, 871]
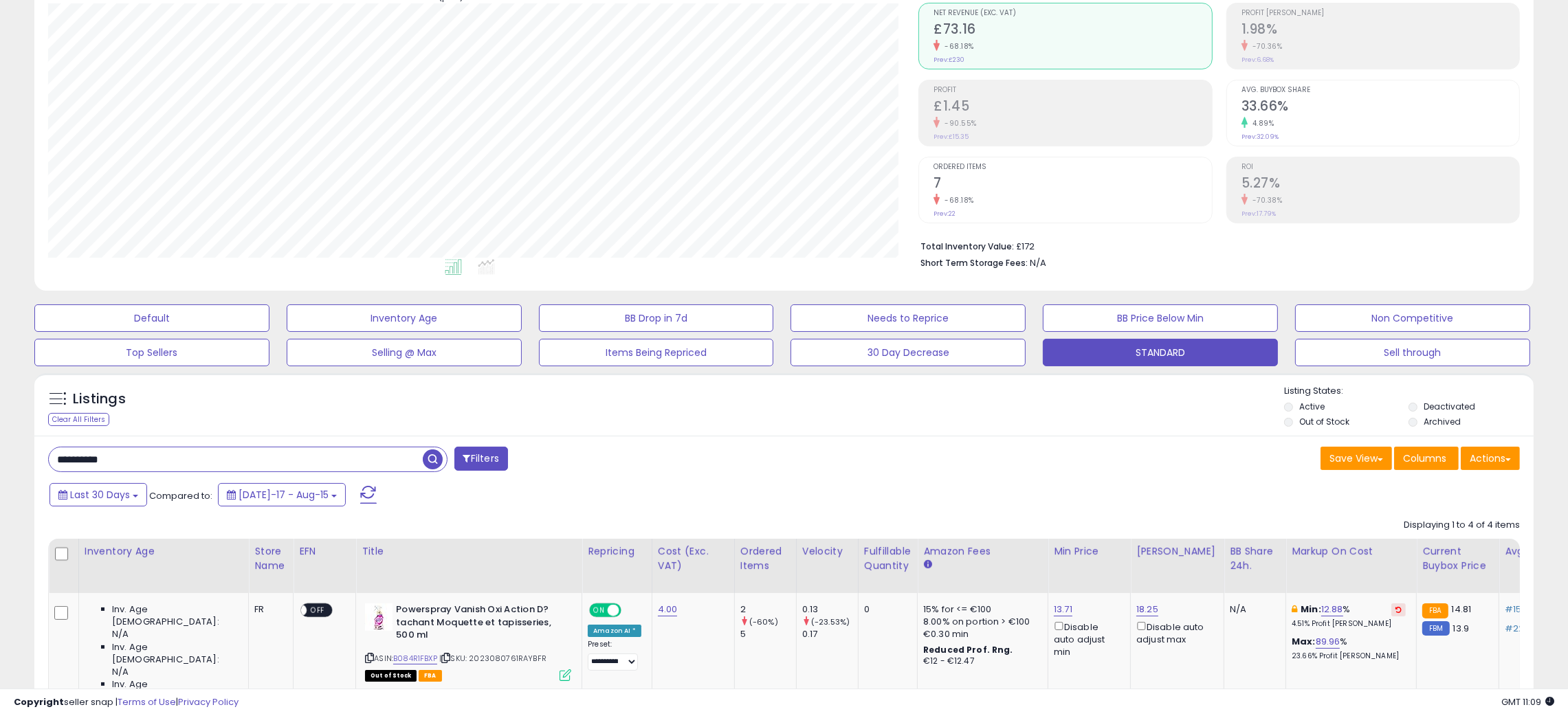
click at [871, 492] on div "Last 30 Days Compared to: Jul-17 - Aug-15" at bounding box center [598, 497] width 1104 height 31
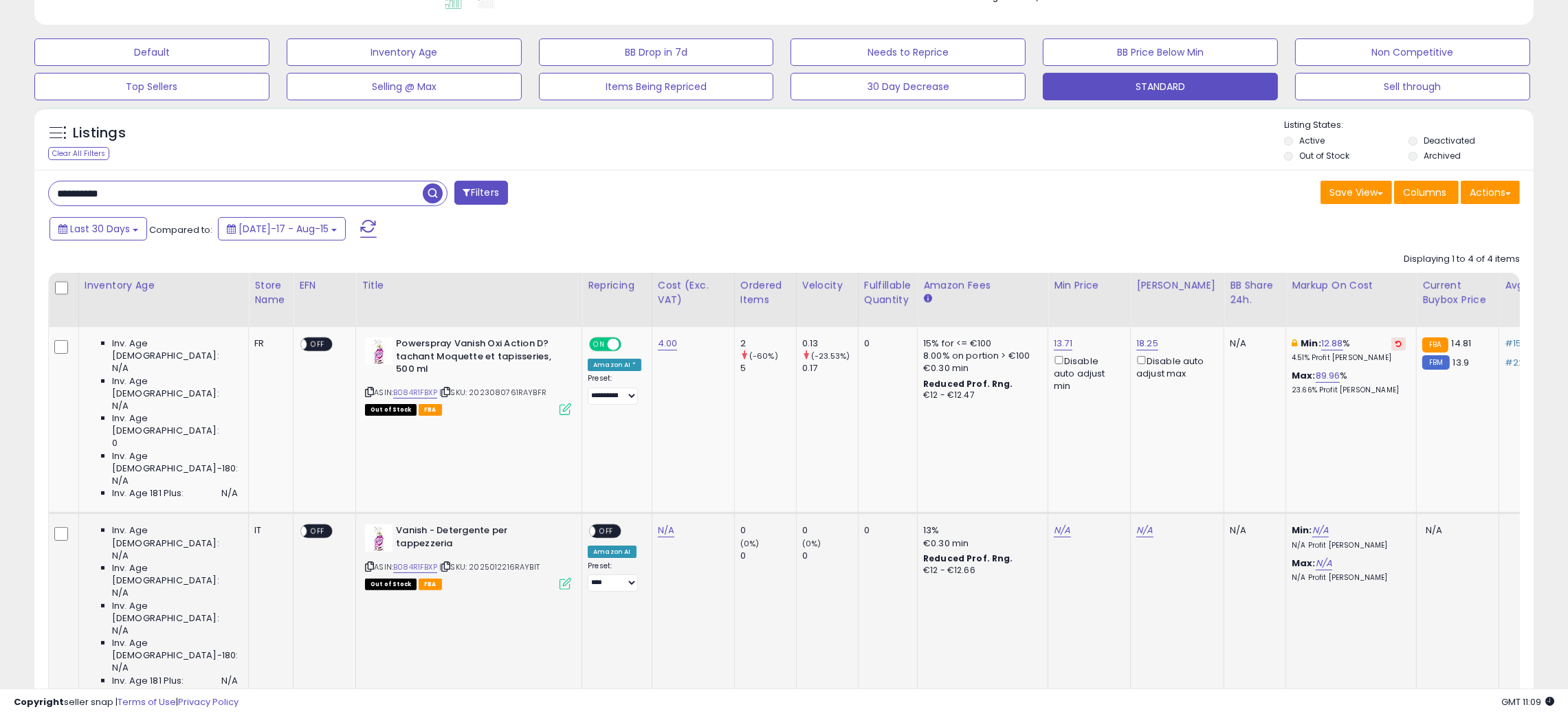
scroll to position [504, 0]
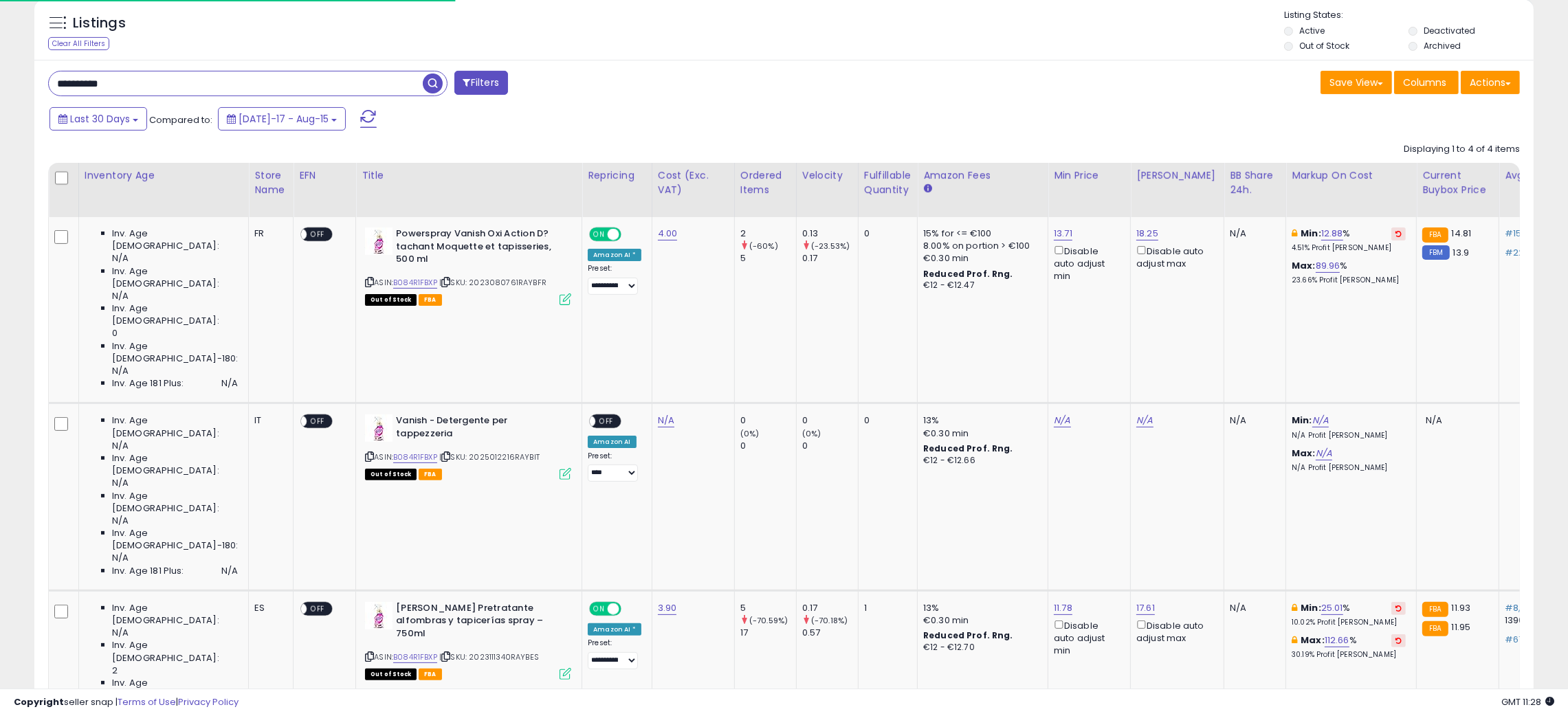
click at [72, 80] on input "**********" at bounding box center [235, 83] width 374 height 24
drag, startPoint x: 72, startPoint y: 80, endPoint x: 80, endPoint y: 81, distance: 8.1
paste input "text"
click at [430, 84] on span "button" at bounding box center [432, 83] width 20 height 20
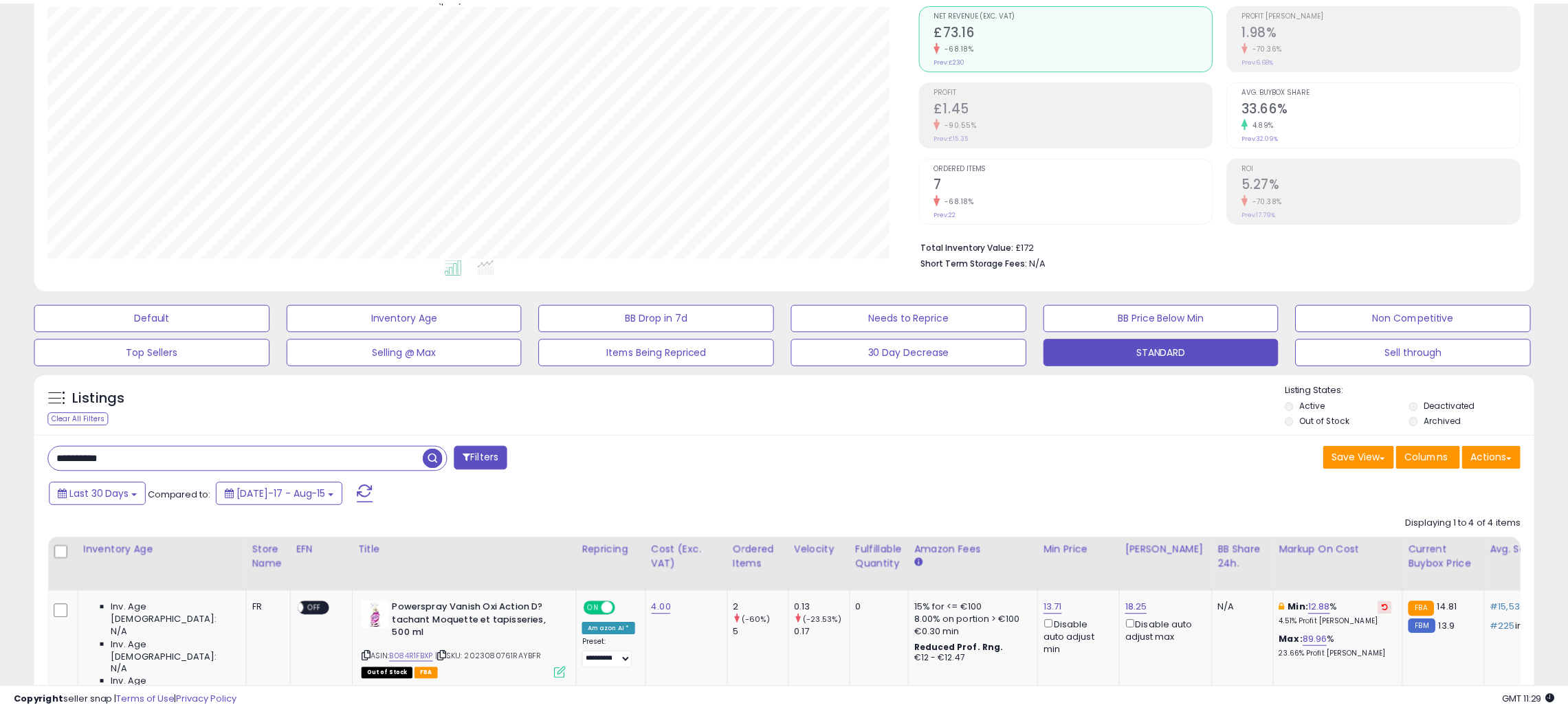
scroll to position [282, 879]
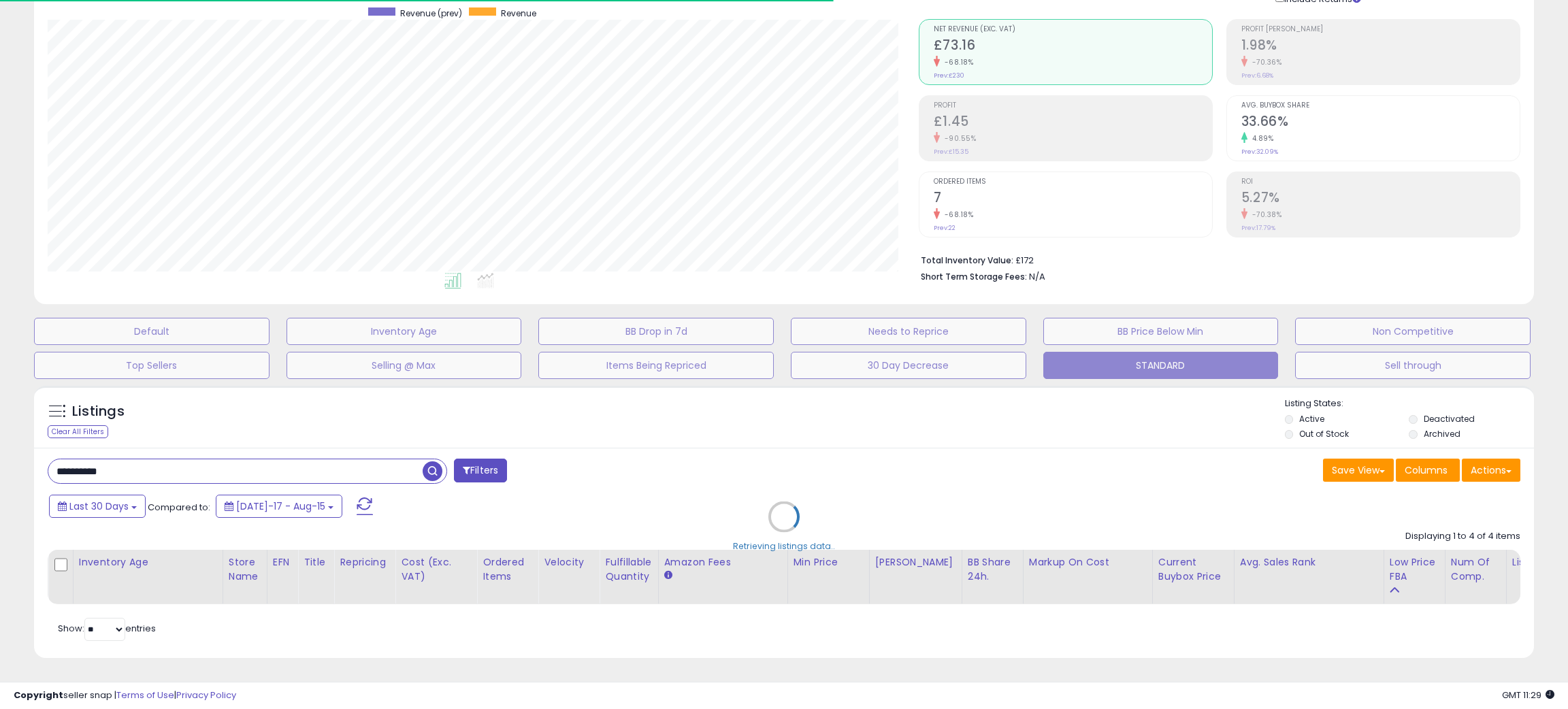
click at [1020, 444] on div "Retrieving listings data.." at bounding box center [784, 527] width 1521 height 296
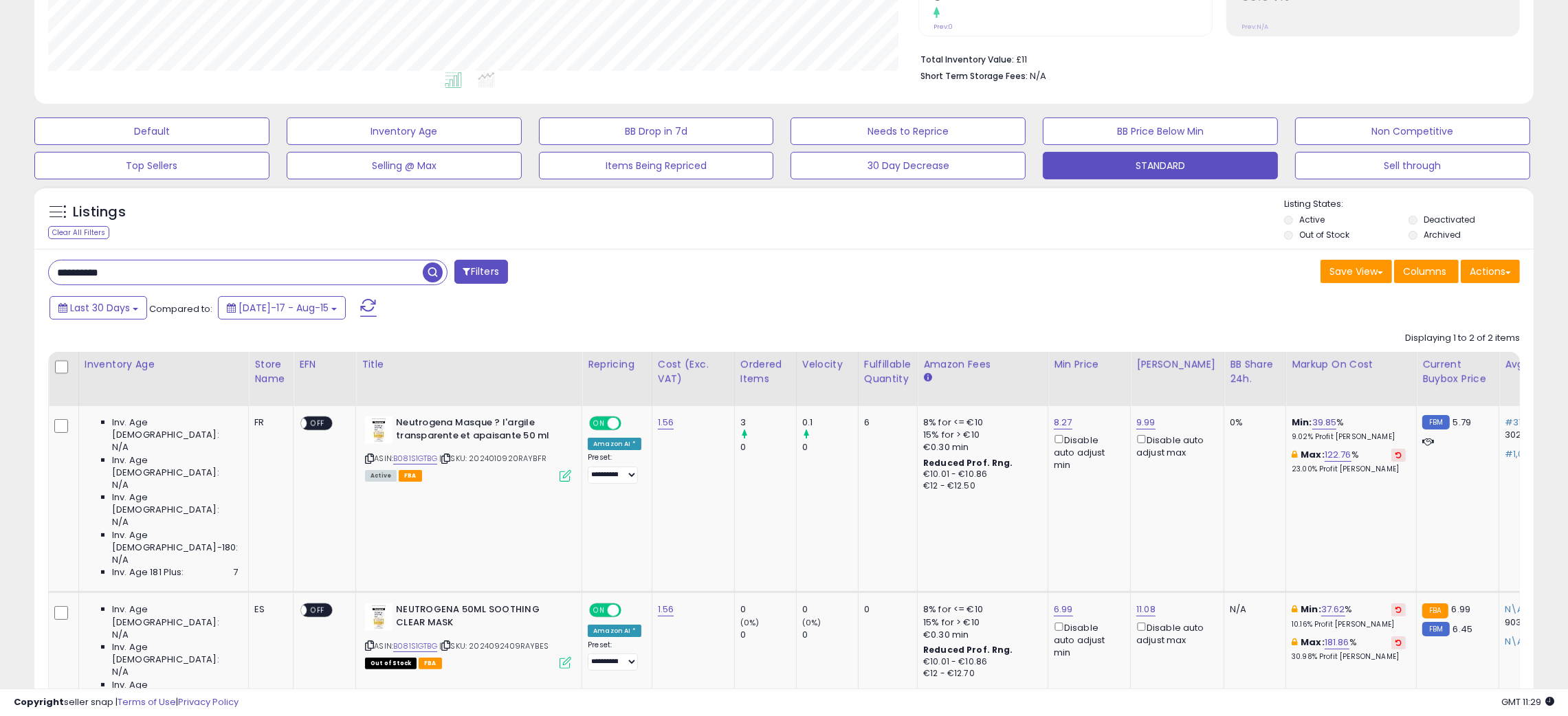
scroll to position [282, 871]
click at [987, 263] on div "Save View Save As New View Update Current View Columns Actions Import Export Vi…" at bounding box center [1157, 273] width 747 height 27
click at [393, 454] on link "B081S1GTBG" at bounding box center [415, 459] width 44 height 12
click at [69, 266] on input "**********" at bounding box center [235, 272] width 374 height 24
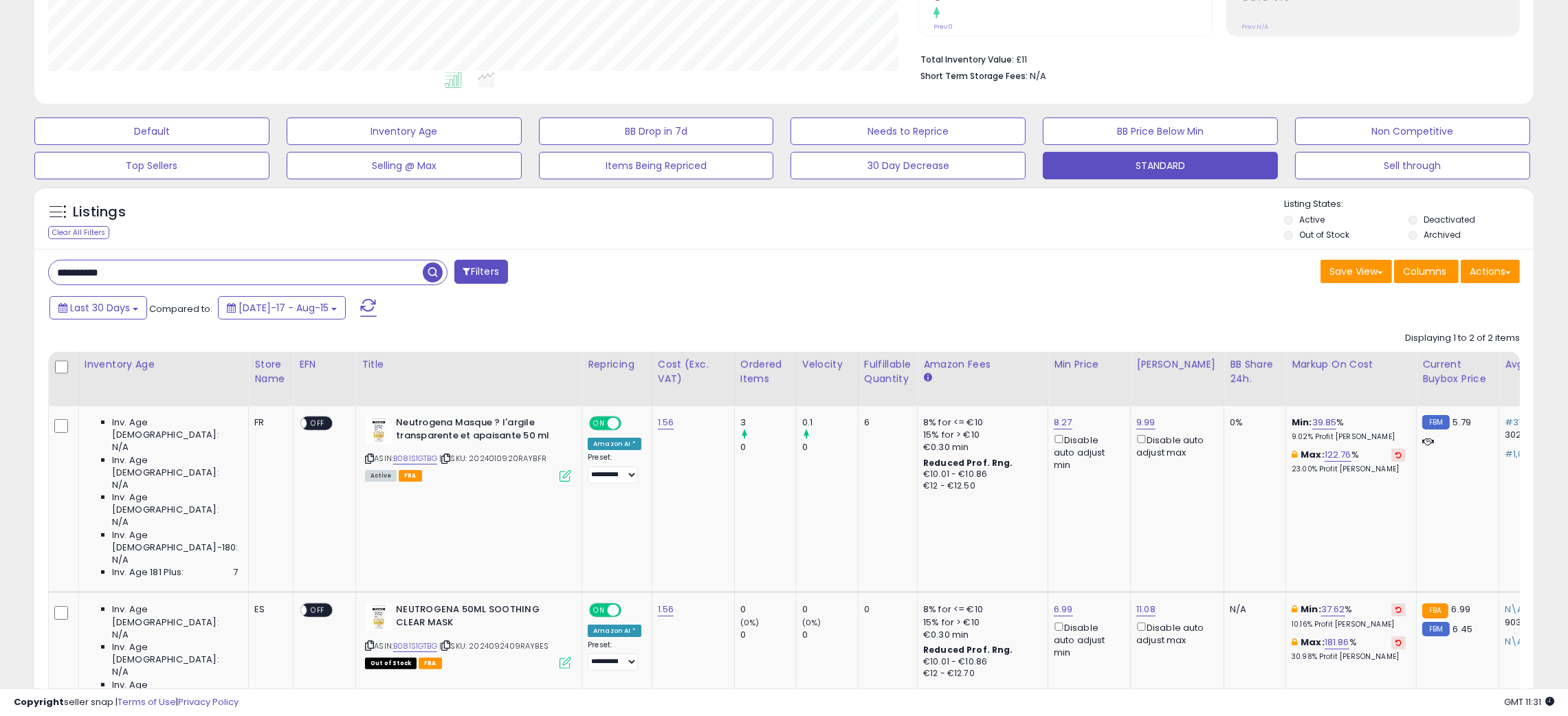
paste input "text"
click at [432, 275] on span "button" at bounding box center [432, 272] width 20 height 20
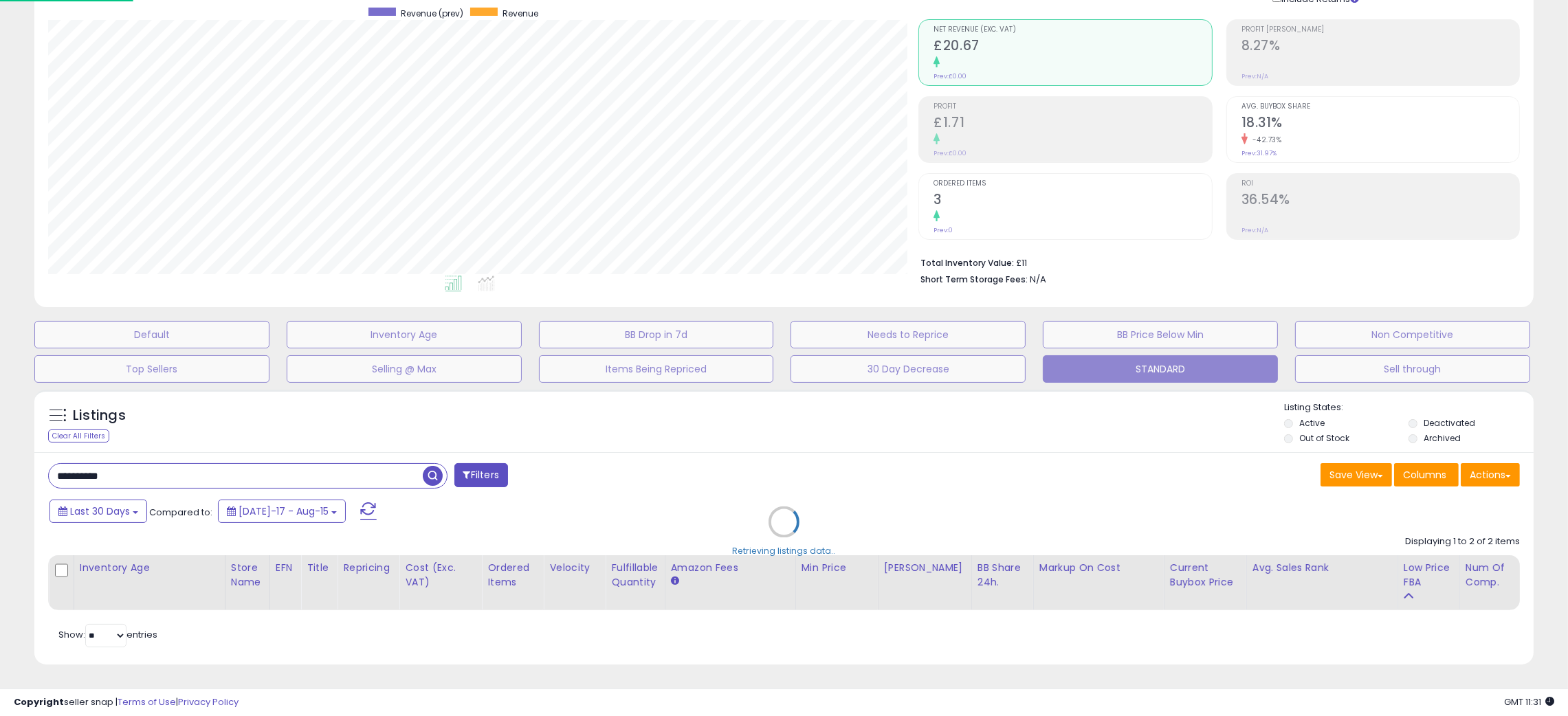
scroll to position [282, 879]
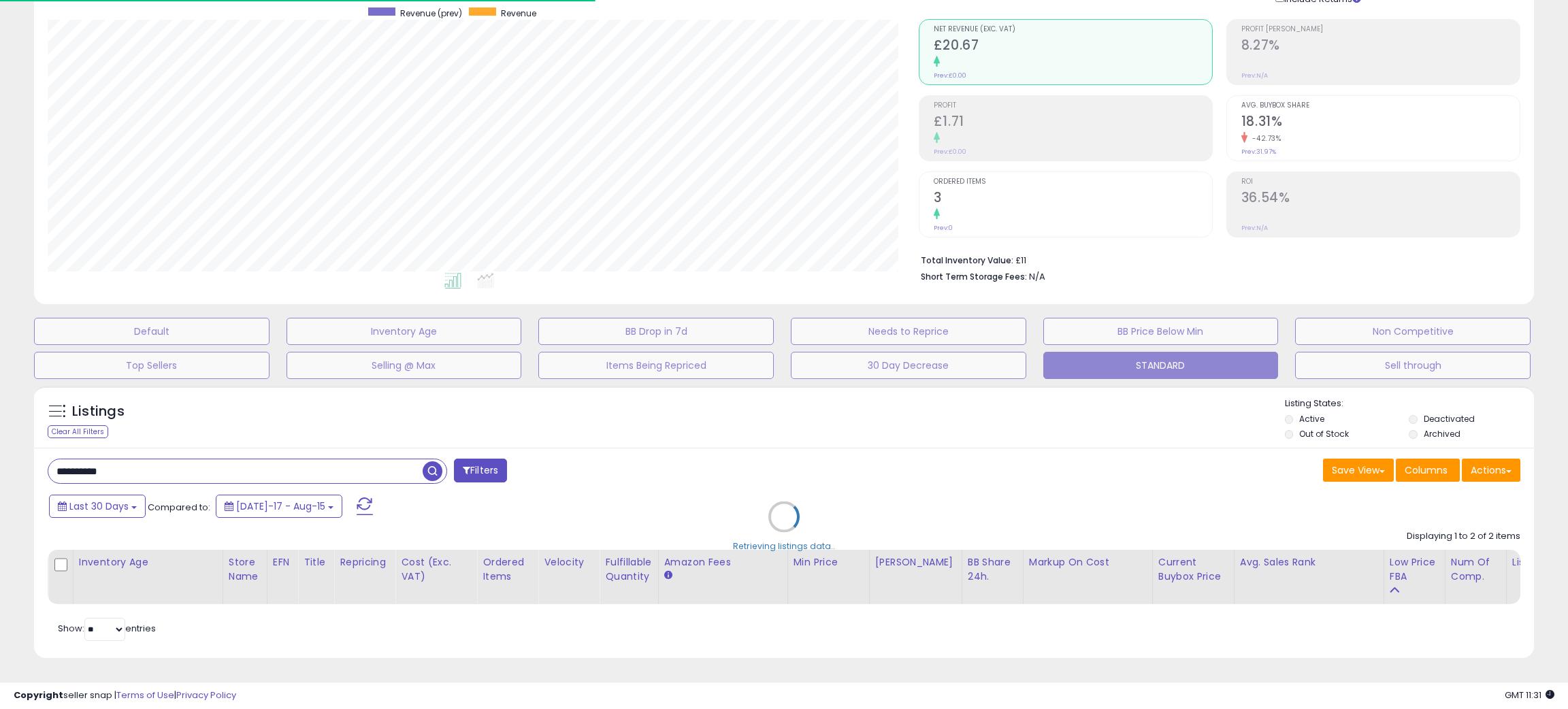
click at [710, 404] on div "Retrieving listings data.." at bounding box center [784, 527] width 1521 height 296
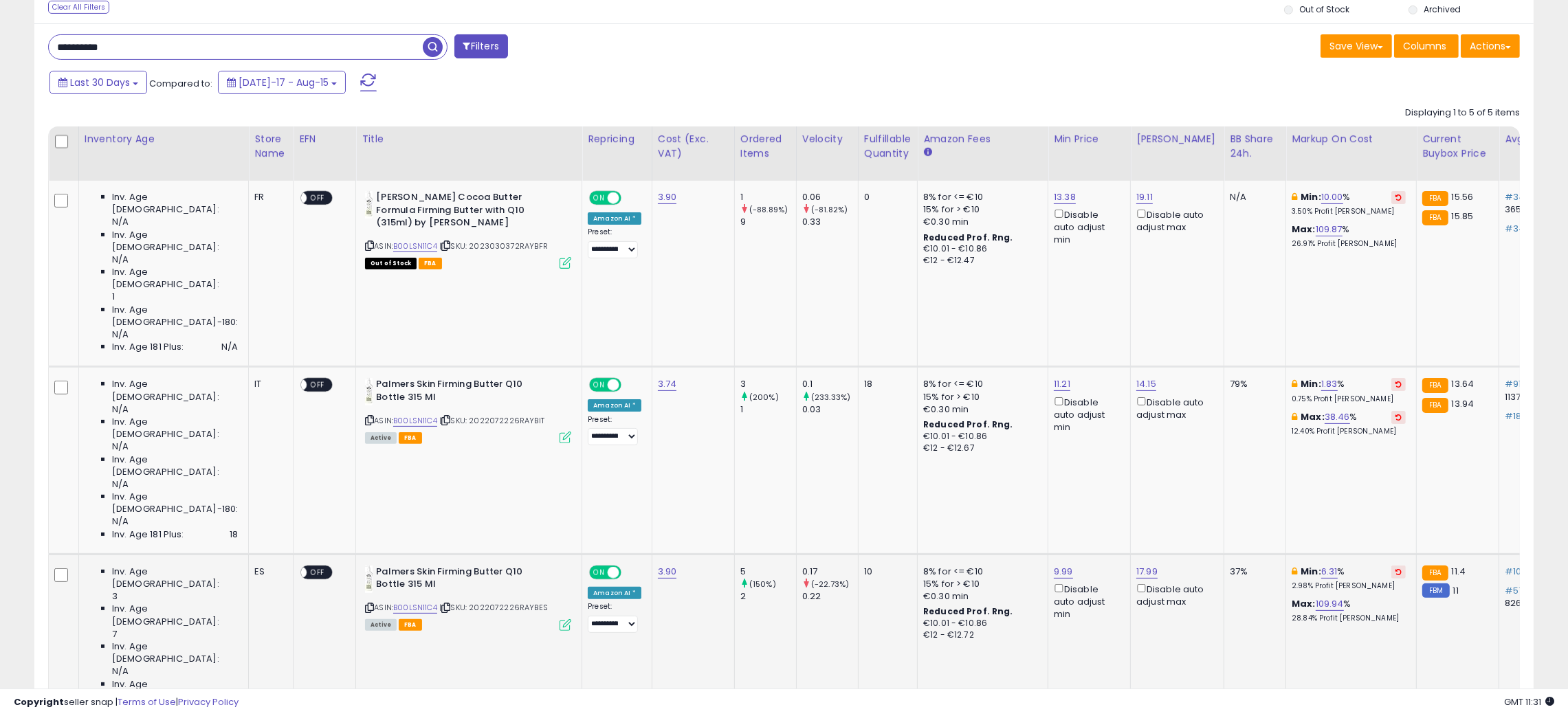
scroll to position [282, 871]
click at [75, 43] on input "**********" at bounding box center [235, 47] width 374 height 24
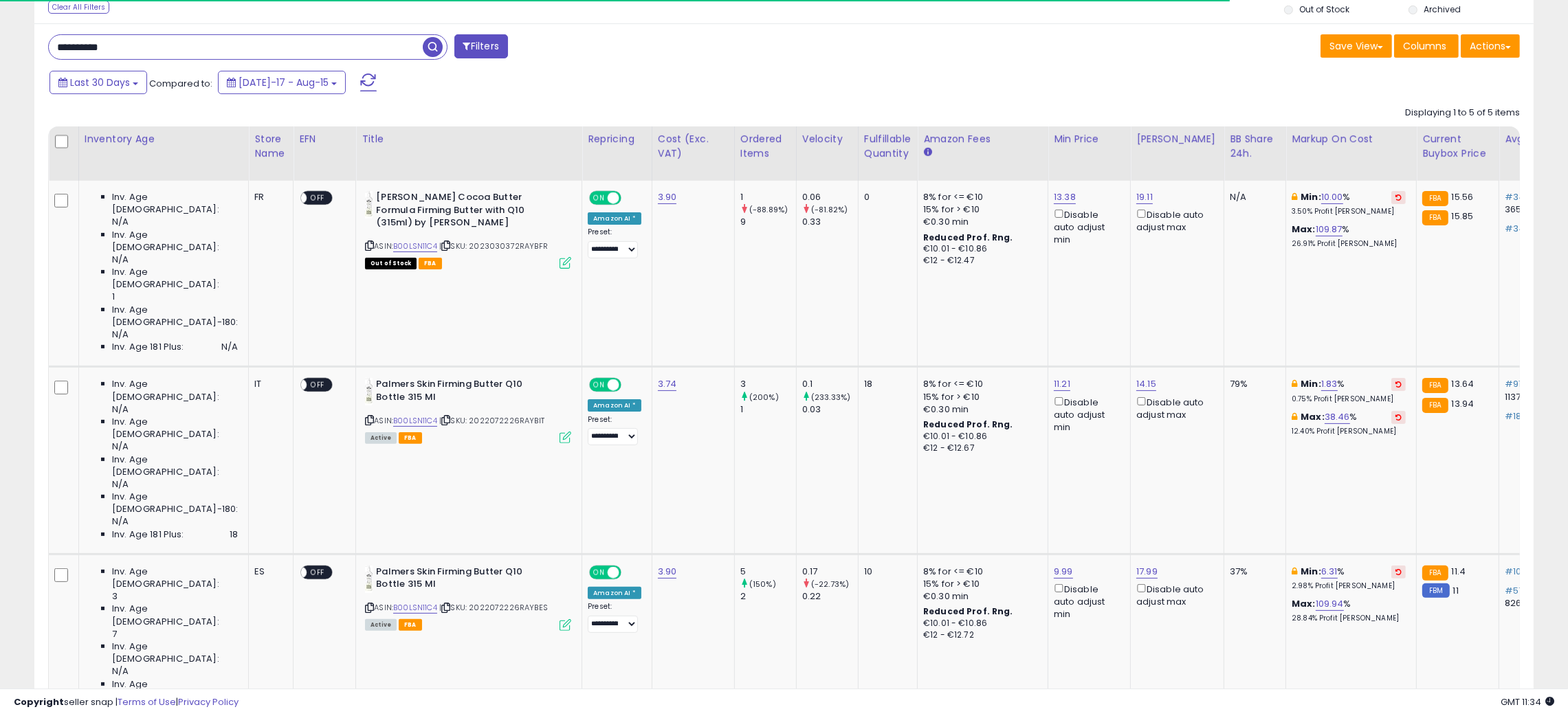
paste input "text"
click at [427, 47] on span "button" at bounding box center [432, 47] width 20 height 20
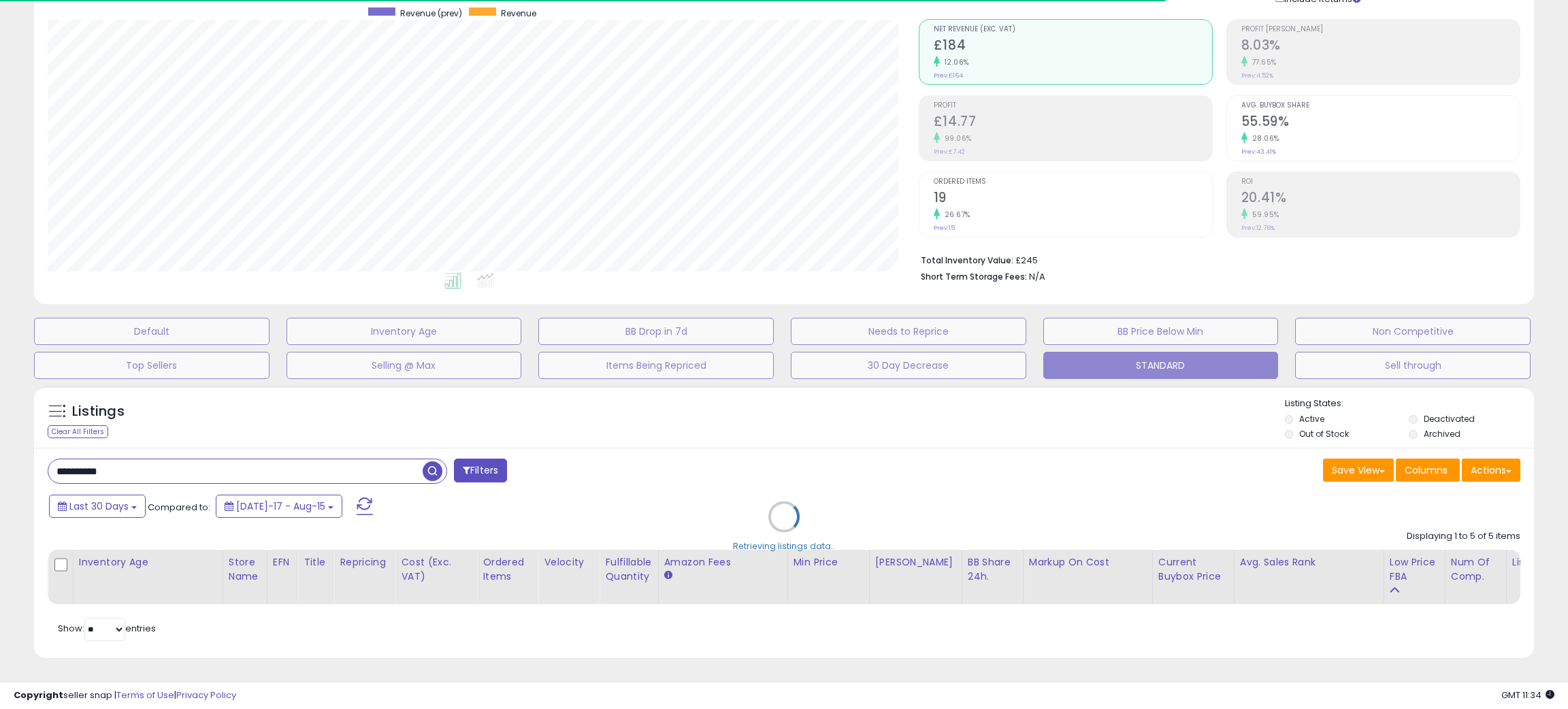
click at [851, 396] on div "Retrieving listings data.." at bounding box center [784, 527] width 1521 height 296
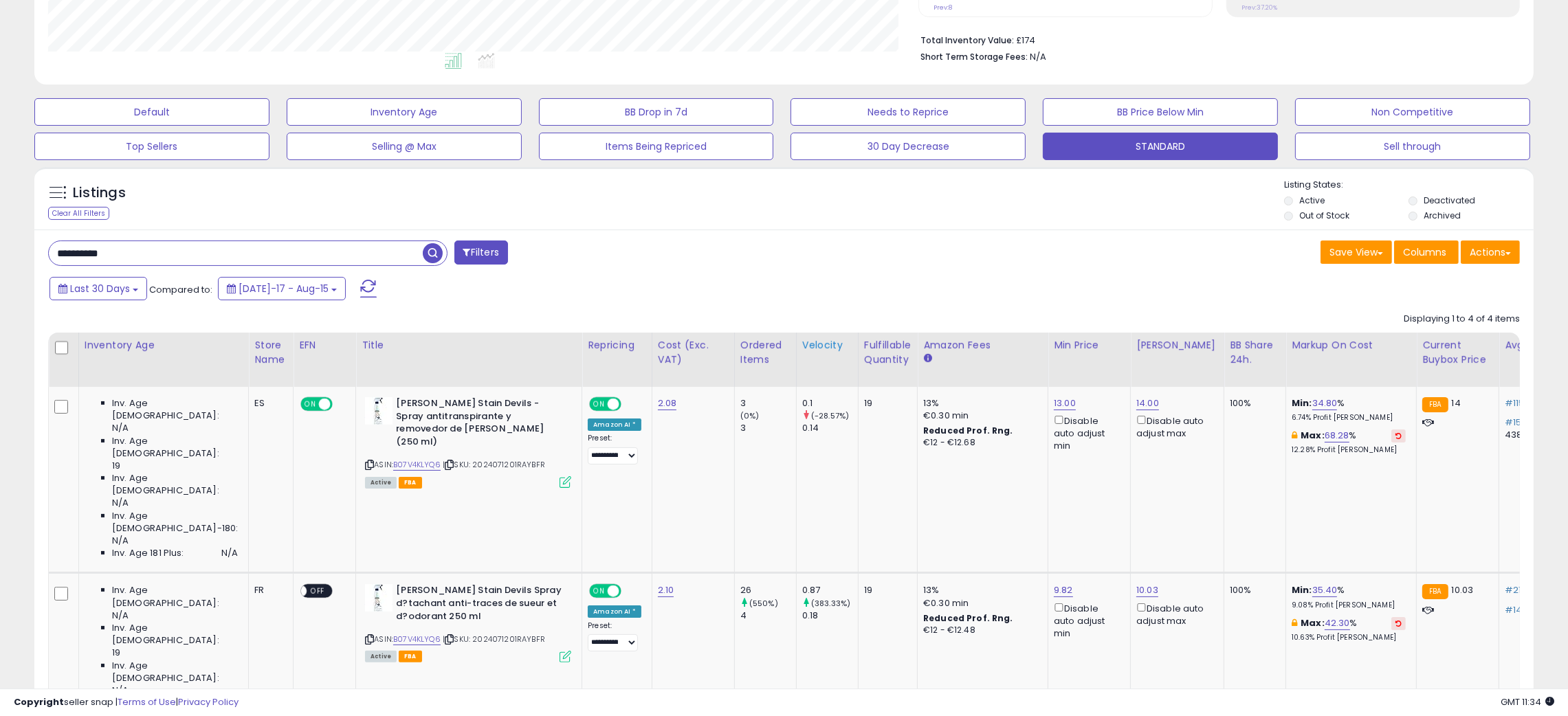
scroll to position [438, 0]
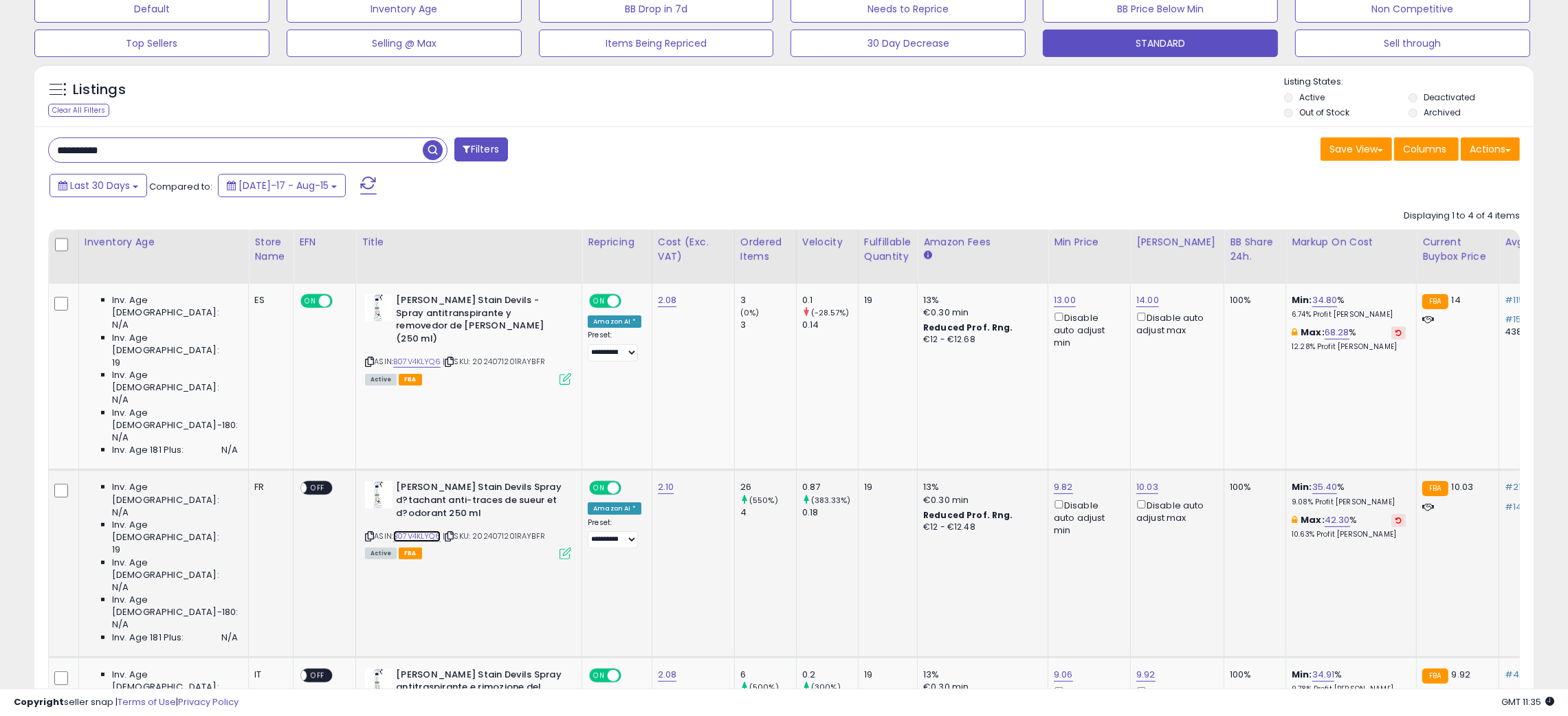
click at [393, 531] on link "B07V4KLYQ6" at bounding box center [417, 536] width 47 height 12
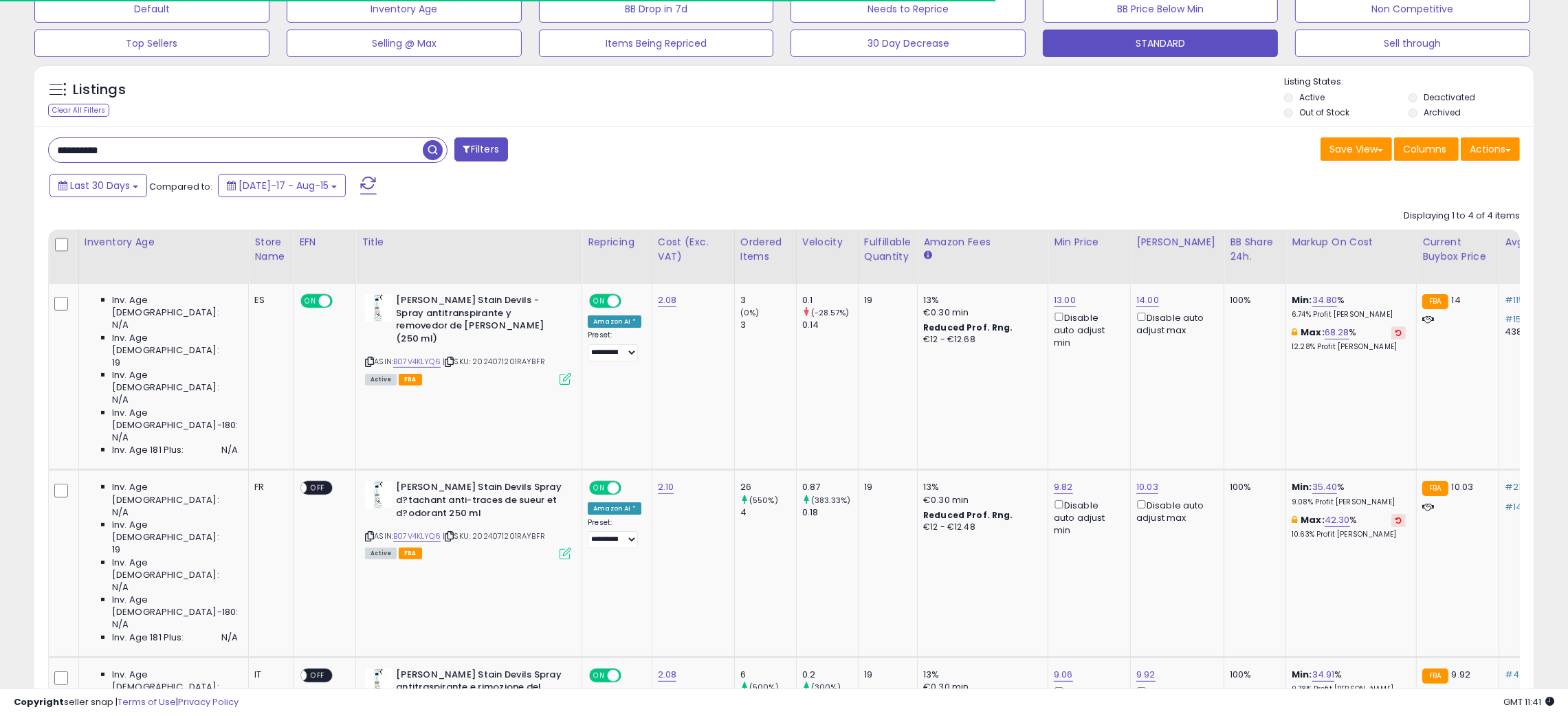
click at [75, 147] on input "**********" at bounding box center [235, 150] width 374 height 24
drag, startPoint x: 75, startPoint y: 147, endPoint x: 82, endPoint y: 149, distance: 7.3
paste input "text"
type input "**********"
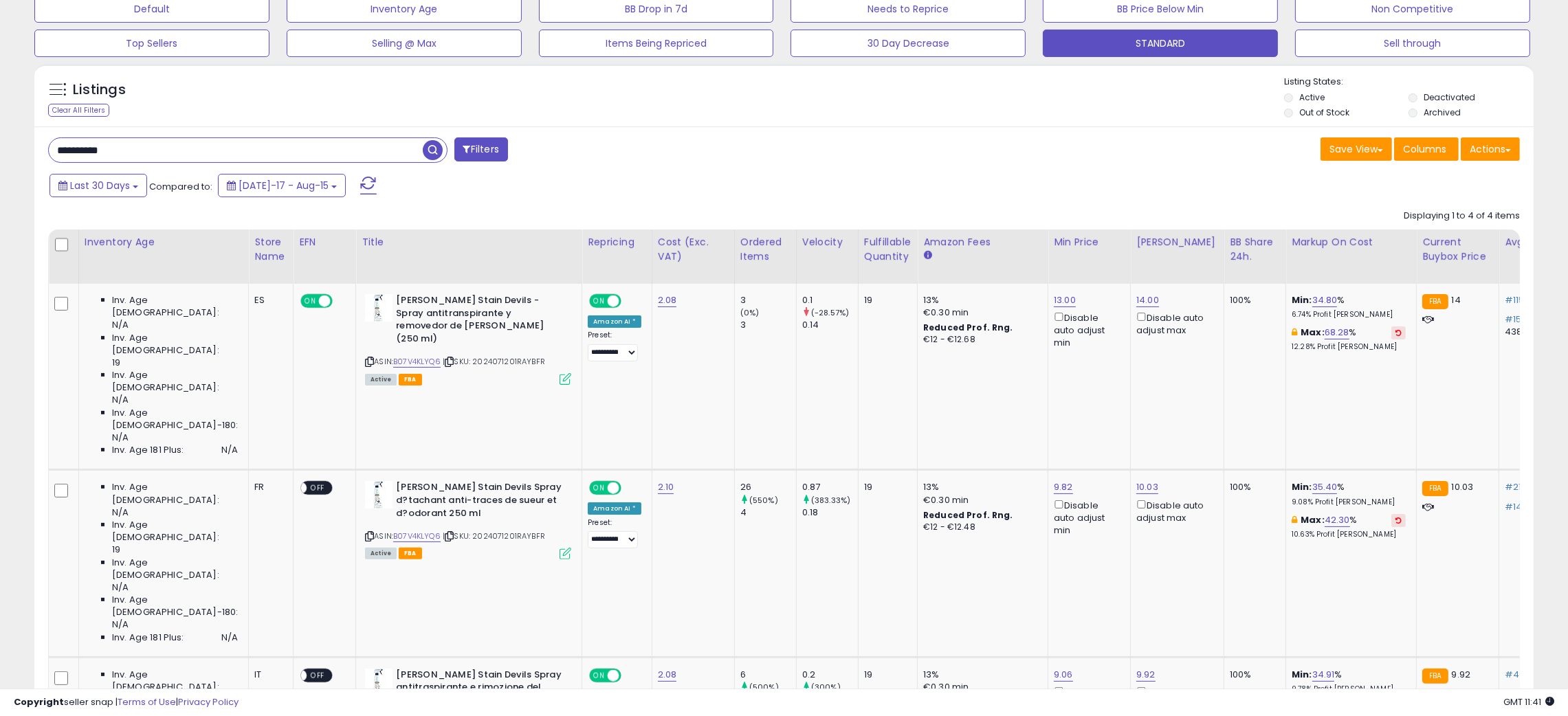
click at [430, 147] on span "button" at bounding box center [432, 150] width 20 height 20
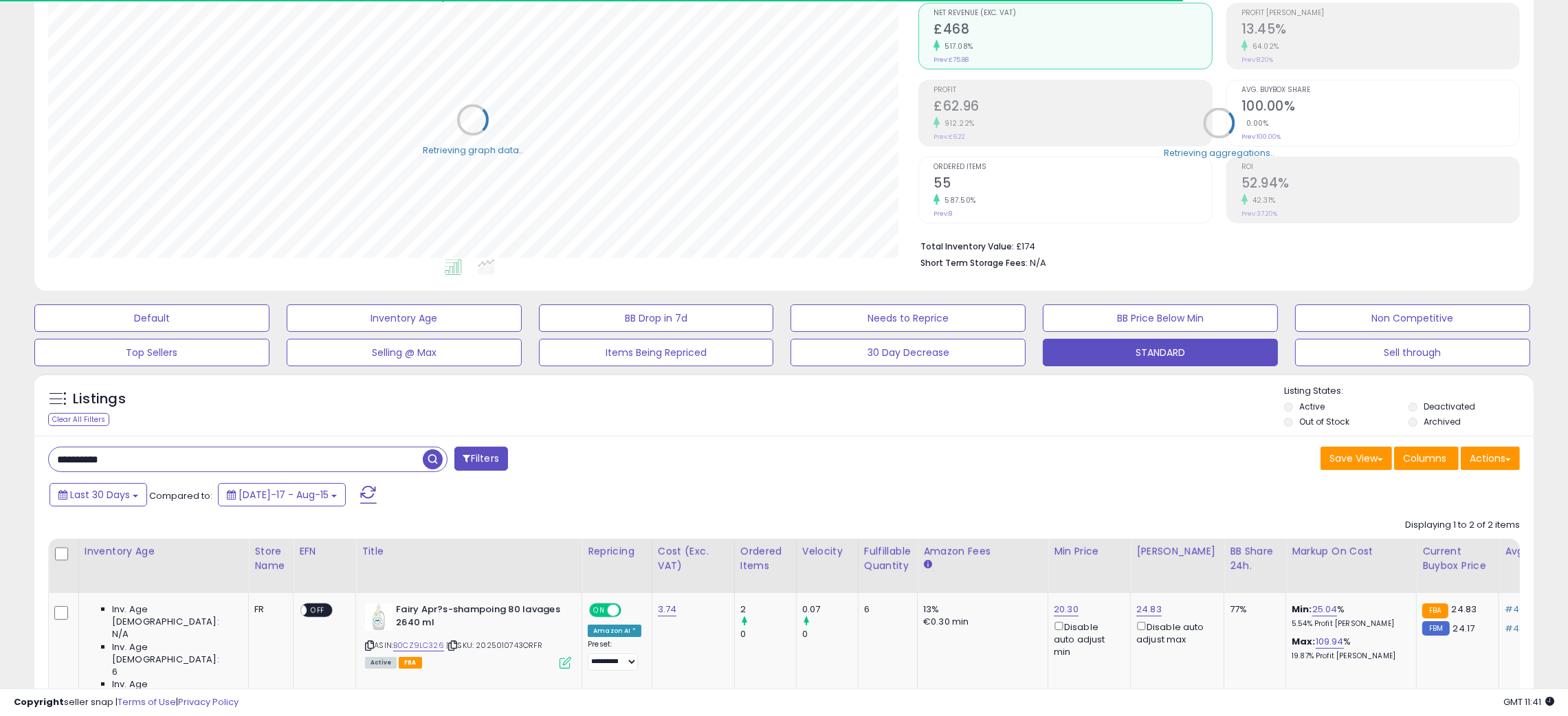
scroll to position [687171, 686489]
click at [723, 432] on div "Listings Clear All Filters" at bounding box center [784, 404] width 1499 height 64
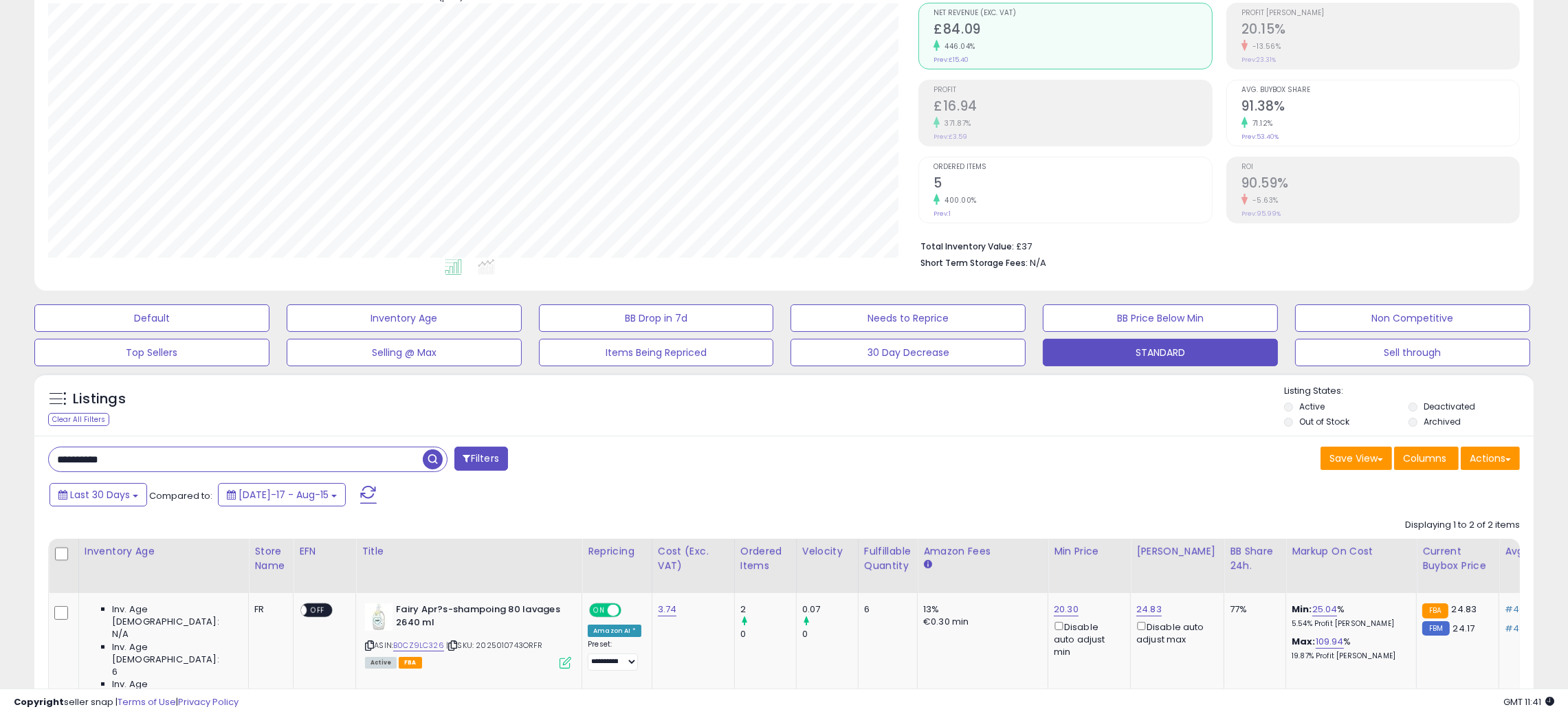
scroll to position [282, 871]
click at [735, 426] on div "Listings Clear All Filters Listing States:" at bounding box center [784, 408] width 1499 height 47
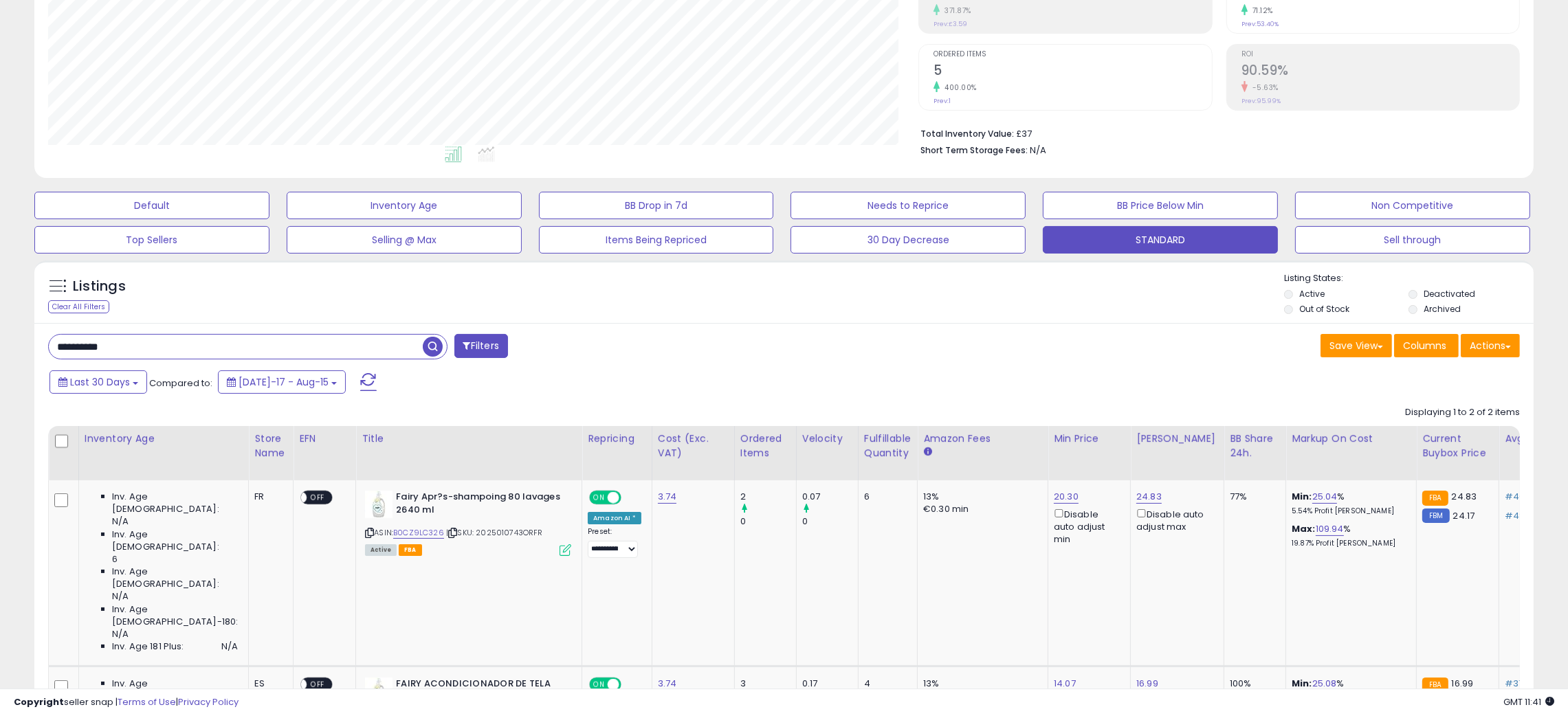
scroll to position [302, 0]
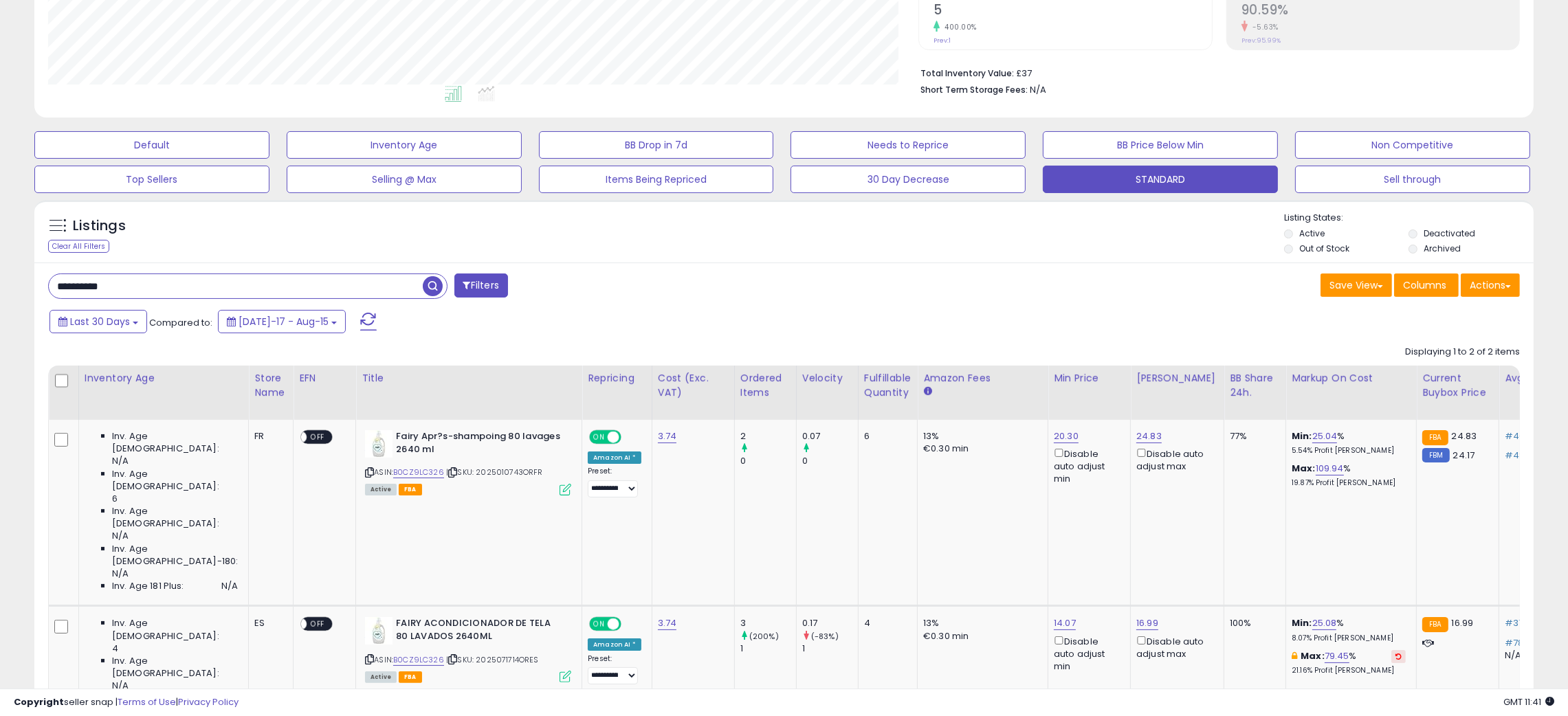
click at [962, 628] on div "Retrieving listings data.. Displaying 1 to 2 of 2 items Inventory Age Store Nam…" at bounding box center [784, 587] width 1472 height 496
click at [393, 474] on link "B0CZ9LC326" at bounding box center [418, 472] width 51 height 12
